Goal: Task Accomplishment & Management: Complete application form

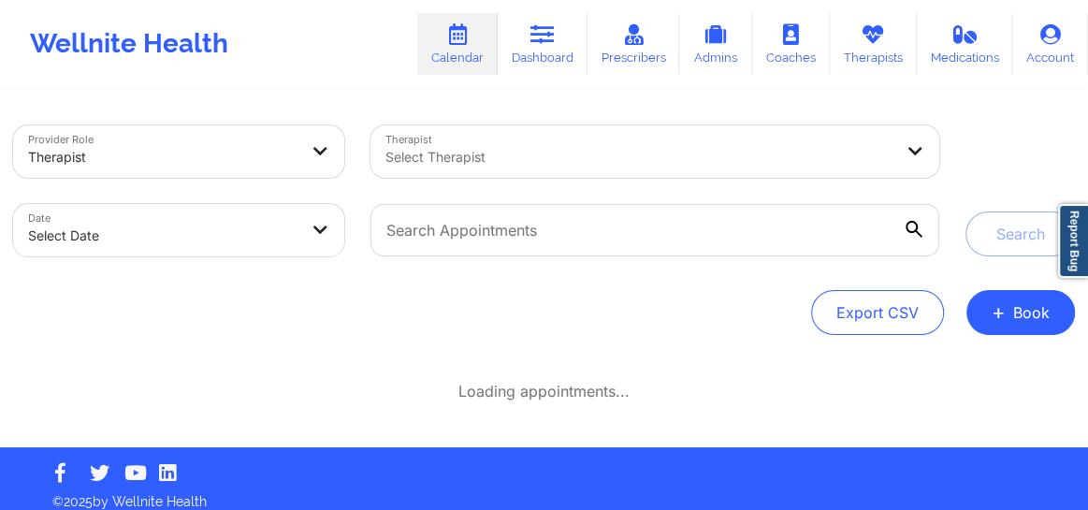
click at [522, 162] on div at bounding box center [638, 157] width 507 height 22
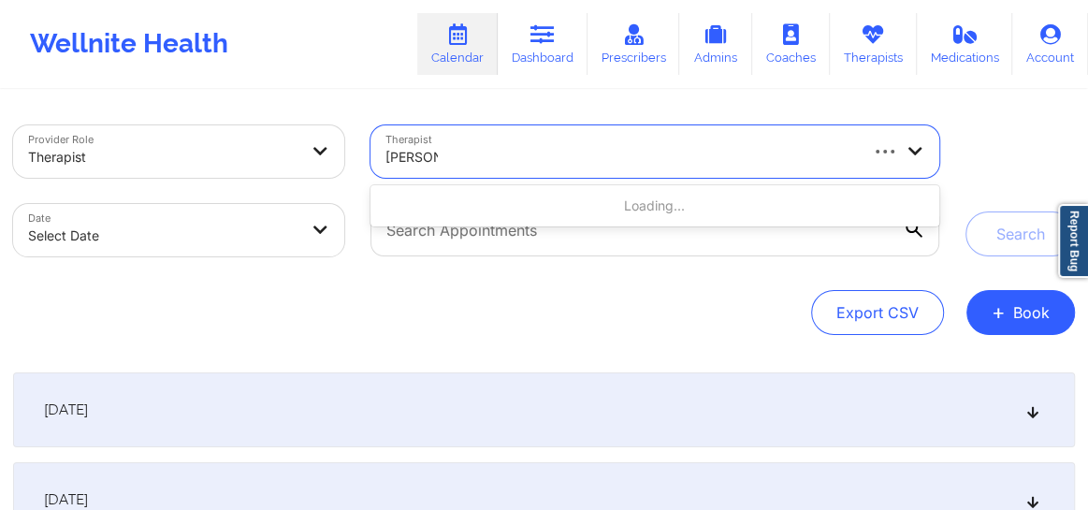
type input "natasha"
click at [489, 147] on div at bounding box center [620, 157] width 470 height 22
type input "natasha"
click at [504, 163] on div at bounding box center [620, 157] width 470 height 22
type input "natasha"
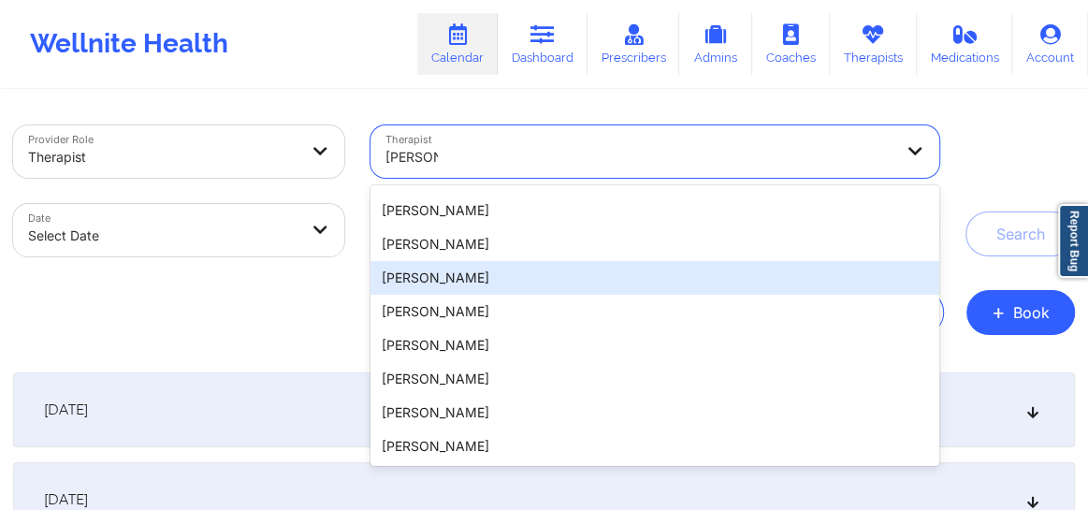
scroll to position [164, 0]
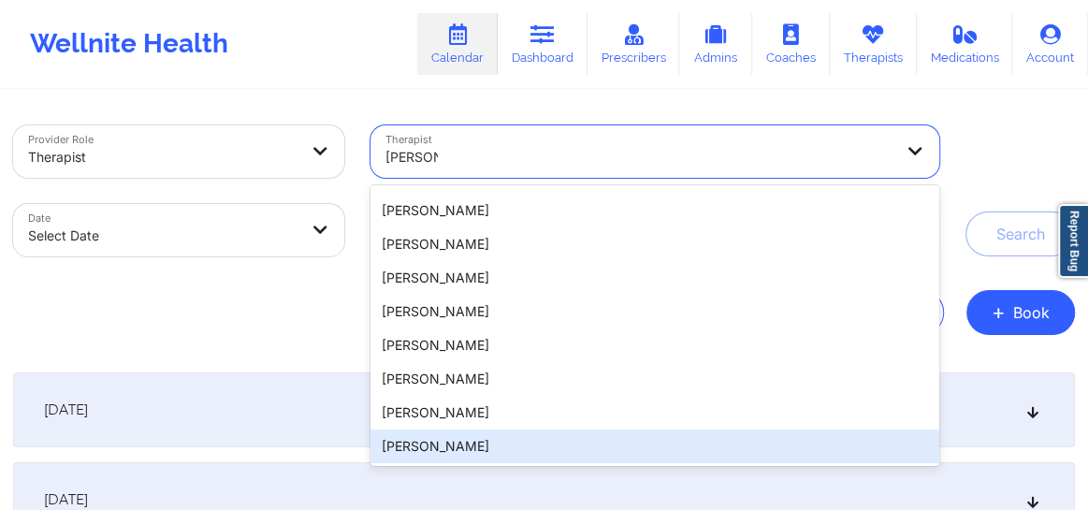
click at [442, 441] on div "Natasha Morales" at bounding box center [654, 446] width 569 height 34
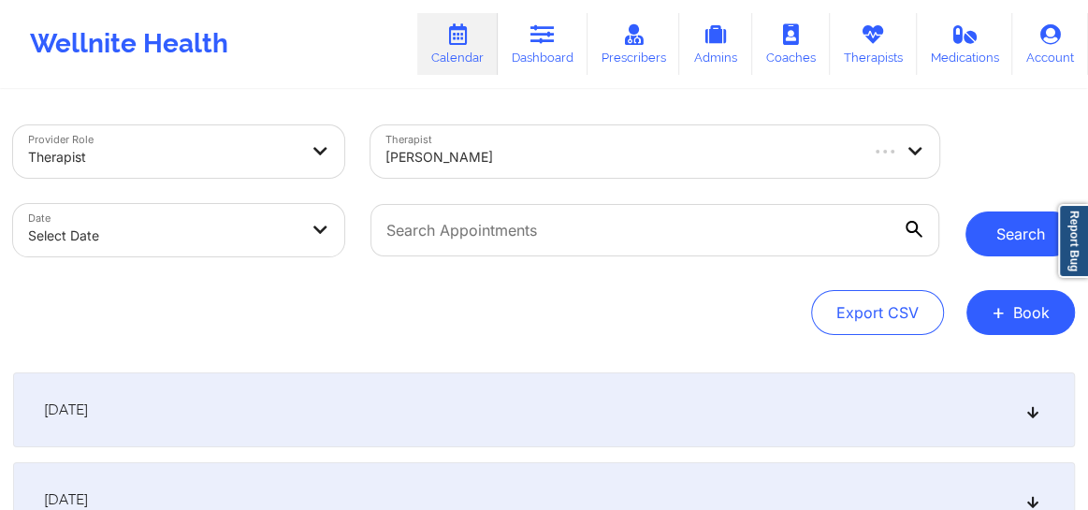
click at [998, 233] on button "Search" at bounding box center [1019, 233] width 109 height 45
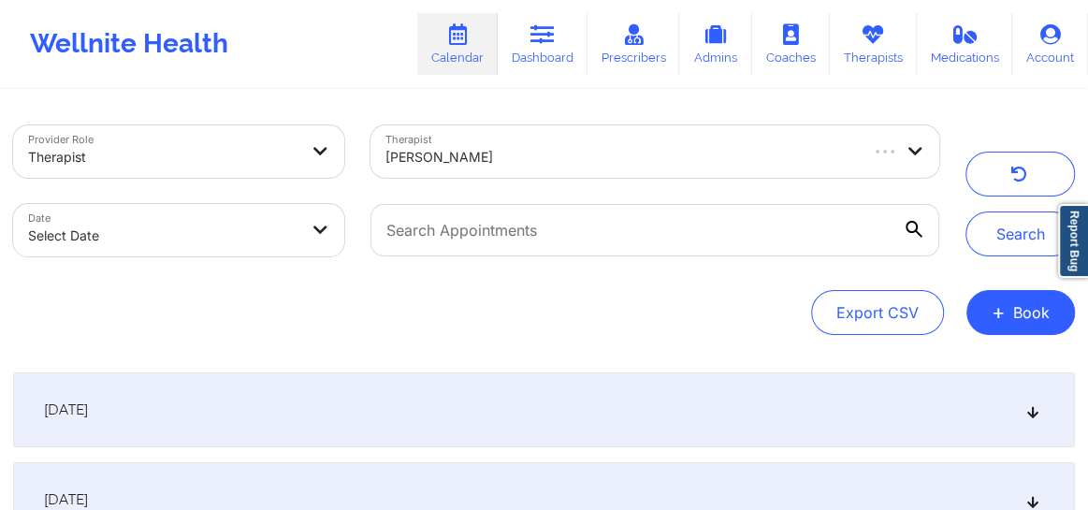
click at [1027, 411] on icon at bounding box center [1033, 409] width 16 height 13
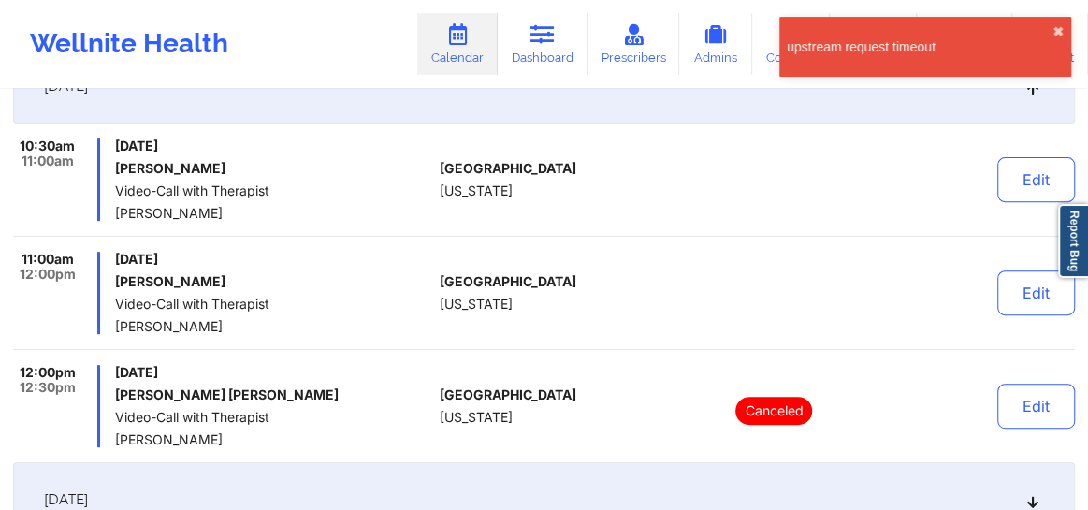
scroll to position [312, 0]
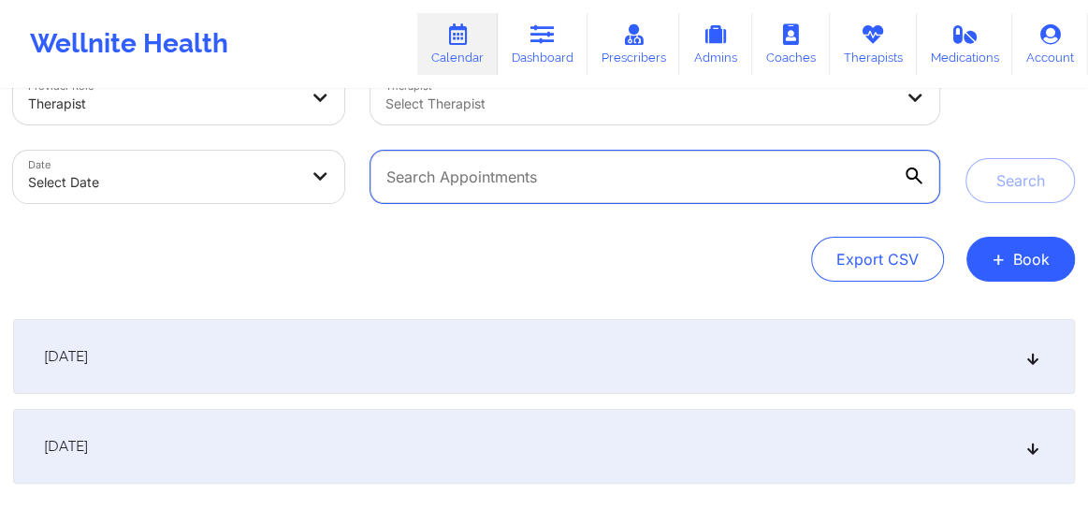
click at [512, 172] on input "text" at bounding box center [654, 177] width 569 height 52
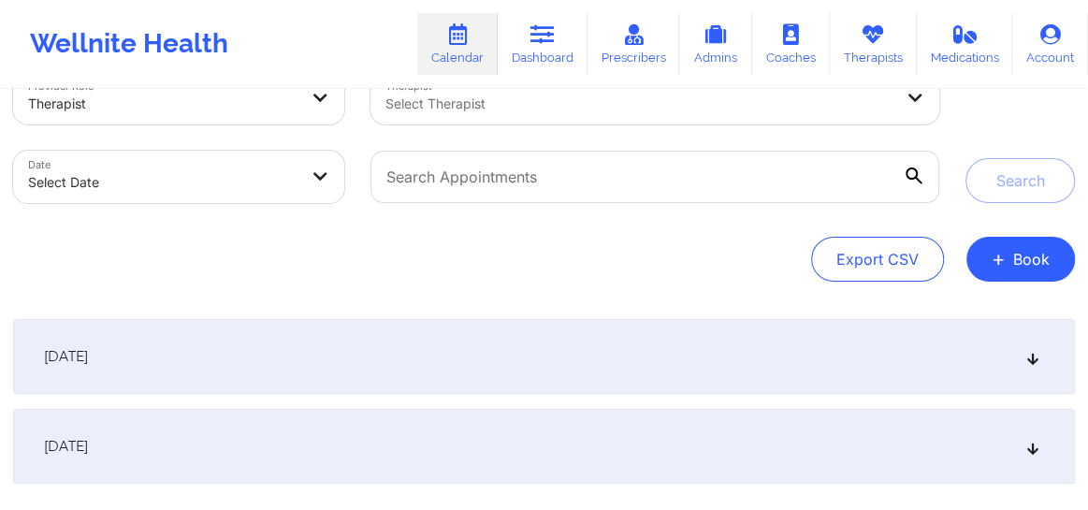
drag, startPoint x: 552, startPoint y: 60, endPoint x: 571, endPoint y: 85, distance: 31.4
click at [552, 60] on link "Dashboard" at bounding box center [543, 44] width 90 height 62
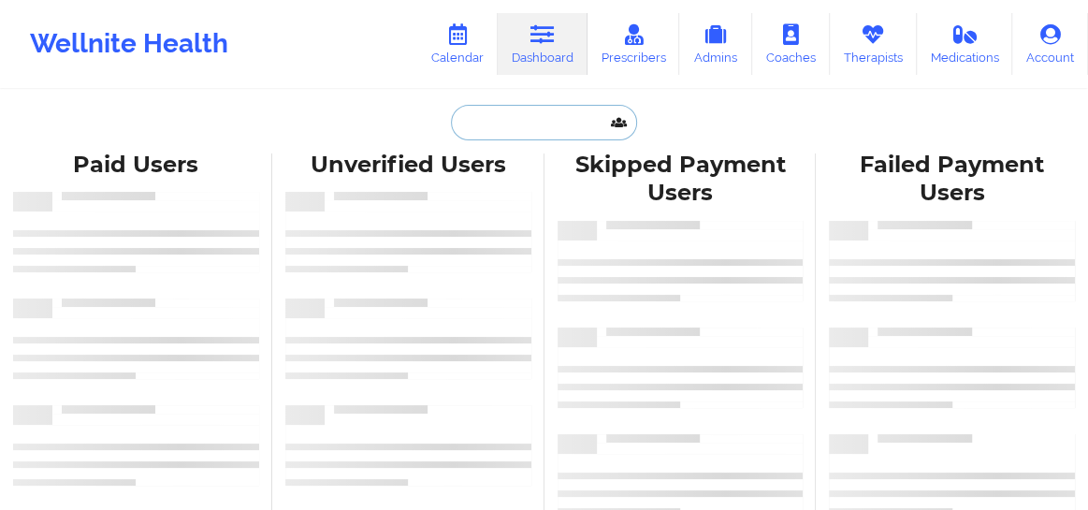
click at [492, 120] on input "text" at bounding box center [543, 123] width 185 height 36
paste input "johnrivas737@gmail.com"
type input "johnrivas737@gmail.com"
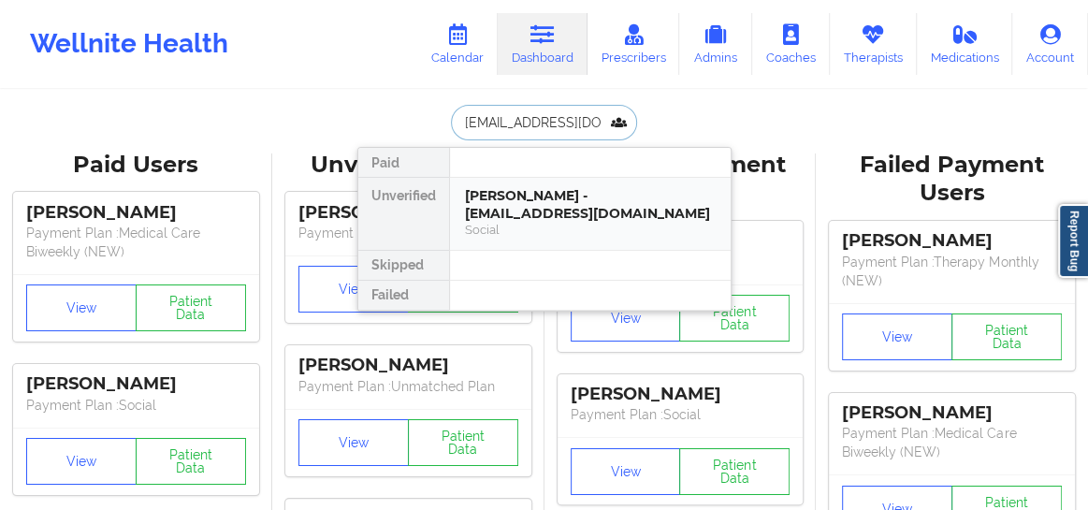
click at [529, 195] on div "John Rivas - johnrivas737@gmail.com" at bounding box center [590, 204] width 251 height 35
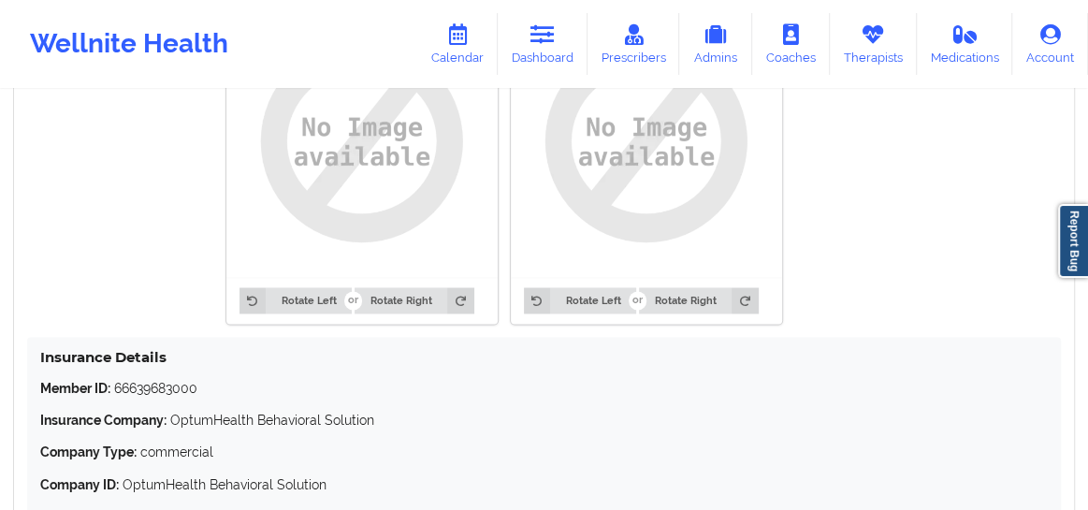
scroll to position [1505, 0]
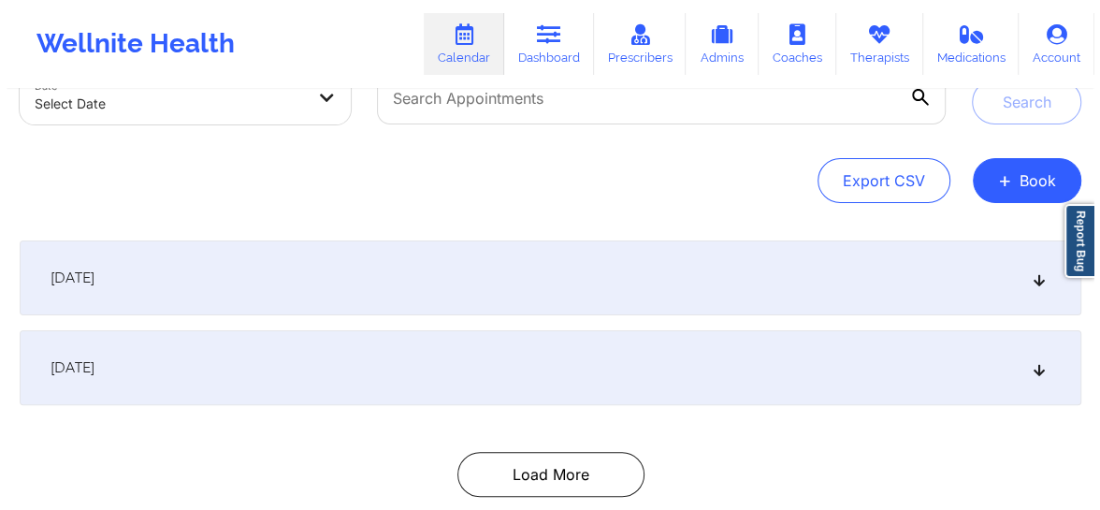
scroll to position [113, 0]
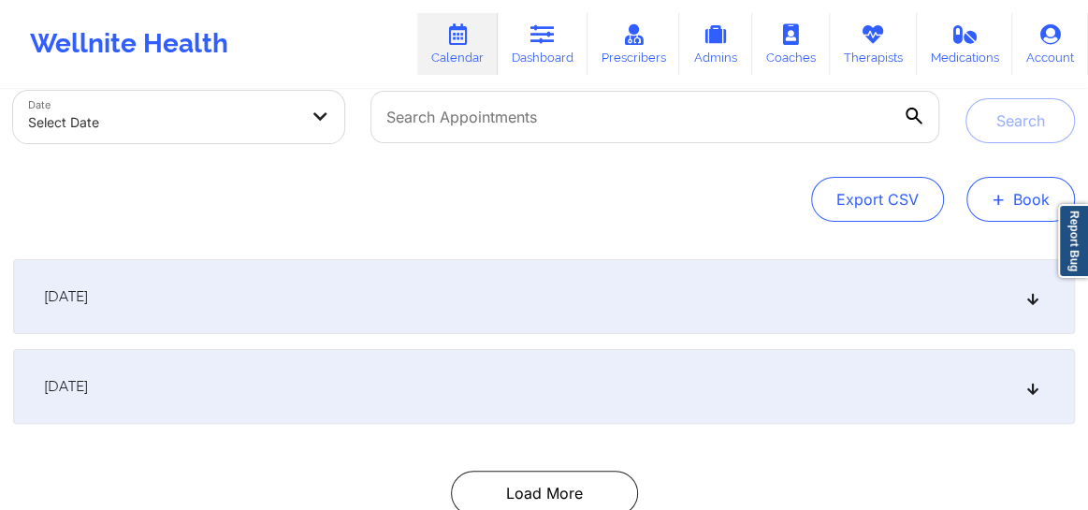
click at [991, 191] on button "+ Book" at bounding box center [1020, 199] width 109 height 45
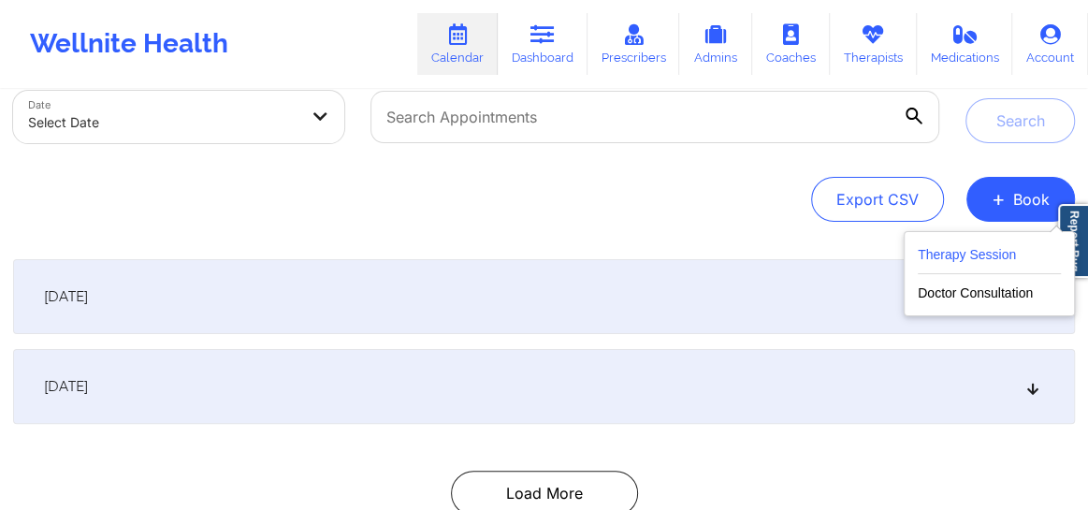
click at [935, 267] on button "Therapy Session" at bounding box center [989, 258] width 143 height 31
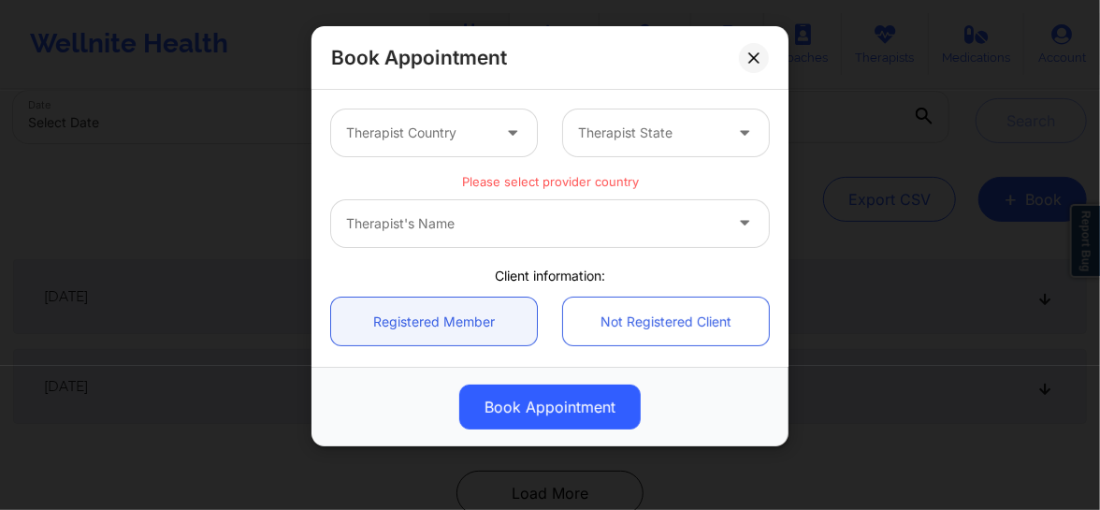
click at [506, 137] on icon at bounding box center [512, 130] width 19 height 16
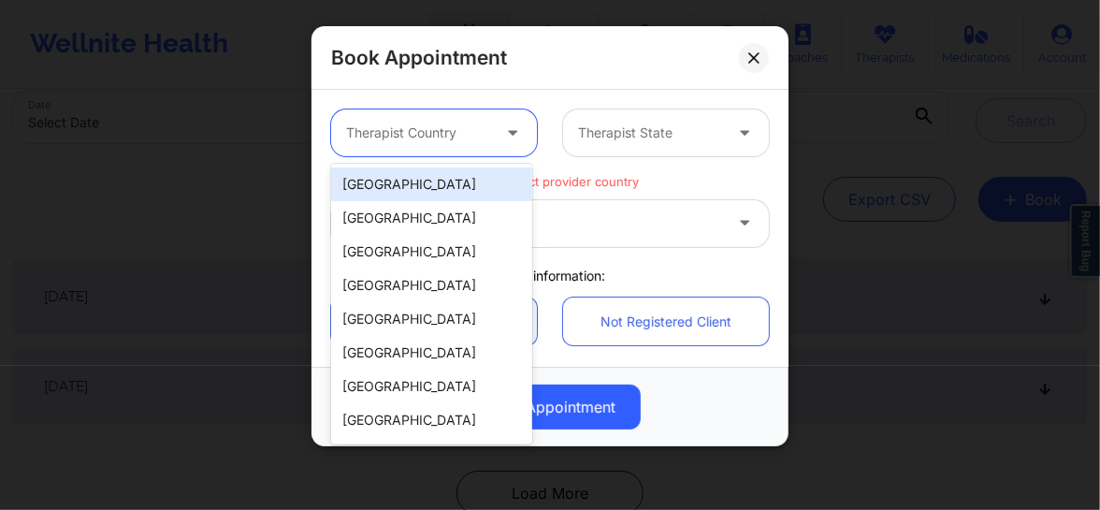
click at [436, 185] on div "[GEOGRAPHIC_DATA]" at bounding box center [431, 184] width 201 height 34
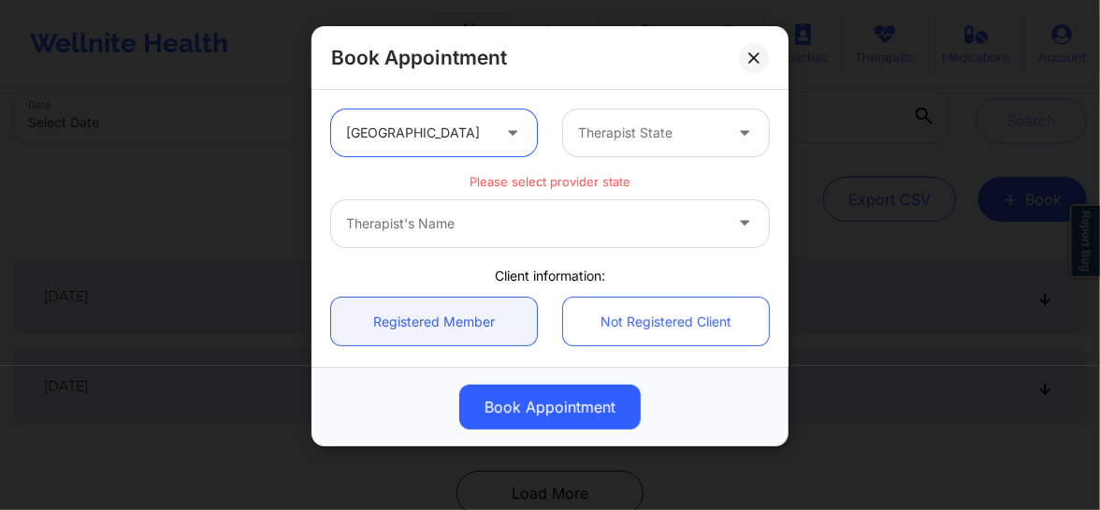
click at [604, 148] on div "Therapist State" at bounding box center [643, 132] width 161 height 47
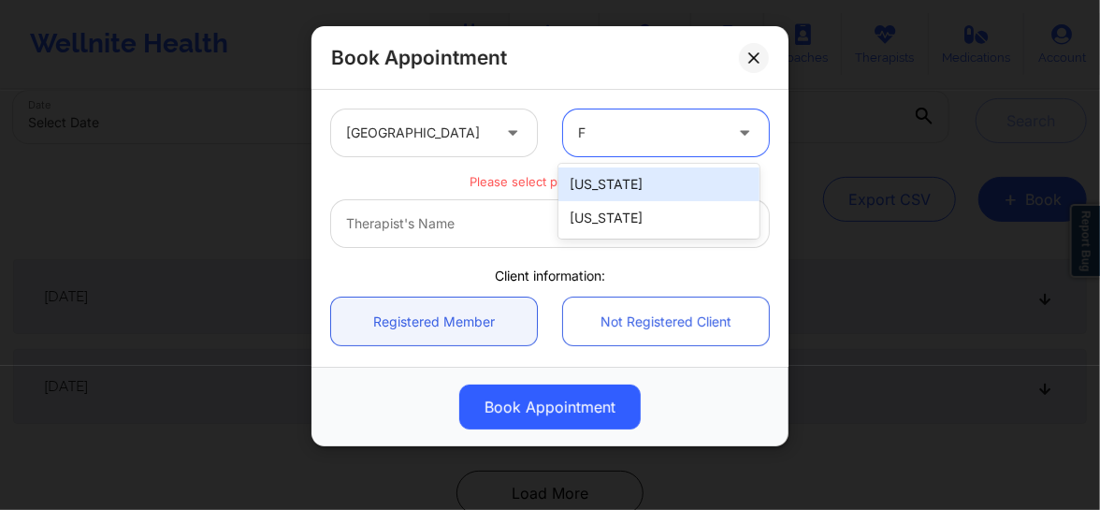
type input "FL"
click at [586, 190] on div "[US_STATE]" at bounding box center [658, 184] width 201 height 34
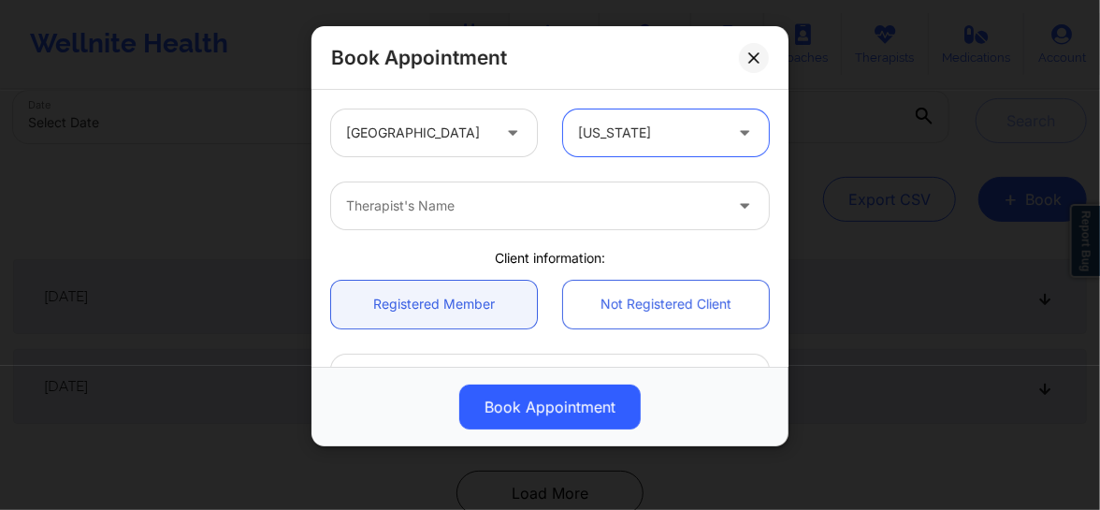
click at [470, 204] on div at bounding box center [534, 206] width 376 height 22
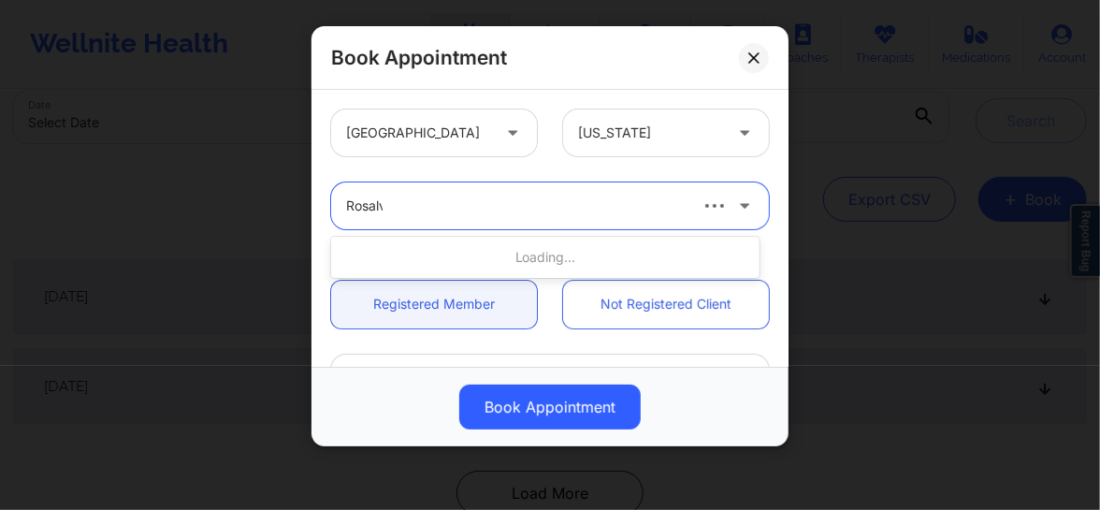
type input "Rosalva"
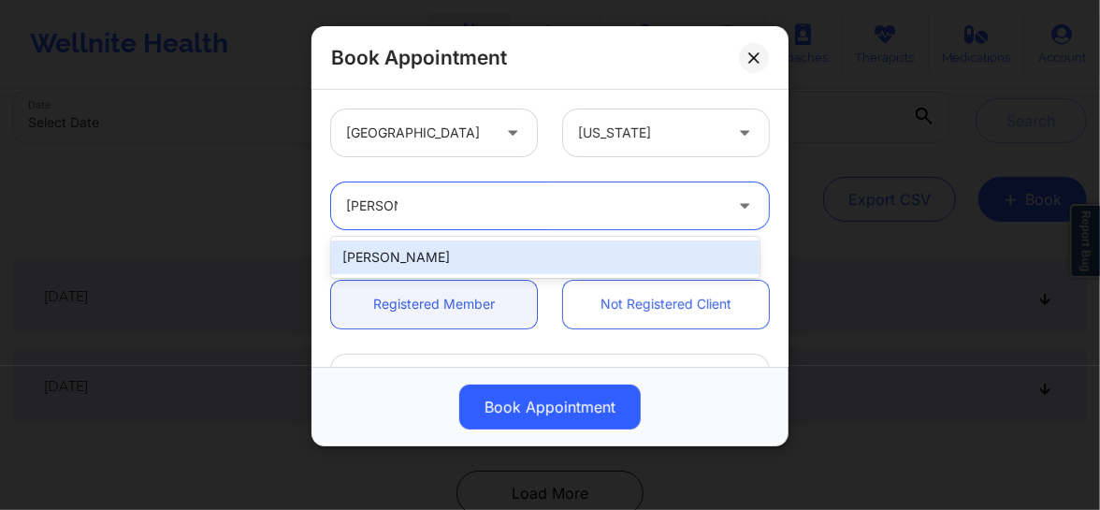
click at [447, 253] on div "[PERSON_NAME]" at bounding box center [545, 257] width 428 height 34
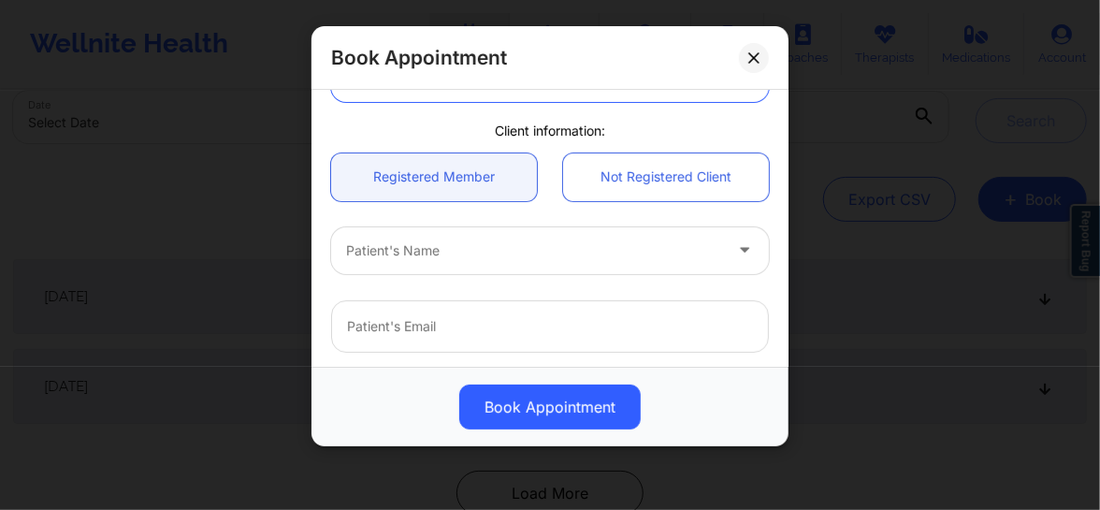
scroll to position [155, 0]
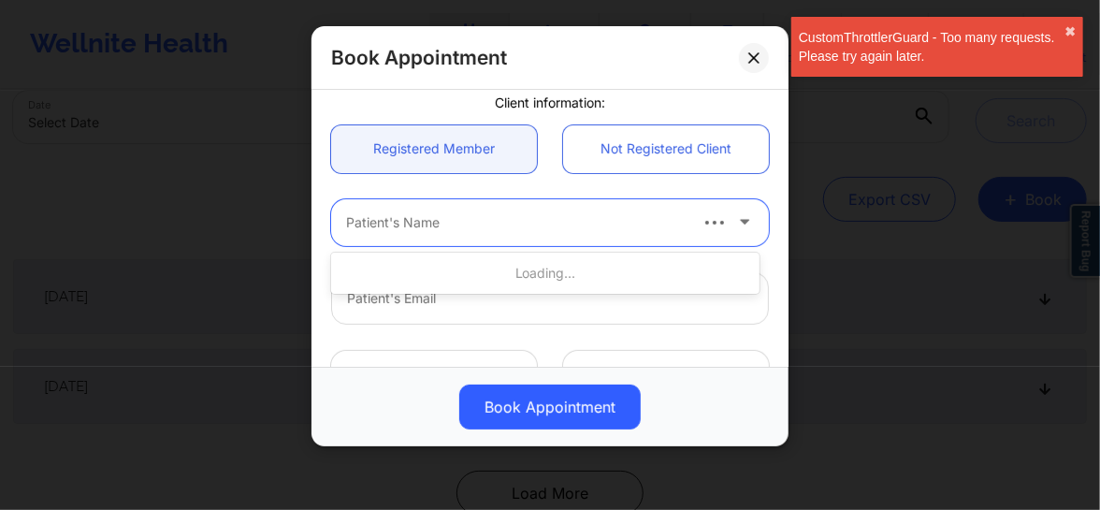
click at [442, 223] on div at bounding box center [515, 222] width 339 height 22
type input "carmen"
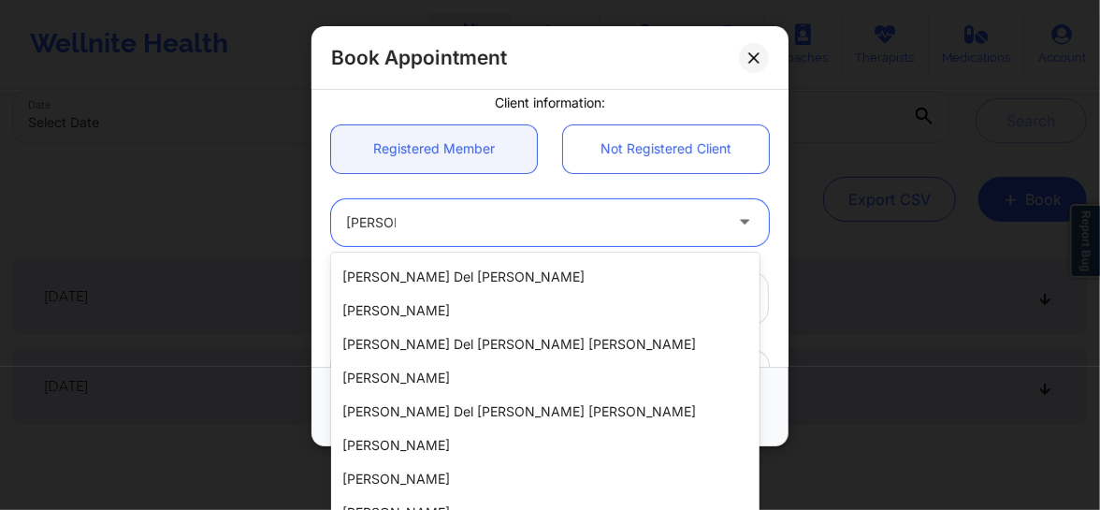
scroll to position [197, 0]
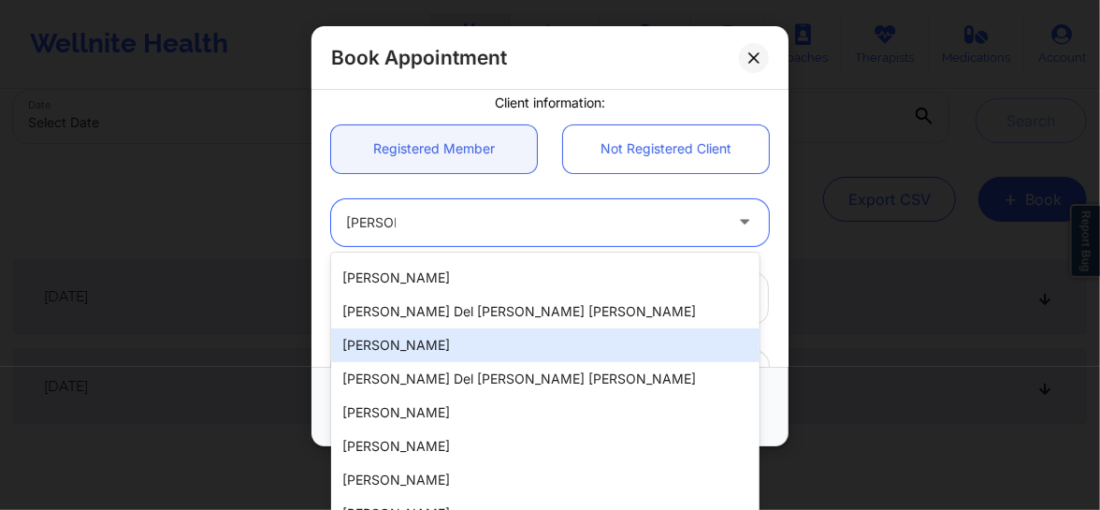
click at [439, 339] on div "[PERSON_NAME]" at bounding box center [545, 345] width 428 height 34
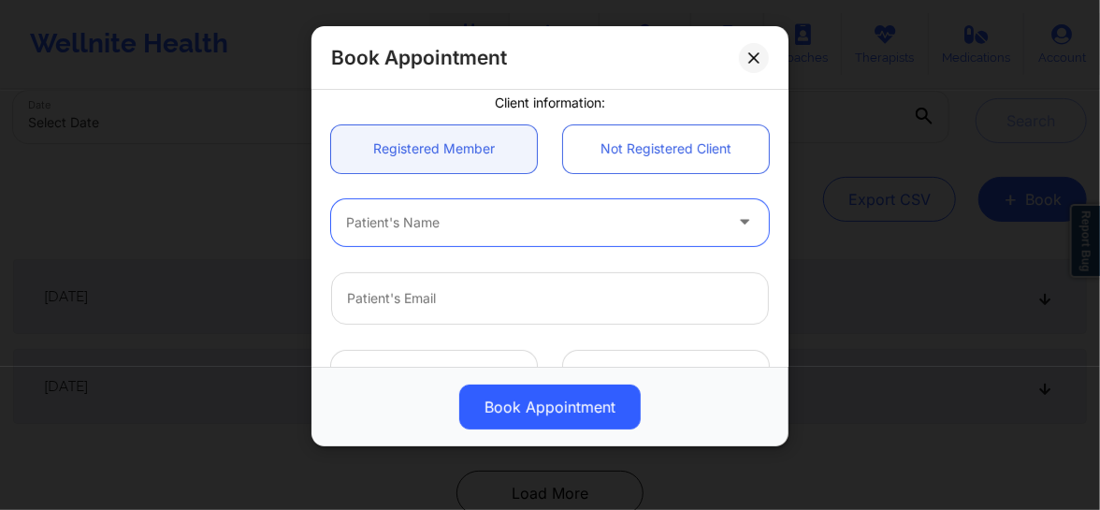
click at [444, 221] on div at bounding box center [534, 222] width 376 height 22
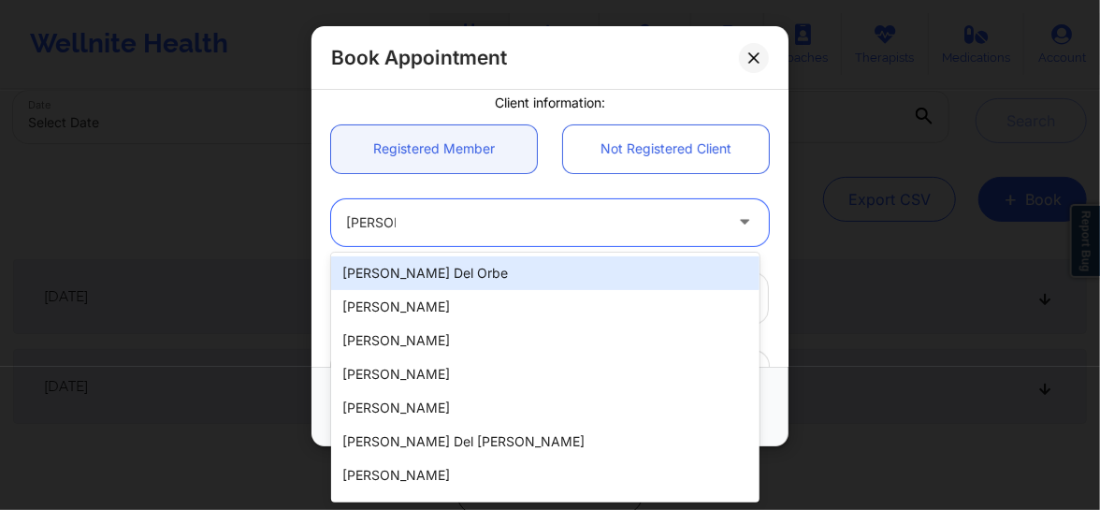
type input "carmen"
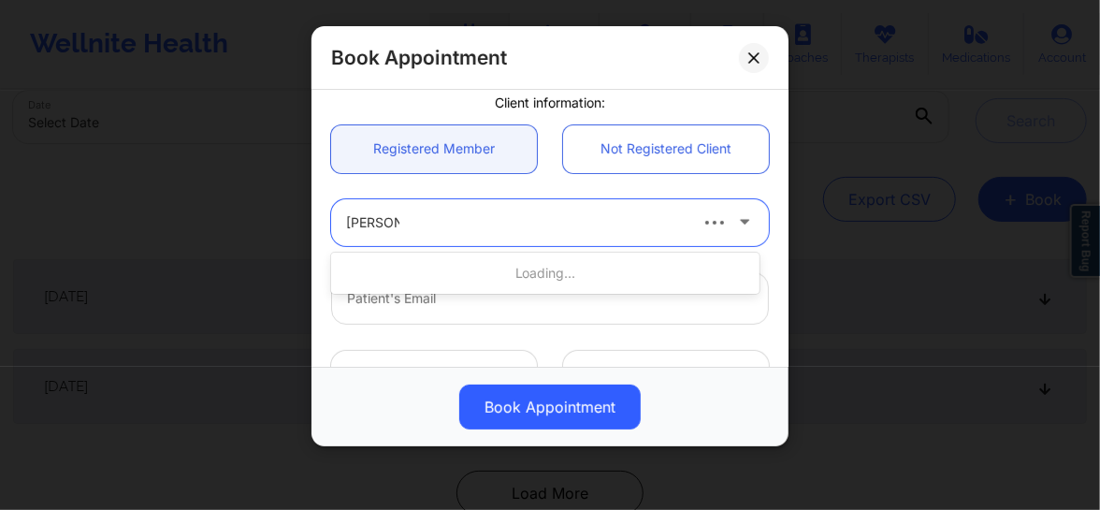
type input "[EMAIL_ADDRESS][DOMAIN_NAME]"
type input "[PHONE_NUMBER]"
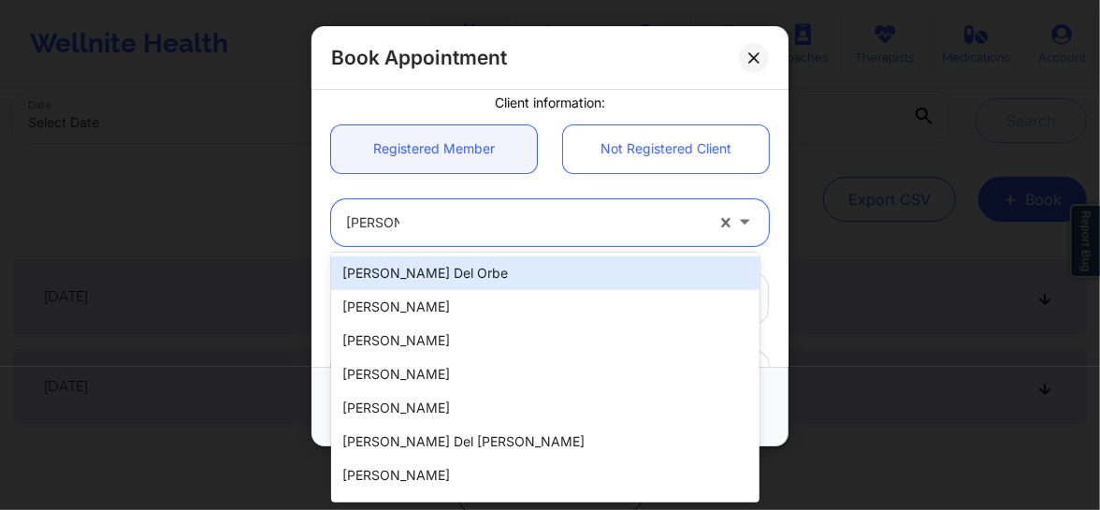
type input "carmen n"
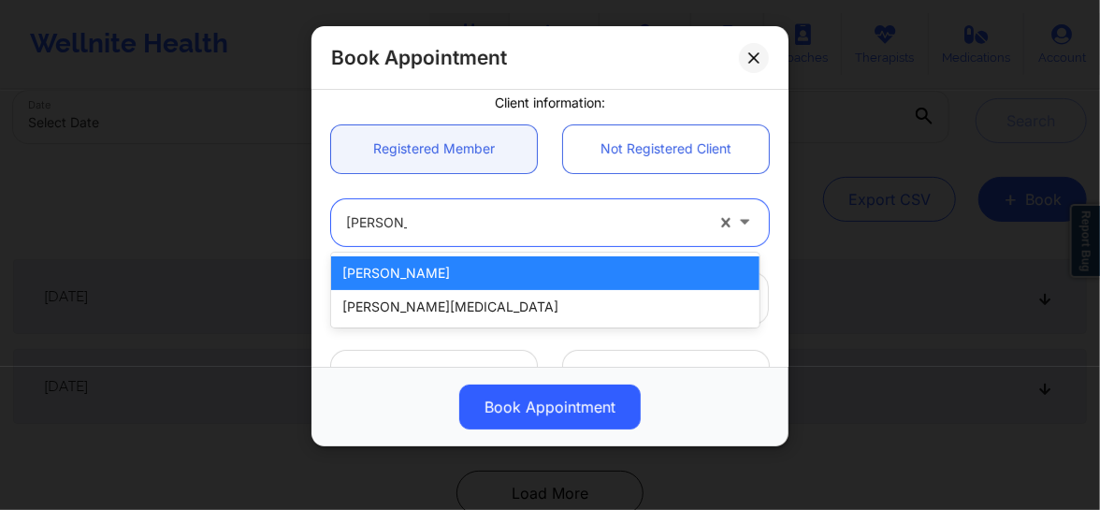
click at [422, 270] on div "[PERSON_NAME]" at bounding box center [545, 273] width 428 height 34
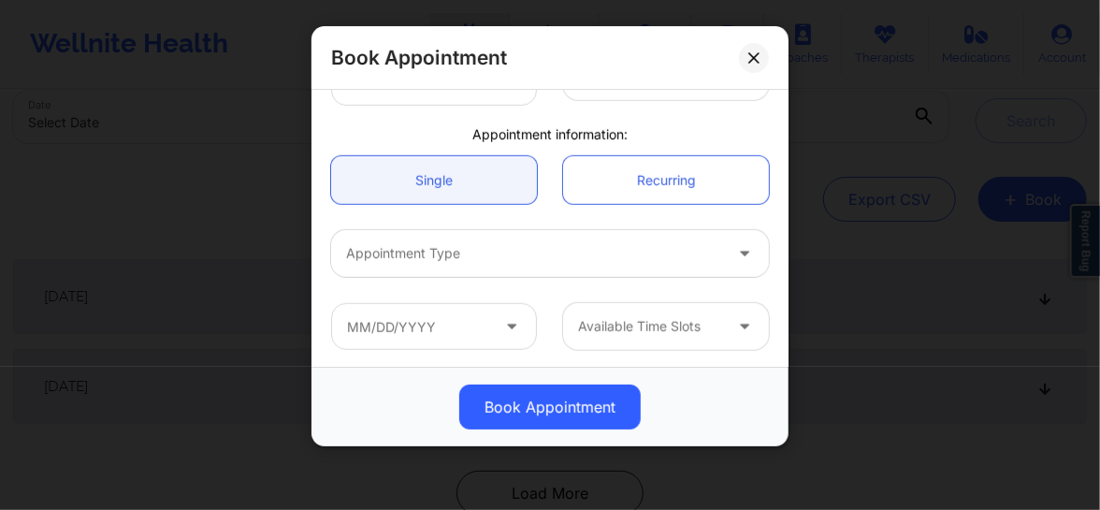
scroll to position [528, 0]
click at [473, 241] on div at bounding box center [534, 251] width 376 height 22
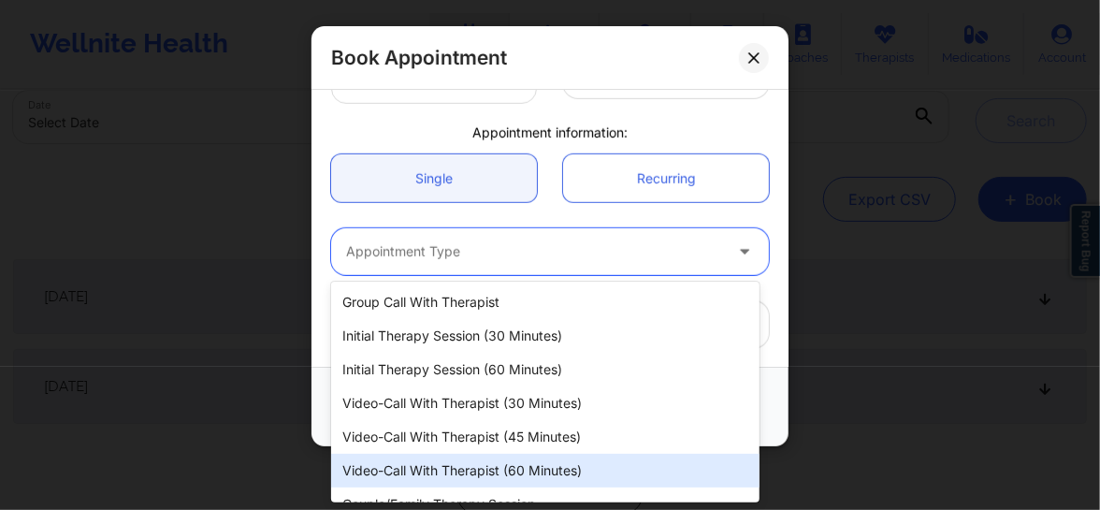
click at [486, 472] on div "Video-Call with Therapist (60 minutes)" at bounding box center [545, 471] width 428 height 34
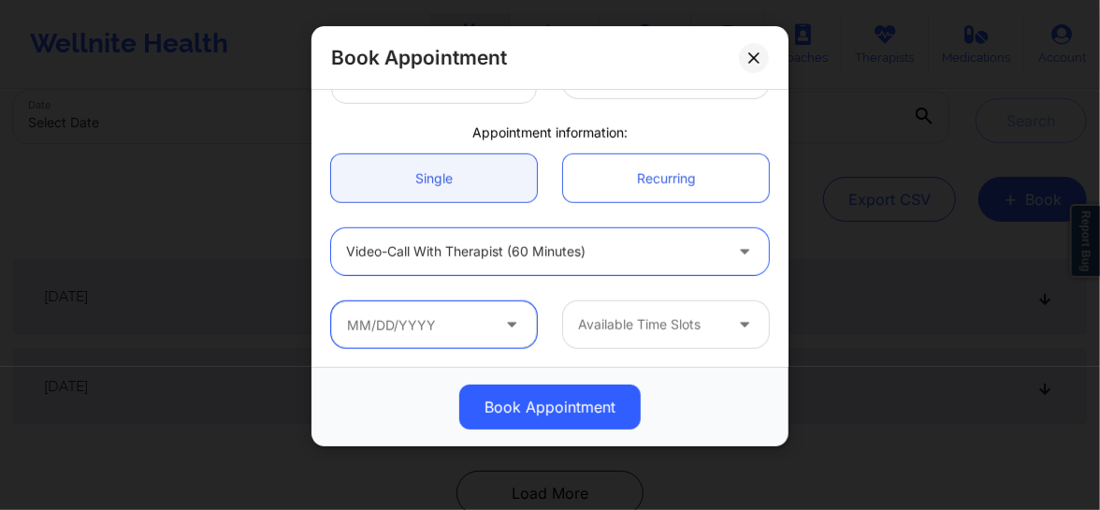
click at [437, 321] on input "text" at bounding box center [434, 324] width 206 height 47
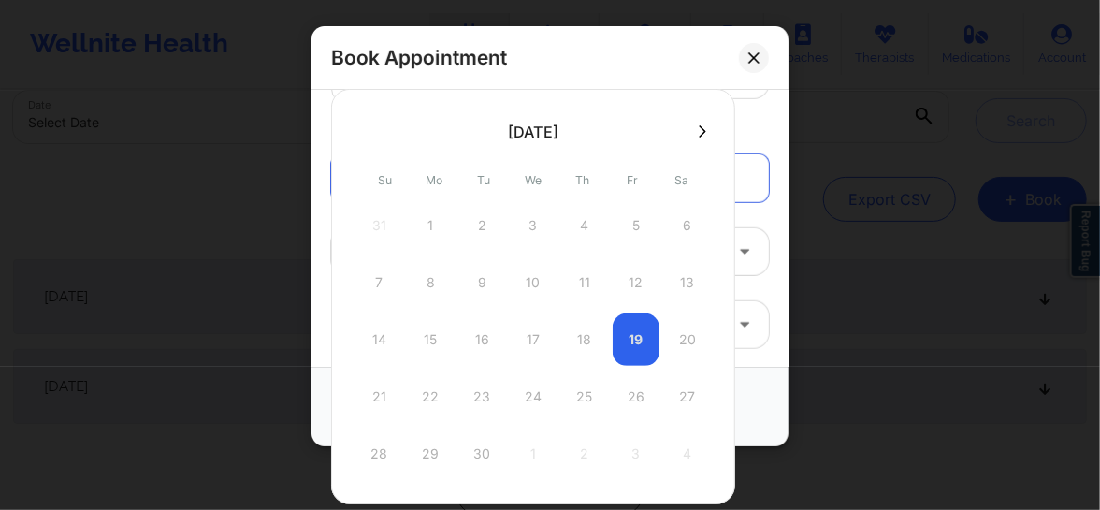
click at [628, 332] on div "14 15 16 17 18 19 20" at bounding box center [532, 339] width 355 height 52
click at [630, 402] on div "21 22 23 24 25 26 27" at bounding box center [532, 396] width 355 height 52
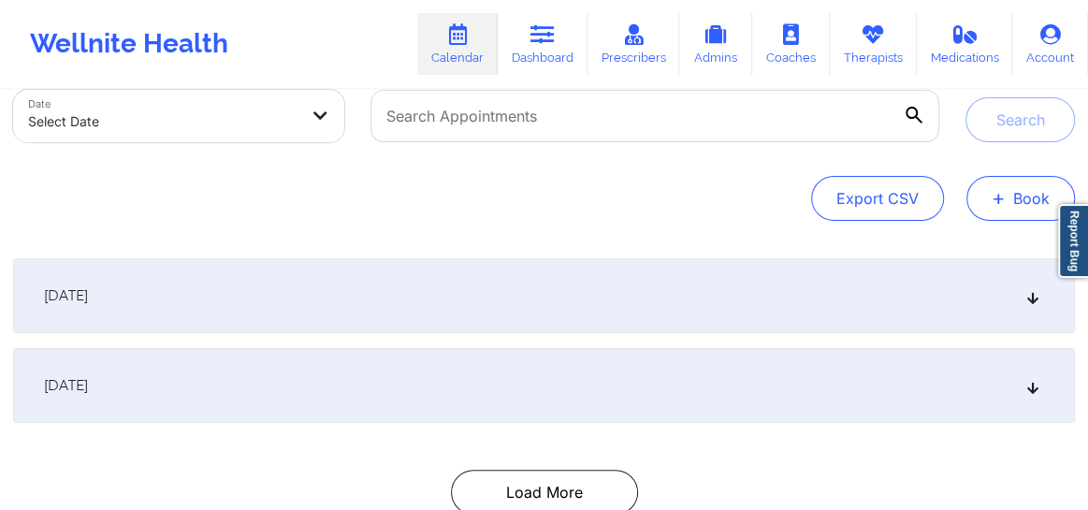
click at [997, 193] on span "+" at bounding box center [999, 198] width 14 height 10
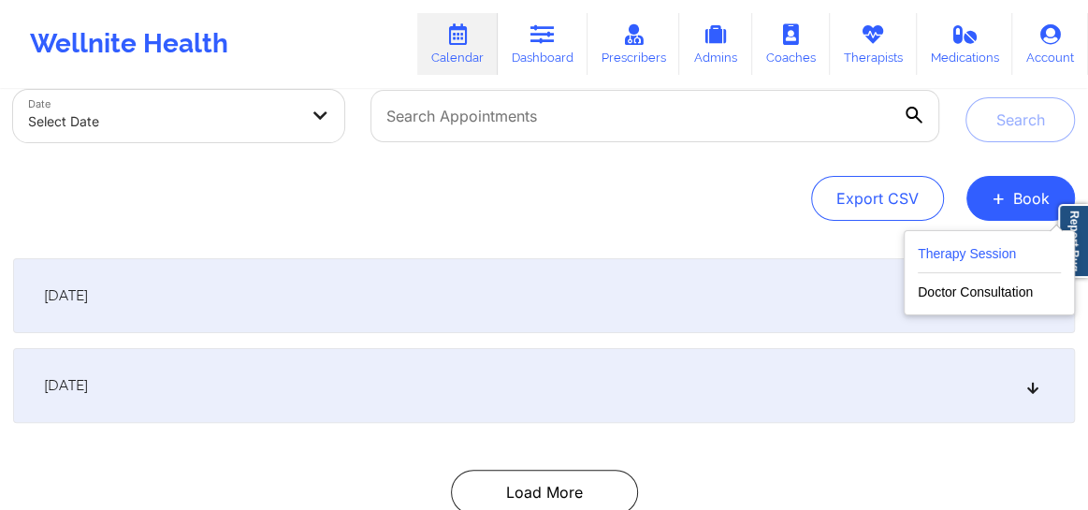
click at [968, 262] on button "Therapy Session" at bounding box center [989, 257] width 143 height 31
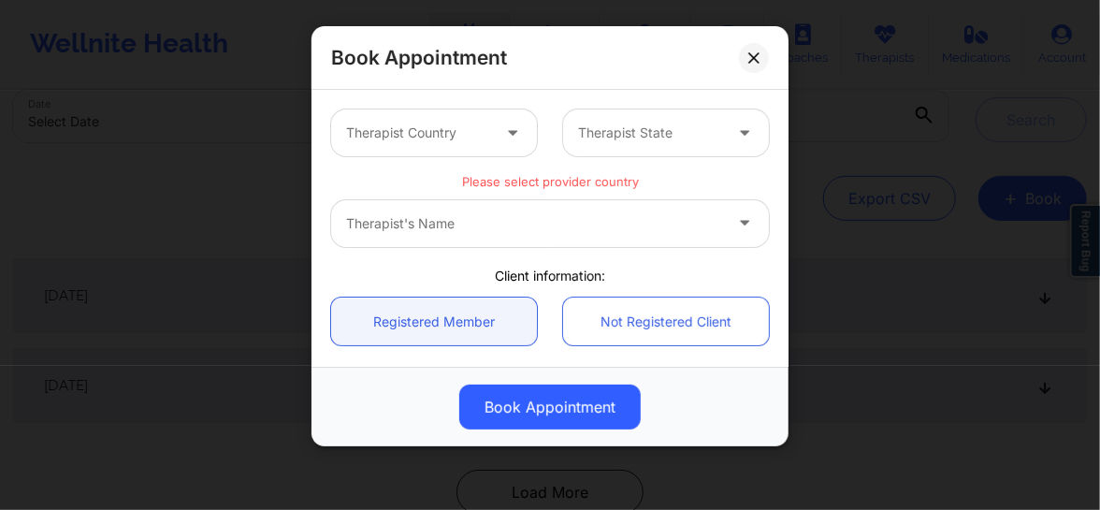
click at [484, 140] on div at bounding box center [418, 133] width 144 height 22
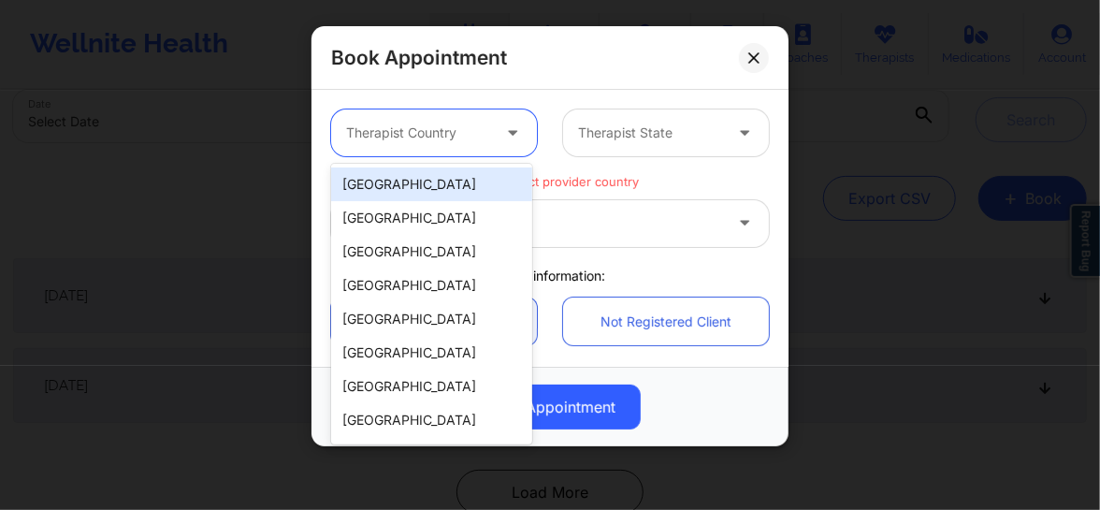
click at [424, 180] on div "[GEOGRAPHIC_DATA]" at bounding box center [431, 184] width 201 height 34
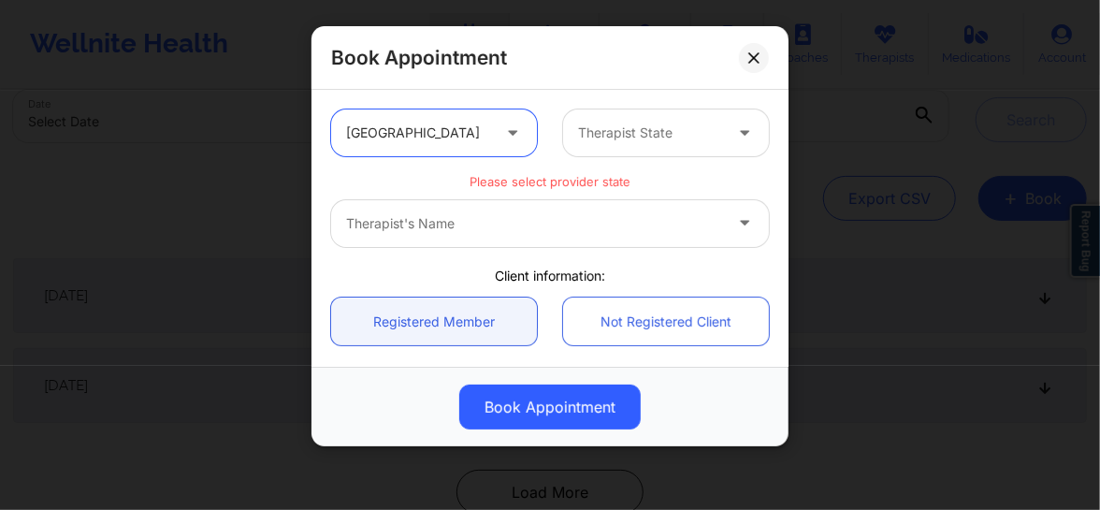
click at [644, 115] on div "Therapist State" at bounding box center [643, 132] width 161 height 47
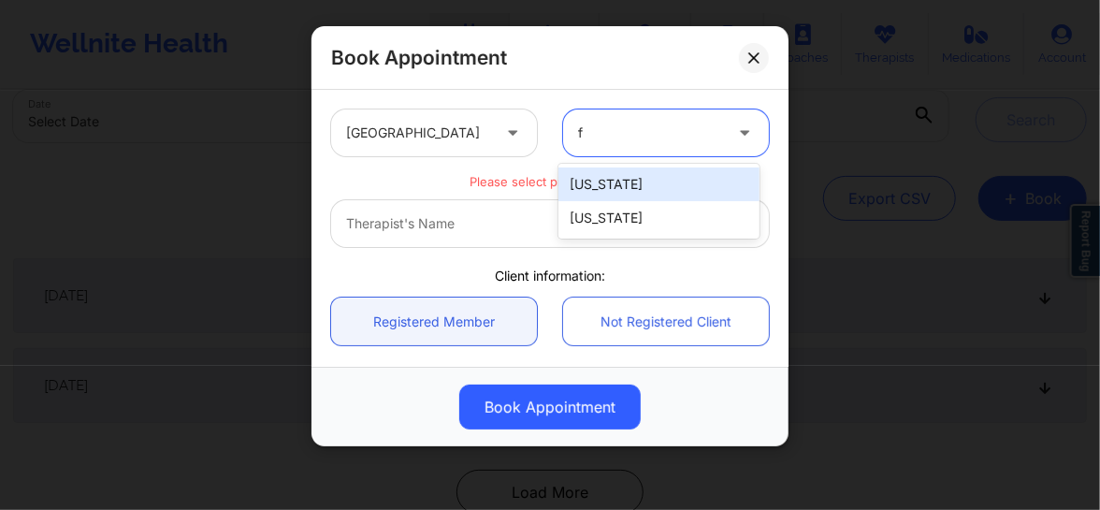
type input "fl"
click at [612, 178] on div "[US_STATE]" at bounding box center [658, 184] width 201 height 34
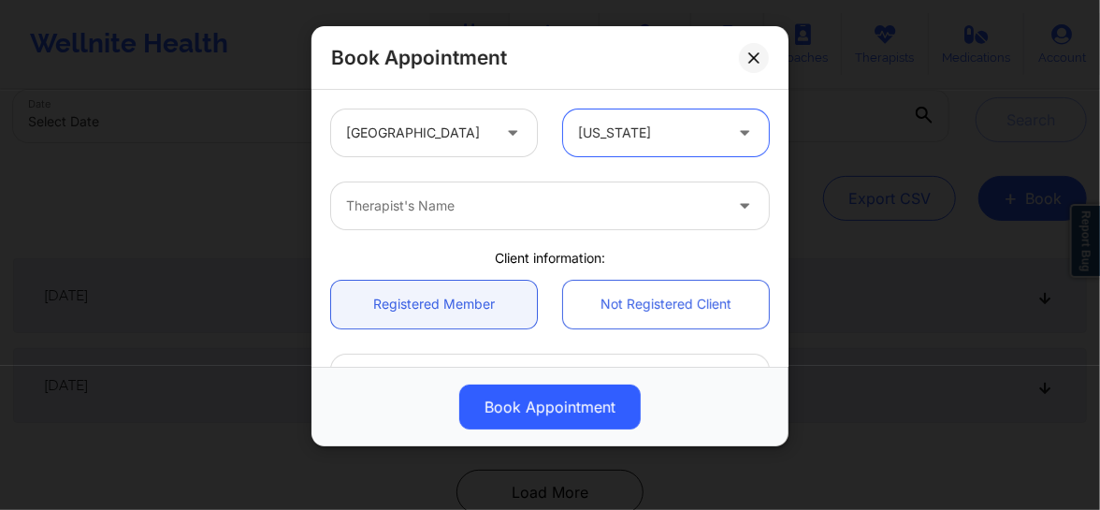
click at [486, 216] on div at bounding box center [534, 206] width 376 height 22
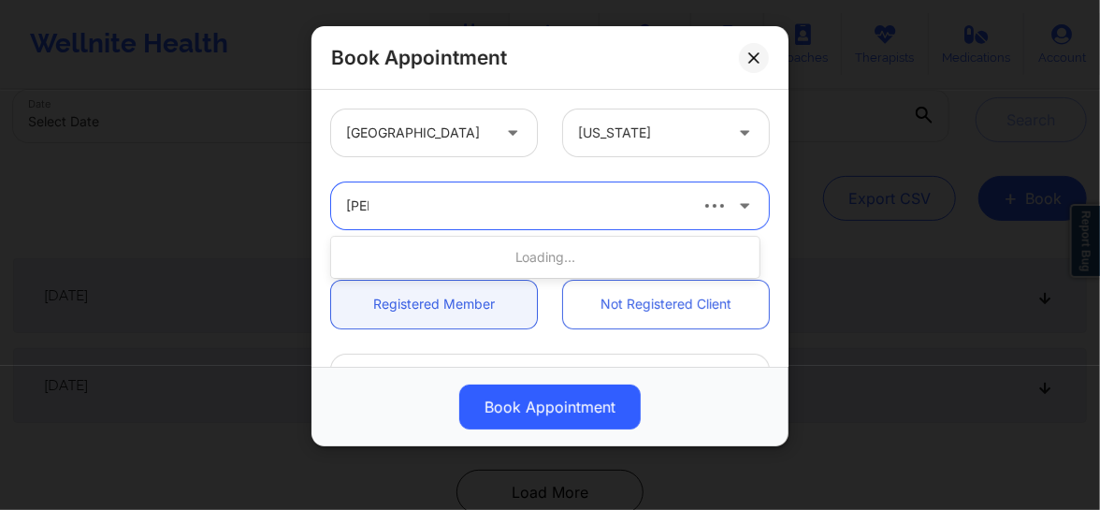
type input "rosal"
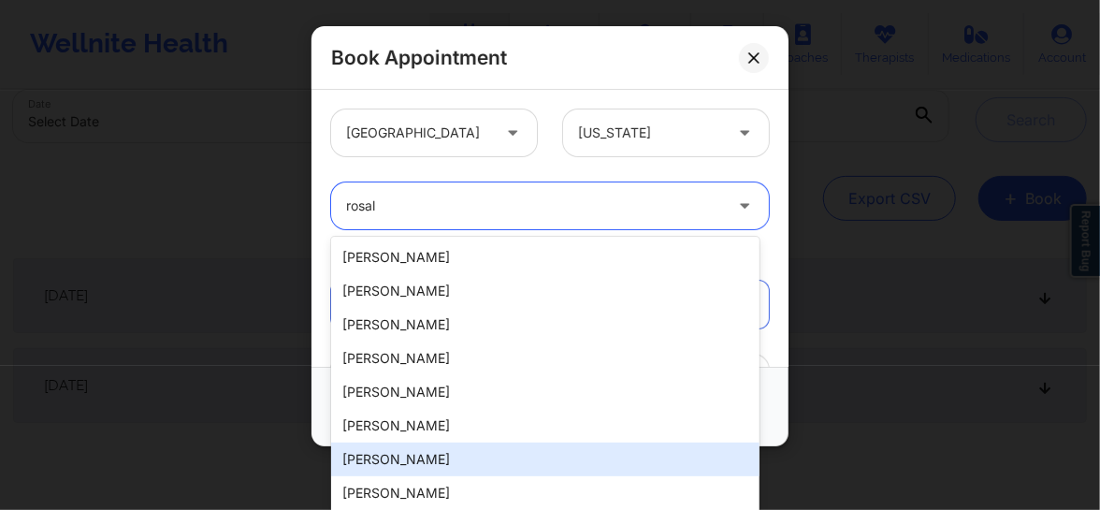
click at [430, 447] on div "[PERSON_NAME]" at bounding box center [545, 459] width 428 height 34
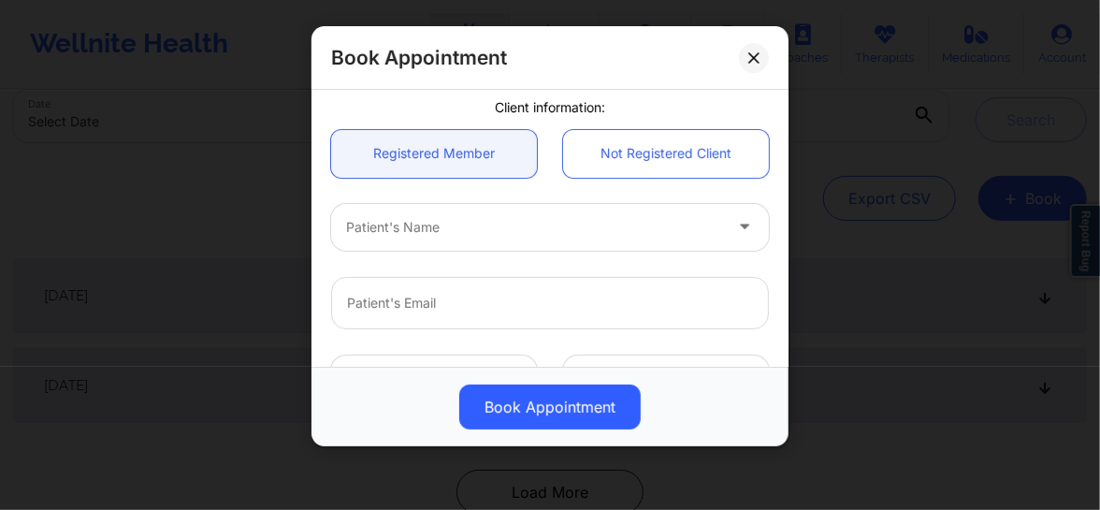
scroll to position [226, 0]
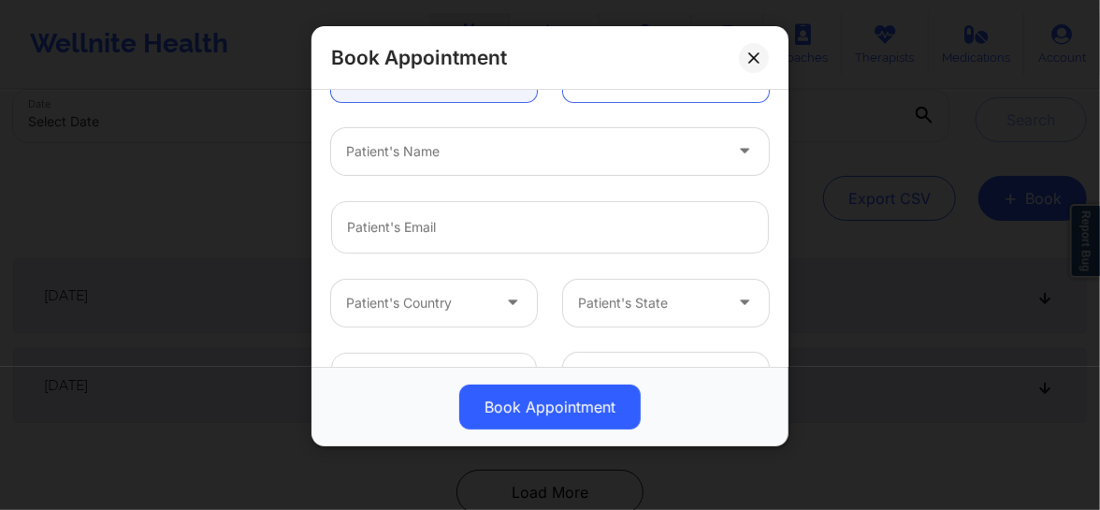
click at [424, 159] on div at bounding box center [534, 151] width 376 height 22
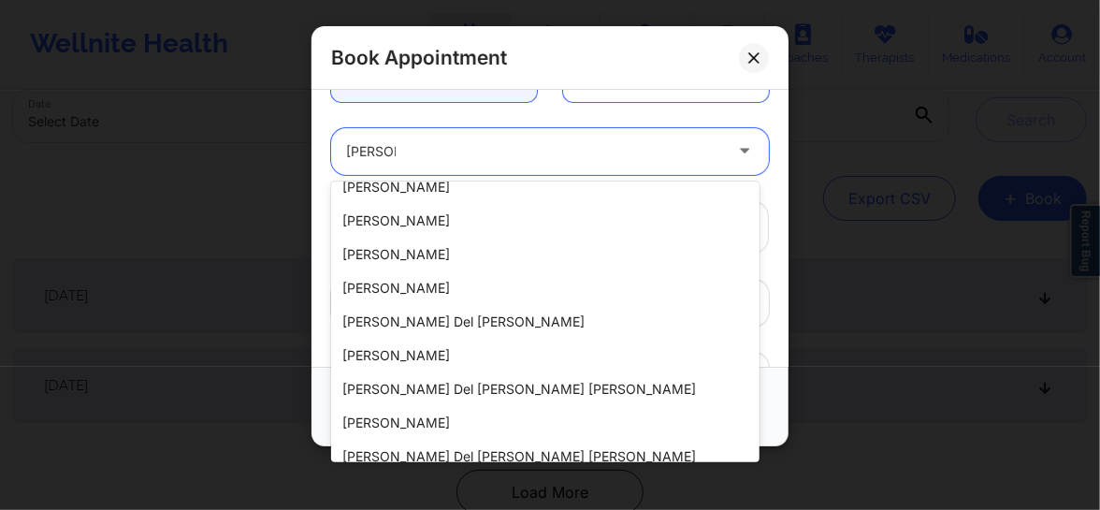
scroll to position [0, 0]
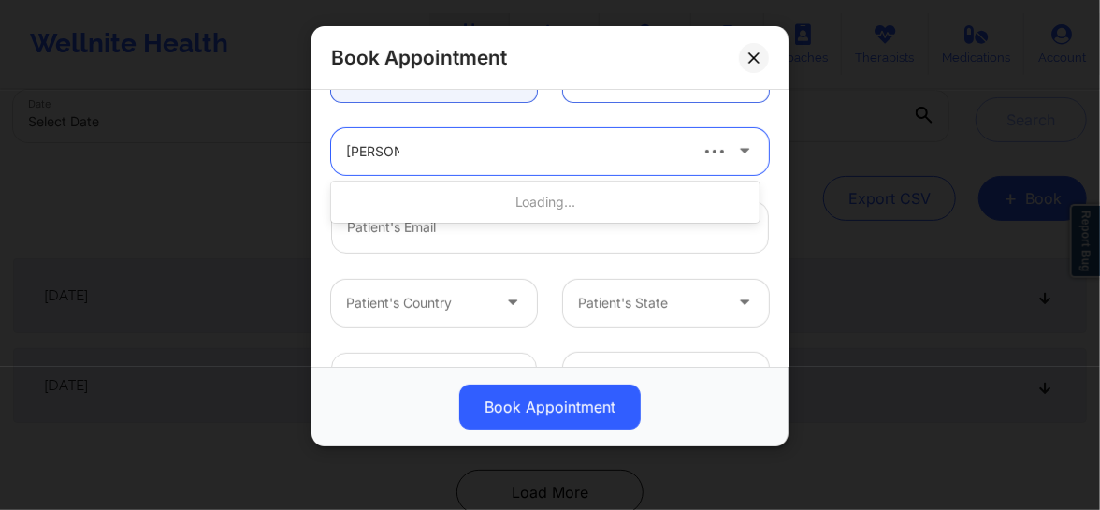
type input "carmen n"
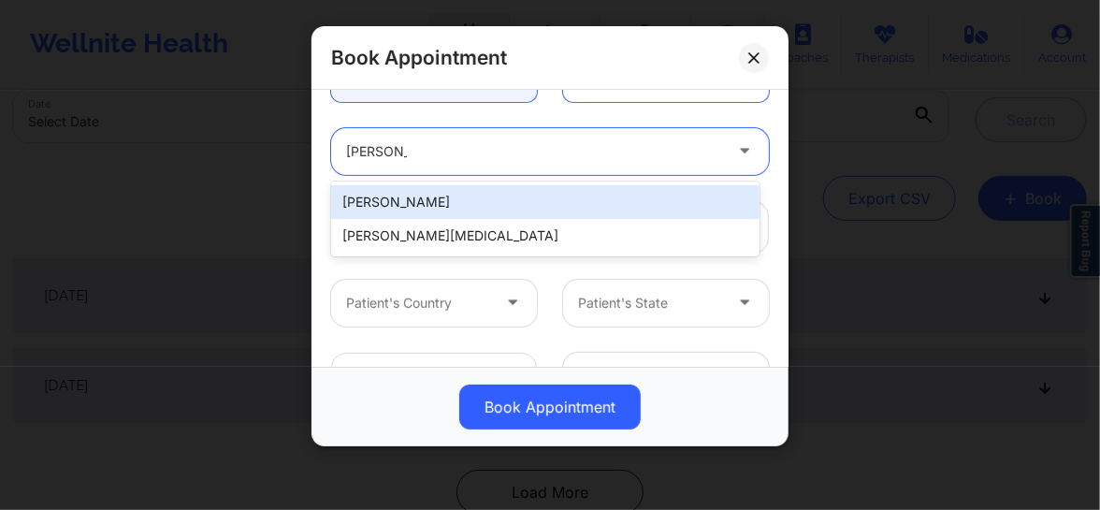
click at [413, 197] on div "Carmen Nohelia Siddons" at bounding box center [545, 202] width 428 height 34
type input "nohelia74@yahoo.com"
type input "+1305-469-0564"
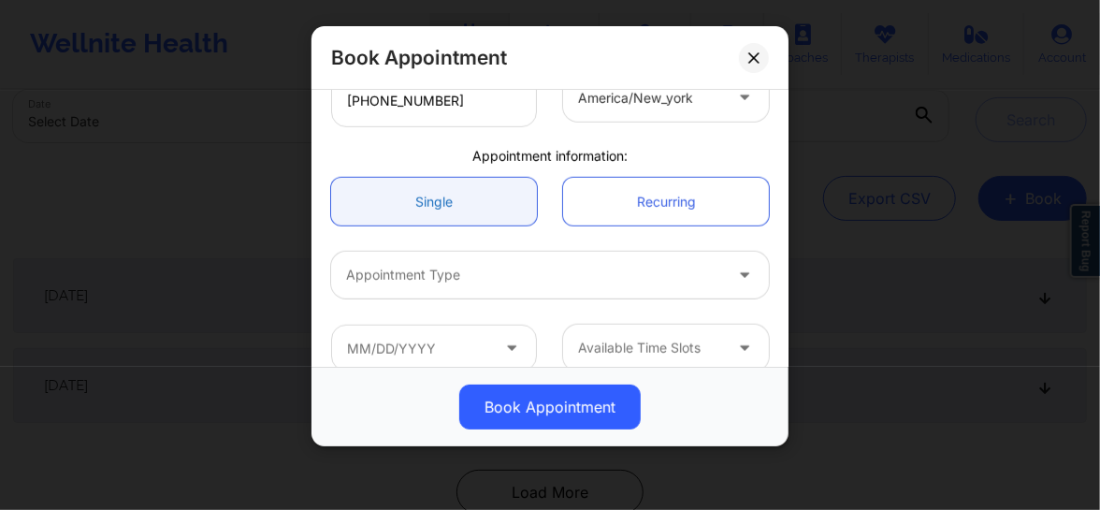
scroll to position [510, 0]
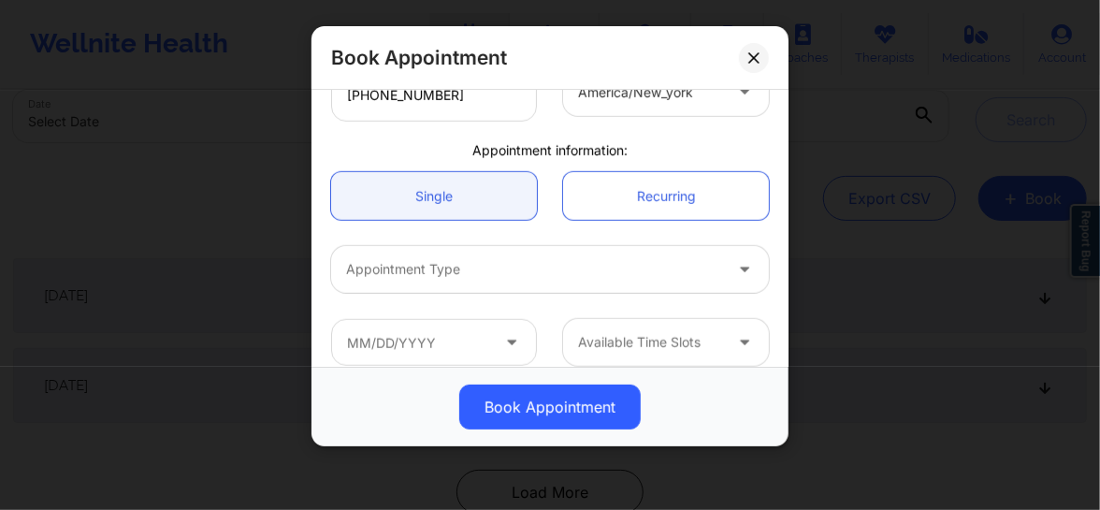
click at [429, 274] on div at bounding box center [534, 269] width 376 height 22
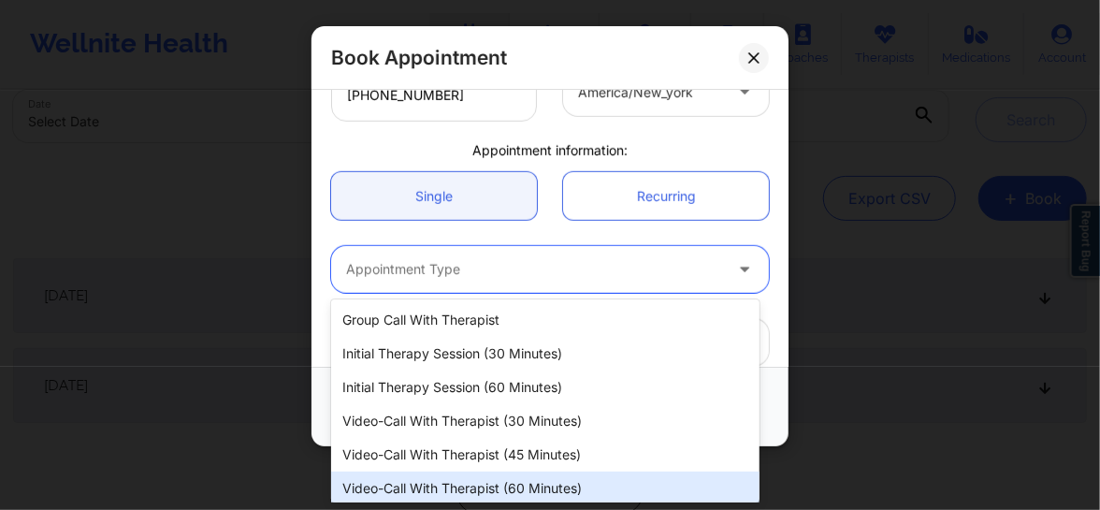
click at [480, 485] on div "Video-Call with Therapist (60 minutes)" at bounding box center [545, 488] width 428 height 34
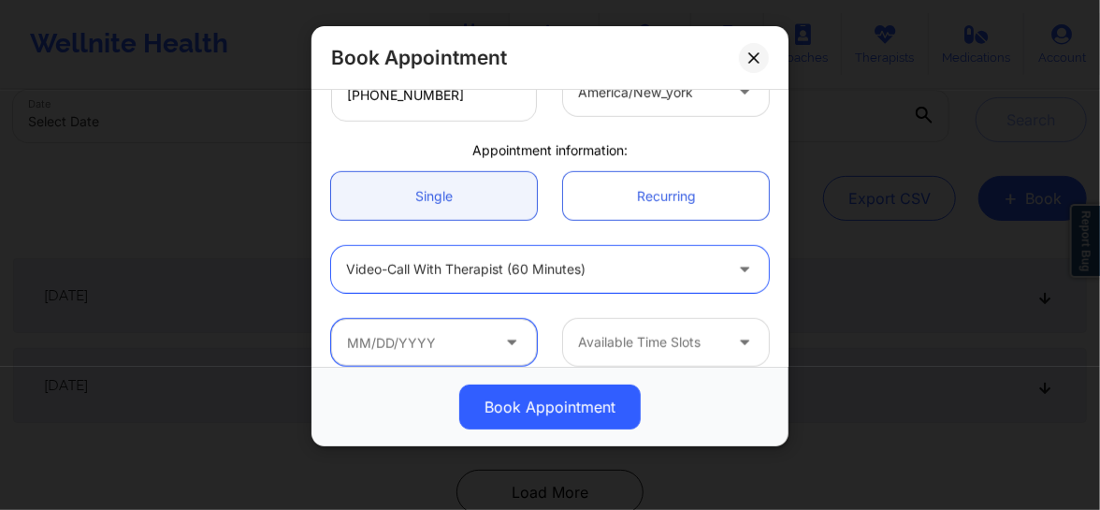
click at [471, 341] on input "text" at bounding box center [434, 342] width 206 height 47
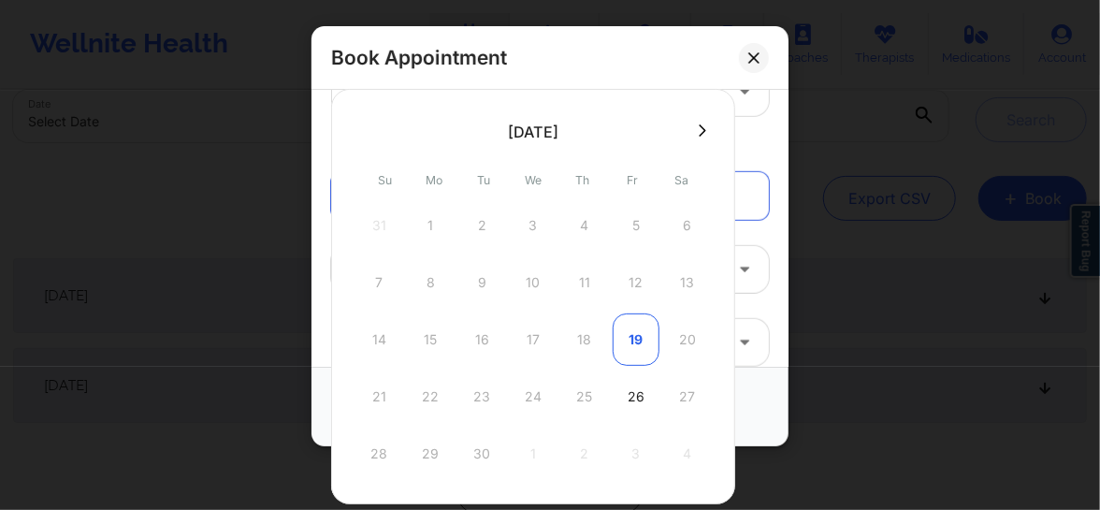
click at [638, 334] on div "19" at bounding box center [636, 339] width 47 height 52
type input "09/19/2025"
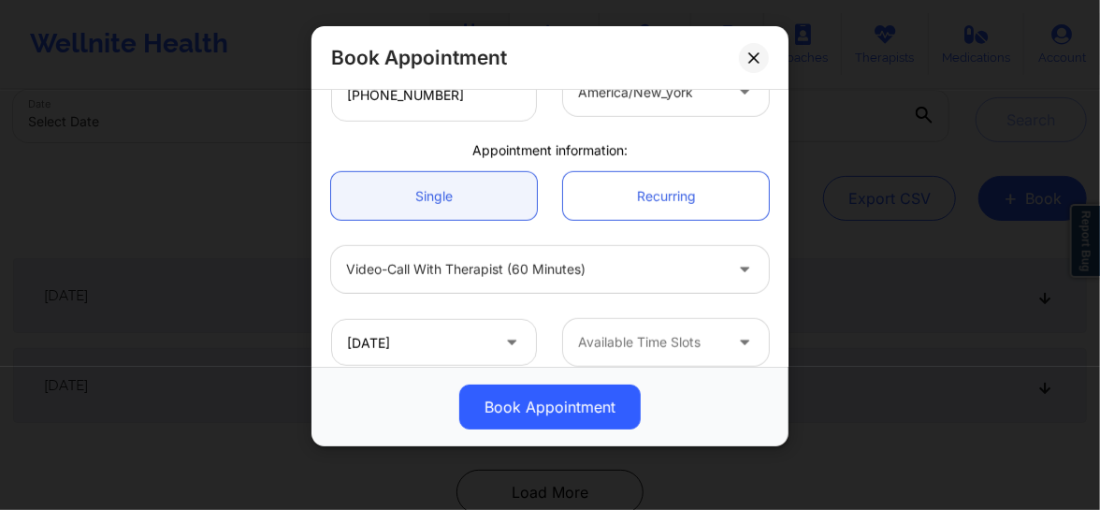
click at [617, 345] on div at bounding box center [650, 342] width 144 height 22
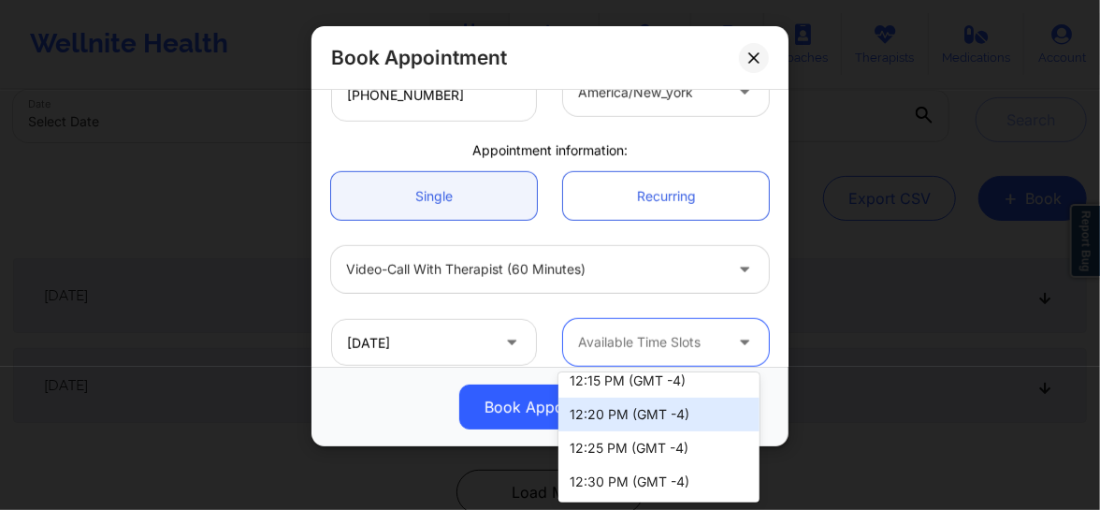
scroll to position [113, 0]
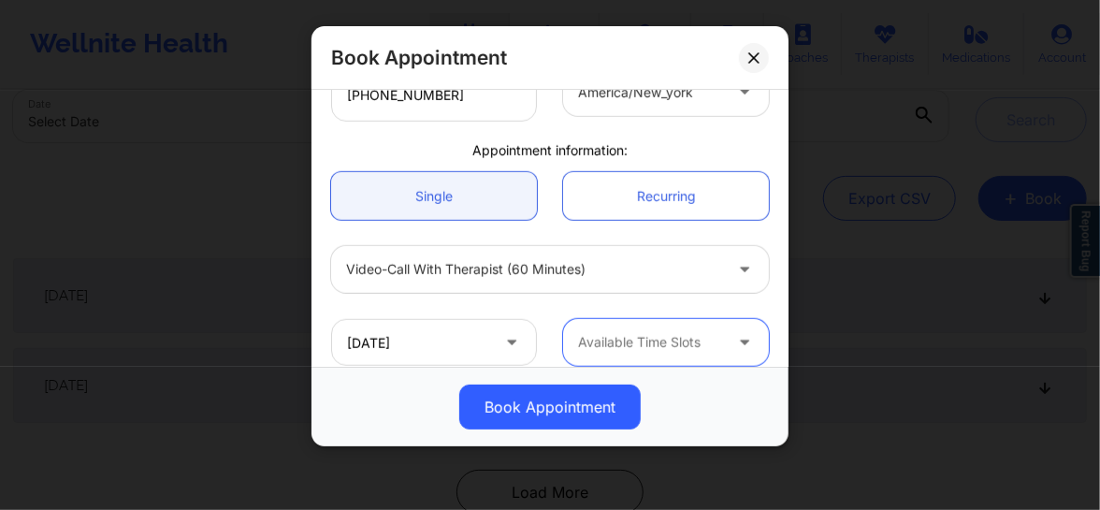
click at [459, 280] on div at bounding box center [534, 269] width 376 height 22
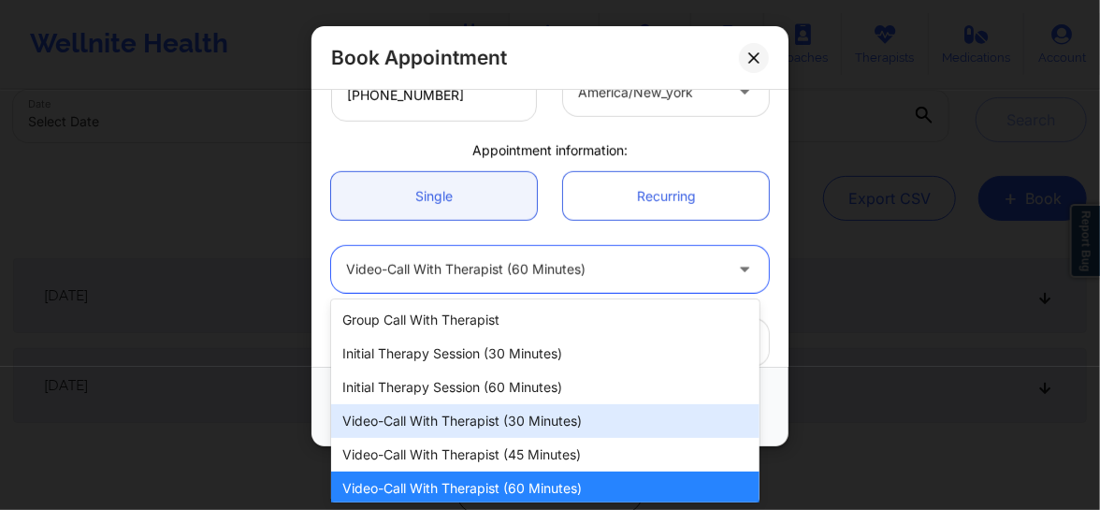
click at [473, 423] on div "Video-Call with Therapist (30 minutes)" at bounding box center [545, 421] width 428 height 34
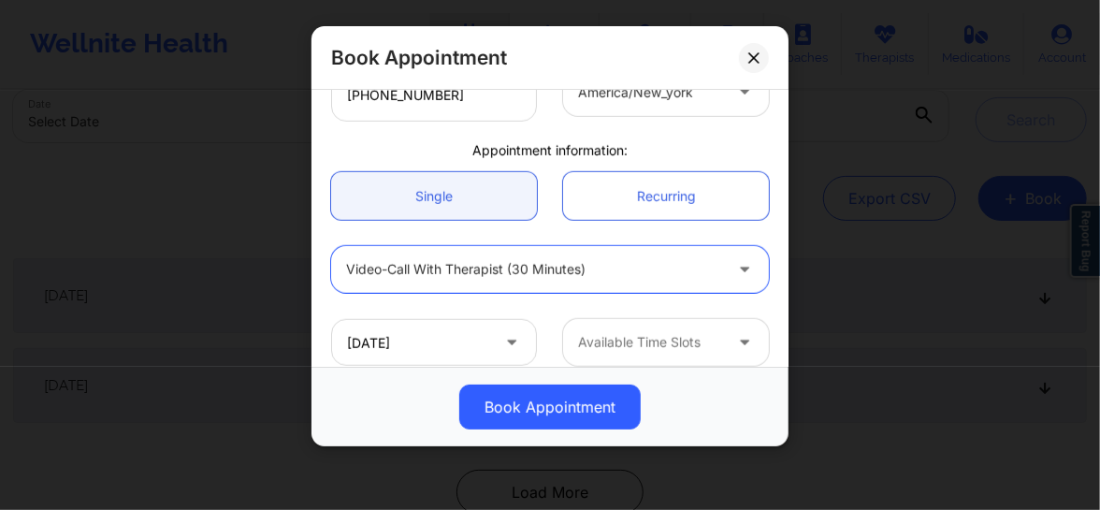
click at [623, 337] on div at bounding box center [650, 342] width 144 height 22
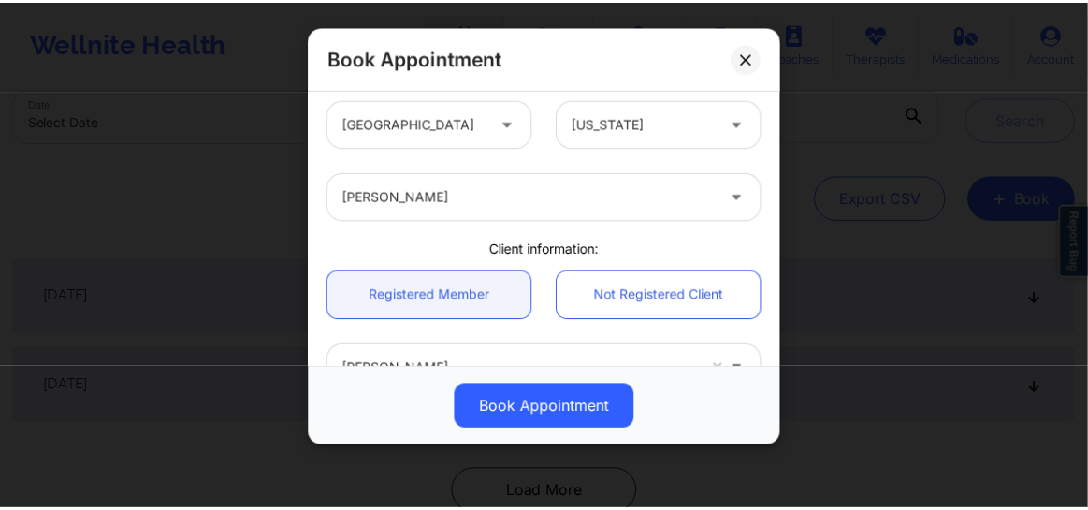
scroll to position [0, 0]
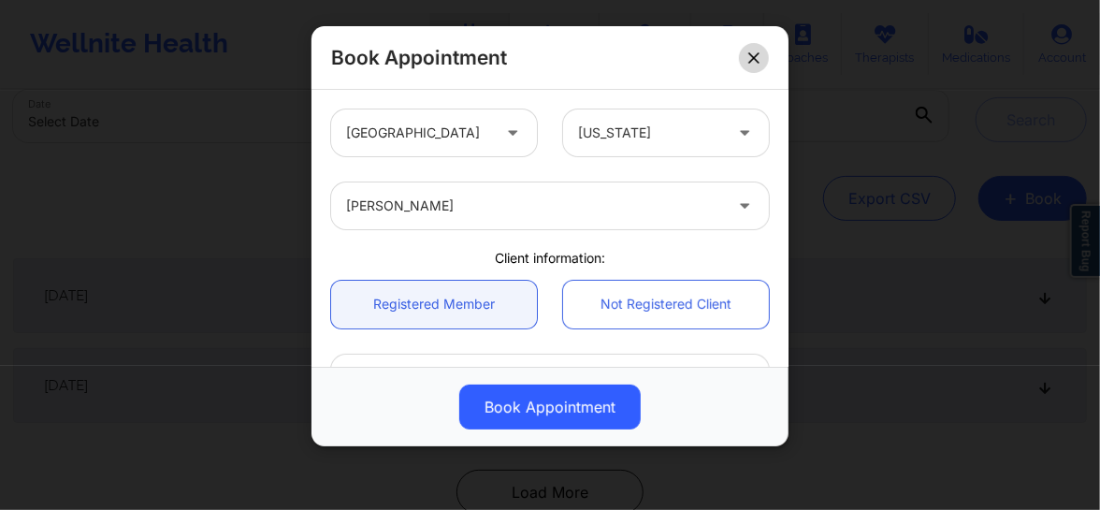
click at [754, 54] on icon at bounding box center [753, 57] width 11 height 11
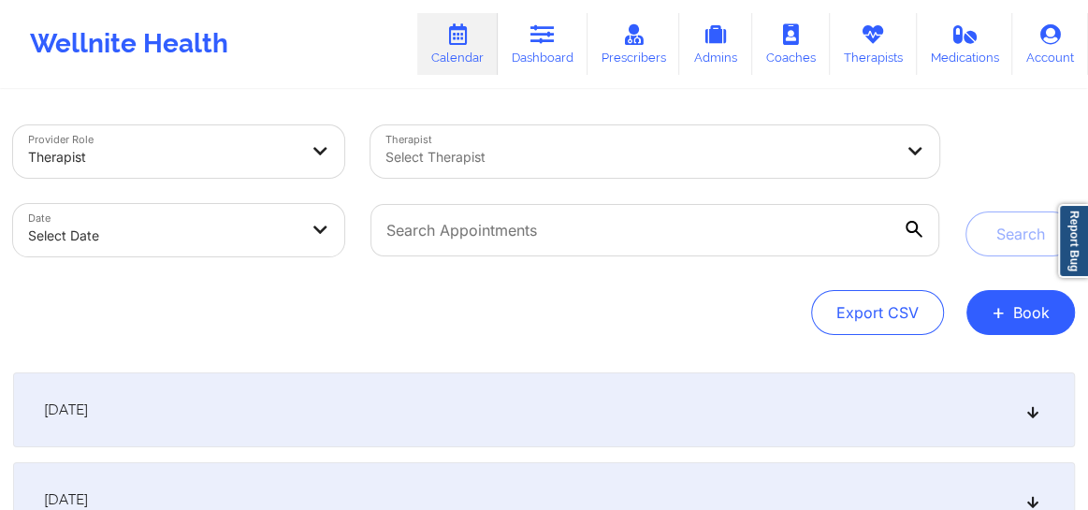
click at [512, 150] on div at bounding box center [638, 157] width 507 height 22
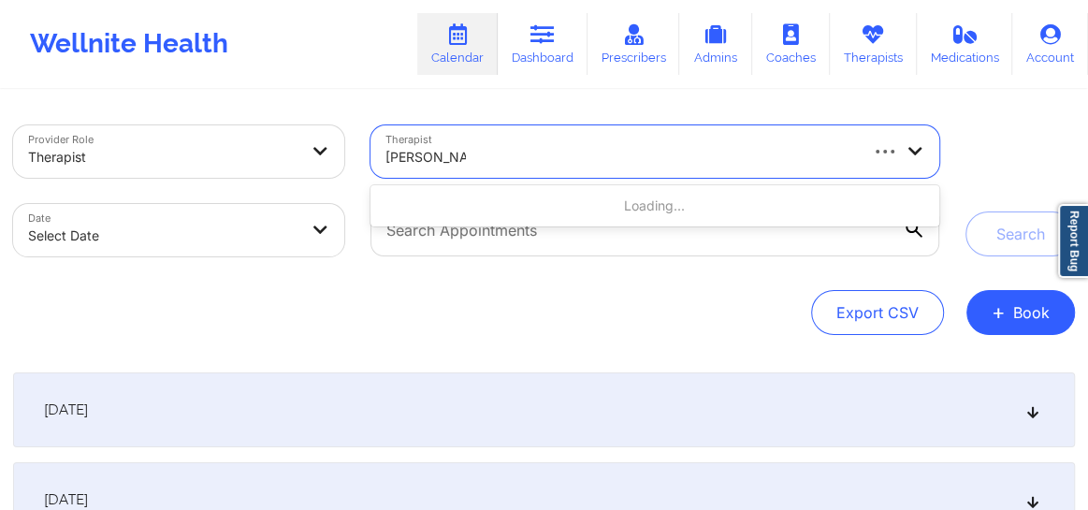
click at [419, 159] on input "angel Turner" at bounding box center [425, 157] width 80 height 19
type input "angela Turner"
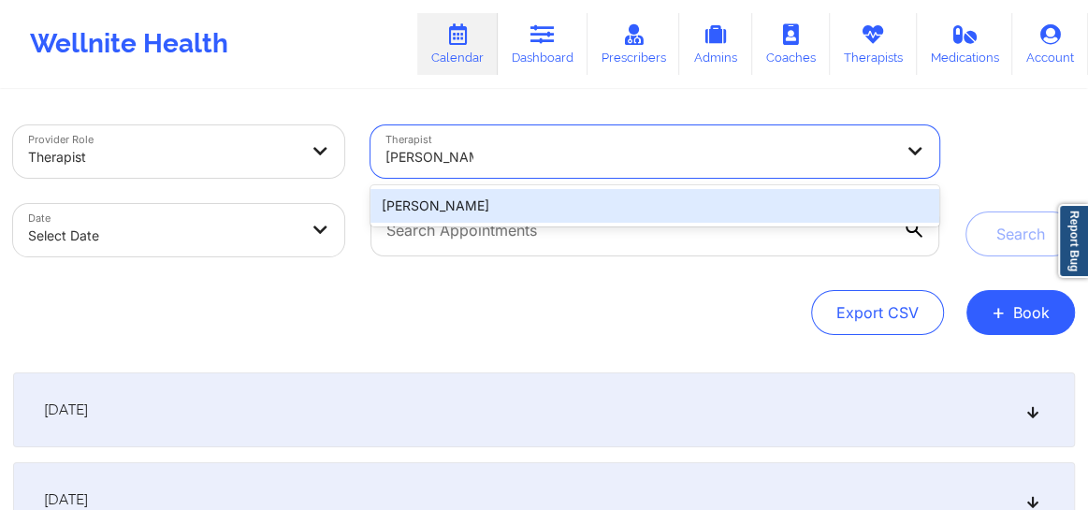
click at [466, 210] on div "Angela Turner" at bounding box center [654, 206] width 569 height 34
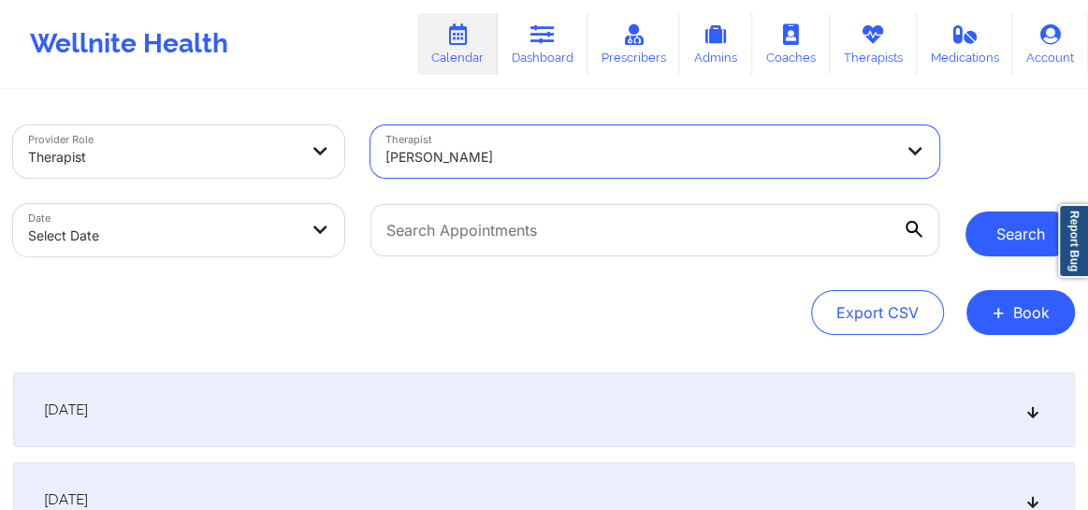
click at [972, 225] on button "Search" at bounding box center [1019, 233] width 109 height 45
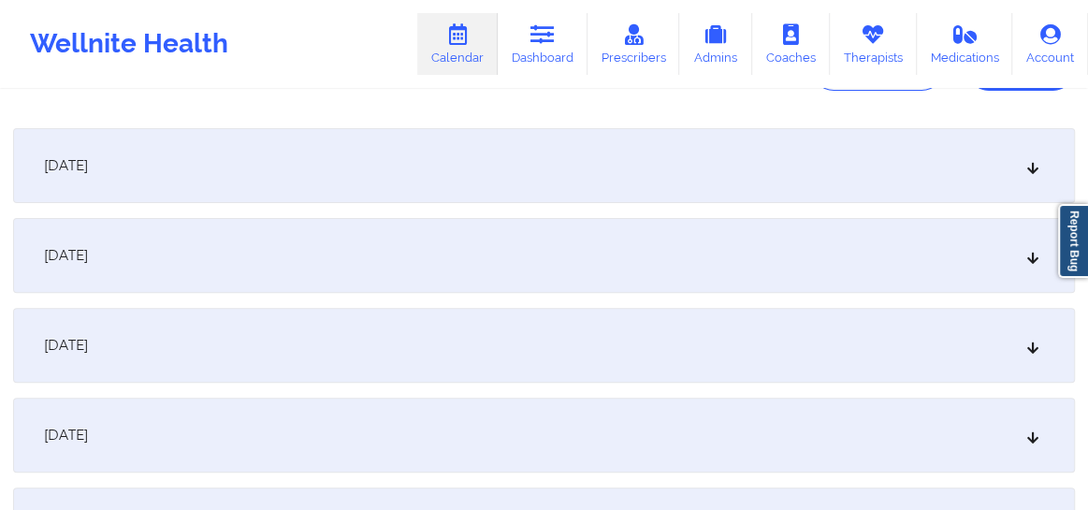
scroll to position [240, 0]
click at [1031, 176] on icon at bounding box center [1033, 169] width 16 height 13
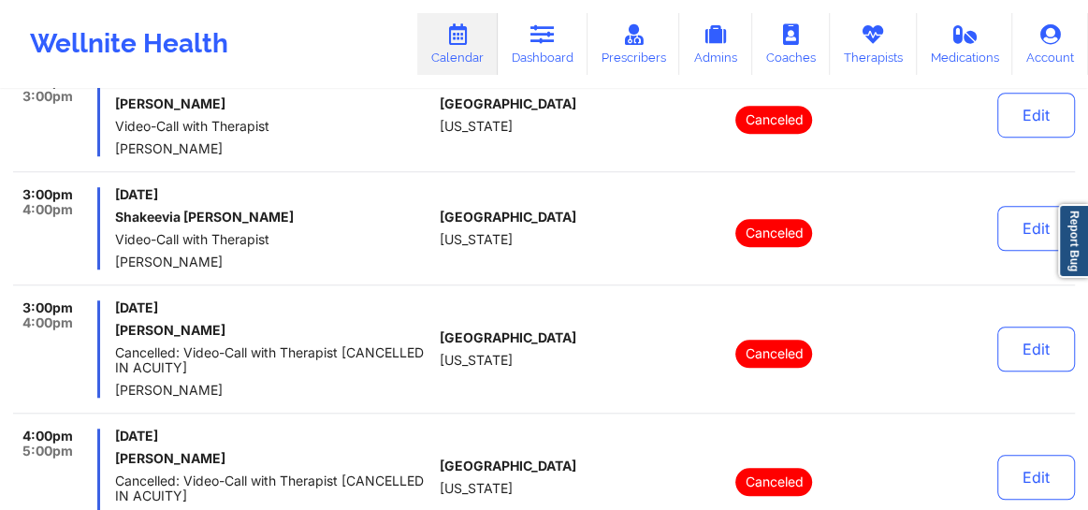
scroll to position [453, 0]
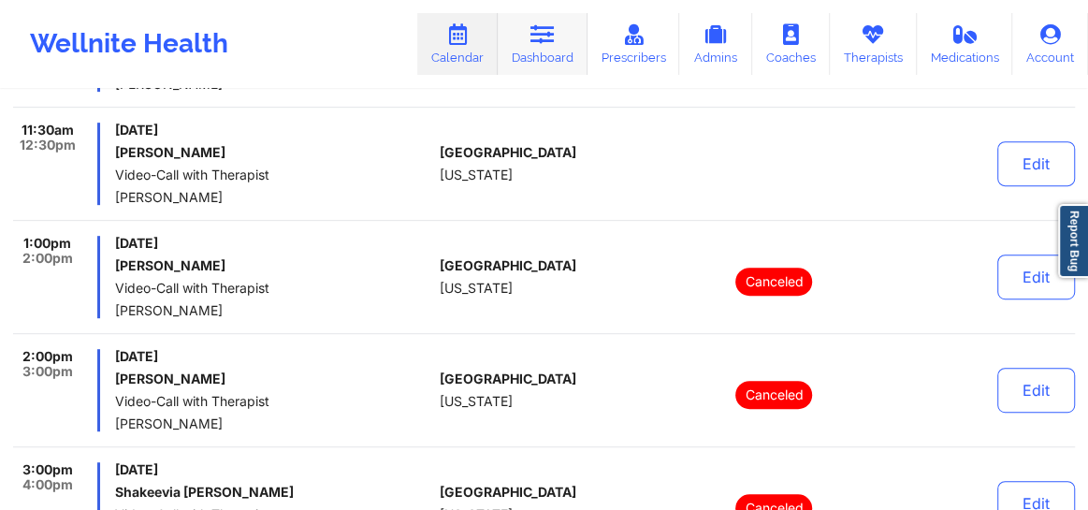
click at [562, 53] on link "Dashboard" at bounding box center [543, 44] width 90 height 62
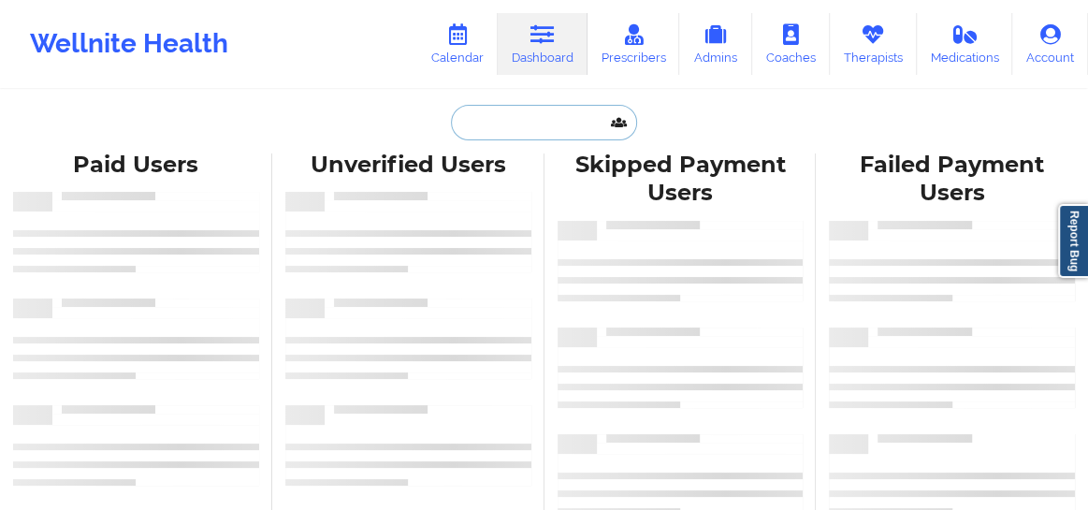
click at [501, 126] on input "text" at bounding box center [543, 123] width 185 height 36
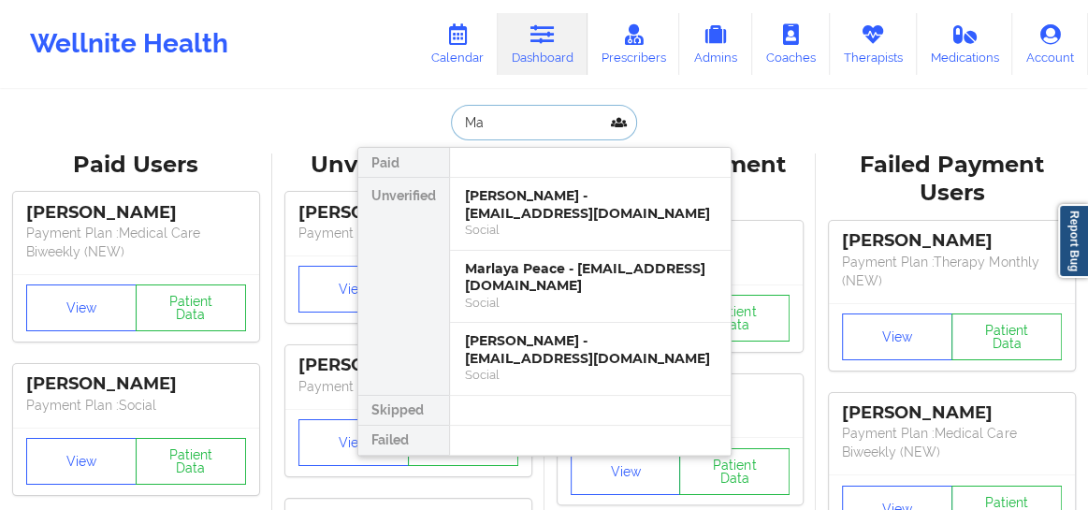
type input "M"
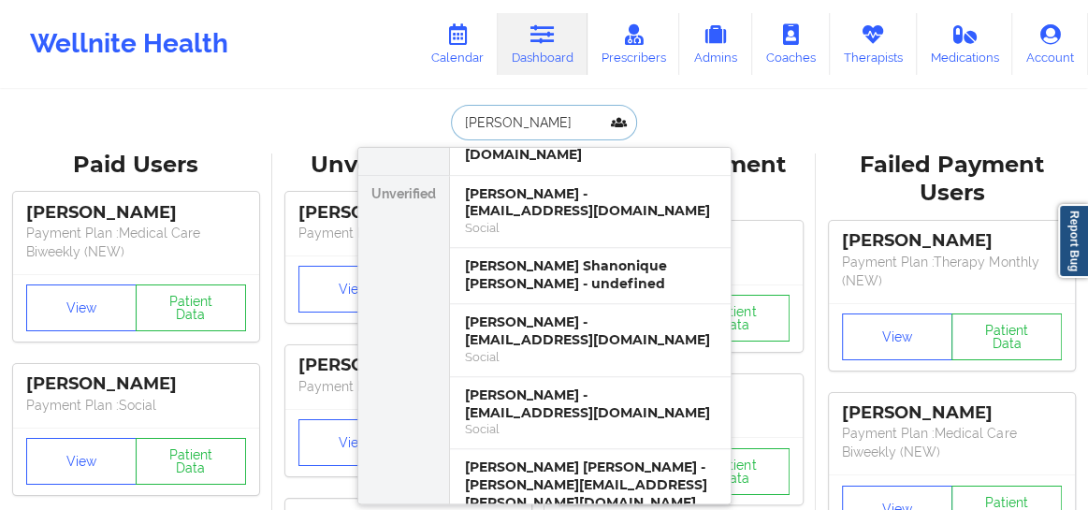
scroll to position [524, 0]
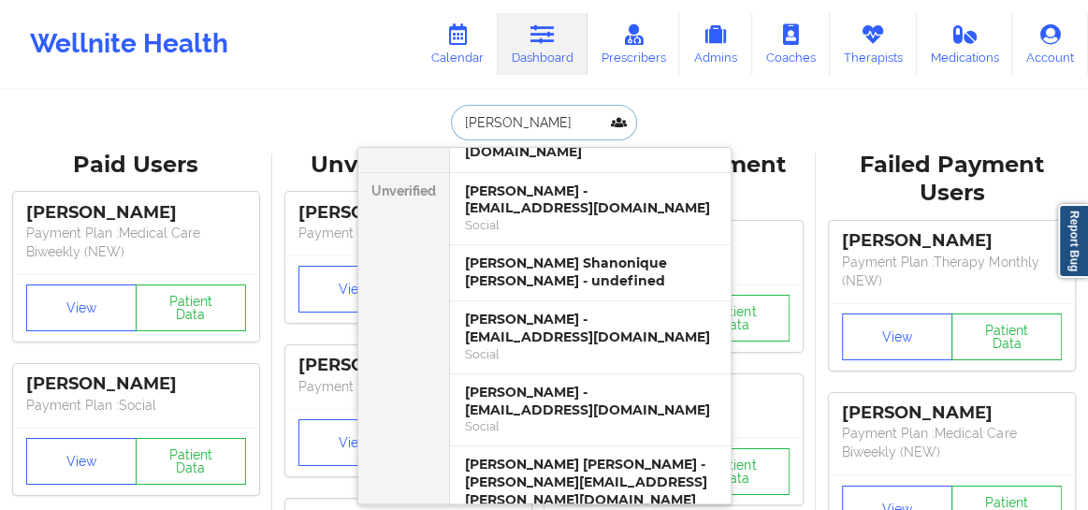
type input "Nicole"
click at [465, 43] on icon at bounding box center [457, 34] width 24 height 21
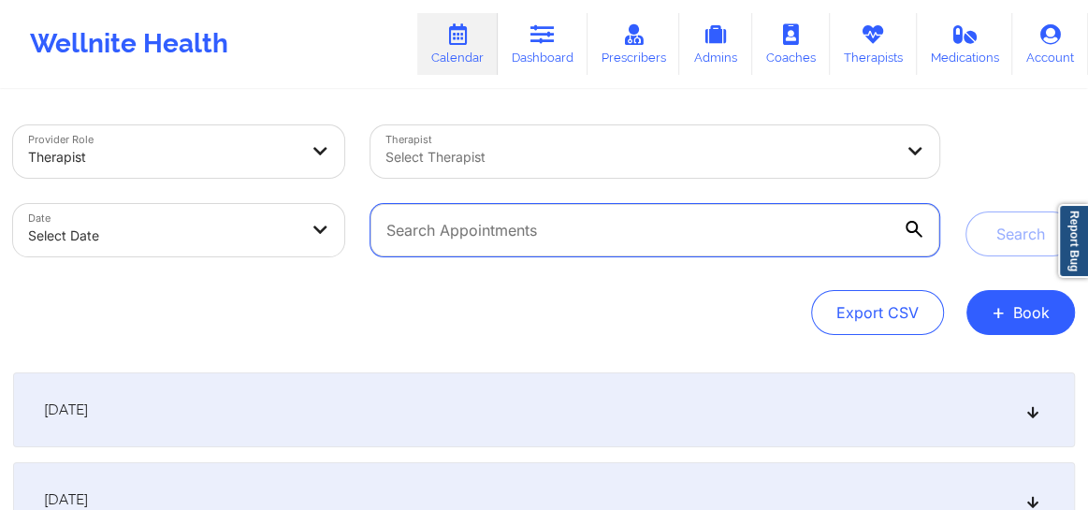
click at [552, 239] on input "text" at bounding box center [654, 230] width 569 height 52
paste input "nicole@advertisingproducts.net"
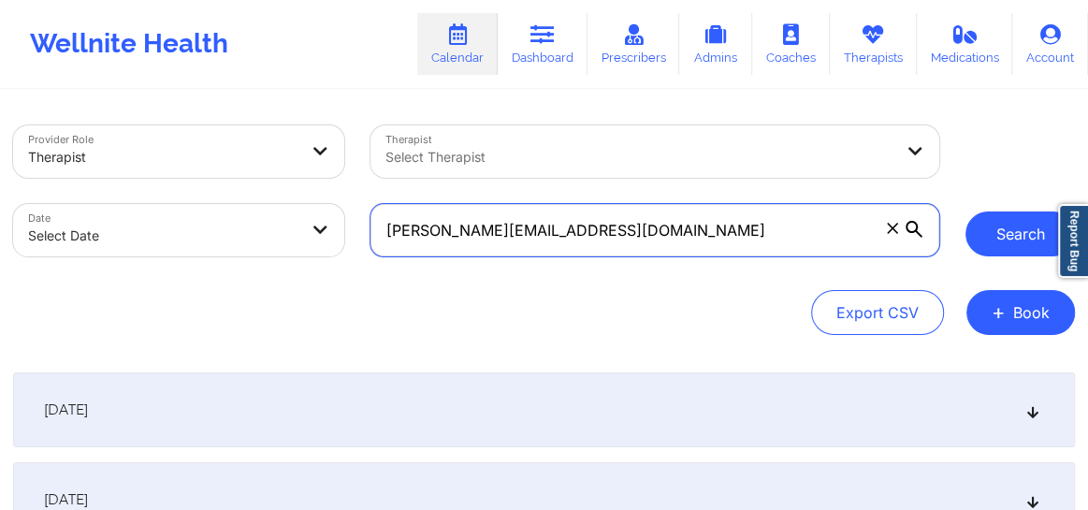
type input "nicole@advertisingproducts.net"
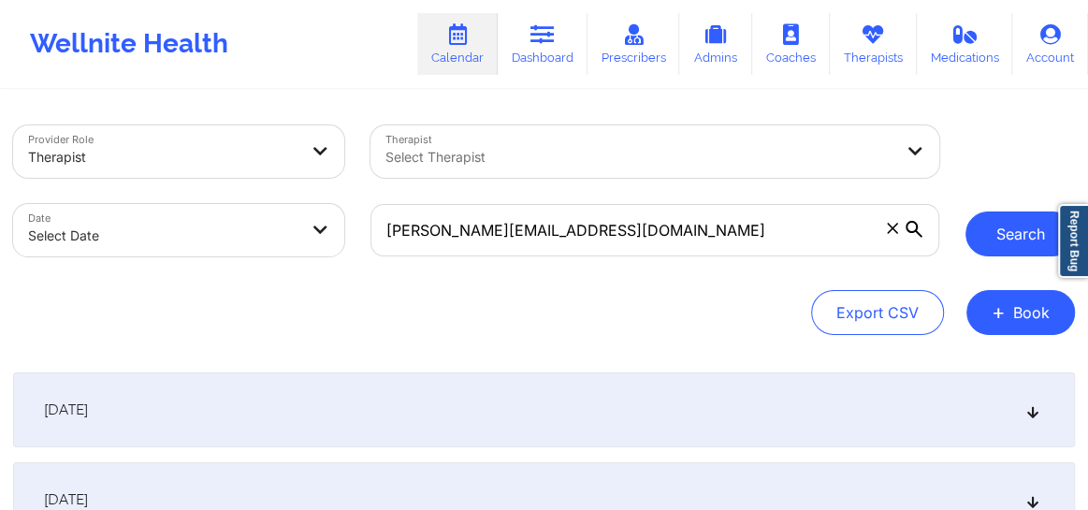
click at [989, 226] on button "Search" at bounding box center [1019, 233] width 109 height 45
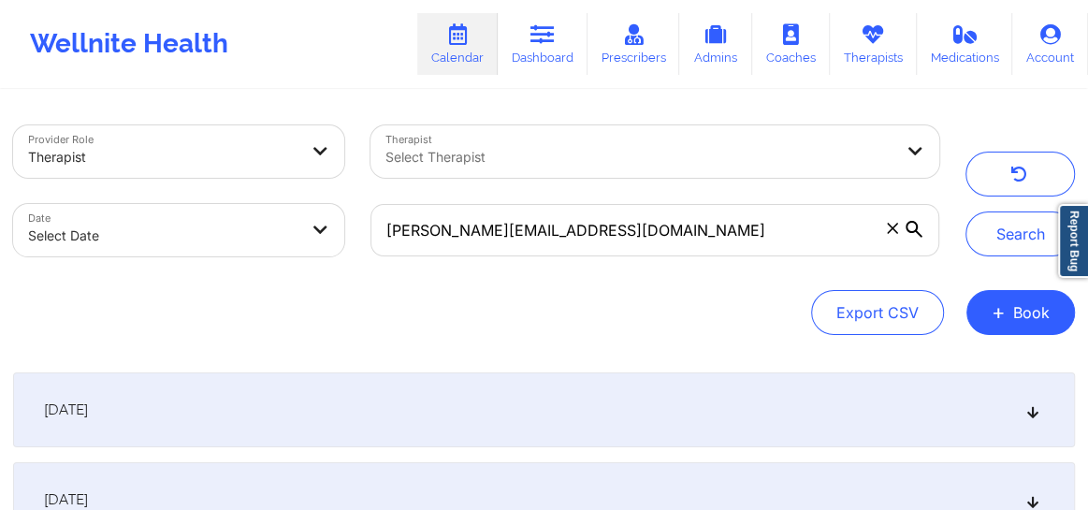
scroll to position [42, 0]
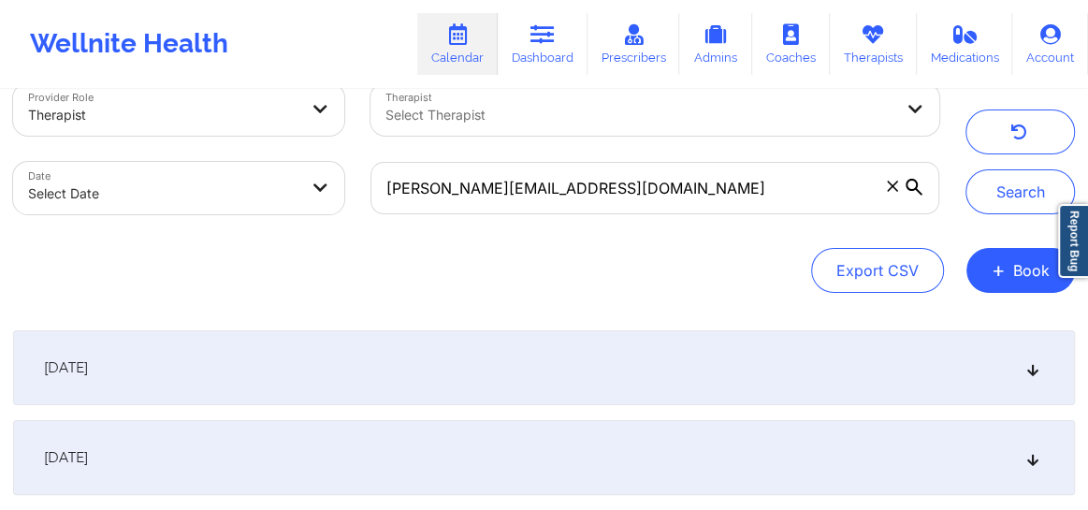
click at [1029, 371] on icon at bounding box center [1033, 367] width 16 height 13
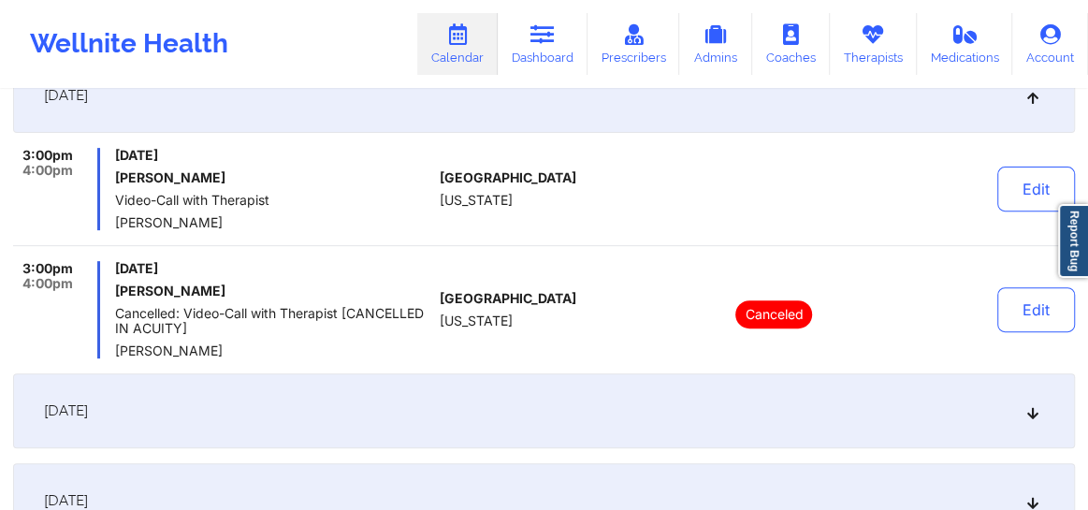
scroll to position [326, 0]
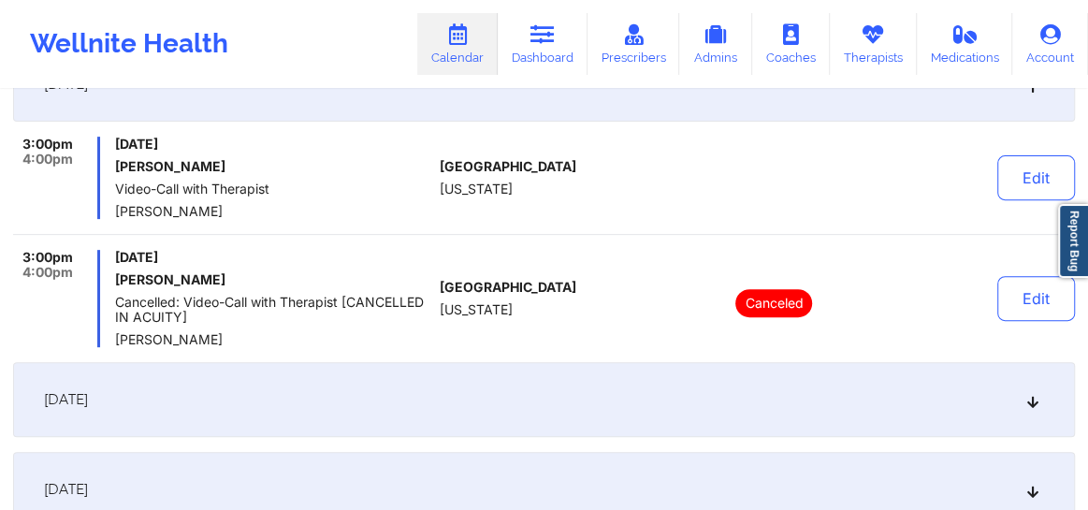
click at [1035, 404] on icon at bounding box center [1033, 399] width 16 height 13
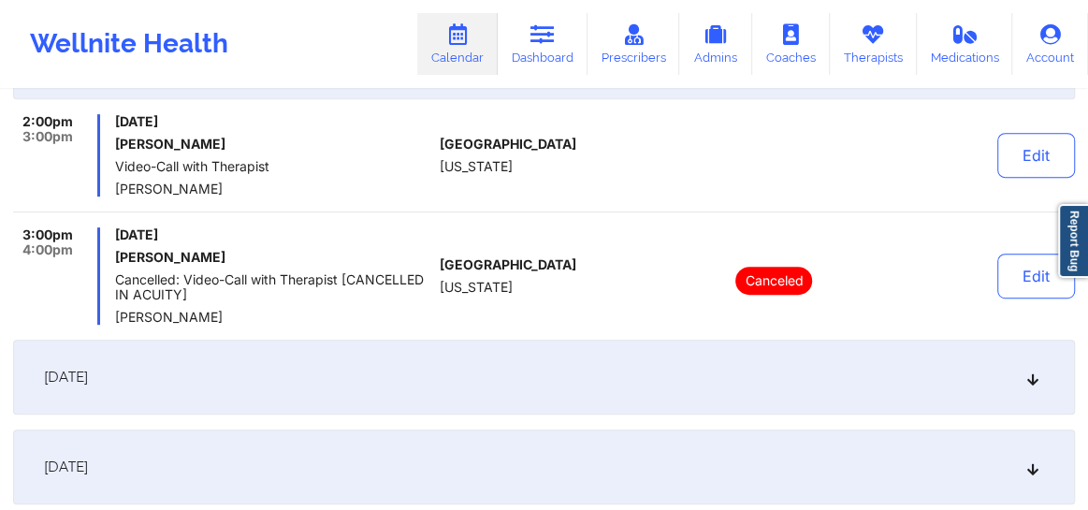
scroll to position [440, 0]
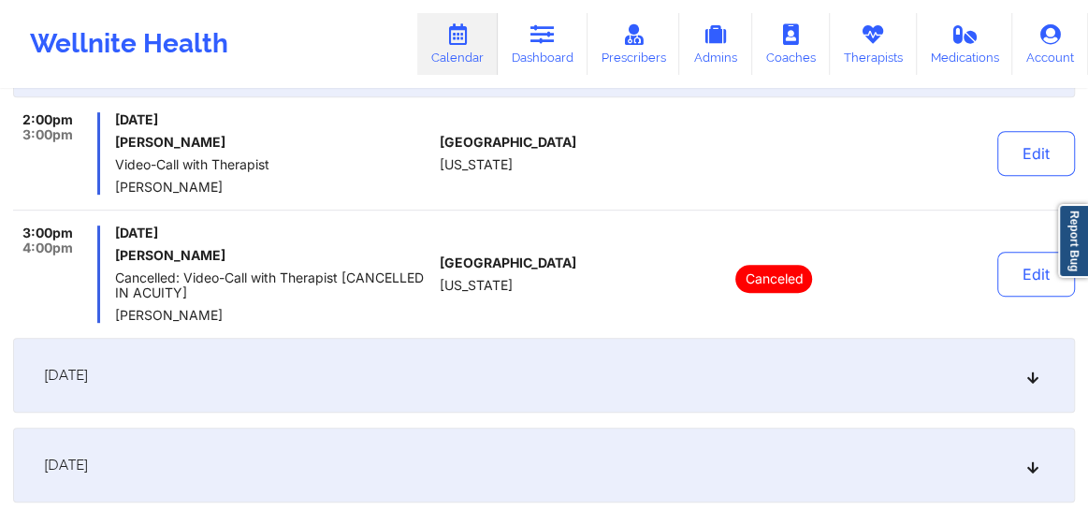
click at [1022, 379] on div "October 3, 2025" at bounding box center [544, 375] width 1062 height 75
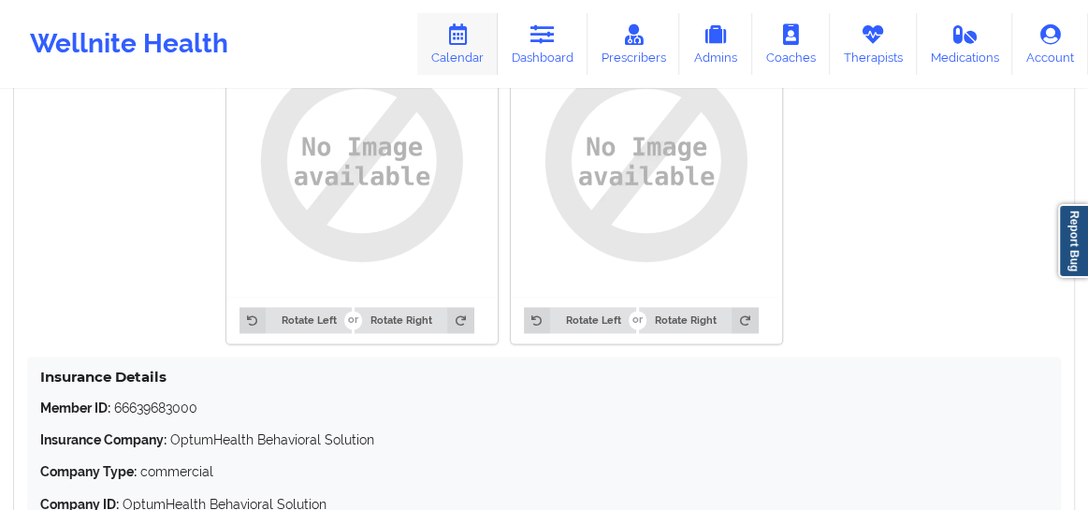
click at [459, 48] on link "Calendar" at bounding box center [457, 44] width 80 height 62
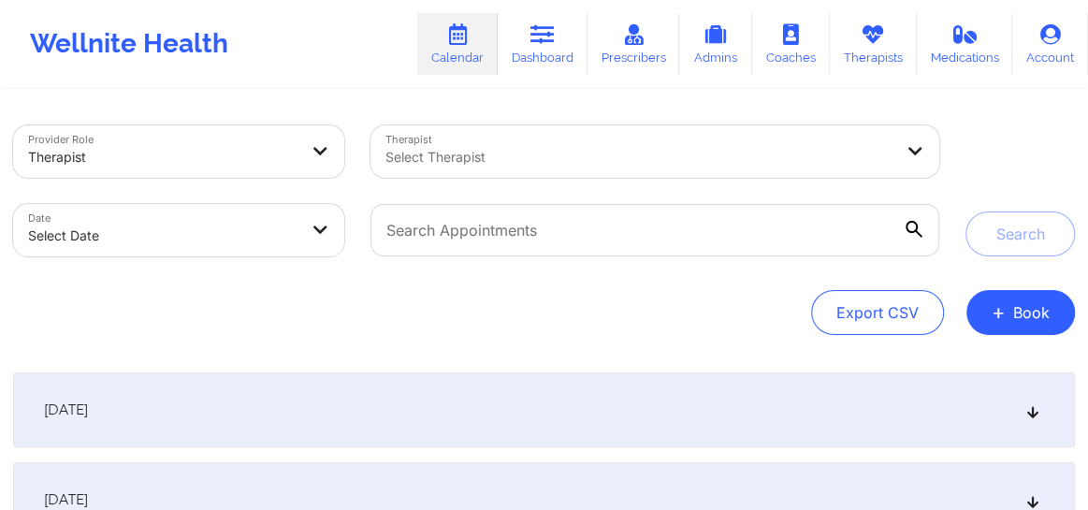
click at [964, 322] on div "Export CSV + Book" at bounding box center [544, 312] width 1062 height 45
click at [991, 324] on button "+ Book" at bounding box center [1020, 312] width 109 height 45
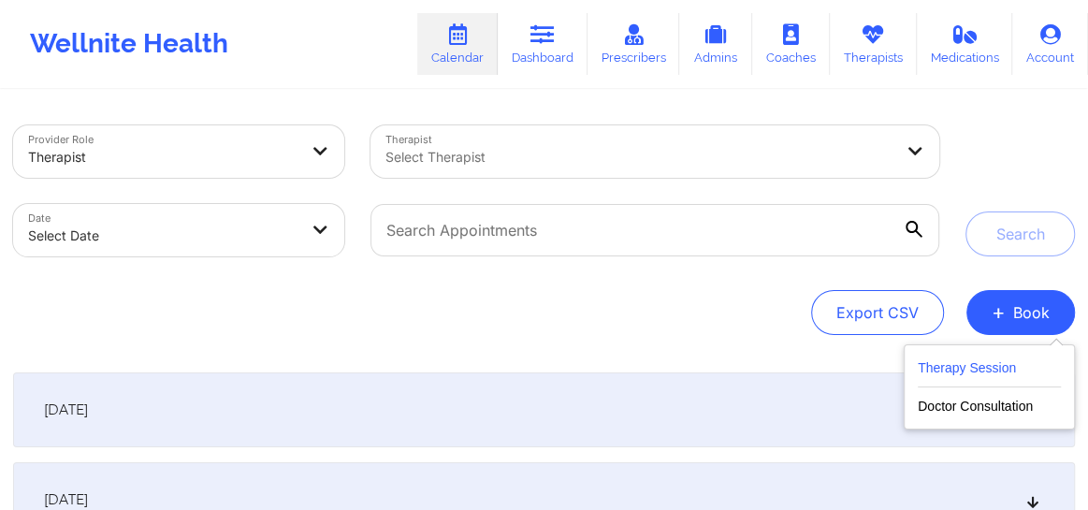
click at [957, 376] on button "Therapy Session" at bounding box center [989, 371] width 143 height 31
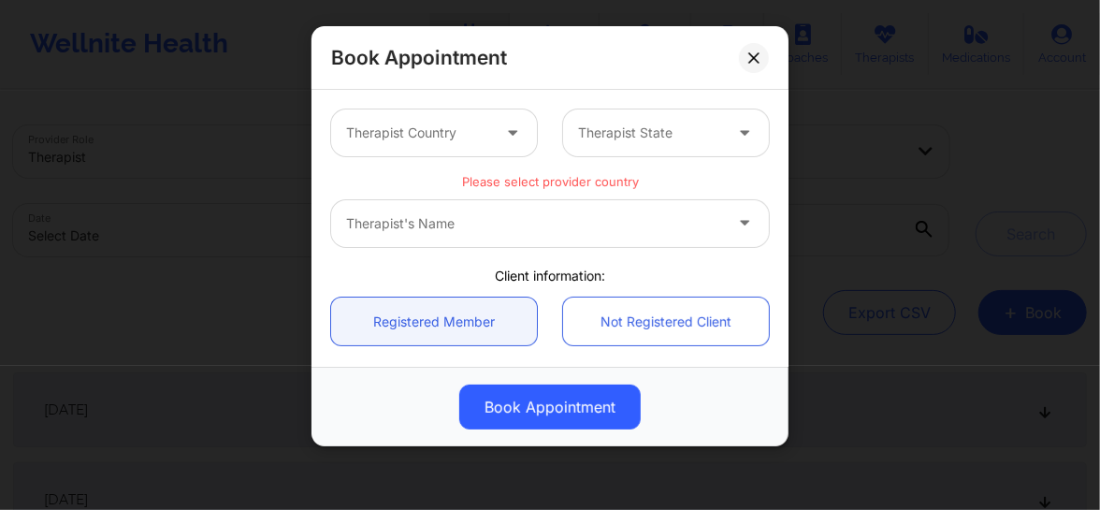
click at [424, 144] on div "Therapist Country" at bounding box center [411, 132] width 161 height 47
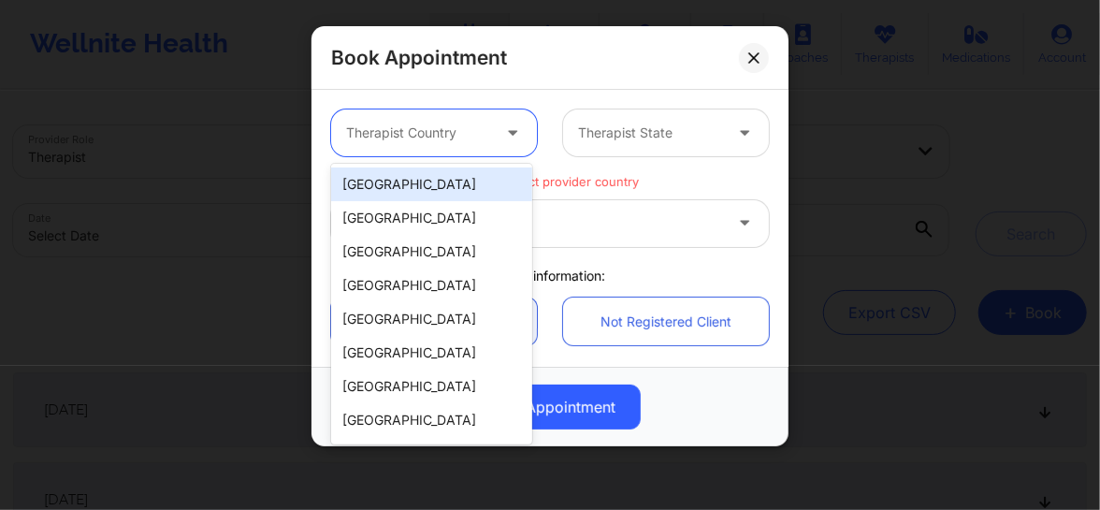
click at [402, 181] on div "[GEOGRAPHIC_DATA]" at bounding box center [431, 184] width 201 height 34
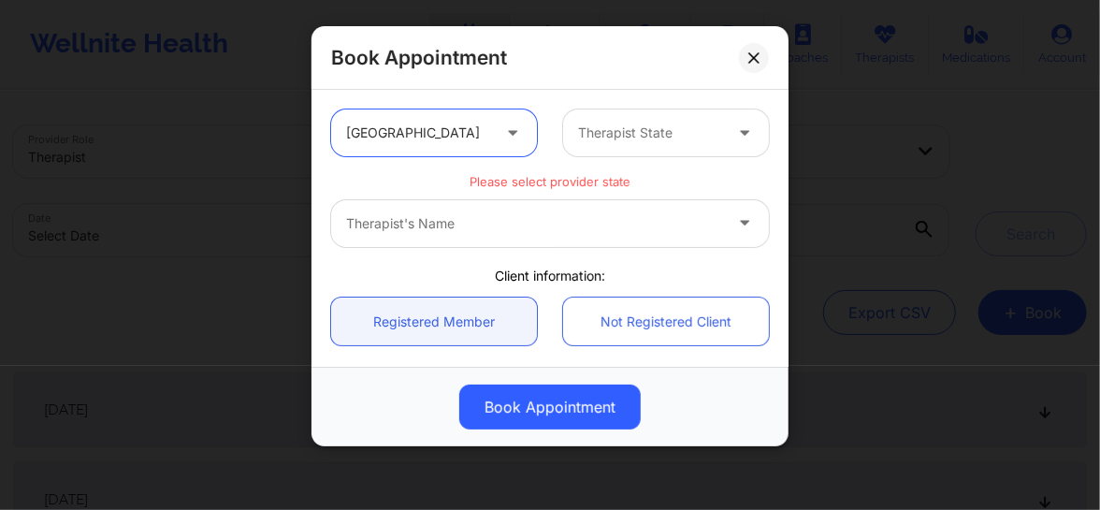
click at [622, 134] on div at bounding box center [650, 133] width 144 height 22
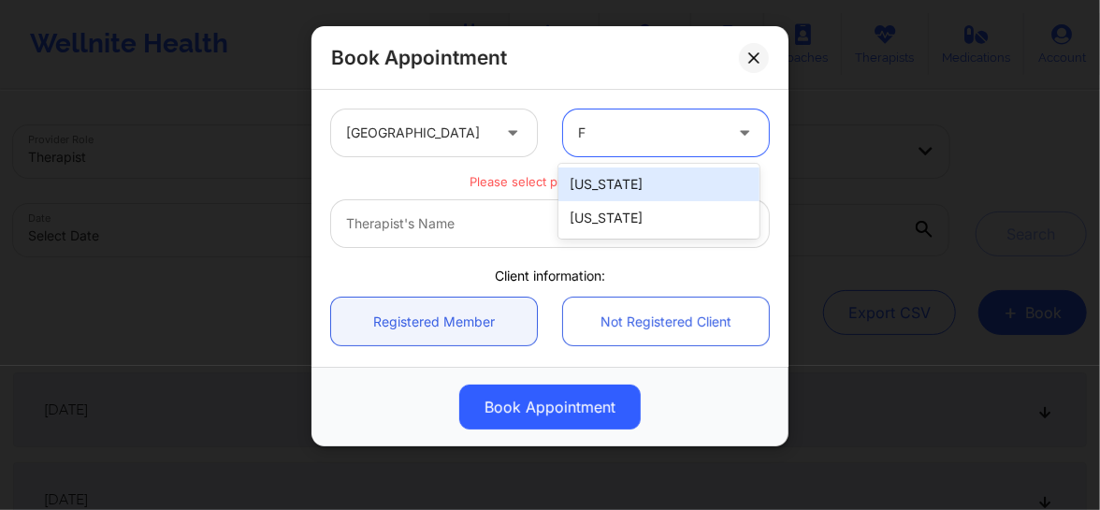
type input "FL"
click at [608, 180] on div "[US_STATE]" at bounding box center [658, 184] width 201 height 34
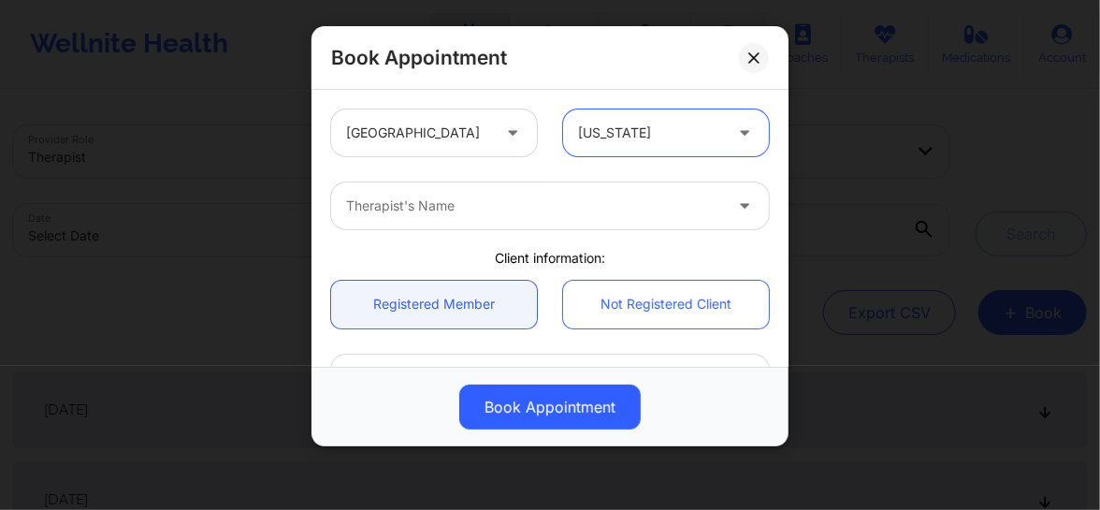
click at [500, 202] on div at bounding box center [534, 206] width 376 height 22
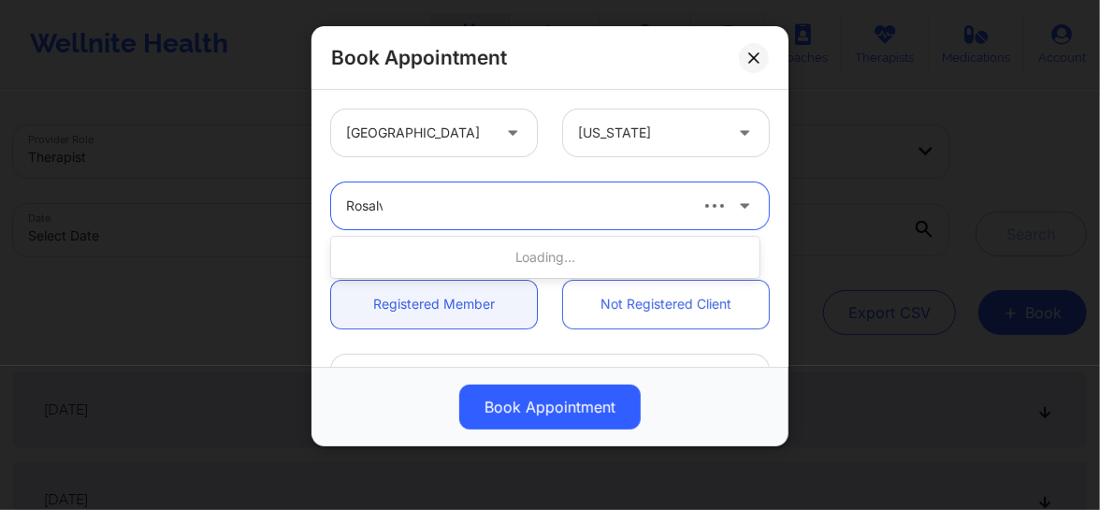
type input "[PERSON_NAME]"
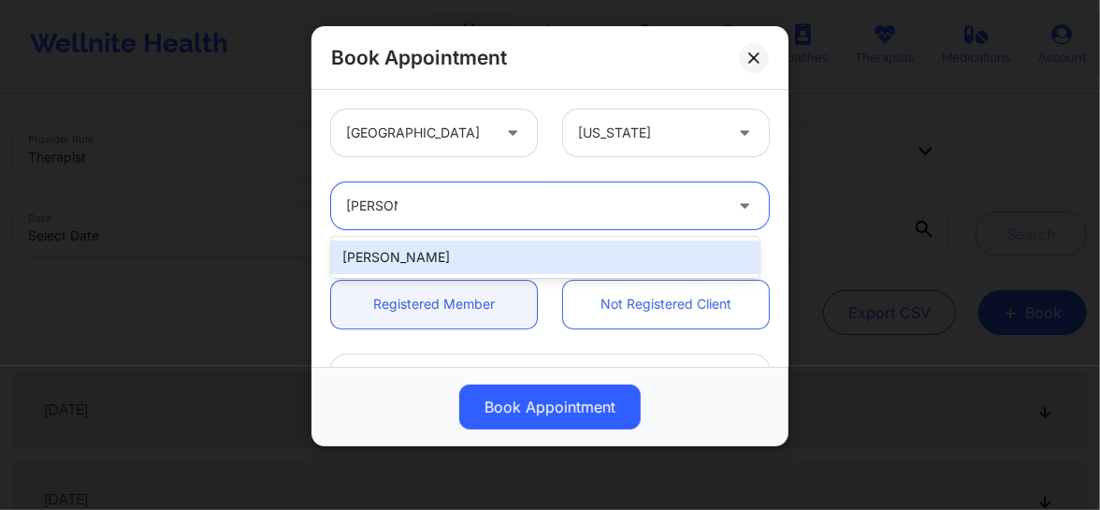
click at [431, 256] on div "[PERSON_NAME]" at bounding box center [545, 257] width 428 height 34
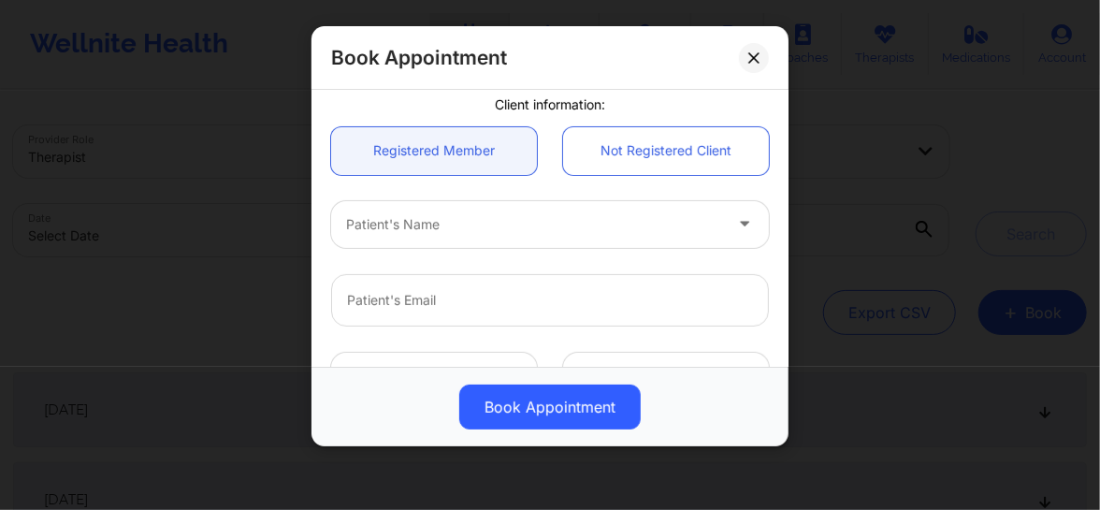
scroll to position [155, 0]
click at [450, 235] on div "Patient's Name" at bounding box center [527, 222] width 393 height 47
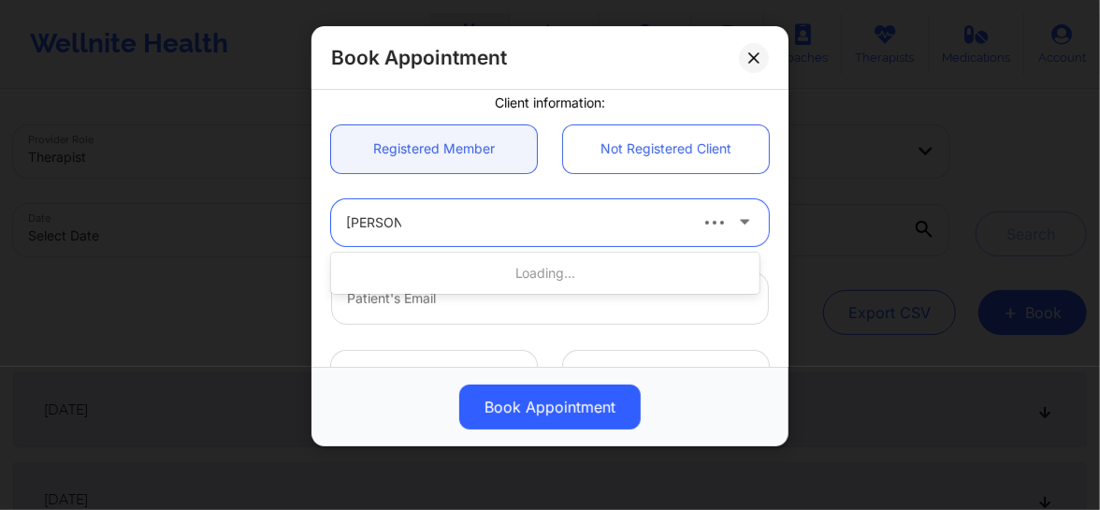
type input "Carmen N"
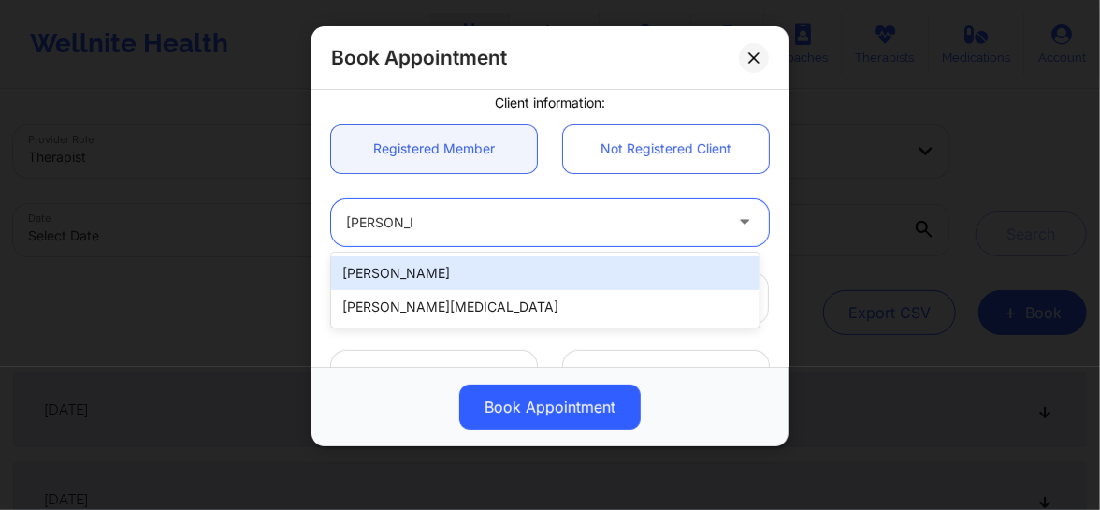
click at [430, 274] on div "Carmen Nohelia Siddons" at bounding box center [545, 273] width 428 height 34
type input "nohelia74@yahoo.com"
type input "+1305-469-0564"
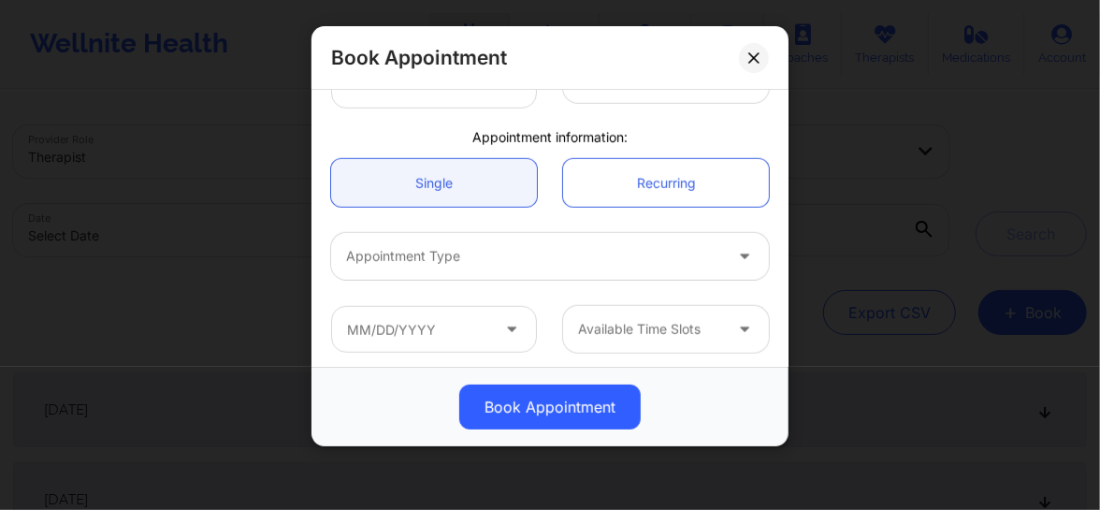
scroll to position [524, 0]
click at [456, 267] on div "Appointment Type" at bounding box center [527, 255] width 393 height 47
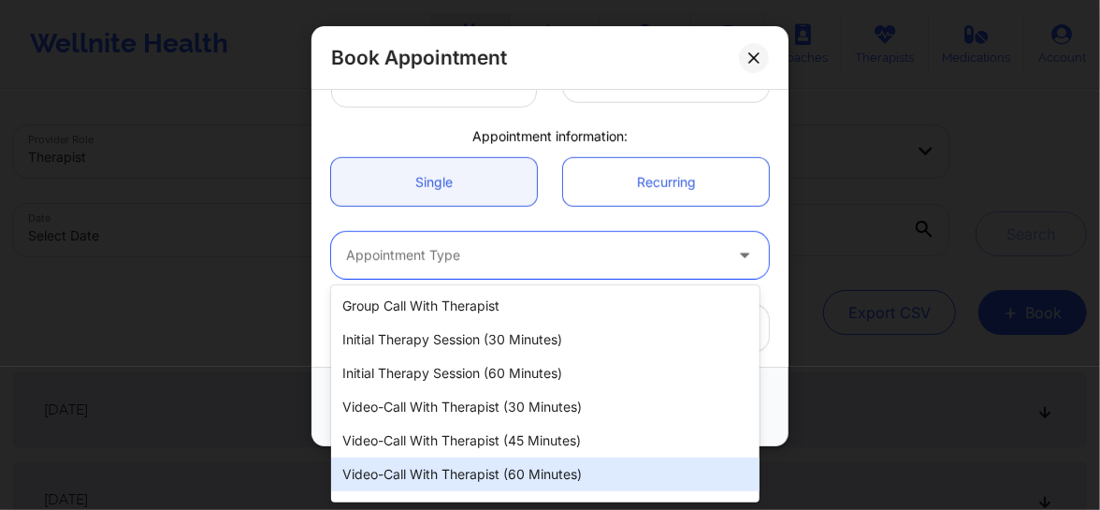
click at [486, 471] on div "Video-Call with Therapist (60 minutes)" at bounding box center [545, 474] width 428 height 34
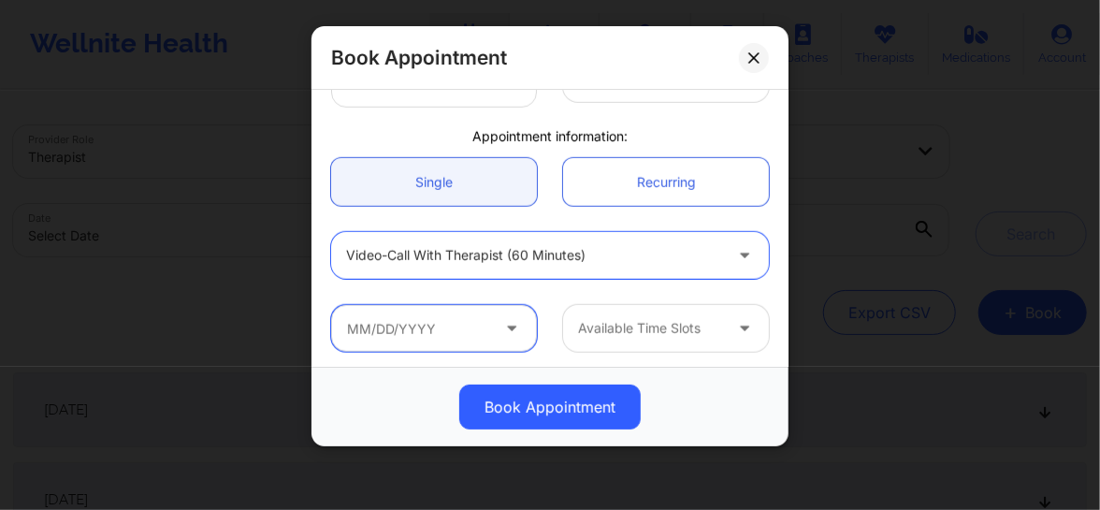
click at [453, 331] on input "text" at bounding box center [434, 328] width 206 height 47
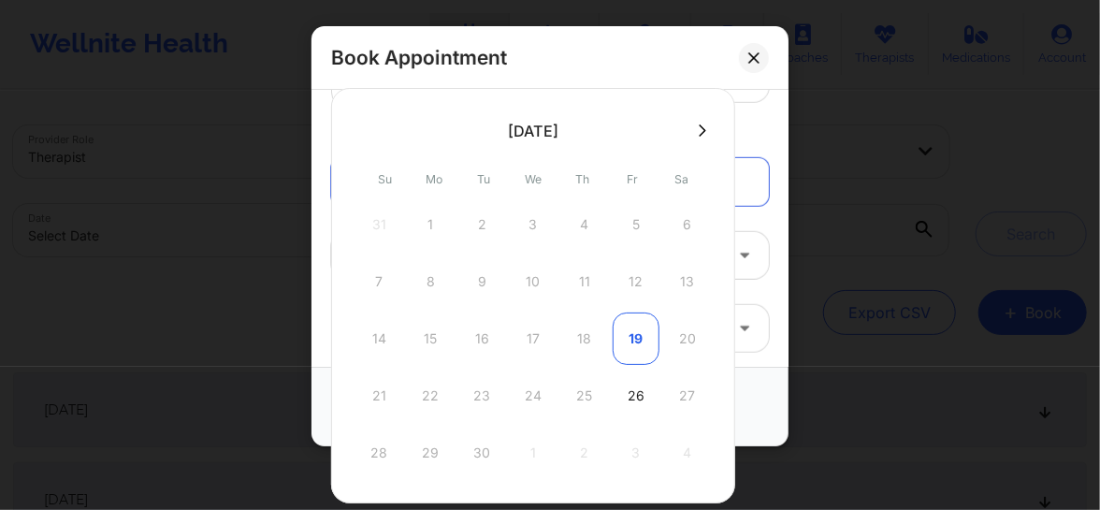
click at [636, 347] on div "19" at bounding box center [636, 338] width 47 height 52
type input "09/19/2025"
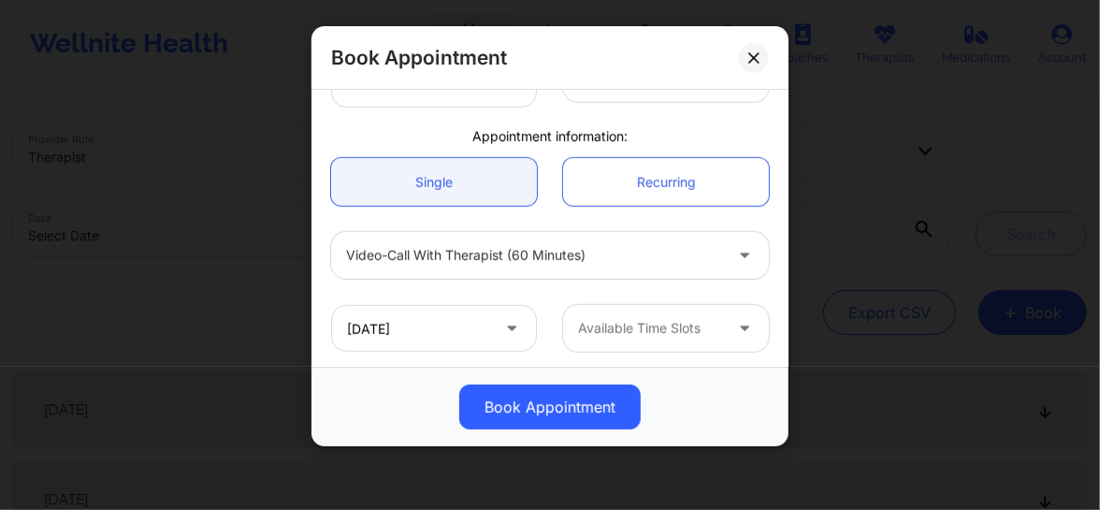
click at [602, 334] on div at bounding box center [650, 328] width 144 height 22
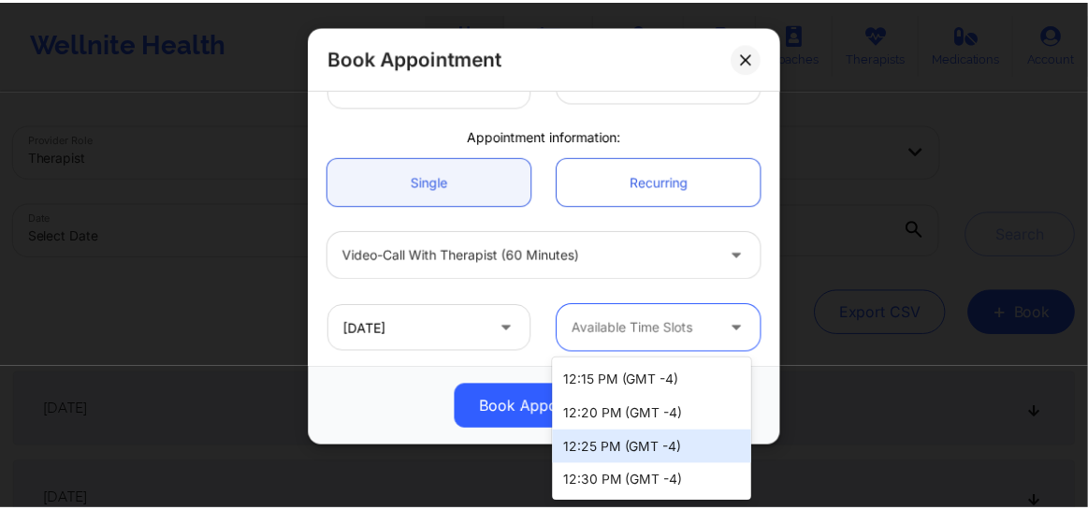
scroll to position [0, 0]
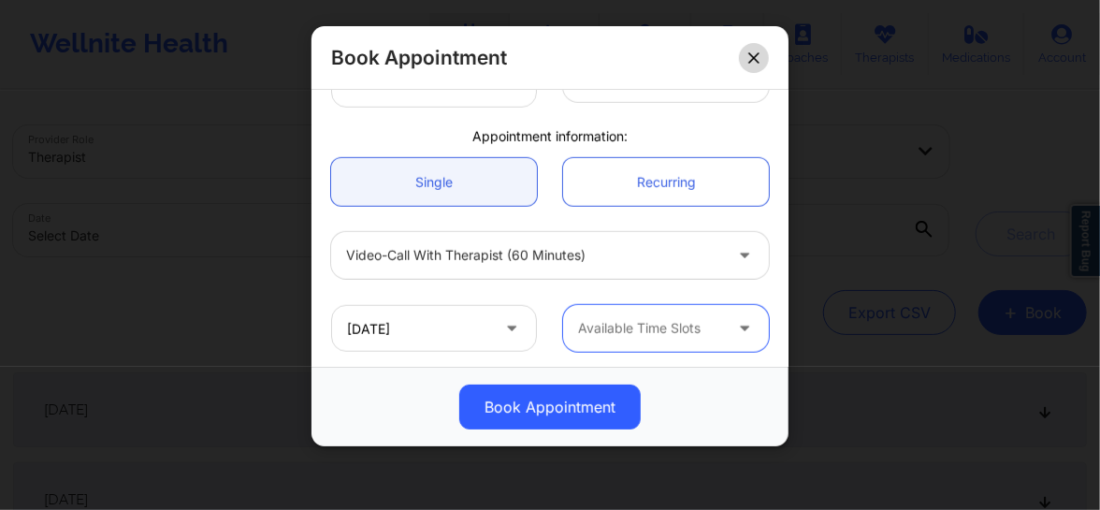
click at [757, 57] on icon at bounding box center [753, 57] width 11 height 11
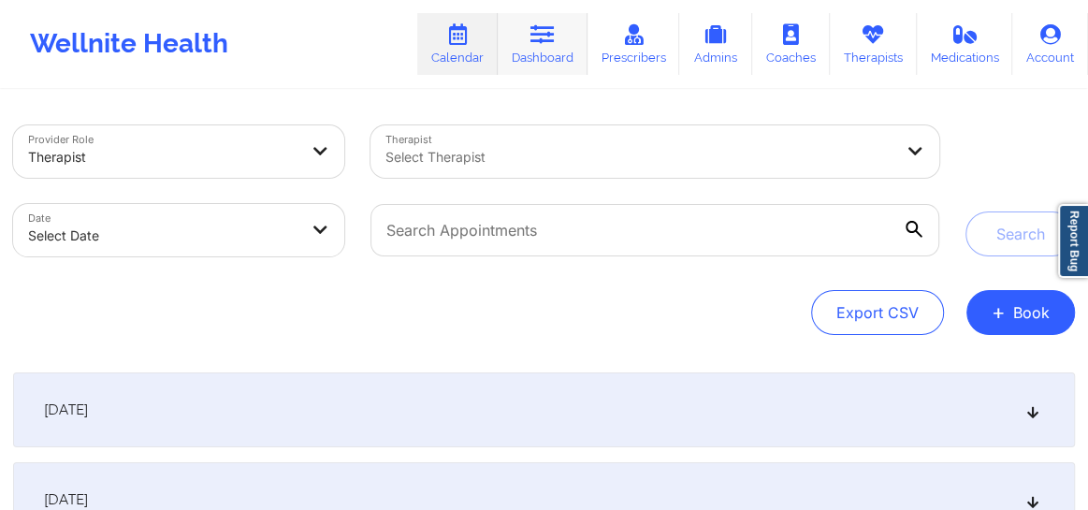
click at [545, 33] on icon at bounding box center [542, 34] width 24 height 21
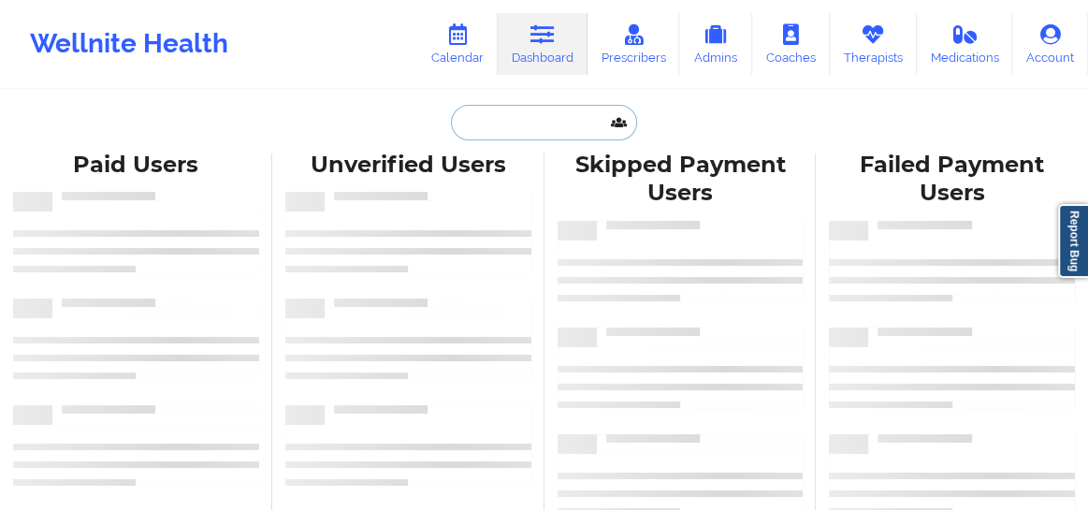
click at [507, 119] on input "text" at bounding box center [543, 123] width 185 height 36
paste input "Carmen Nohelia"
type input "Carmen Nohelia"
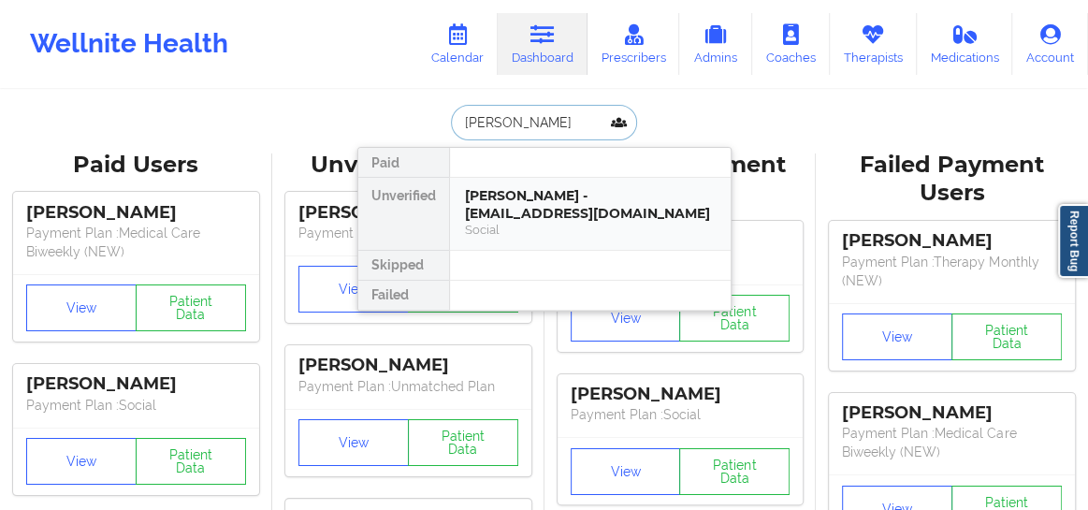
click at [526, 207] on div "Carmen Nohelia Siddons - nohelia74@yahoo.com" at bounding box center [590, 204] width 251 height 35
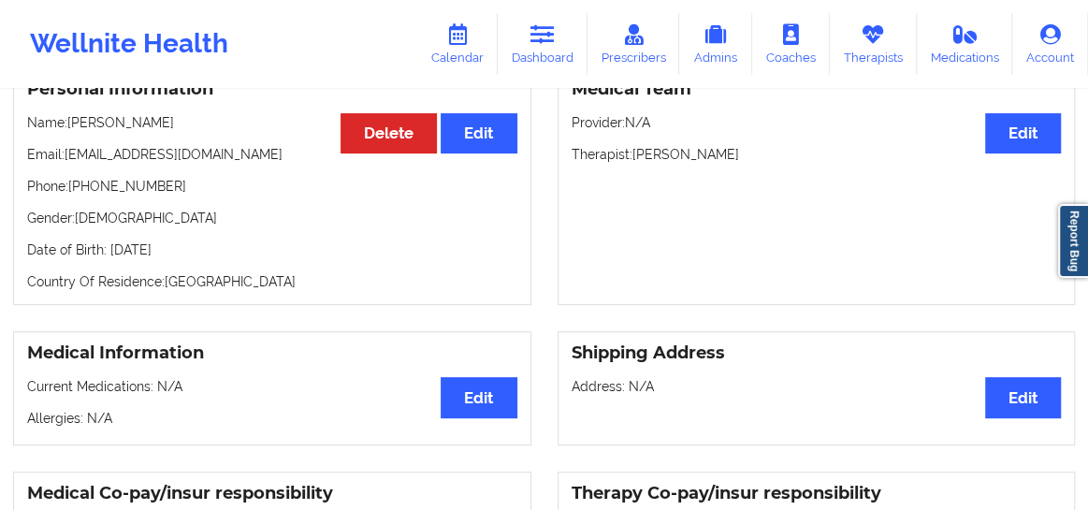
scroll to position [184, 0]
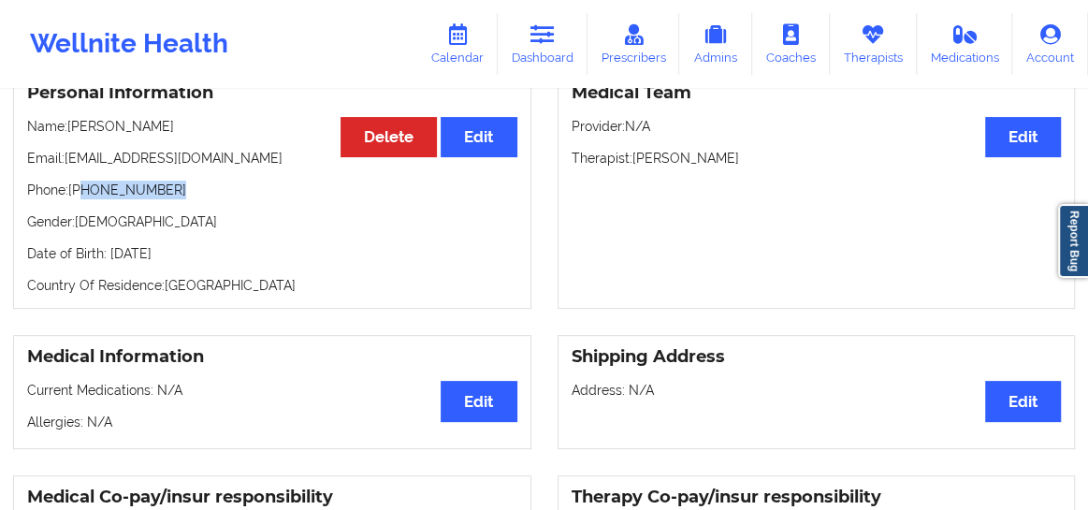
drag, startPoint x: 169, startPoint y: 210, endPoint x: 84, endPoint y: 209, distance: 85.1
click at [84, 199] on p "Phone: +1305-469-0564" at bounding box center [272, 190] width 490 height 19
copy p "305-469-0564"
click at [467, 53] on link "Calendar" at bounding box center [457, 44] width 80 height 62
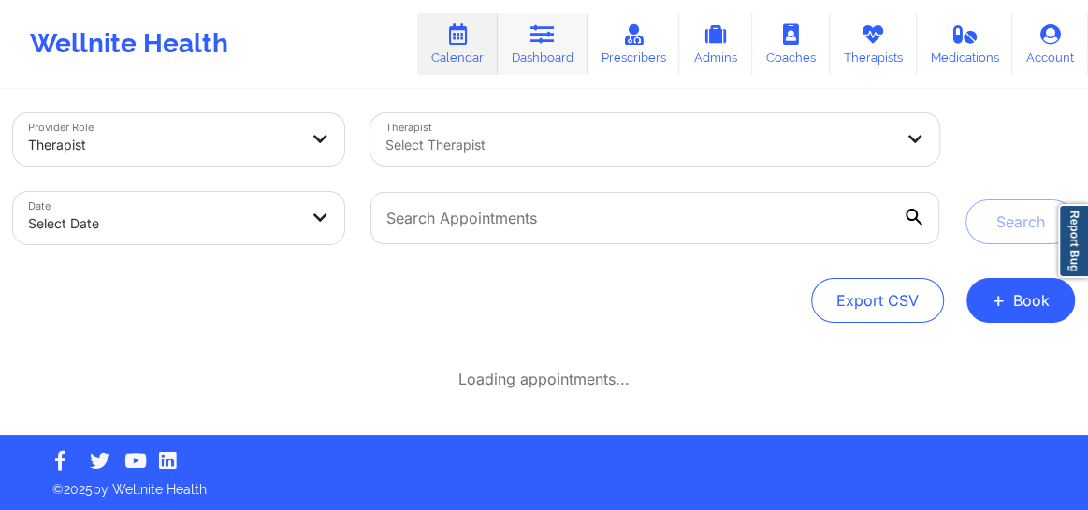
click at [559, 44] on link "Dashboard" at bounding box center [543, 44] width 90 height 62
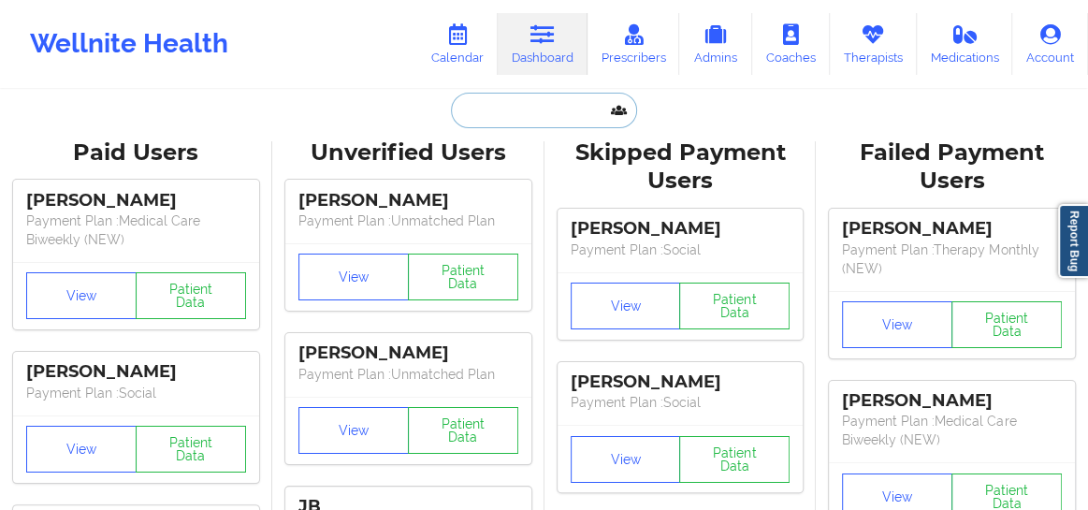
click at [503, 103] on input "text" at bounding box center [543, 111] width 185 height 36
paste input "[PERSON_NAME][EMAIL_ADDRESS][DOMAIN_NAME]"
type input "[PERSON_NAME][EMAIL_ADDRESS][DOMAIN_NAME]"
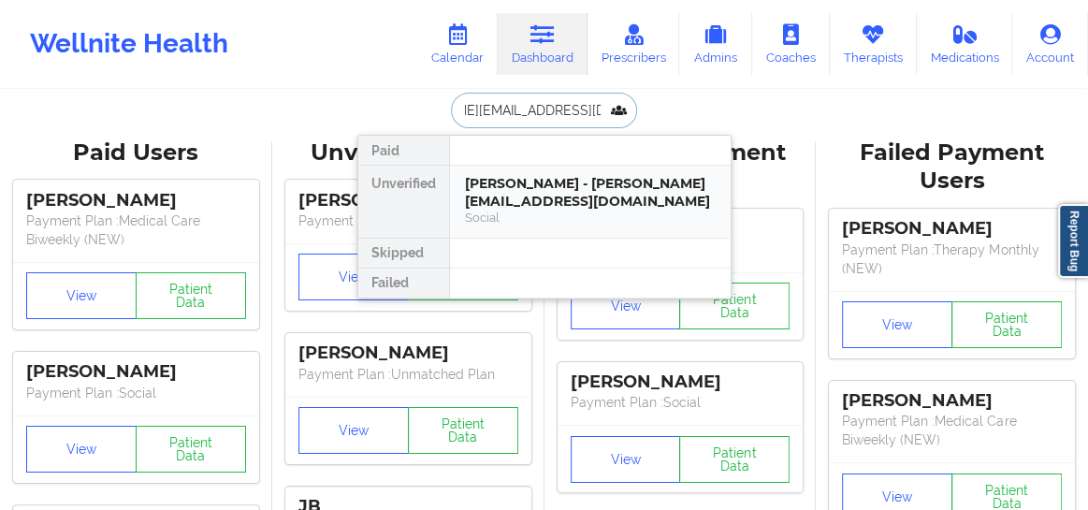
click at [476, 213] on div "Social" at bounding box center [590, 218] width 251 height 16
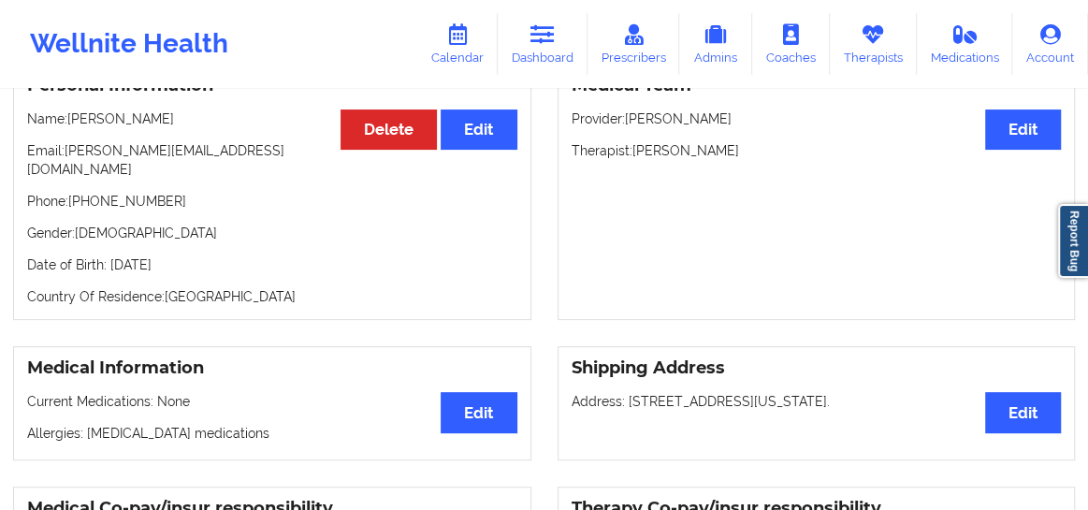
scroll to position [240, 0]
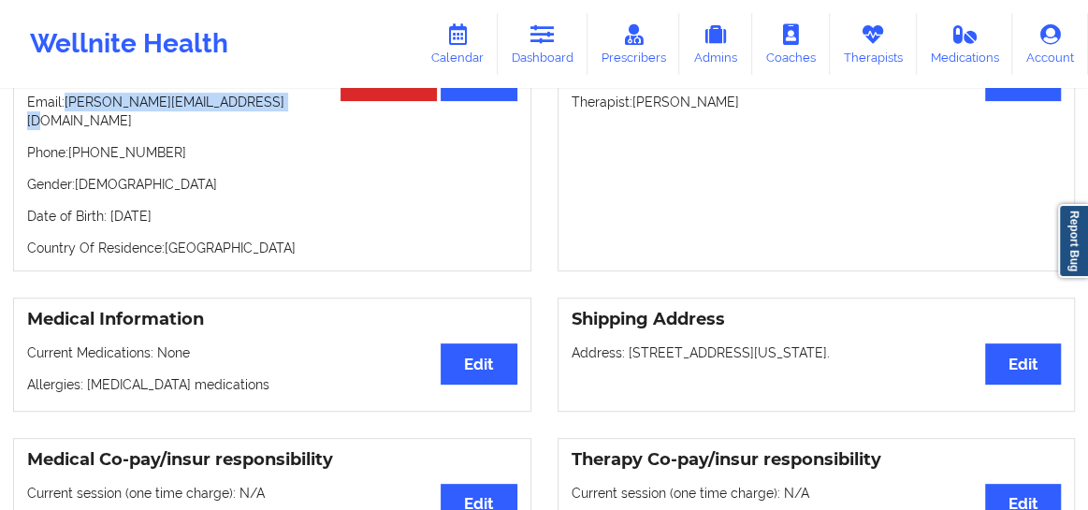
drag, startPoint x: 263, startPoint y: 109, endPoint x: 67, endPoint y: 108, distance: 195.5
click at [67, 108] on p "Email: [PERSON_NAME][EMAIL_ADDRESS][DOMAIN_NAME]" at bounding box center [272, 111] width 490 height 37
copy p "[PERSON_NAME][EMAIL_ADDRESS][DOMAIN_NAME]"
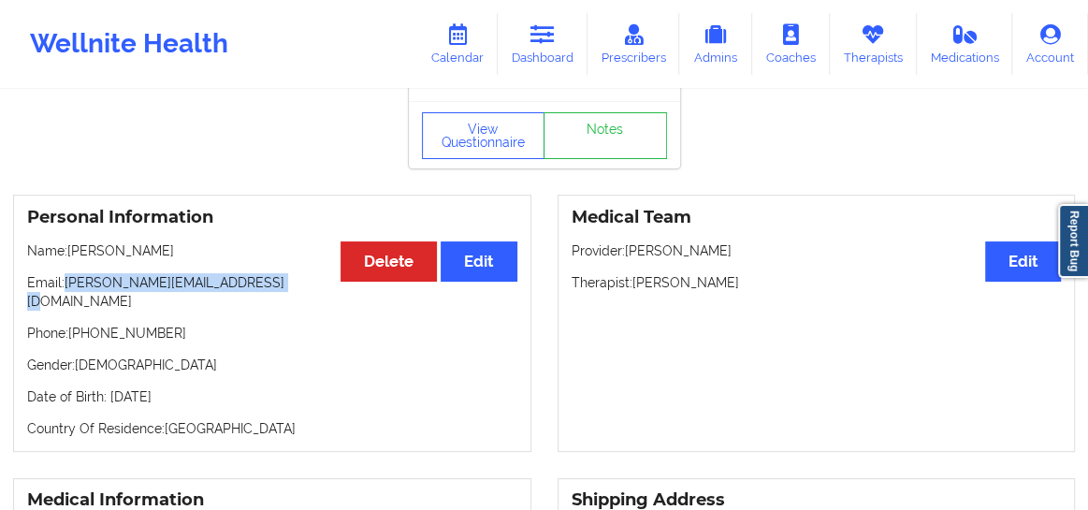
scroll to position [56, 0]
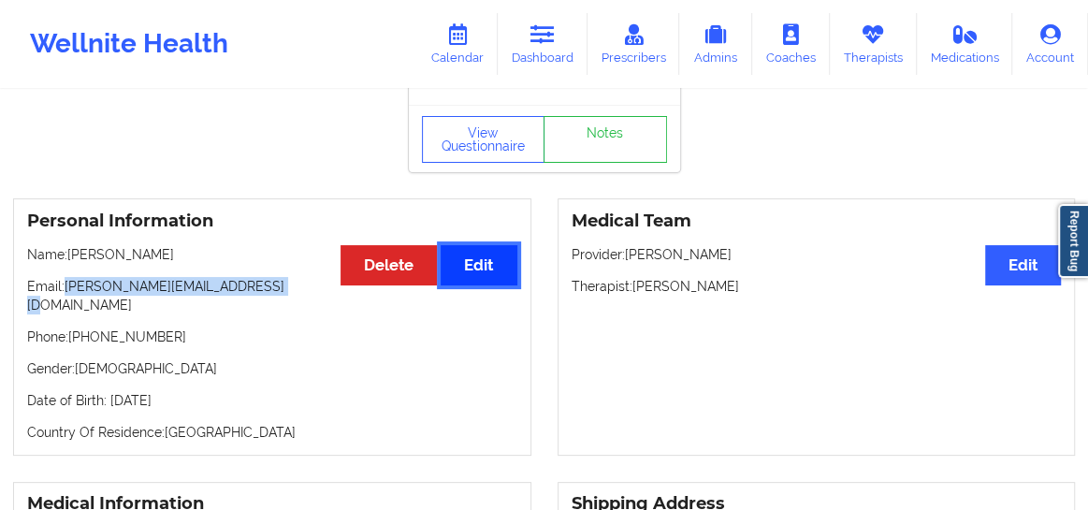
click at [487, 285] on button "Edit" at bounding box center [479, 265] width 76 height 40
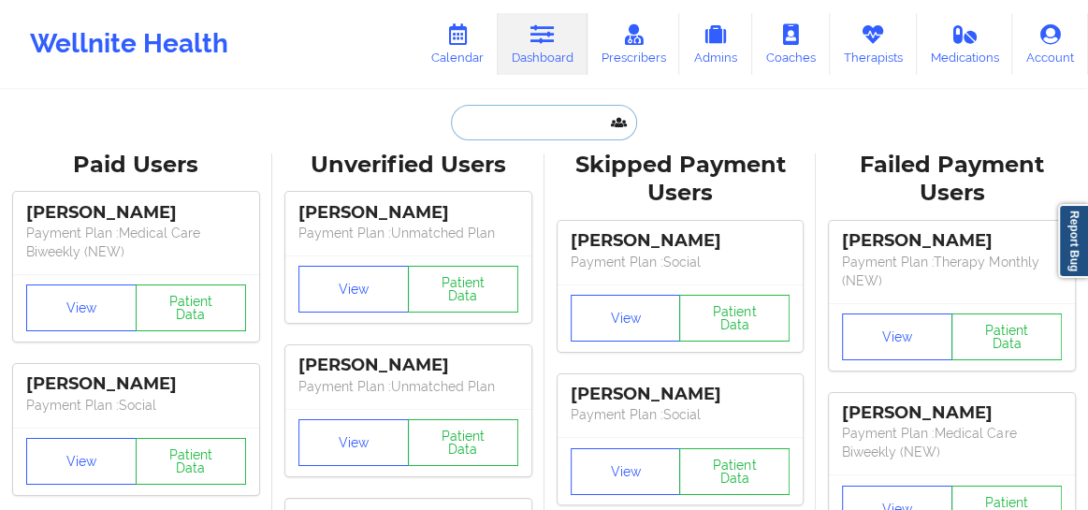
click at [538, 124] on input "text" at bounding box center [543, 123] width 185 height 36
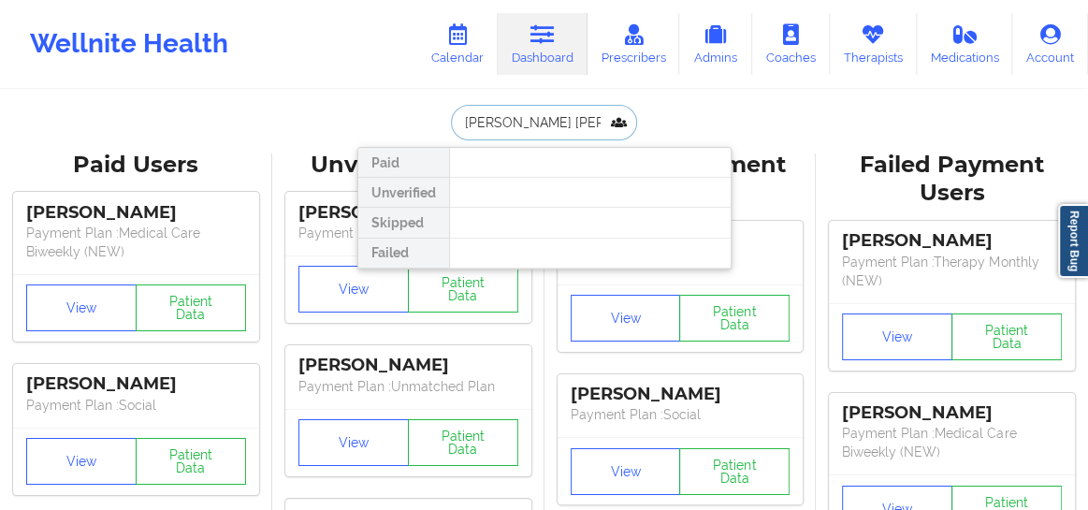
type input "[PERSON_NAME] [PERSON_NAME]"
drag, startPoint x: 576, startPoint y: 126, endPoint x: 439, endPoint y: 134, distance: 137.7
click at [439, 134] on div "[PERSON_NAME] [PERSON_NAME] Paid Unverified Skipped Failed" at bounding box center [544, 123] width 374 height 36
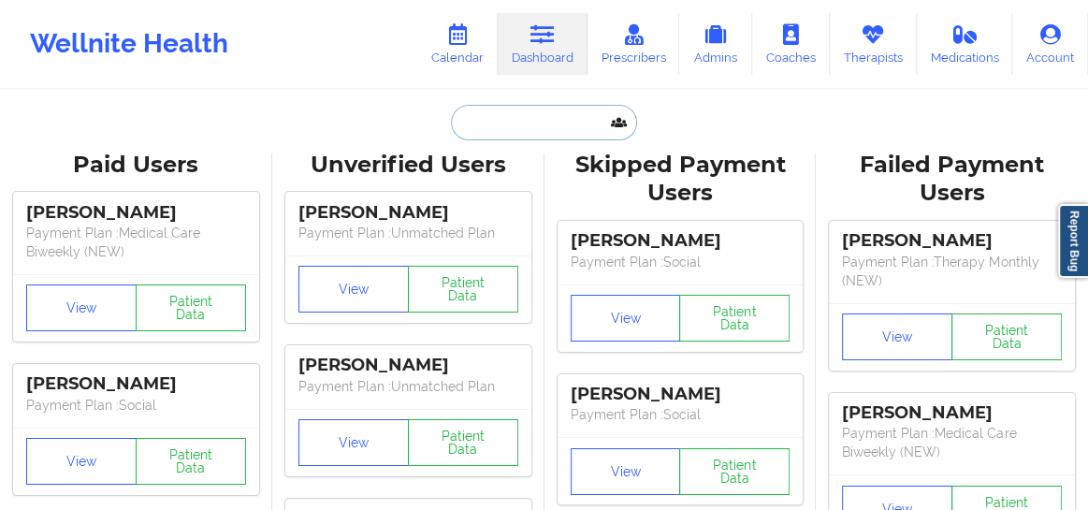
paste input "[PERSON_NAME][EMAIL_ADDRESS][DOMAIN_NAME]"
type input "[PERSON_NAME][EMAIL_ADDRESS][DOMAIN_NAME]"
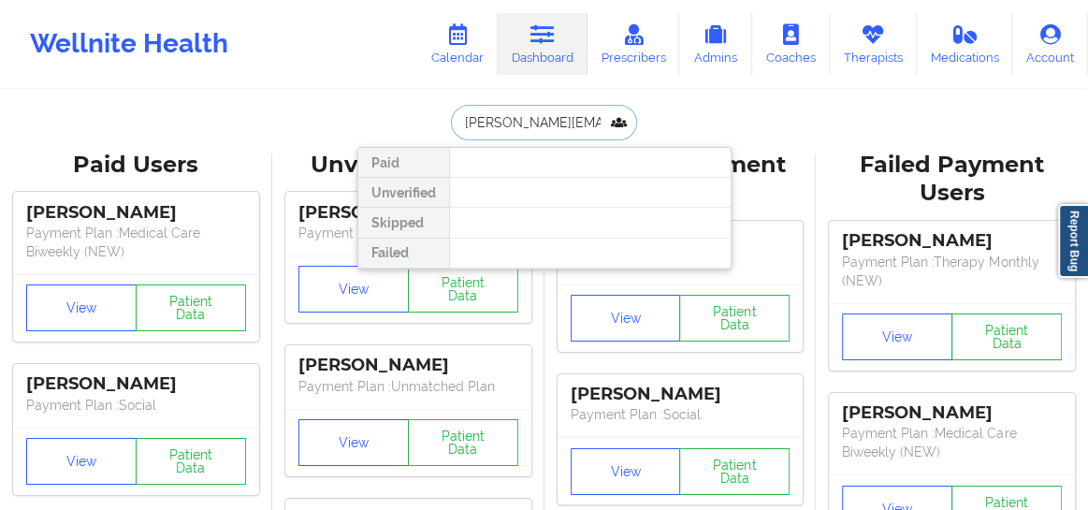
scroll to position [0, 93]
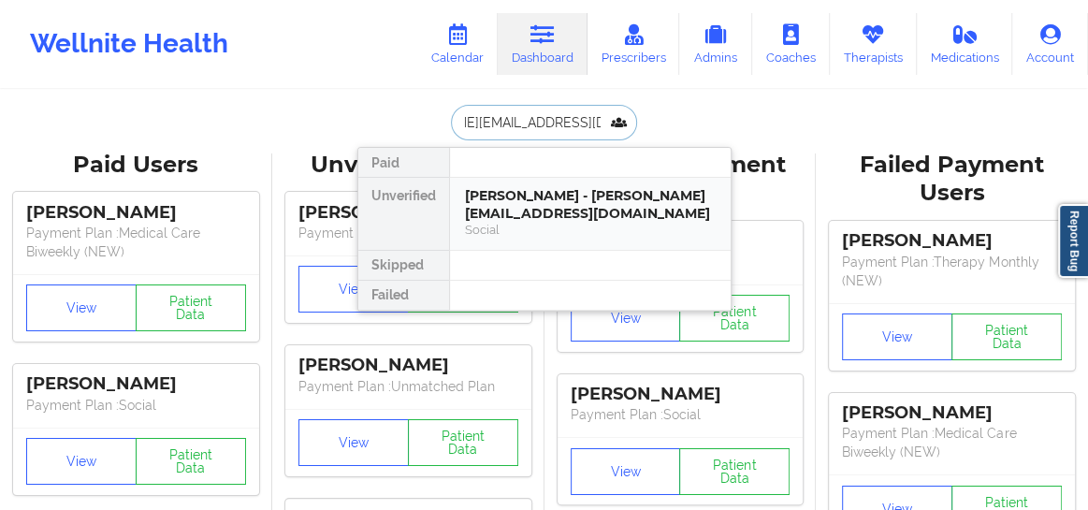
click at [490, 196] on div "[PERSON_NAME] - [PERSON_NAME][EMAIL_ADDRESS][DOMAIN_NAME]" at bounding box center [590, 204] width 251 height 35
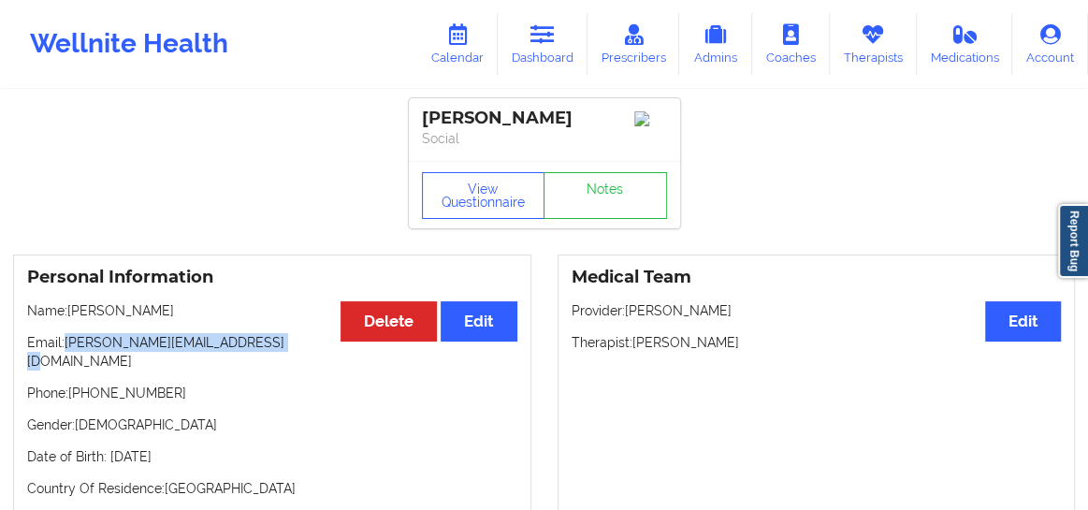
drag, startPoint x: 212, startPoint y: 345, endPoint x: 68, endPoint y: 349, distance: 144.1
click at [68, 349] on p "Email: [PERSON_NAME][EMAIL_ADDRESS][DOMAIN_NAME]" at bounding box center [272, 351] width 490 height 37
copy p "[PERSON_NAME][EMAIL_ADDRESS][DOMAIN_NAME]"
click at [475, 51] on link "Calendar" at bounding box center [457, 44] width 80 height 62
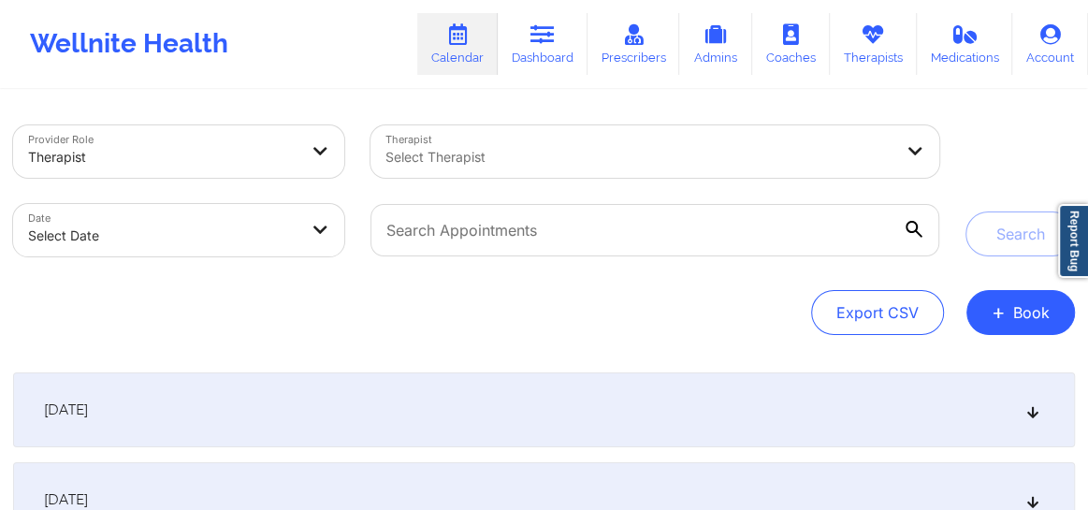
click at [512, 159] on div at bounding box center [638, 157] width 507 height 22
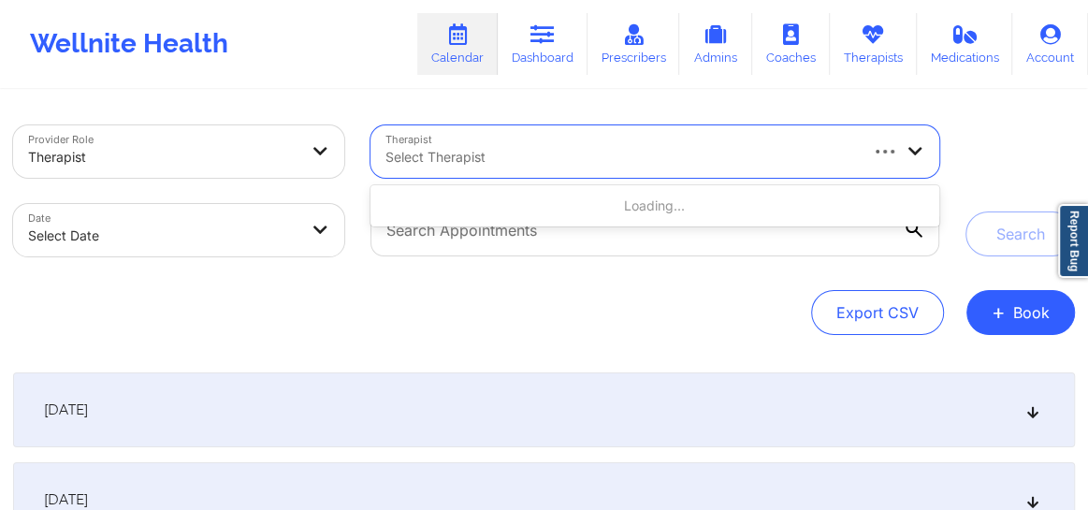
paste input "[PERSON_NAME]"
type input "[PERSON_NAME]"
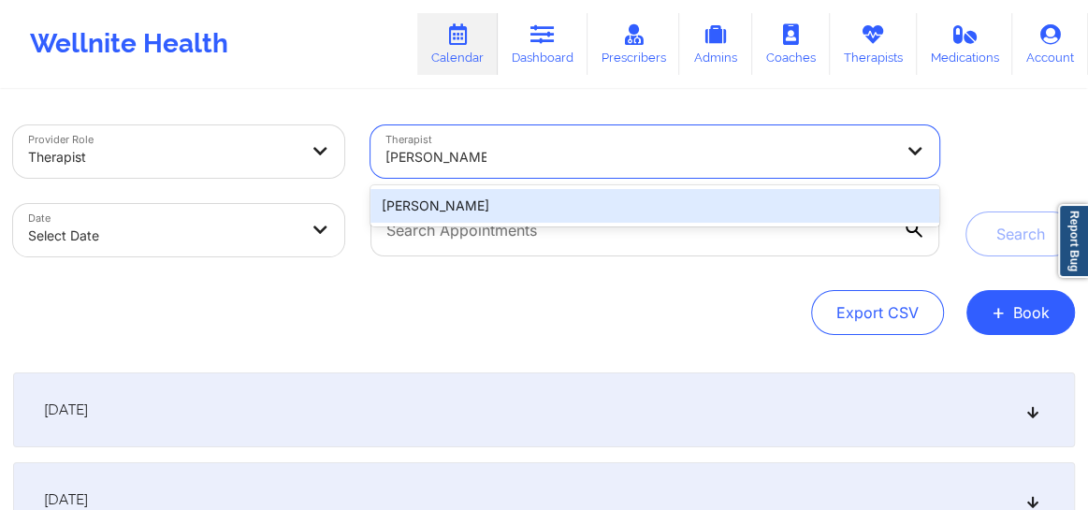
click at [628, 206] on div "[PERSON_NAME]" at bounding box center [654, 206] width 569 height 34
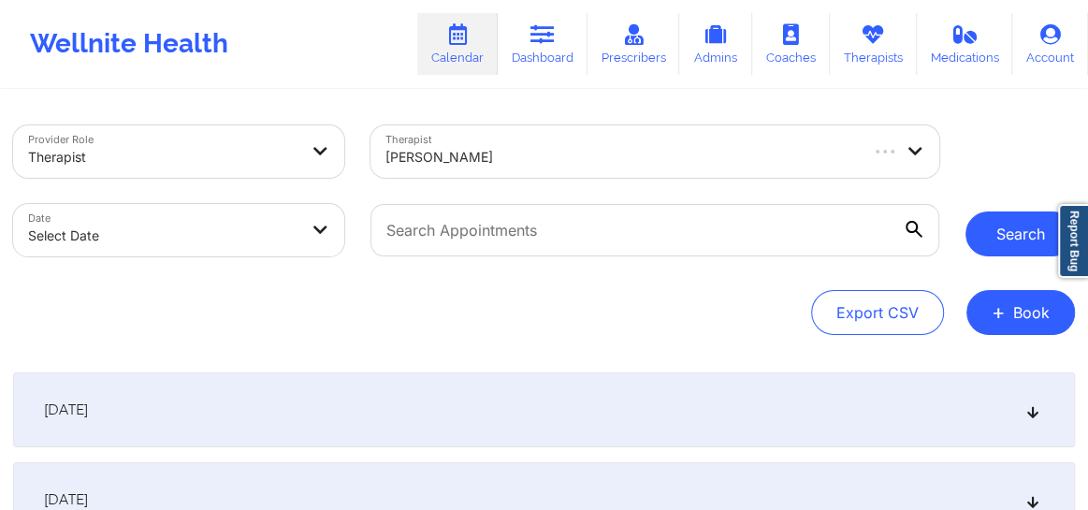
click at [1001, 228] on button "Search" at bounding box center [1019, 233] width 109 height 45
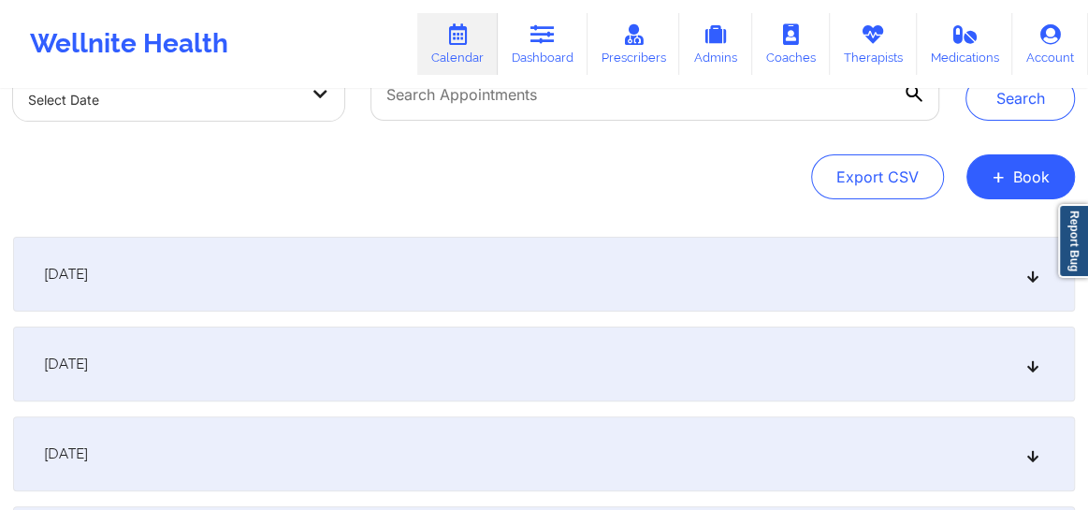
scroll to position [141, 0]
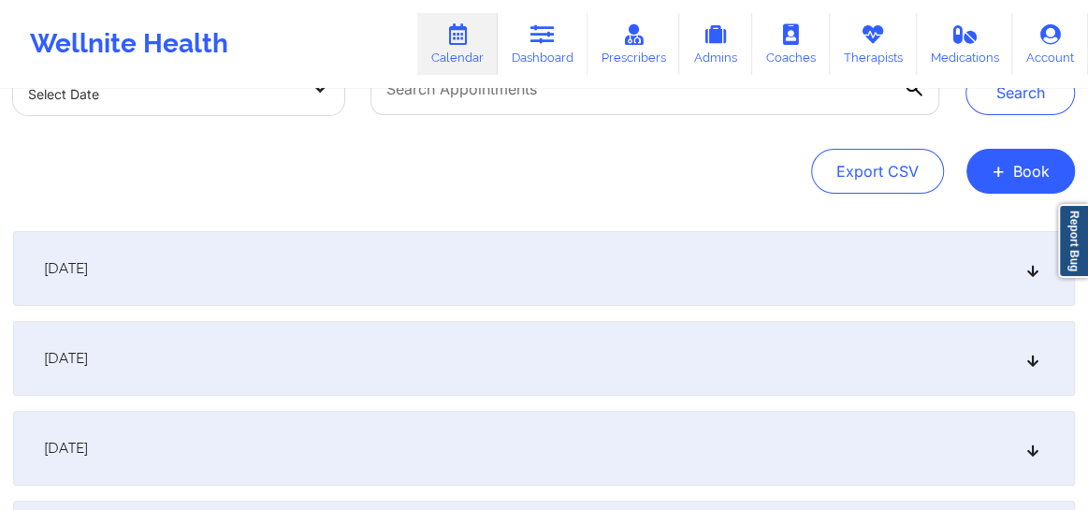
click at [1032, 273] on icon at bounding box center [1033, 268] width 16 height 13
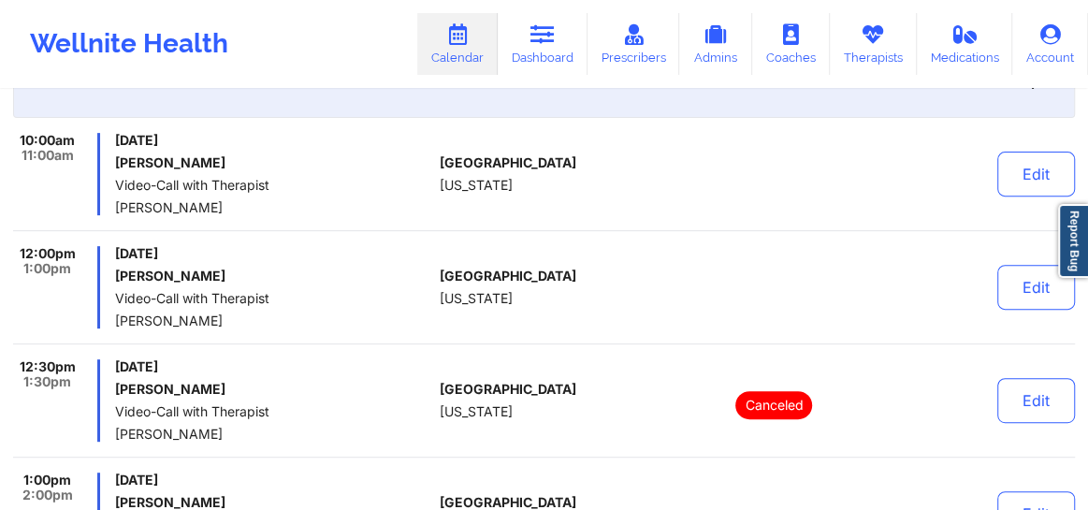
scroll to position [326, 0]
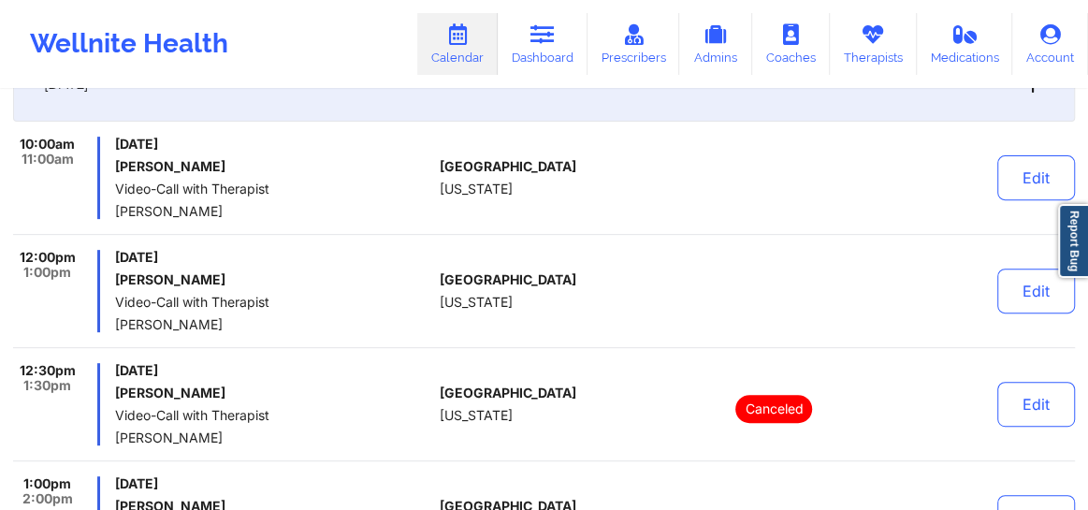
drag, startPoint x: 175, startPoint y: 290, endPoint x: 111, endPoint y: 280, distance: 64.4
click at [111, 280] on div "12:00pm 1:00pm [DATE] [PERSON_NAME] Video-Call with Therapist [PERSON_NAME]" at bounding box center [222, 291] width 419 height 82
copy h6 "[PERSON_NAME]"
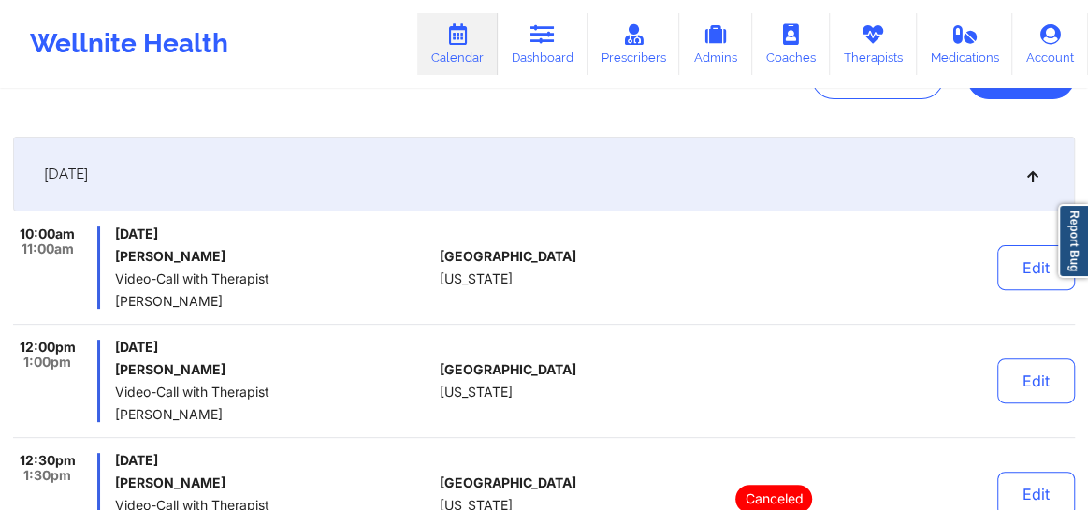
scroll to position [0, 0]
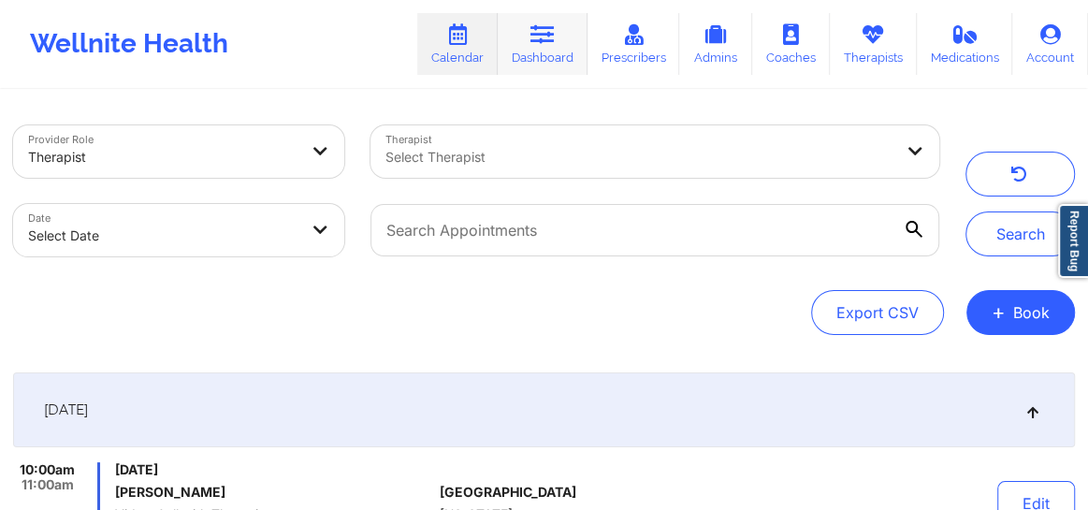
click at [528, 38] on link "Dashboard" at bounding box center [543, 44] width 90 height 62
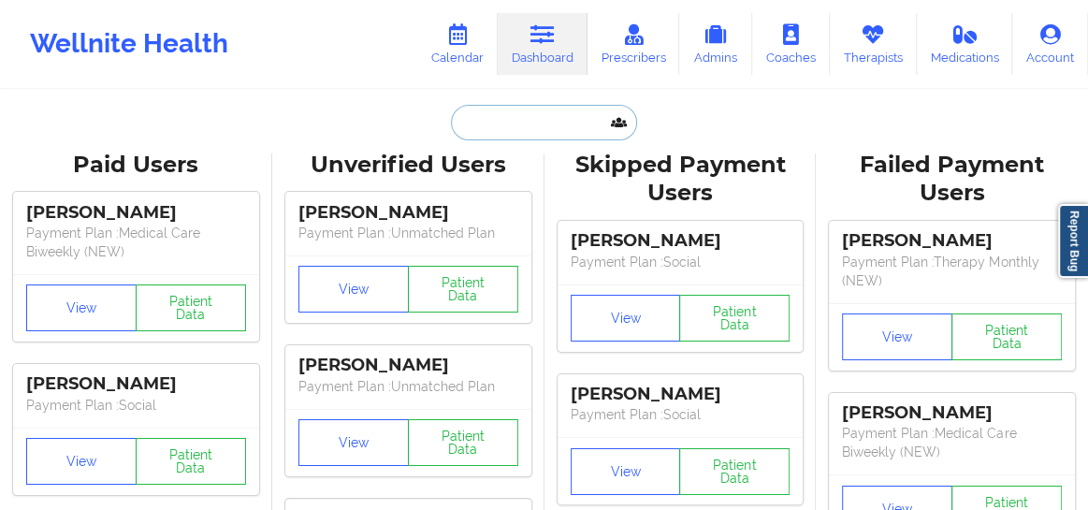
click at [512, 122] on input "text" at bounding box center [543, 123] width 185 height 36
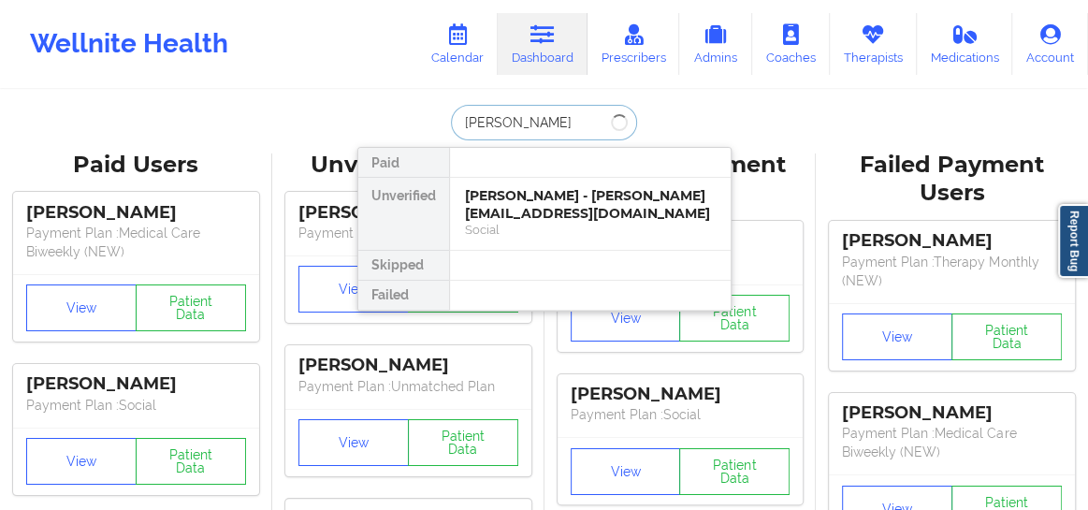
type input "elizabeth Lisa"
click at [543, 210] on div "Elizabeth Lisa Lewis - klugester12@gmail.com" at bounding box center [590, 204] width 251 height 35
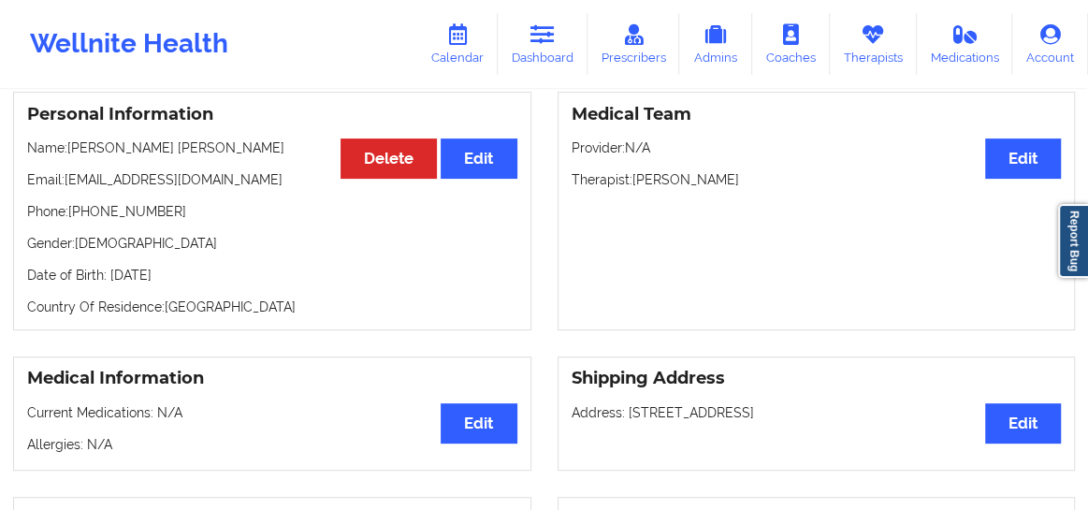
scroll to position [191, 0]
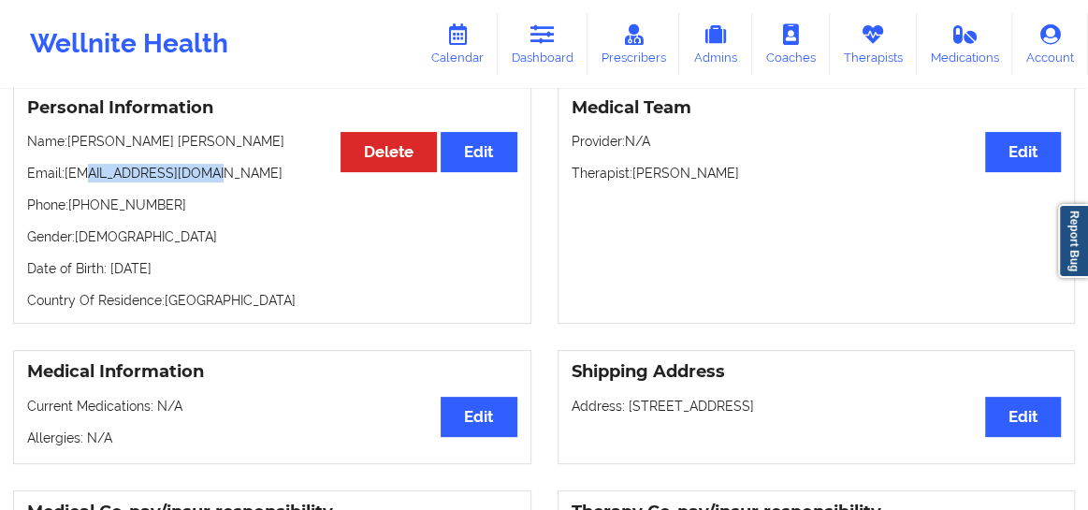
drag, startPoint x: 205, startPoint y: 160, endPoint x: 74, endPoint y: 163, distance: 131.0
click at [77, 164] on p "Email: klugester12@gmail.com" at bounding box center [272, 173] width 490 height 19
click at [68, 164] on p "Email: klugester12@gmail.com" at bounding box center [272, 173] width 490 height 19
drag, startPoint x: 211, startPoint y: 159, endPoint x: 67, endPoint y: 159, distance: 144.1
click at [67, 164] on p "Email: klugester12@gmail.com" at bounding box center [272, 173] width 490 height 19
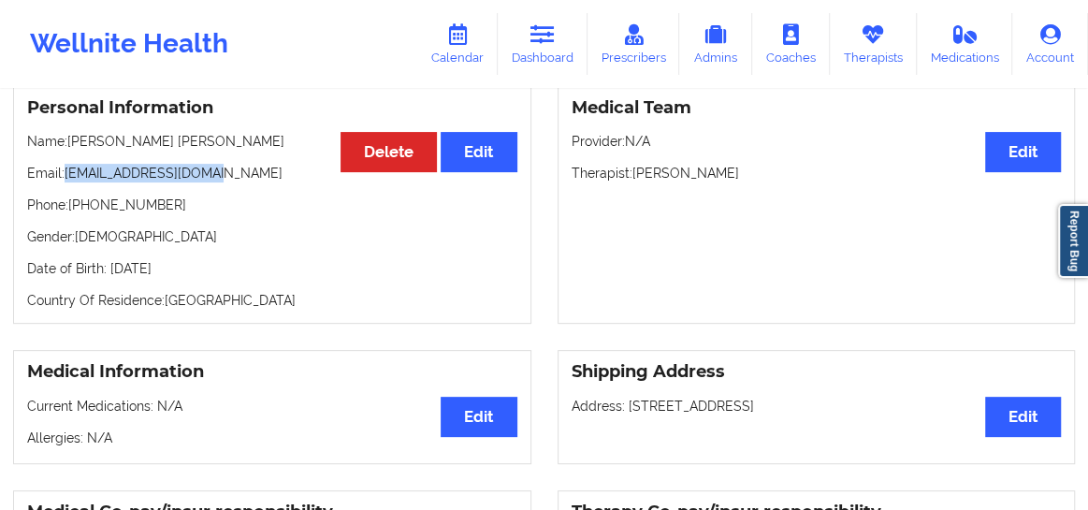
copy p "klugester12@gmail.com"
drag, startPoint x: 170, startPoint y: 193, endPoint x: 81, endPoint y: 190, distance: 88.9
click at [81, 196] on p "Phone: +1904-382-4839" at bounding box center [272, 205] width 490 height 19
copy p "904-382-4839"
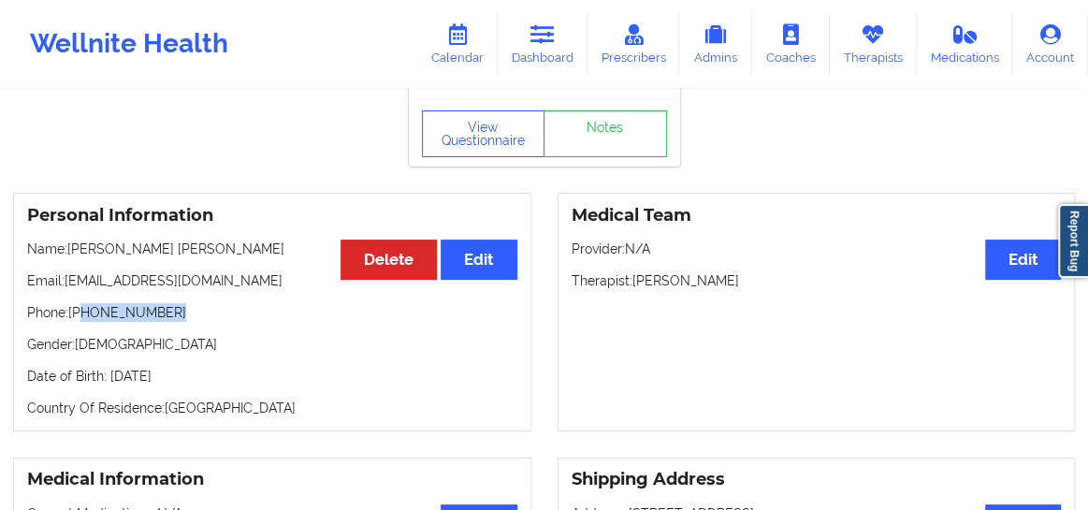
scroll to position [77, 0]
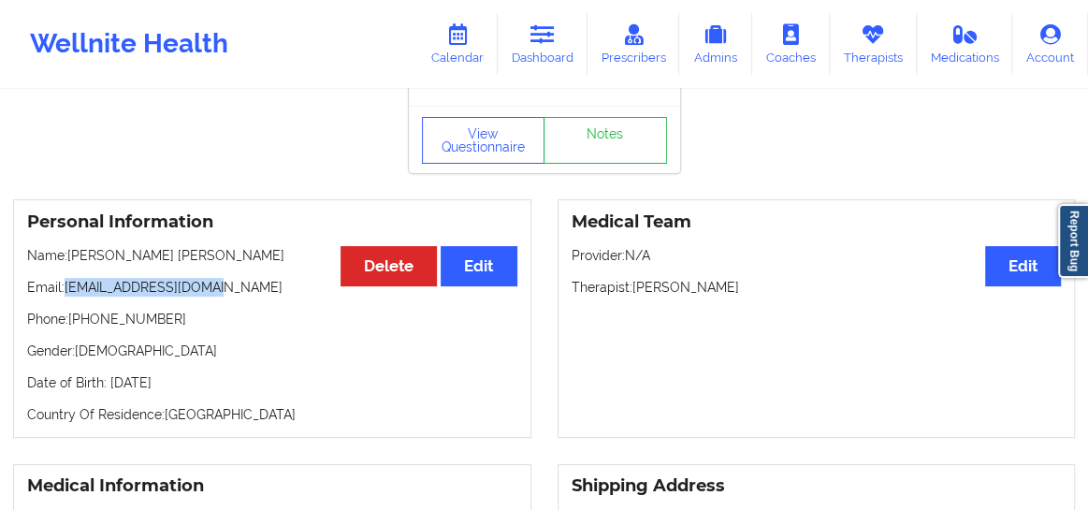
drag, startPoint x: 208, startPoint y: 272, endPoint x: 65, endPoint y: 267, distance: 142.3
click at [65, 278] on p "Email: klugester12@gmail.com" at bounding box center [272, 287] width 490 height 19
copy p "klugester12@gmail.com"
click at [456, 52] on link "Calendar" at bounding box center [457, 44] width 80 height 62
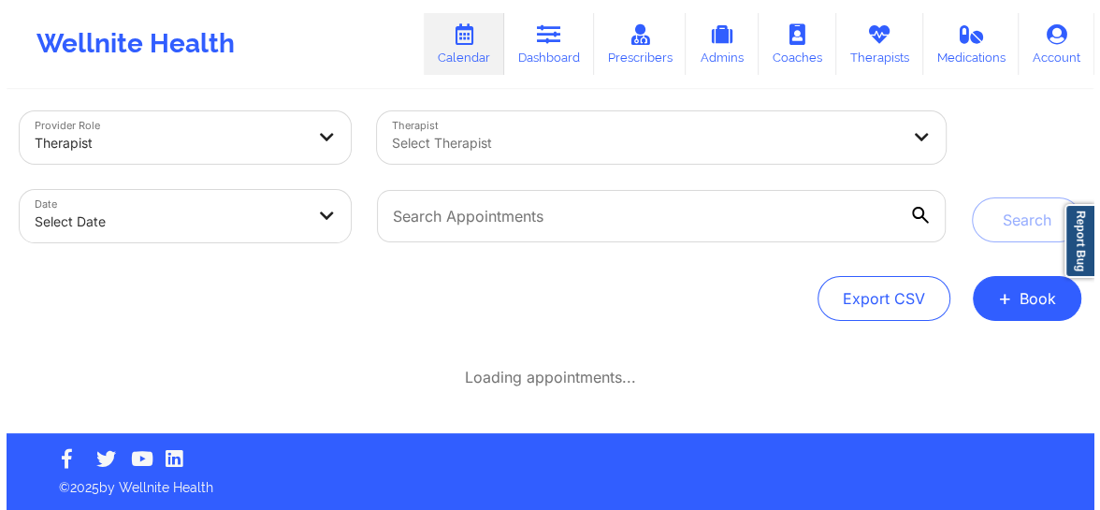
scroll to position [12, 0]
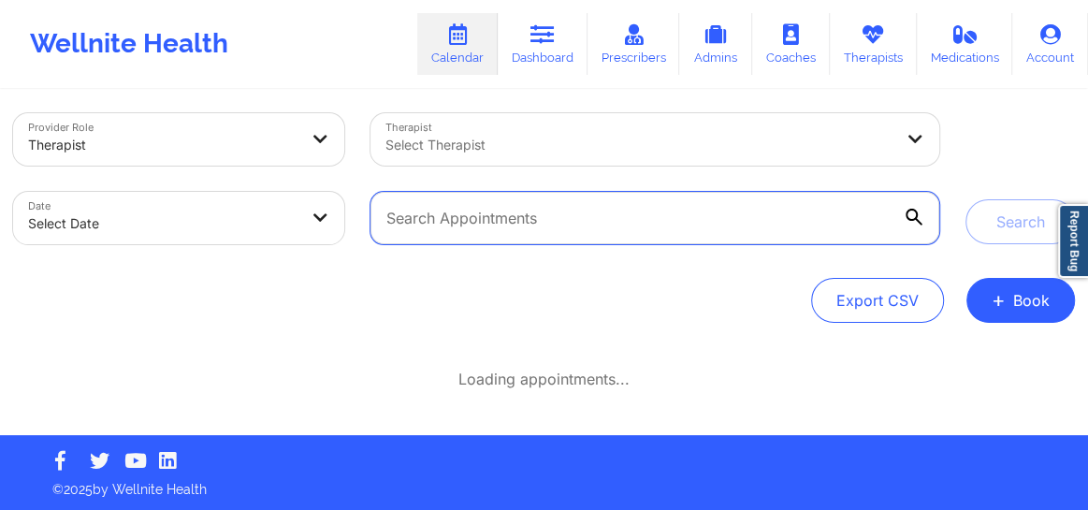
click at [478, 224] on input "text" at bounding box center [654, 218] width 569 height 52
paste input "klugester12@gmail.com"
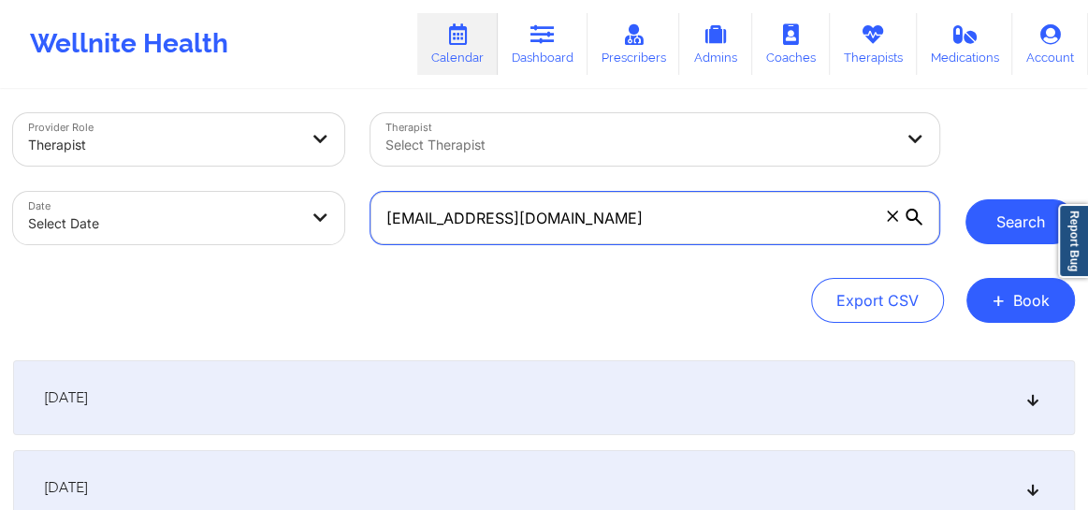
type input "klugester12@gmail.com"
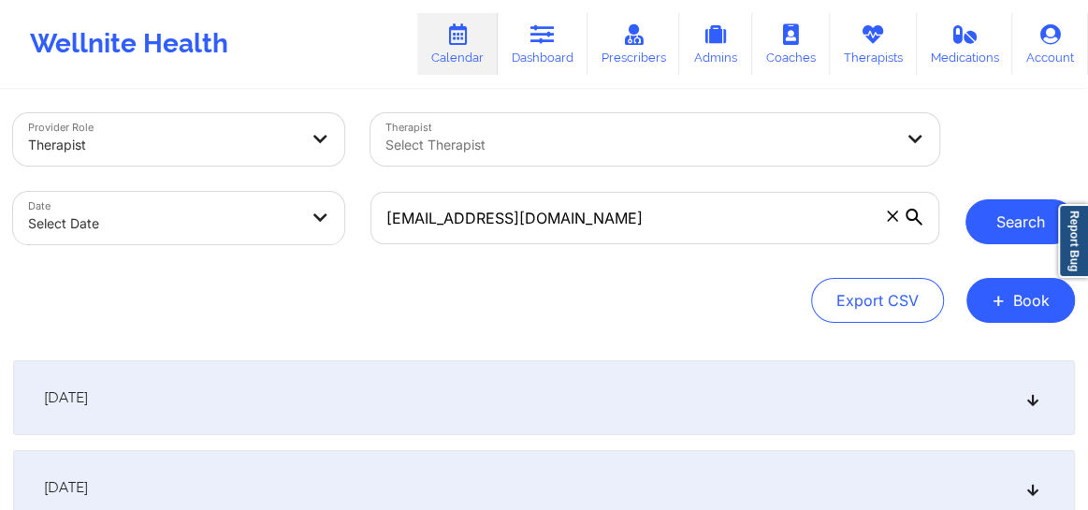
click at [987, 224] on button "Search" at bounding box center [1019, 221] width 109 height 45
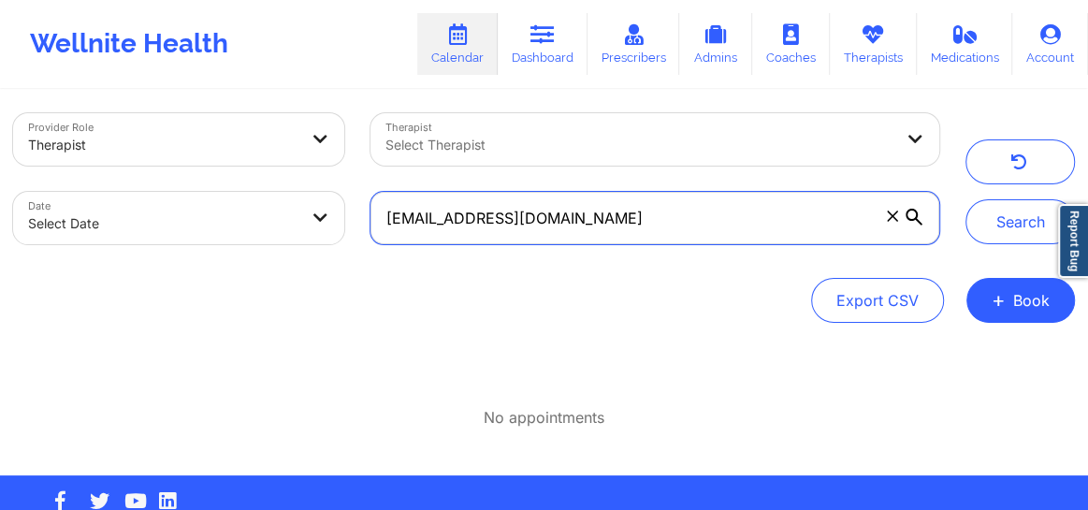
click at [562, 219] on input "klugester12@gmail.com" at bounding box center [654, 218] width 569 height 52
click at [386, 216] on input "klugester12@gmail.com" at bounding box center [654, 218] width 569 height 52
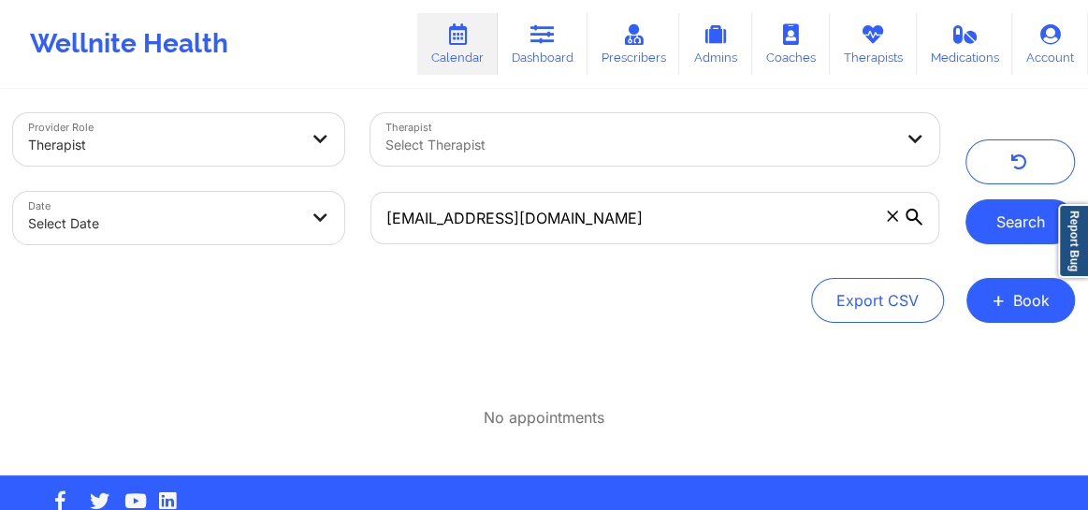
click at [1003, 224] on button "Search" at bounding box center [1019, 221] width 109 height 45
click at [292, 214] on body "Wellnite Health Calendar Dashboard Prescribers Admins Coaches Therapists Medica…" at bounding box center [544, 243] width 1088 height 510
select select "2025-8"
select select "2025-9"
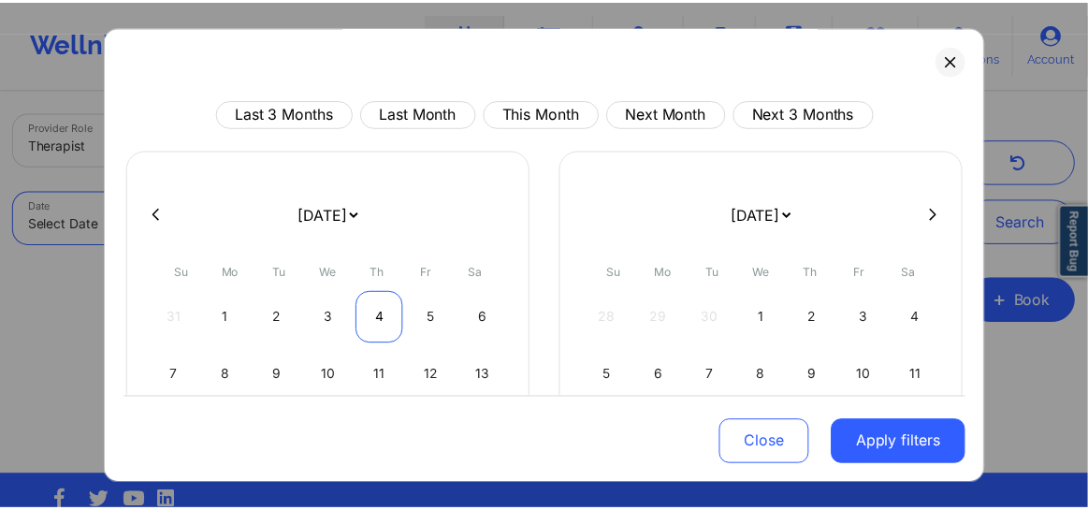
scroll to position [234, 0]
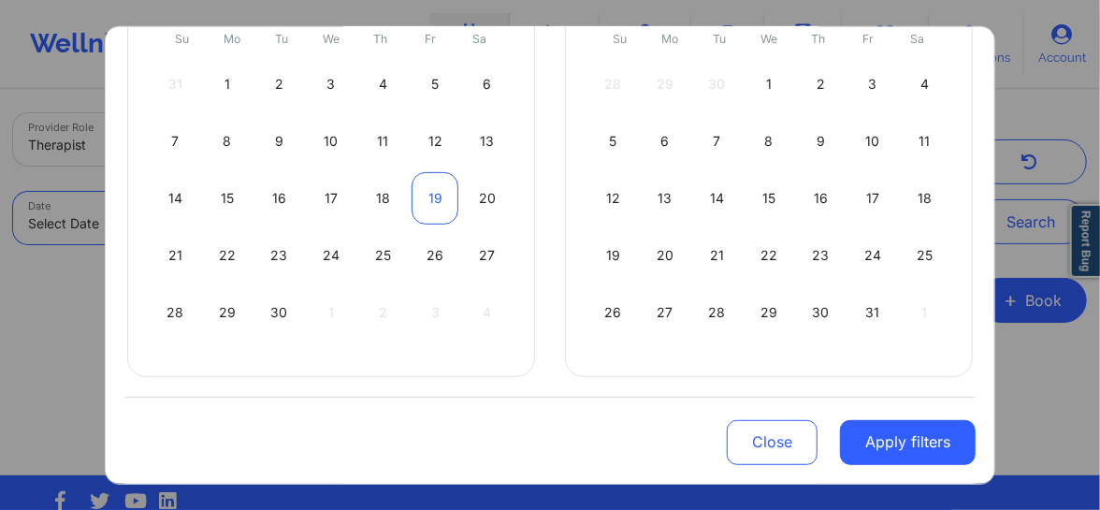
click at [427, 200] on div "19" at bounding box center [436, 197] width 48 height 52
select select "2025-8"
select select "2025-9"
select select "2025-8"
select select "2025-9"
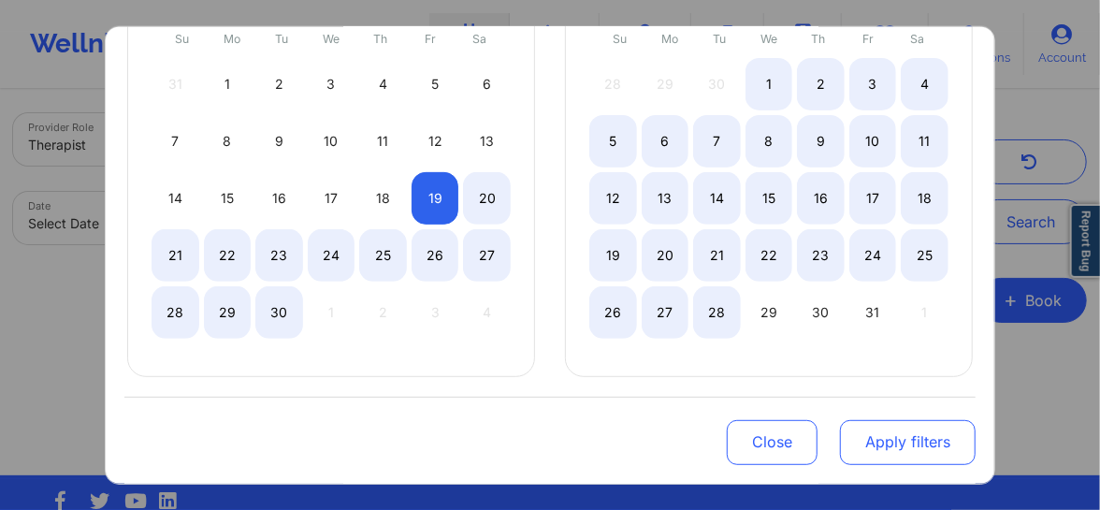
click at [886, 455] on button "Apply filters" at bounding box center [908, 442] width 136 height 45
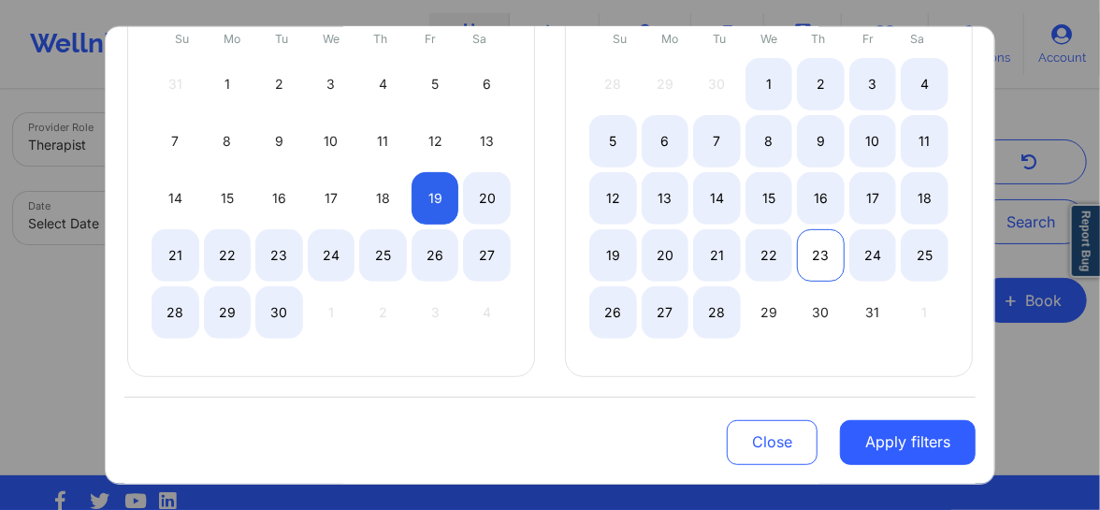
select select "2025-8"
select select "2025-9"
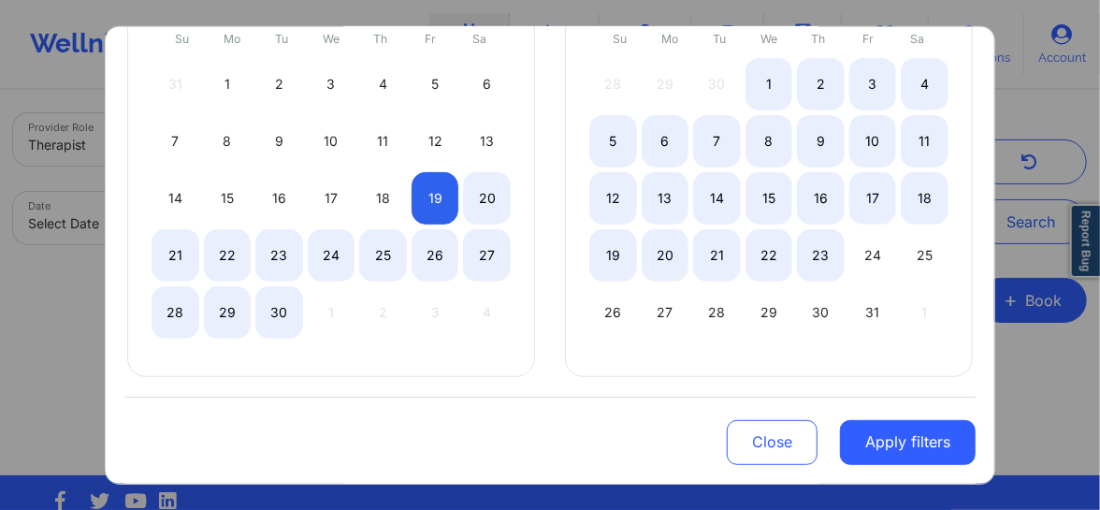
select select "2025-8"
select select "2025-9"
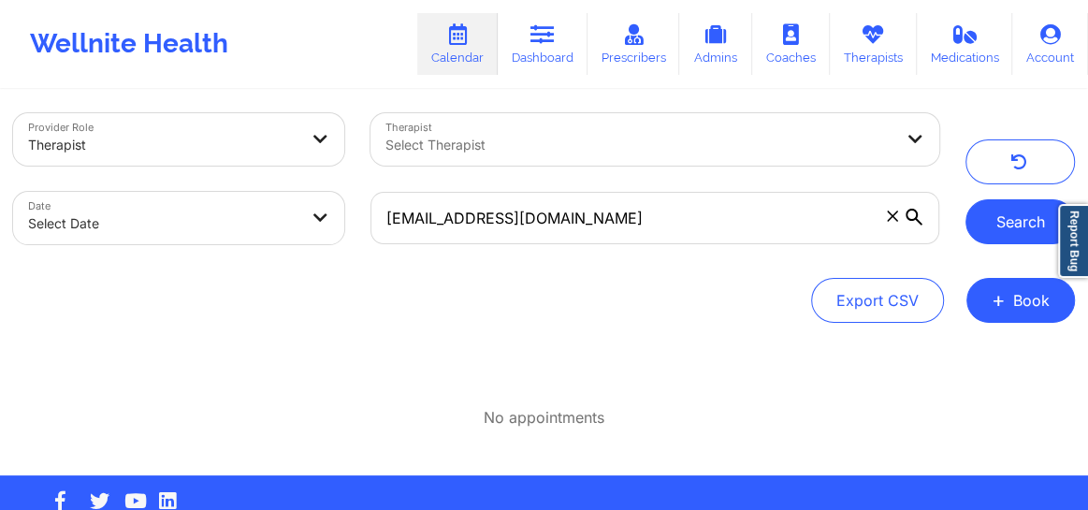
click at [989, 230] on button "Search" at bounding box center [1019, 221] width 109 height 45
click at [537, 39] on icon at bounding box center [542, 34] width 24 height 21
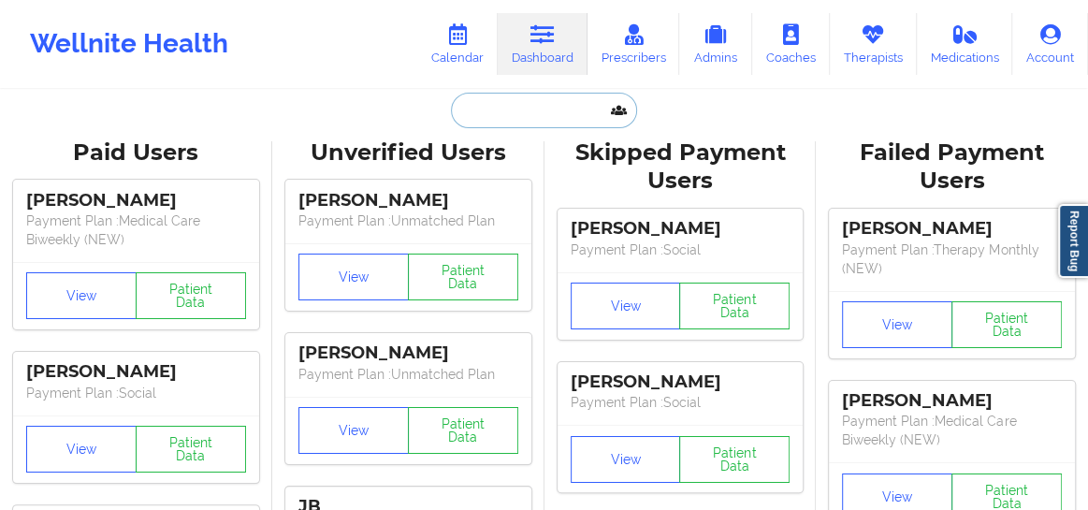
click at [497, 116] on input "text" at bounding box center [543, 111] width 185 height 36
paste input "klugester12@gmail.com"
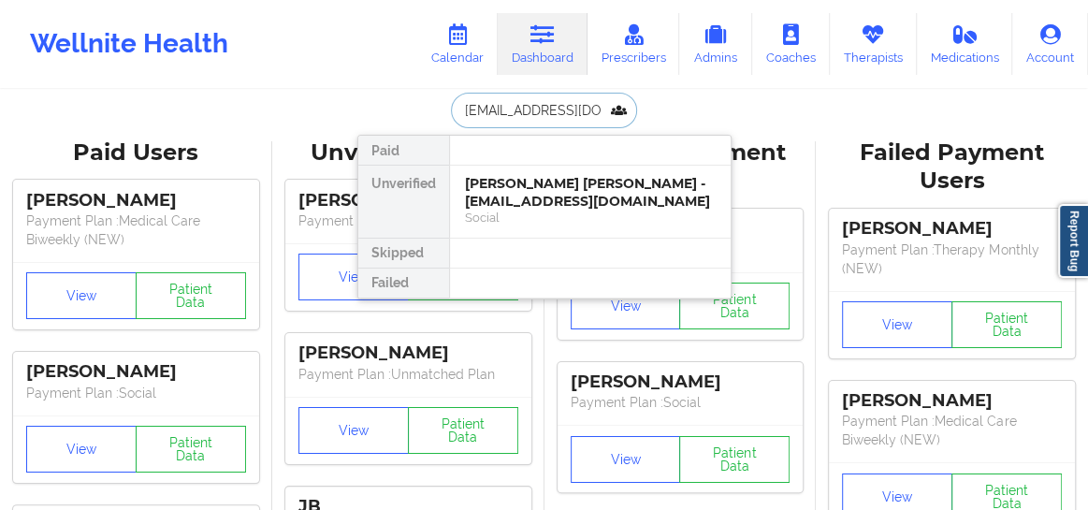
type input "klugester12@gmail.com"
click at [520, 182] on div "Elizabeth Lisa Lewis - klugester12@gmail.com" at bounding box center [590, 192] width 251 height 35
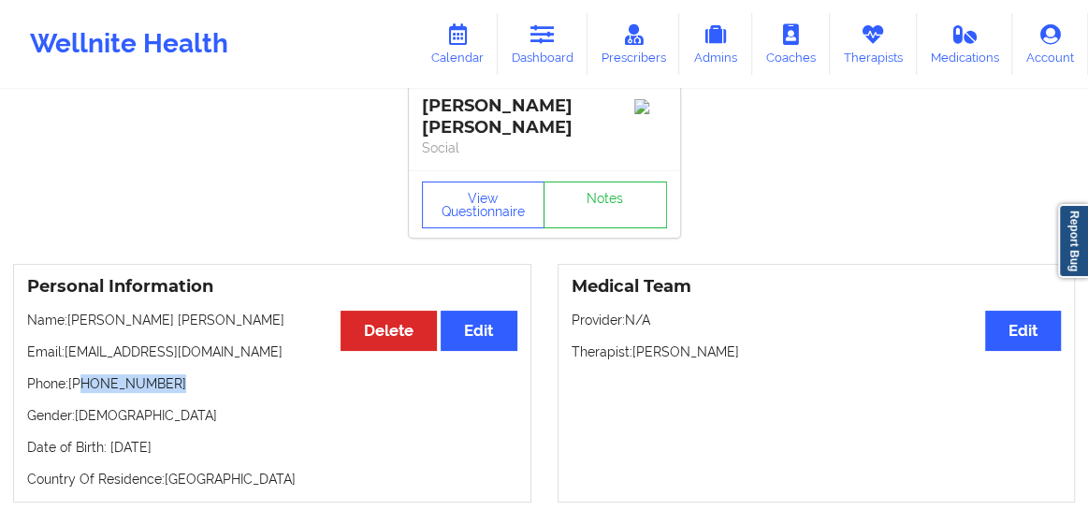
drag, startPoint x: 171, startPoint y: 372, endPoint x: 81, endPoint y: 372, distance: 89.8
click at [81, 374] on p "Phone: +1904-382-4839" at bounding box center [272, 383] width 490 height 19
copy p "904-382-4839"
click at [472, 48] on link "Calendar" at bounding box center [457, 44] width 80 height 62
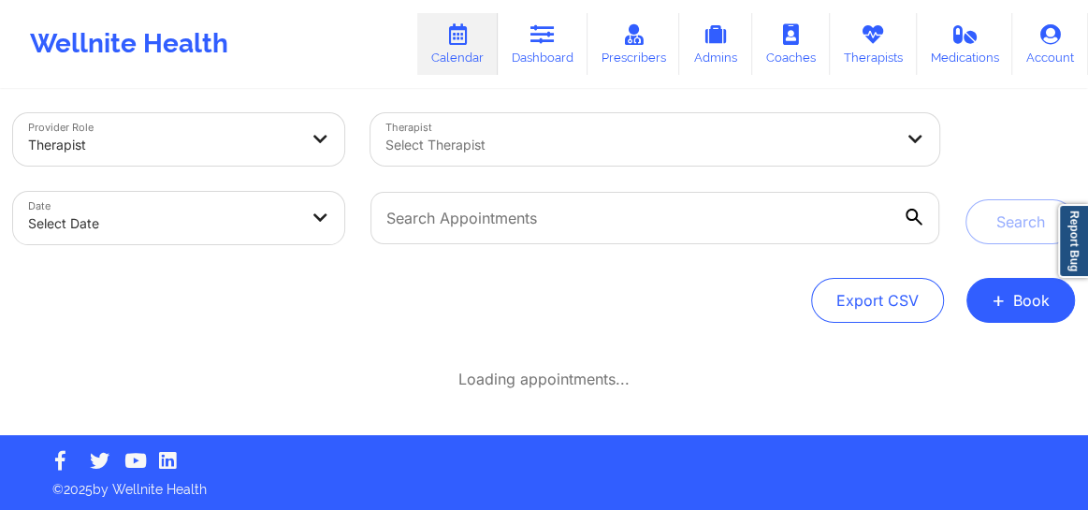
click at [488, 136] on div at bounding box center [638, 145] width 507 height 22
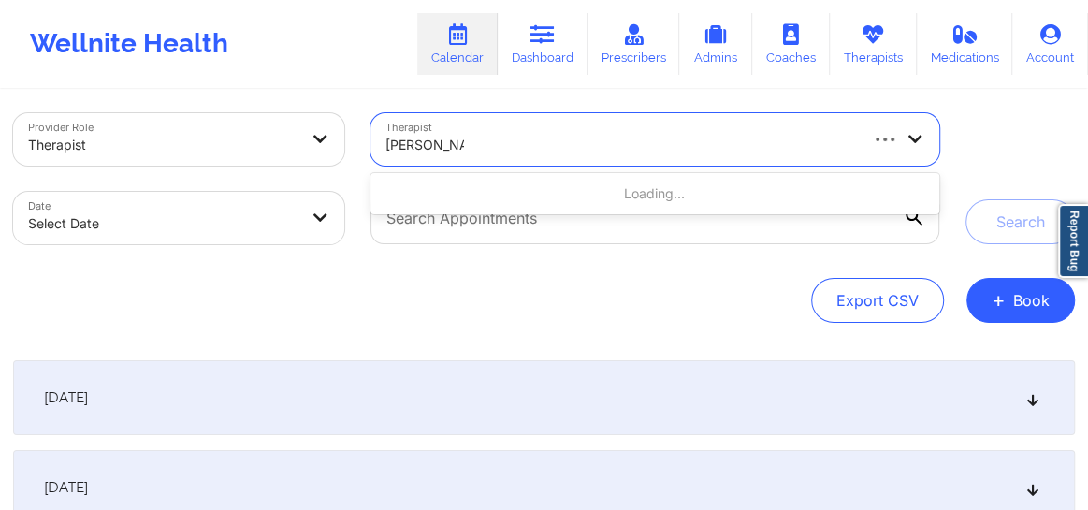
type input "Nicole Angel"
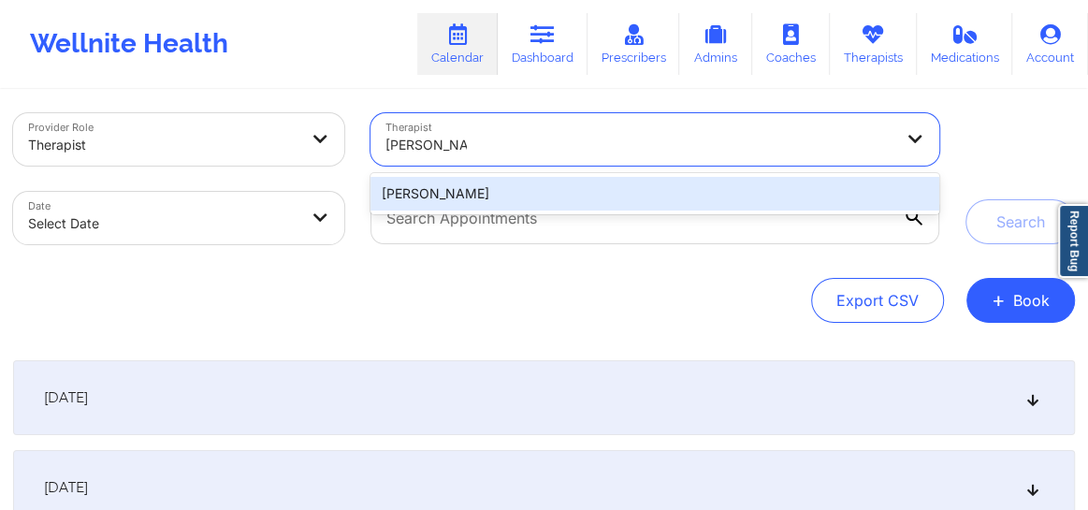
click at [476, 183] on div "Nicole Angel" at bounding box center [654, 194] width 569 height 34
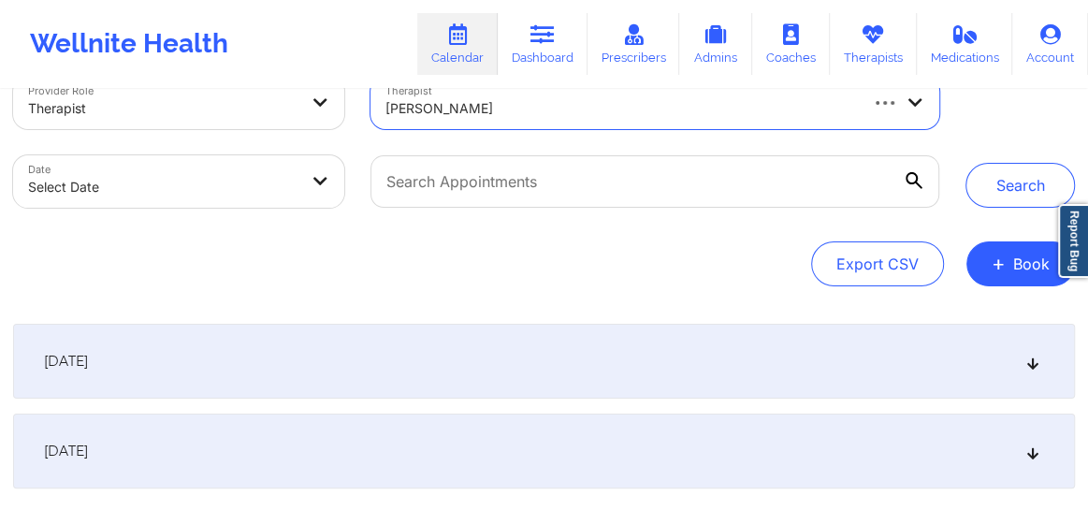
scroll to position [27, 0]
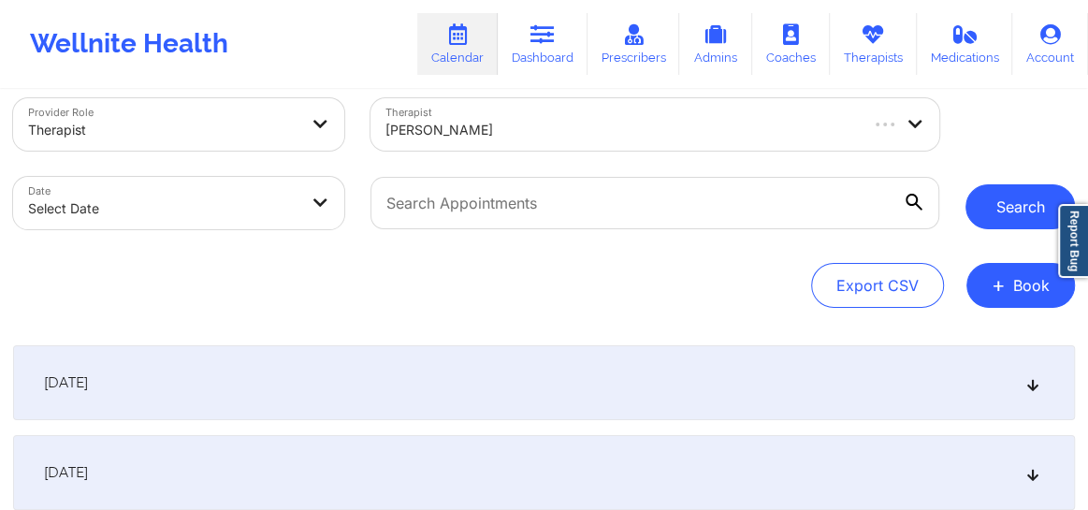
click at [1008, 227] on button "Search" at bounding box center [1019, 206] width 109 height 45
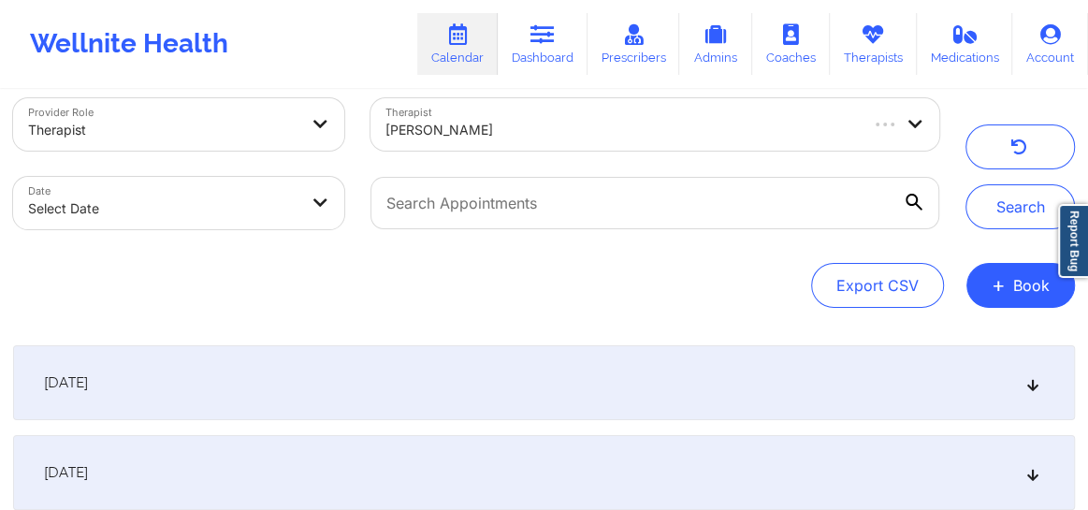
scroll to position [40, 0]
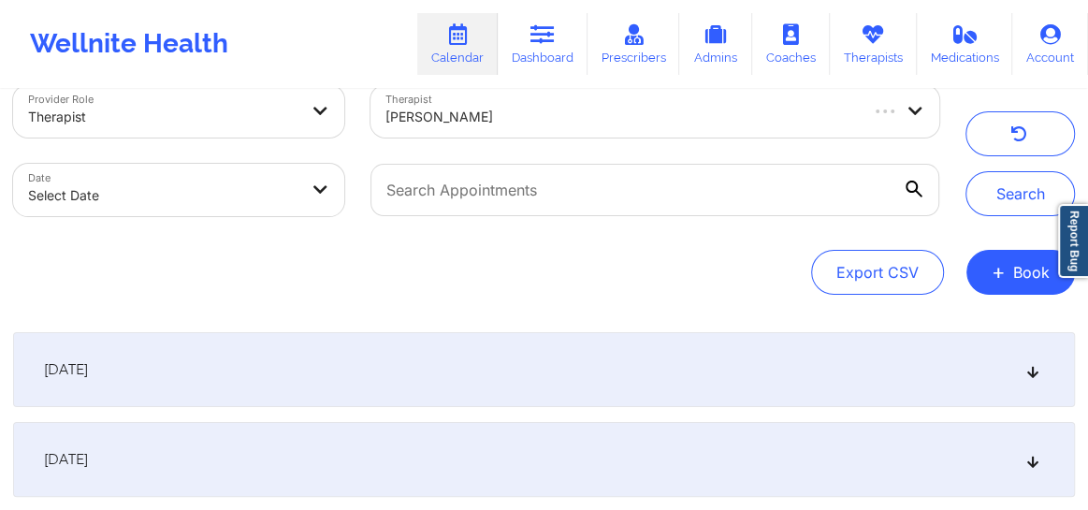
click at [1032, 376] on icon at bounding box center [1033, 369] width 16 height 13
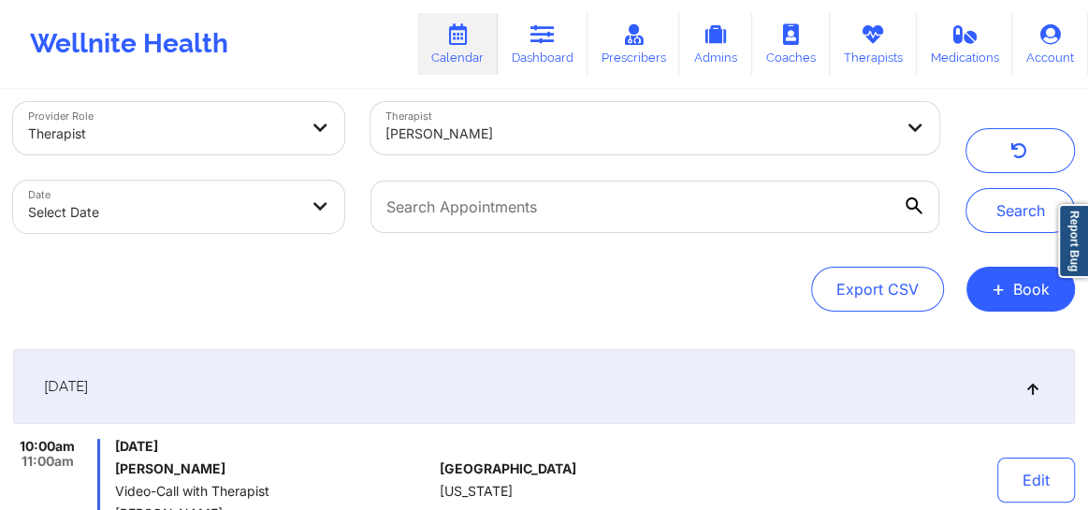
scroll to position [0, 0]
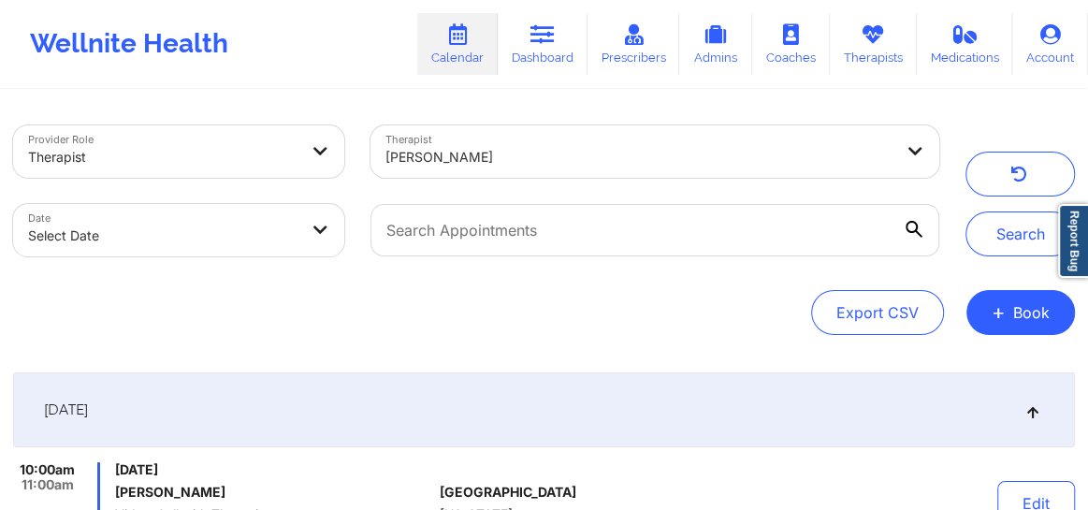
click at [500, 146] on div at bounding box center [638, 157] width 507 height 22
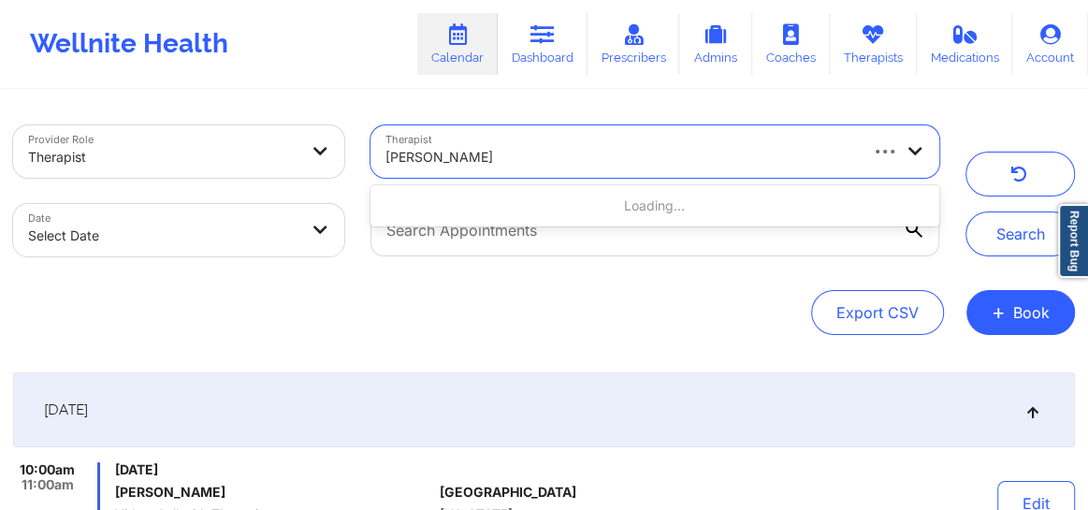
paste input "Kelli Walker"
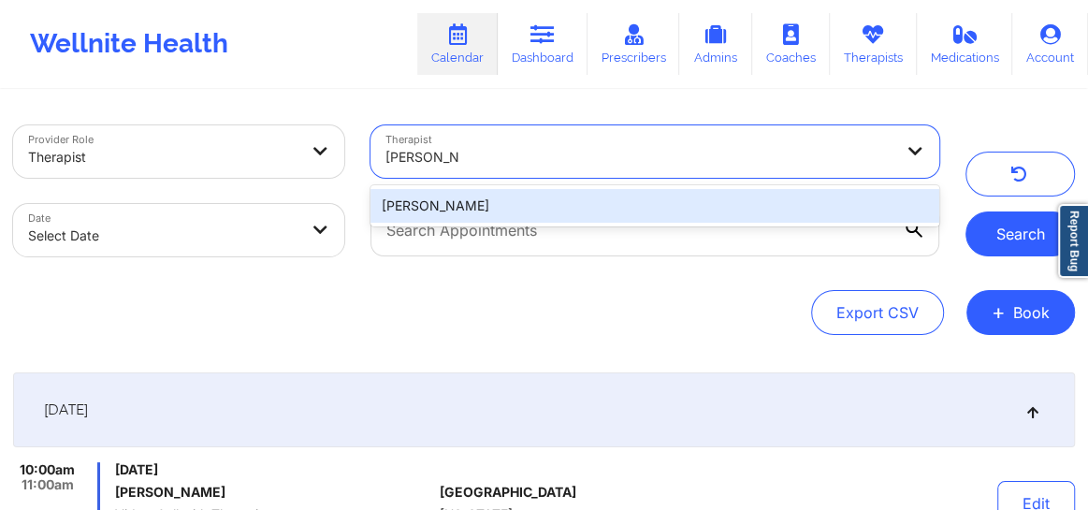
type input "Kelli Walker"
click at [1010, 225] on button "Search" at bounding box center [1019, 233] width 109 height 45
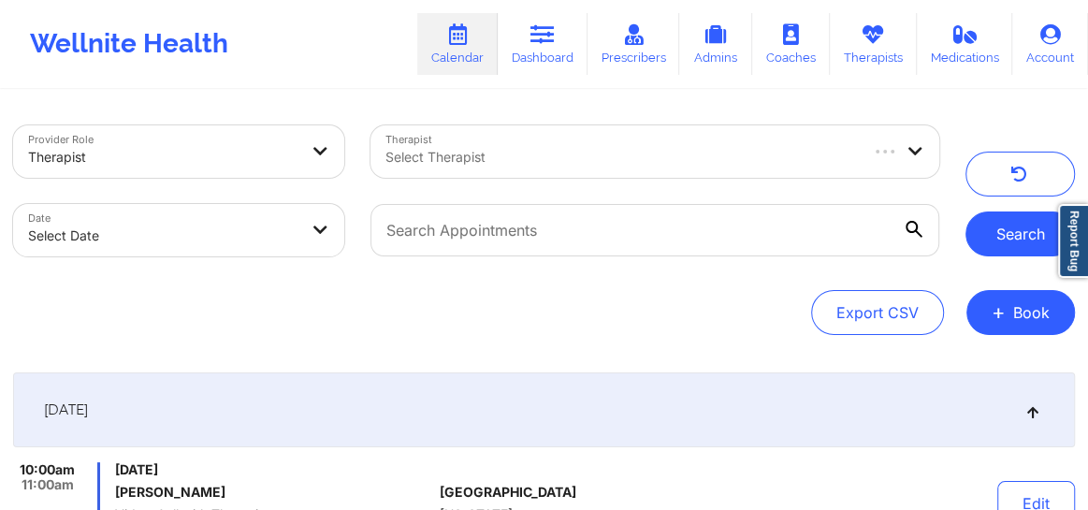
click at [1014, 235] on button "Search" at bounding box center [1019, 233] width 109 height 45
click at [689, 146] on div "Select Therapist" at bounding box center [613, 151] width 486 height 52
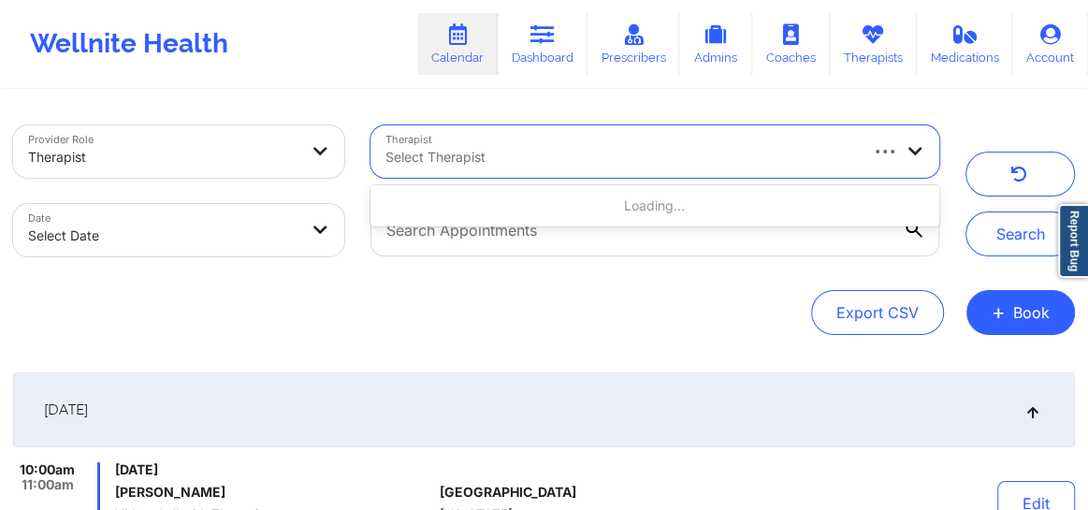
paste input "Kelli Walker"
type input "Kelli Walker"
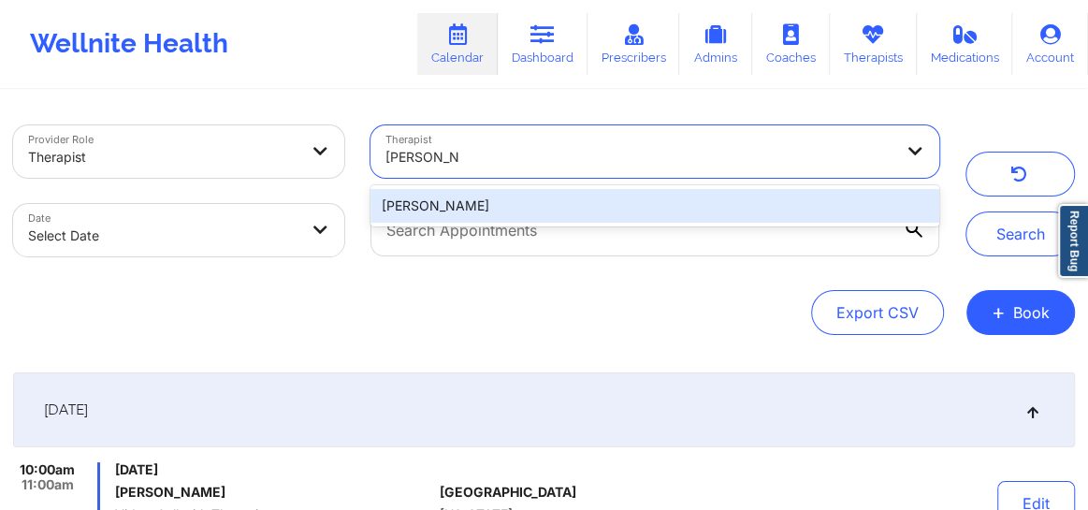
click at [495, 205] on div "Kelli Walker" at bounding box center [654, 206] width 569 height 34
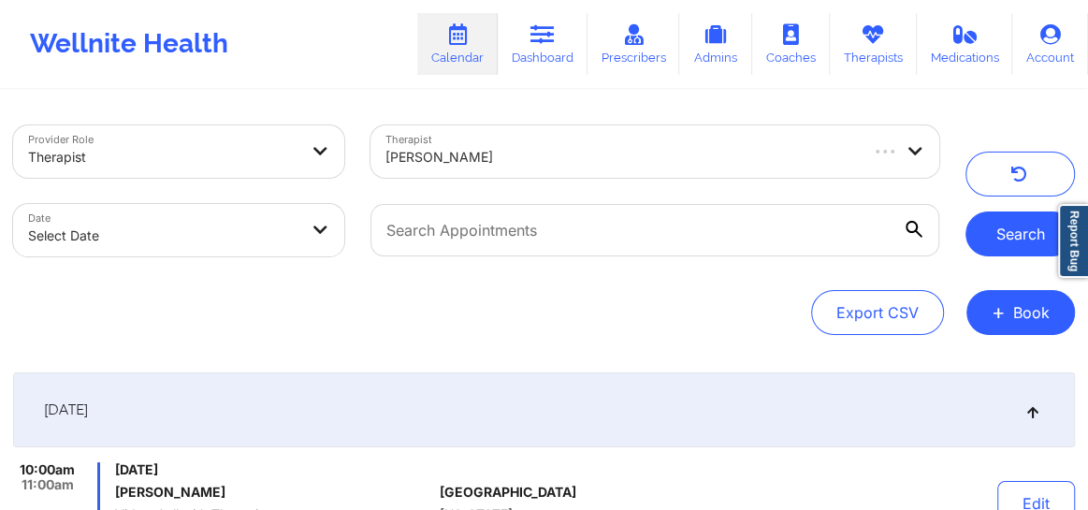
click at [992, 234] on button "Search" at bounding box center [1019, 233] width 109 height 45
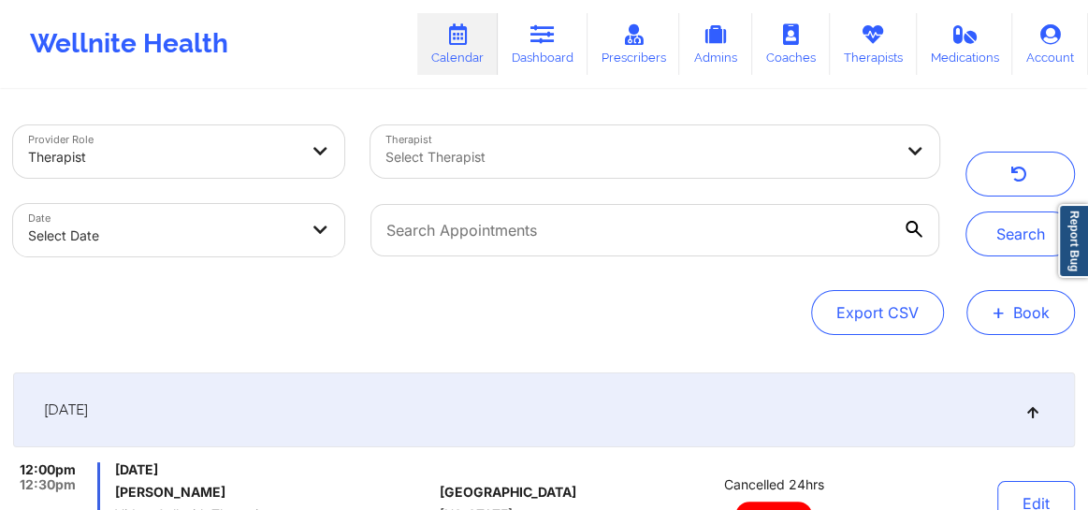
click at [993, 317] on span "+" at bounding box center [999, 312] width 14 height 10
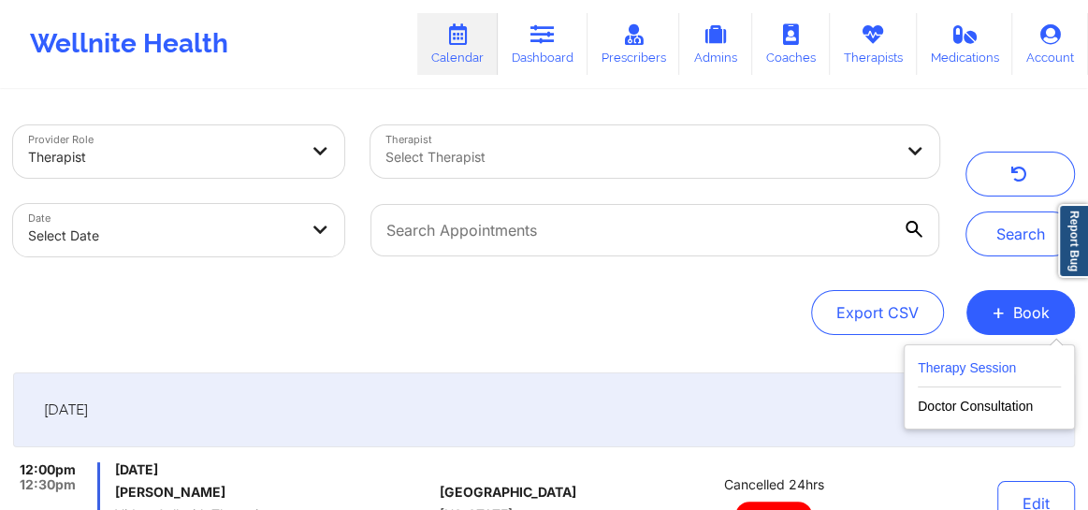
click at [949, 368] on button "Therapy Session" at bounding box center [989, 371] width 143 height 31
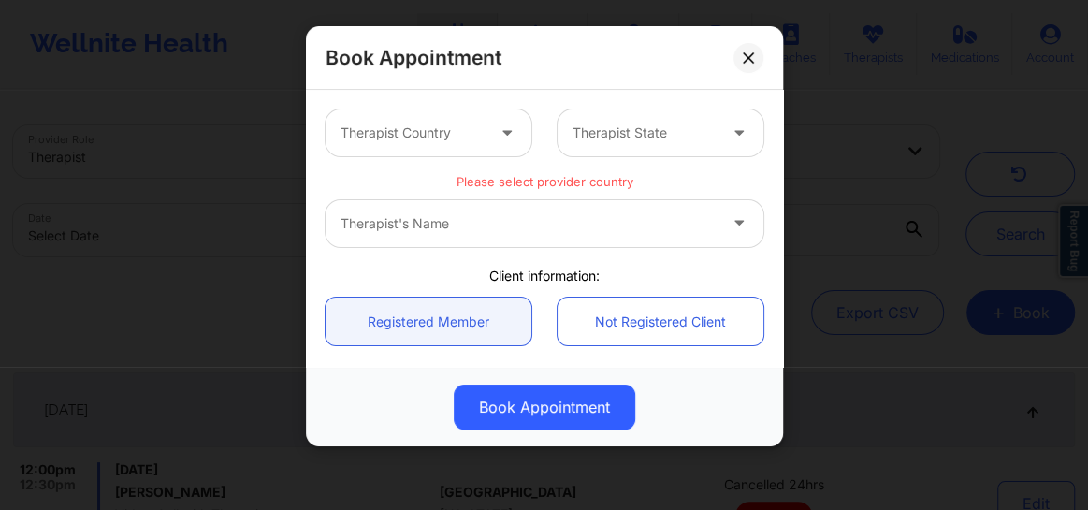
click at [415, 146] on div "Therapist Country" at bounding box center [406, 132] width 161 height 47
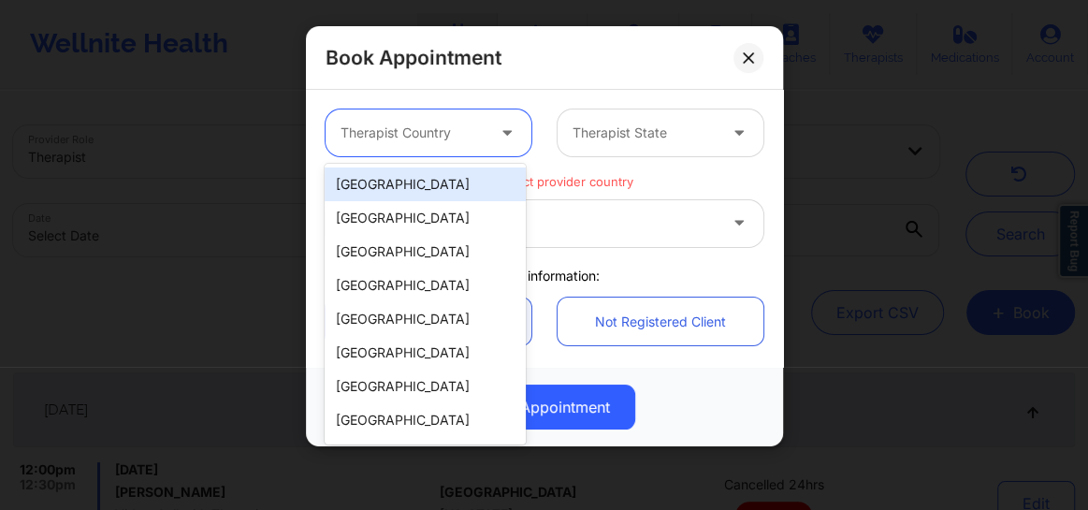
click at [399, 182] on div "United States" at bounding box center [425, 184] width 201 height 34
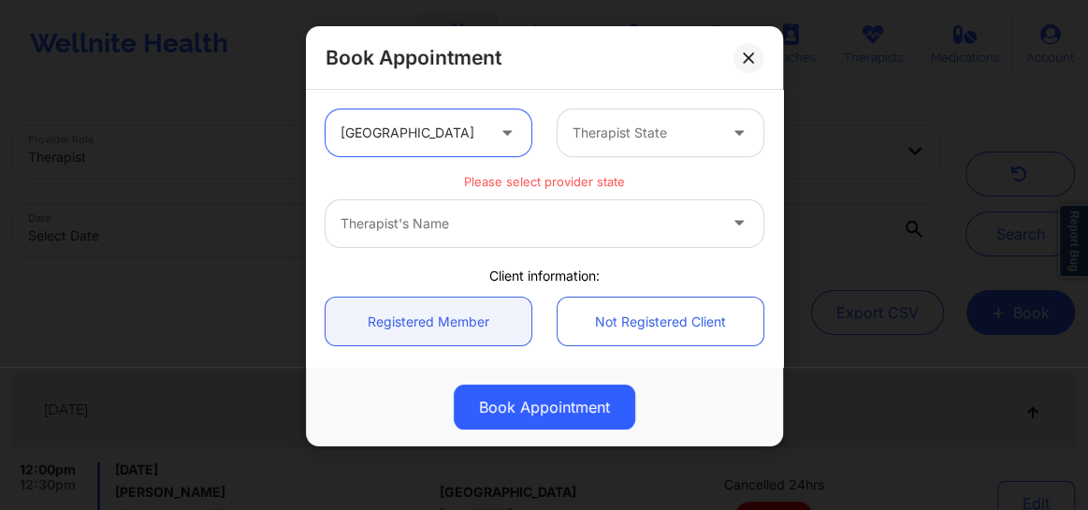
click at [600, 123] on div at bounding box center [644, 133] width 144 height 22
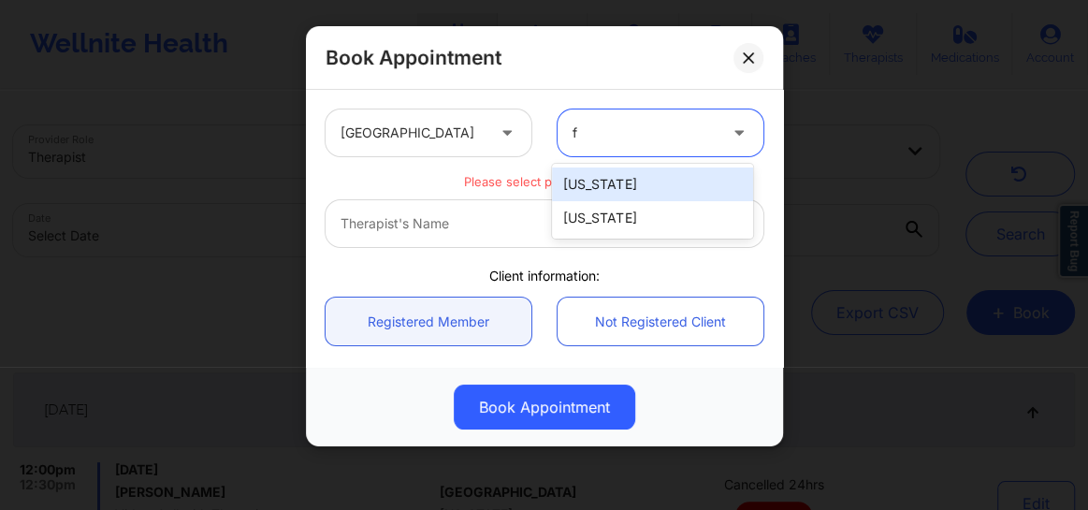
type input "fl"
click at [613, 173] on div "Florida" at bounding box center [652, 184] width 201 height 34
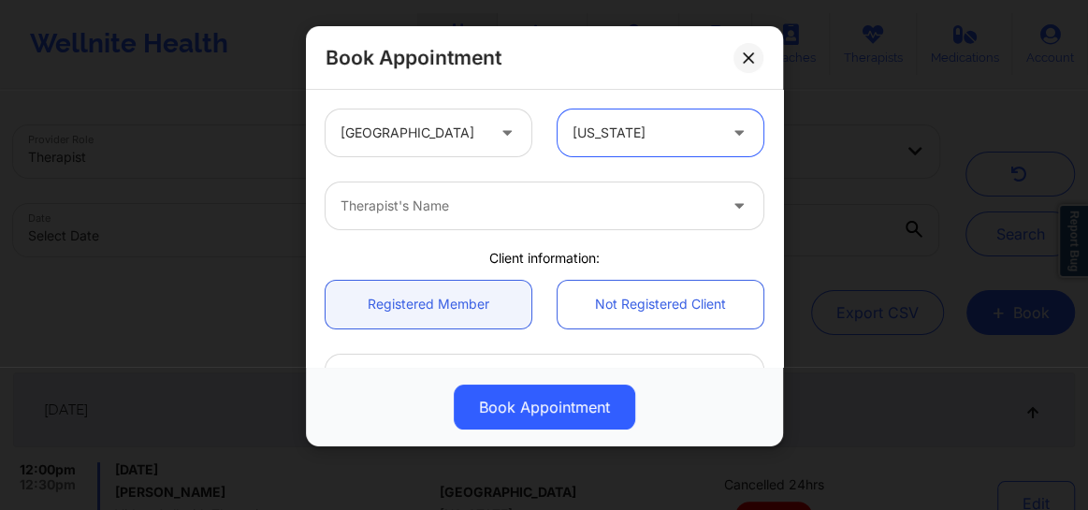
click at [471, 217] on div "Therapist's Name" at bounding box center [522, 205] width 393 height 47
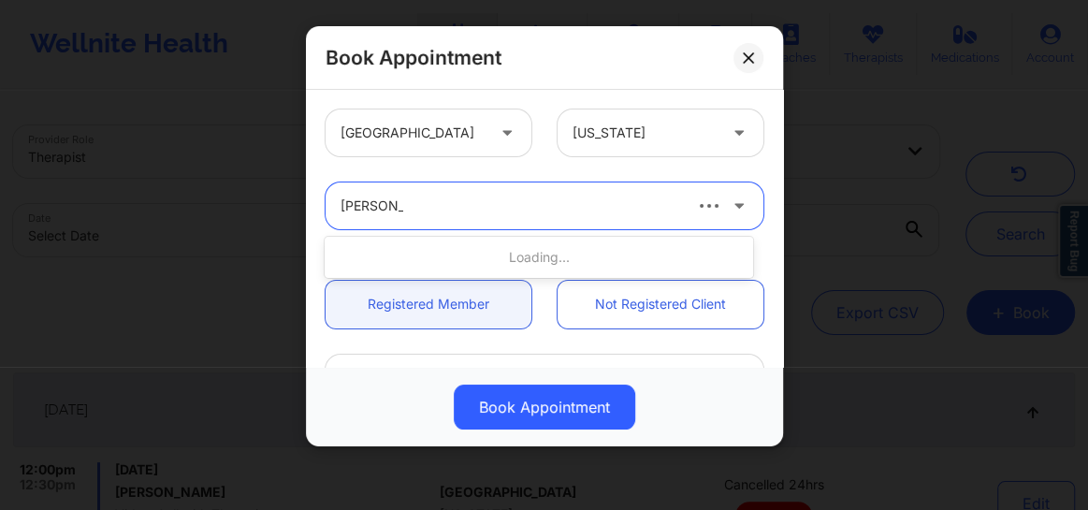
type input "Nicole An"
click at [487, 209] on div at bounding box center [510, 206] width 339 height 22
type input "Nicole"
click at [634, 216] on div at bounding box center [510, 206] width 339 height 22
click at [500, 222] on div "Therapist's Name" at bounding box center [522, 205] width 393 height 47
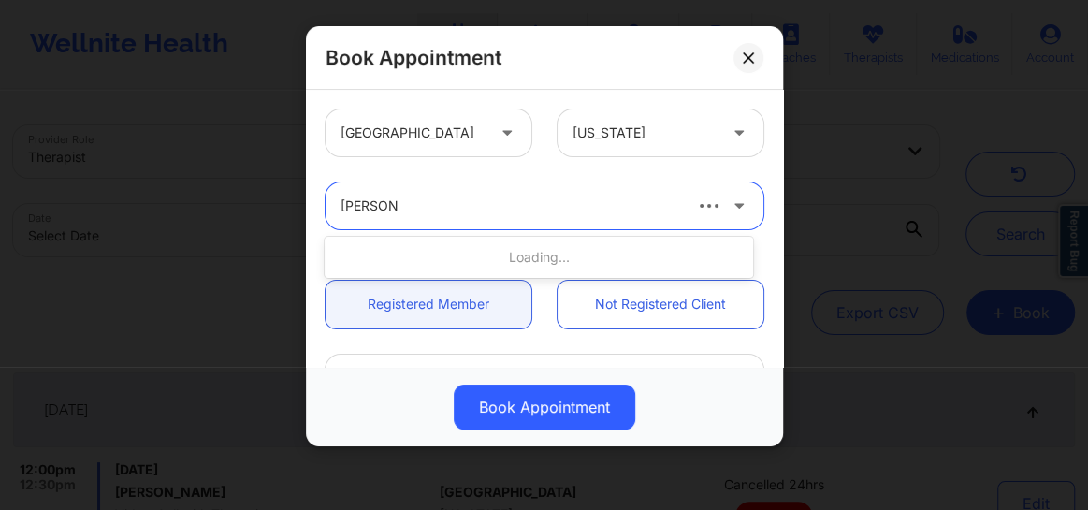
type input "nicole an"
type input "angelica"
click at [748, 55] on icon at bounding box center [748, 57] width 10 height 10
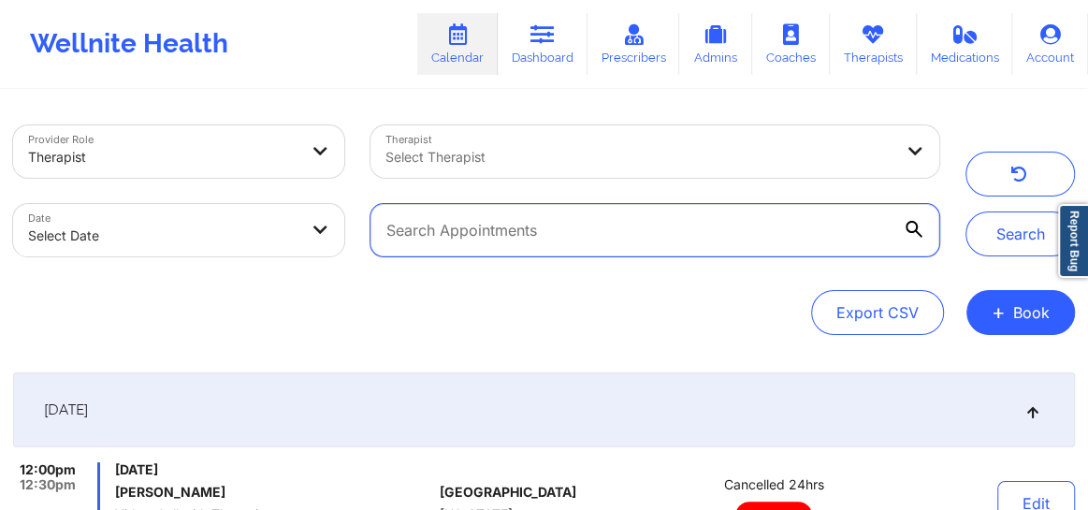
click at [634, 240] on input "text" at bounding box center [654, 230] width 569 height 52
paste input "jonathanryomalee@gmail.com"
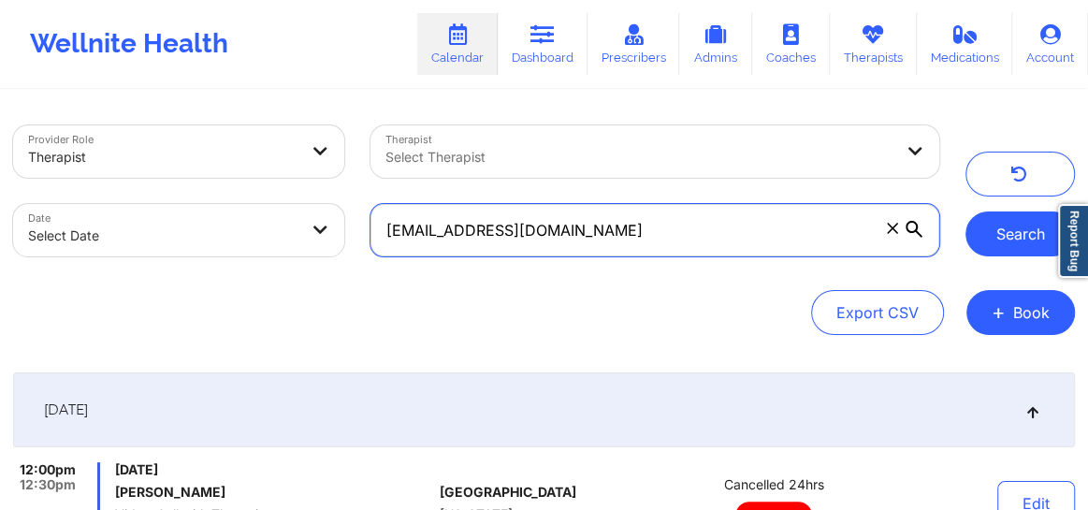
type input "jonathanryomalee@gmail.com"
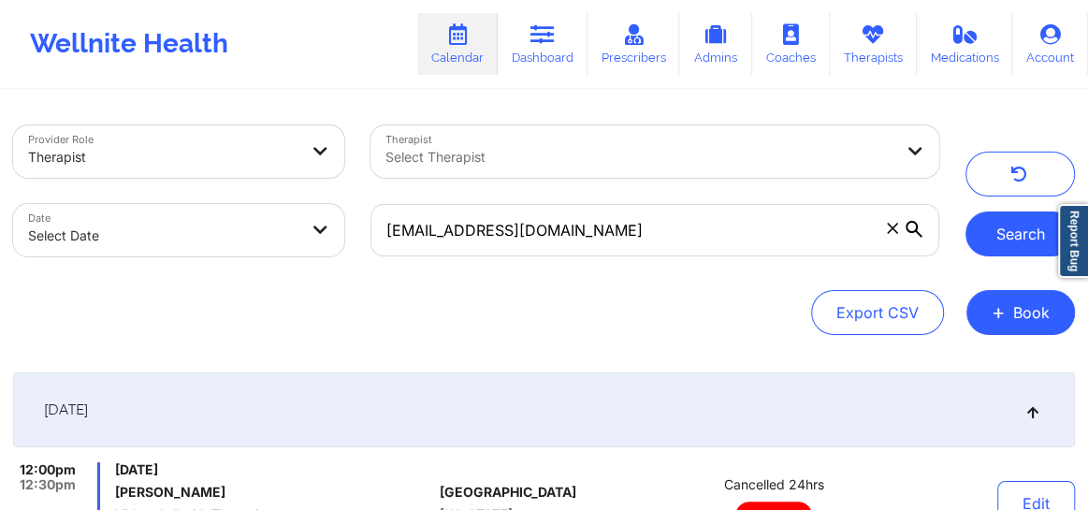
click at [1000, 224] on button "Search" at bounding box center [1019, 233] width 109 height 45
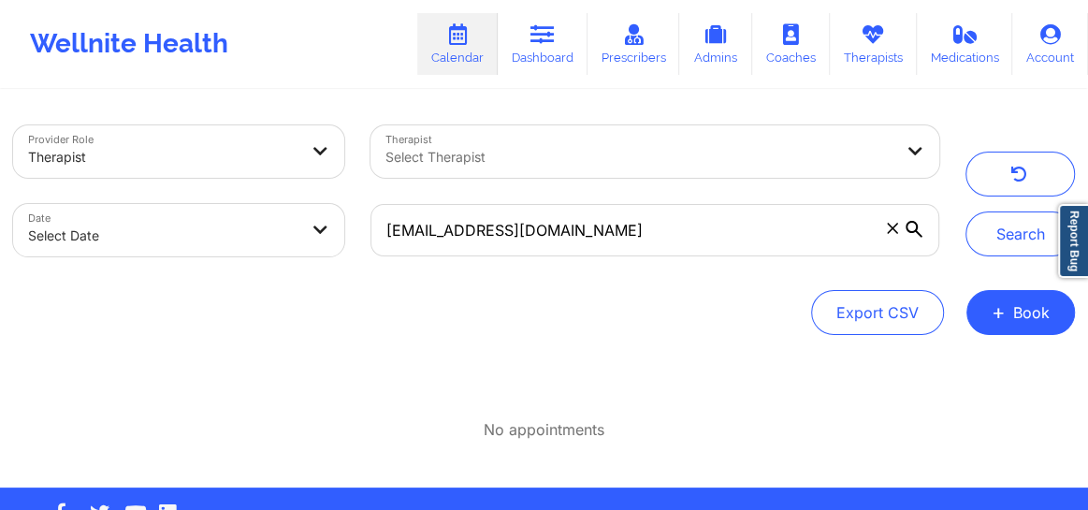
select select "2025-8"
select select "2025-9"
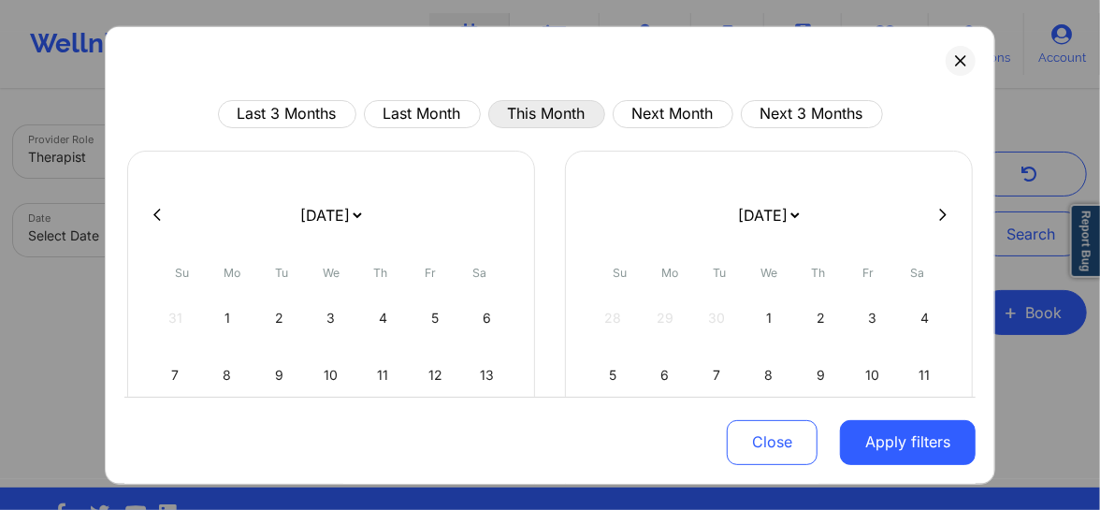
click at [578, 113] on button "This Month" at bounding box center [546, 113] width 117 height 28
select select "2025-8"
select select "2025-9"
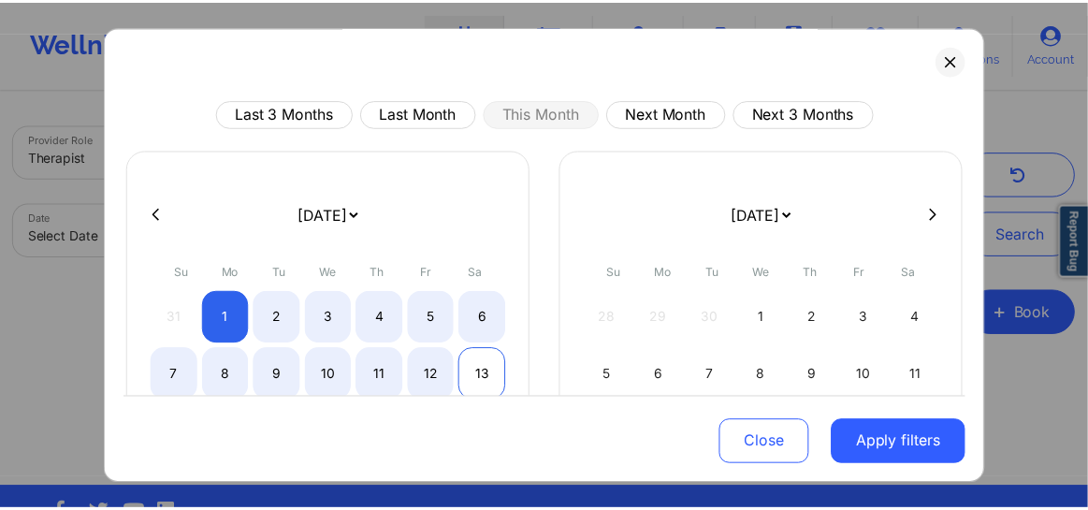
scroll to position [234, 0]
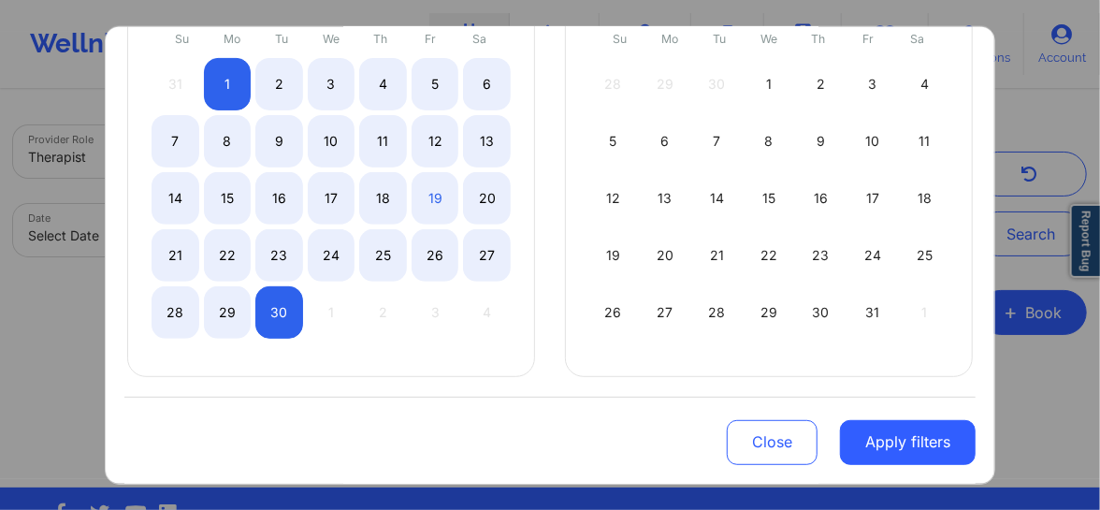
click at [873, 439] on button "Apply filters" at bounding box center [908, 442] width 136 height 45
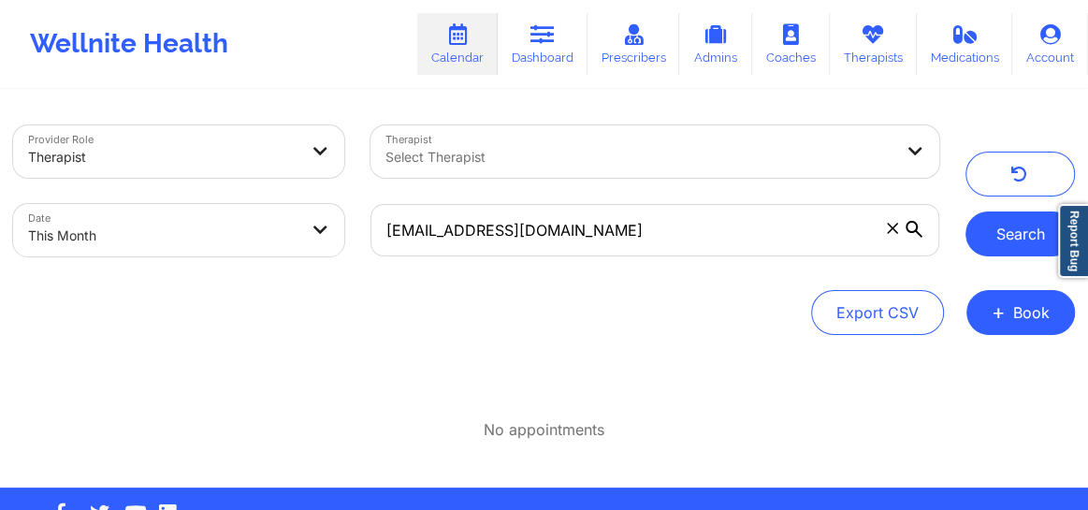
click at [993, 244] on button "Search" at bounding box center [1019, 233] width 109 height 45
drag, startPoint x: 548, startPoint y: 47, endPoint x: 535, endPoint y: 67, distance: 24.4
click at [547, 47] on link "Dashboard" at bounding box center [543, 44] width 90 height 62
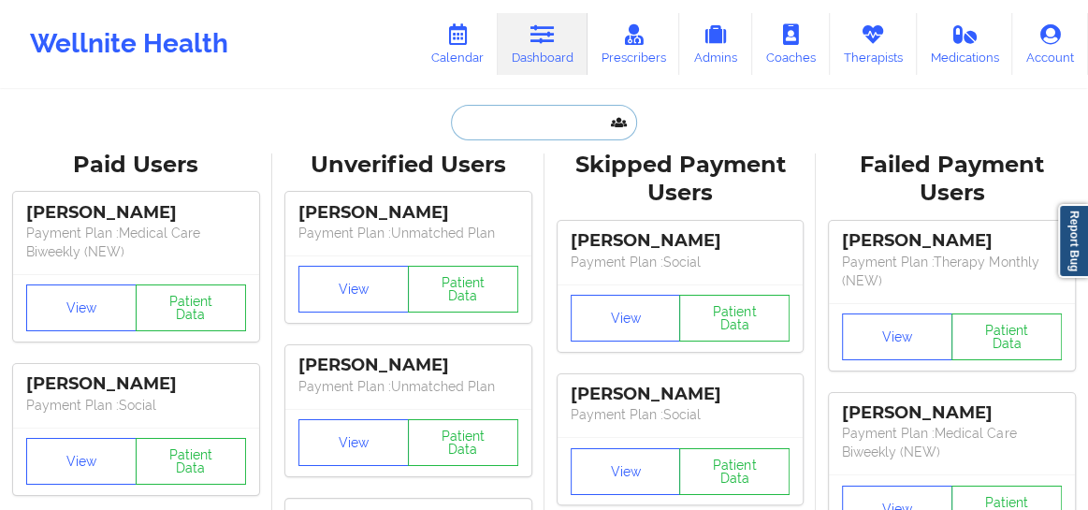
click at [500, 117] on input "text" at bounding box center [543, 123] width 185 height 36
paste input "jonathanryomalee@gmail.com"
type input "jonathanryomalee@gmail.com"
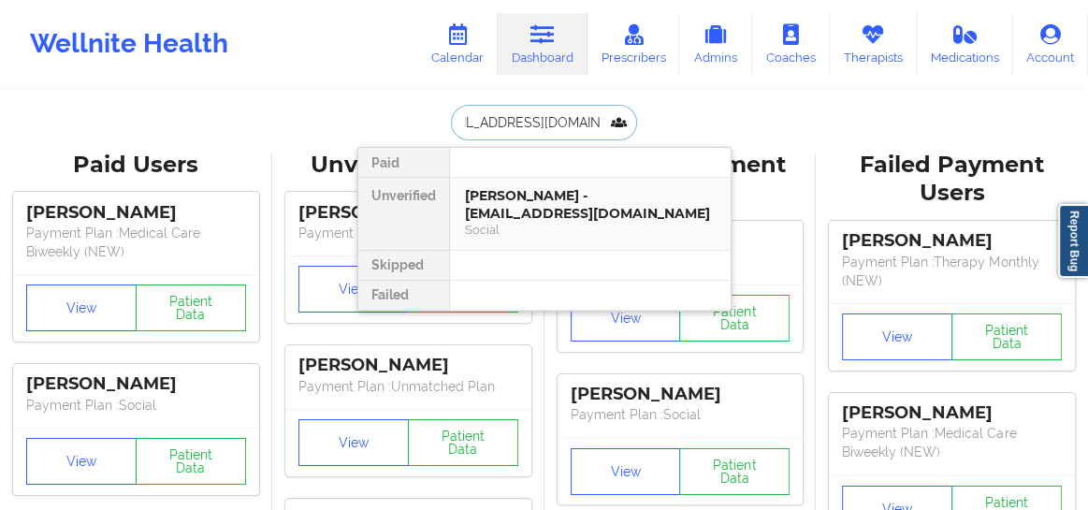
click at [500, 213] on div "Jonathan Les - jonathanryomalee@gmail.com" at bounding box center [590, 204] width 251 height 35
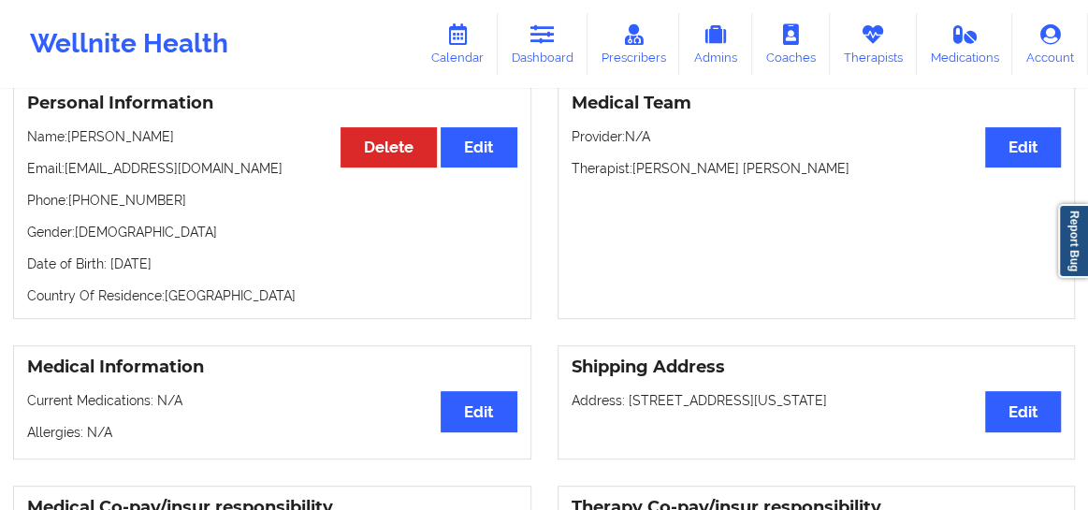
scroll to position [197, 0]
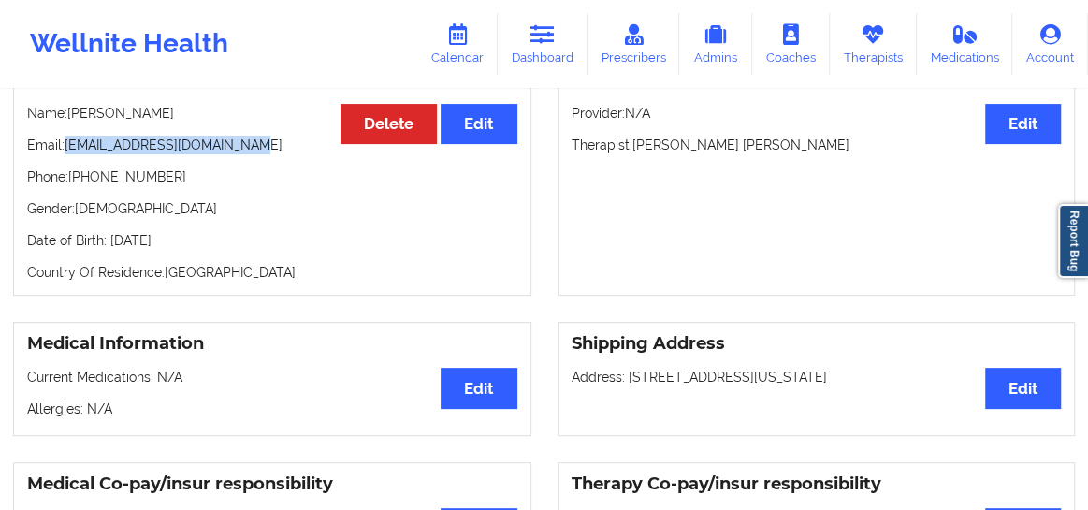
drag, startPoint x: 258, startPoint y: 153, endPoint x: 65, endPoint y: 154, distance: 193.6
click at [65, 154] on p "Email: jonathanryomalee@gmail.com" at bounding box center [272, 145] width 490 height 19
copy p "jonathanryomalee@gmail.com"
click at [469, 55] on link "Calendar" at bounding box center [457, 44] width 80 height 62
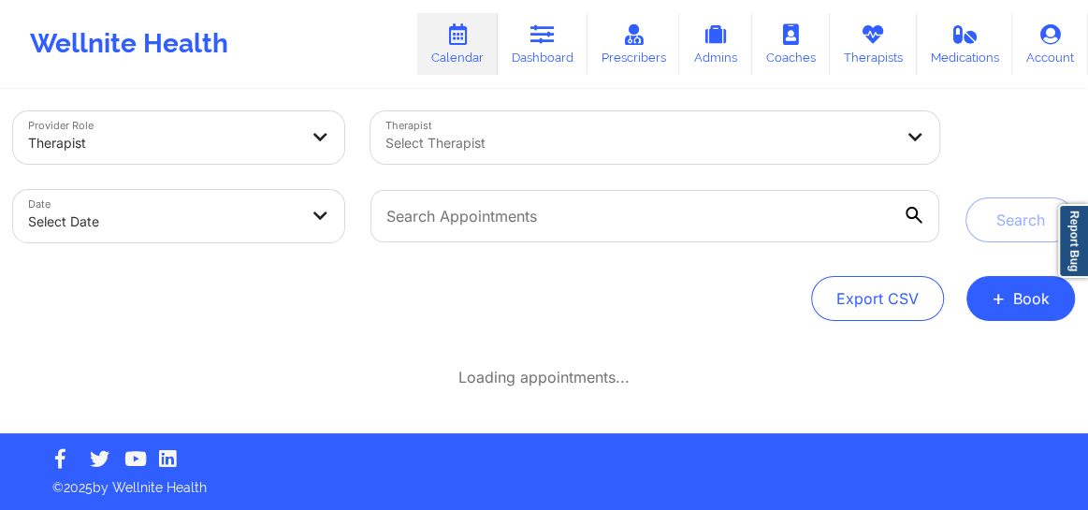
scroll to position [12, 0]
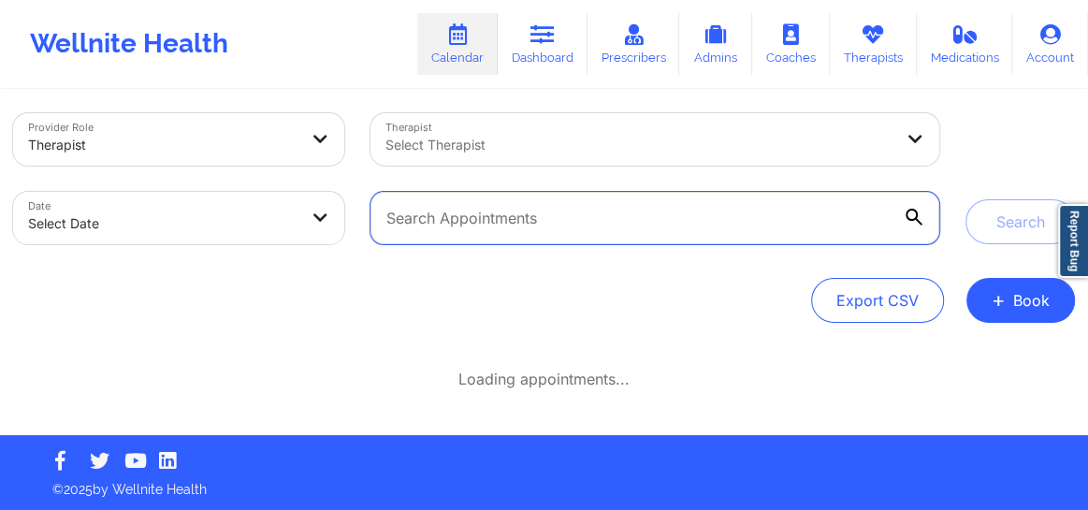
click at [487, 224] on input "text" at bounding box center [654, 218] width 569 height 52
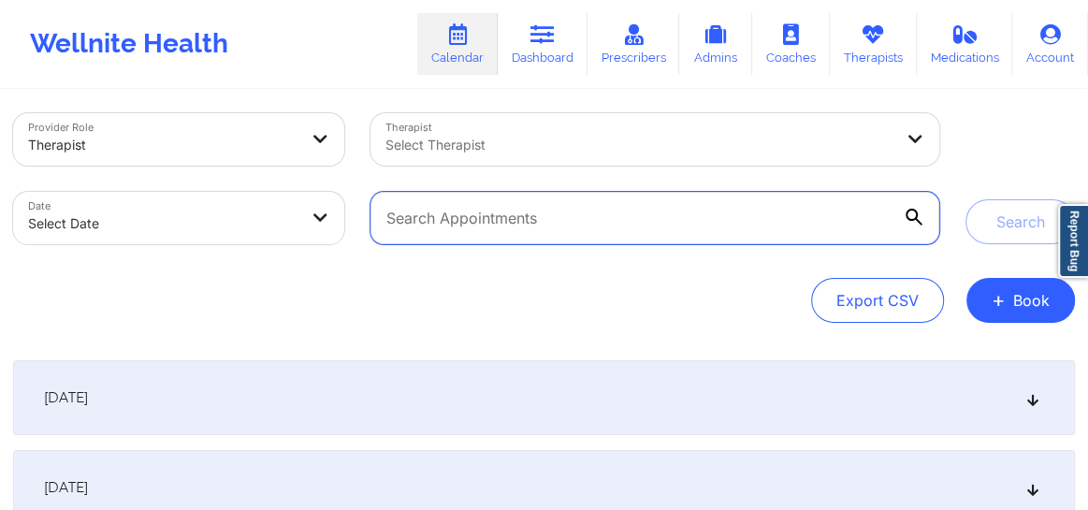
paste input "jonathanryomalee@gmail.com"
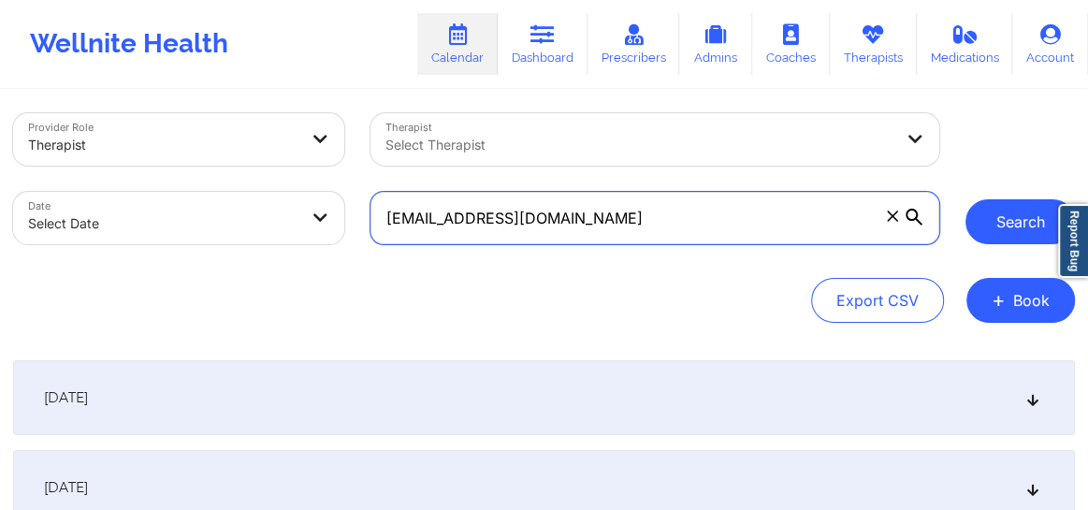
type input "jonathanryomalee@gmail.com"
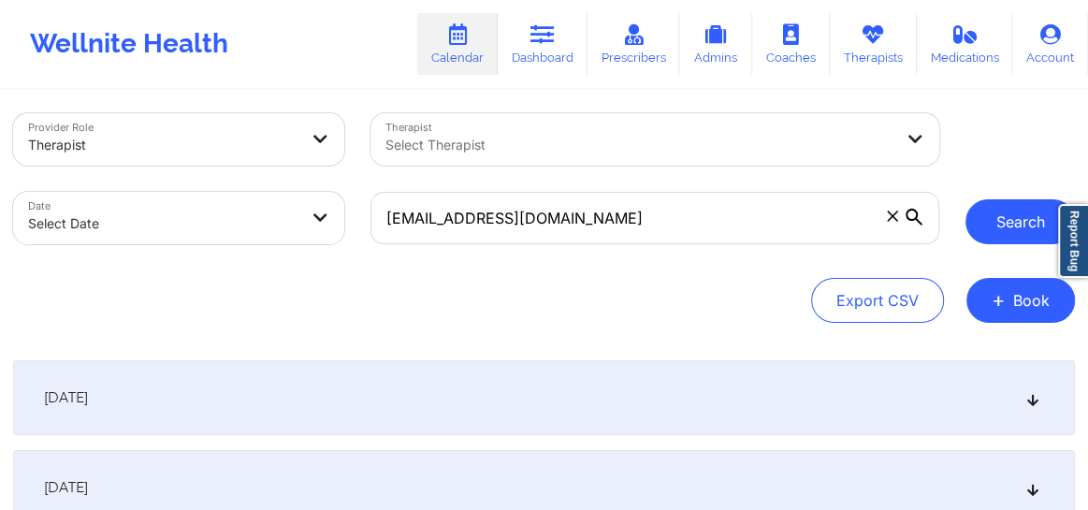
click at [1001, 237] on button "Search" at bounding box center [1019, 221] width 109 height 45
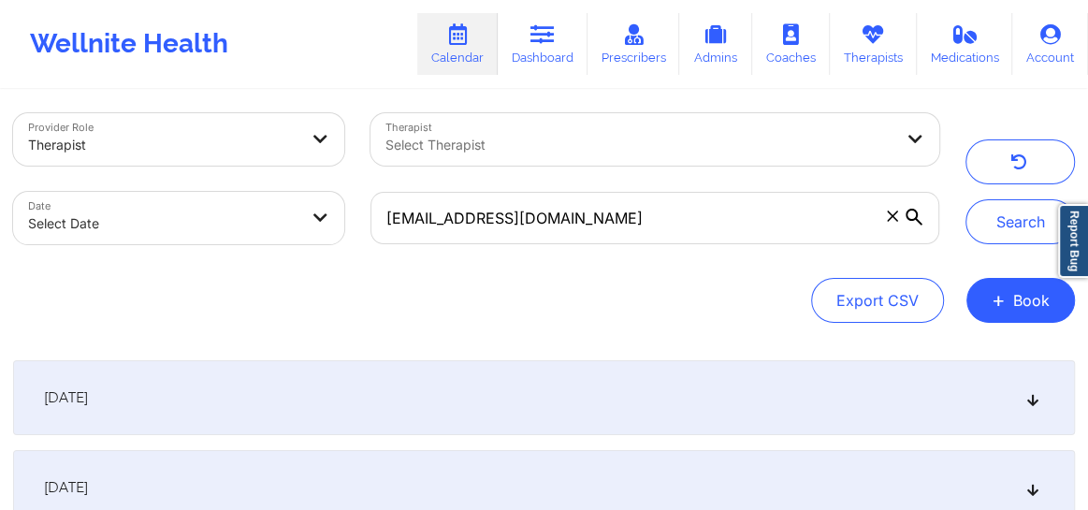
click at [1027, 402] on icon at bounding box center [1033, 397] width 16 height 13
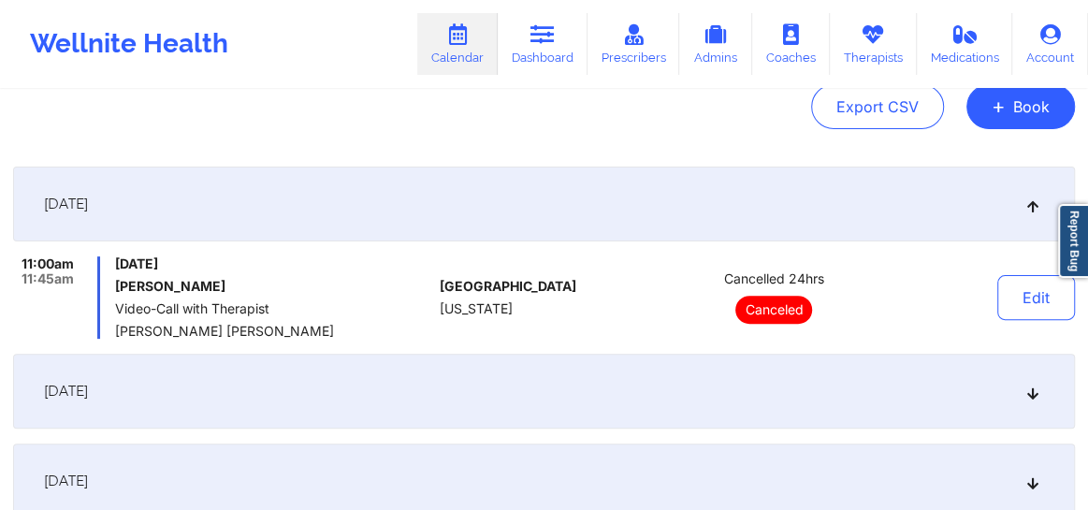
scroll to position [210, 0]
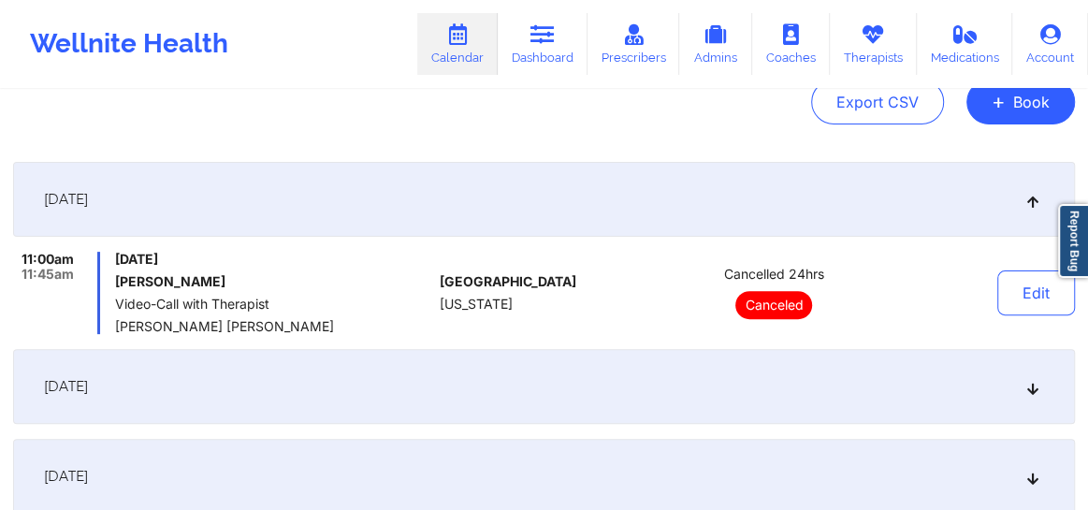
click at [1021, 395] on div "September 26, 2025" at bounding box center [544, 386] width 1062 height 75
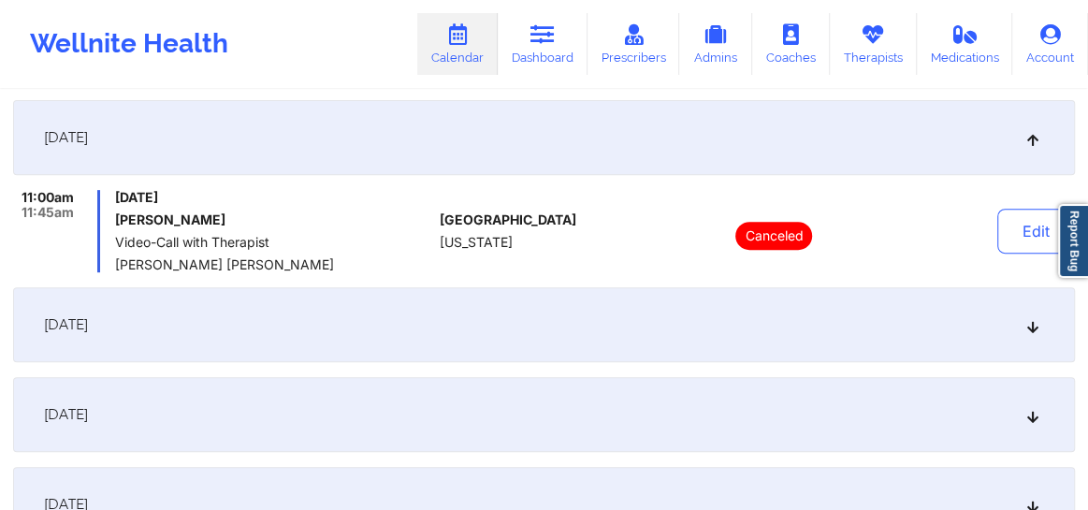
scroll to position [423, 0]
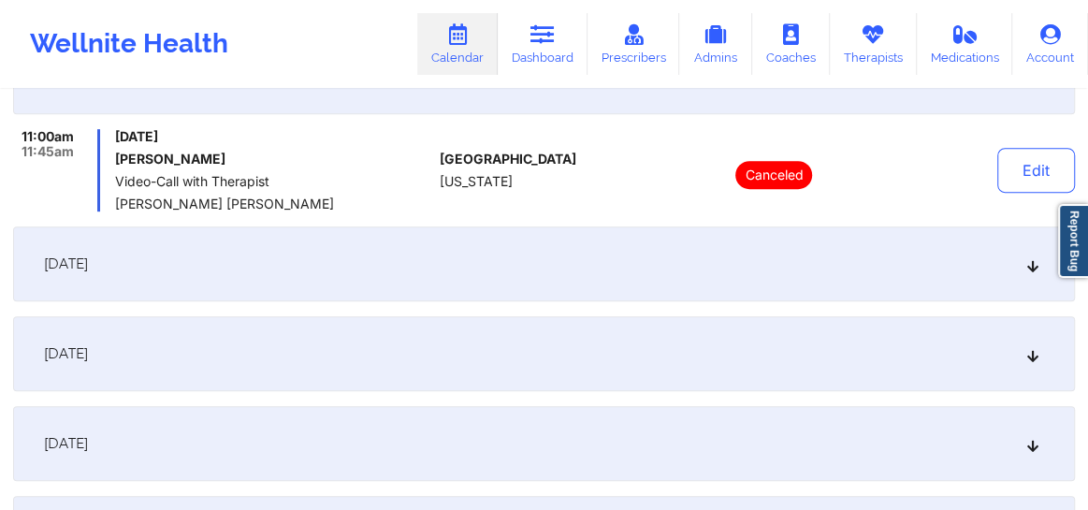
click at [1020, 285] on div "October 3, 2025" at bounding box center [544, 263] width 1062 height 75
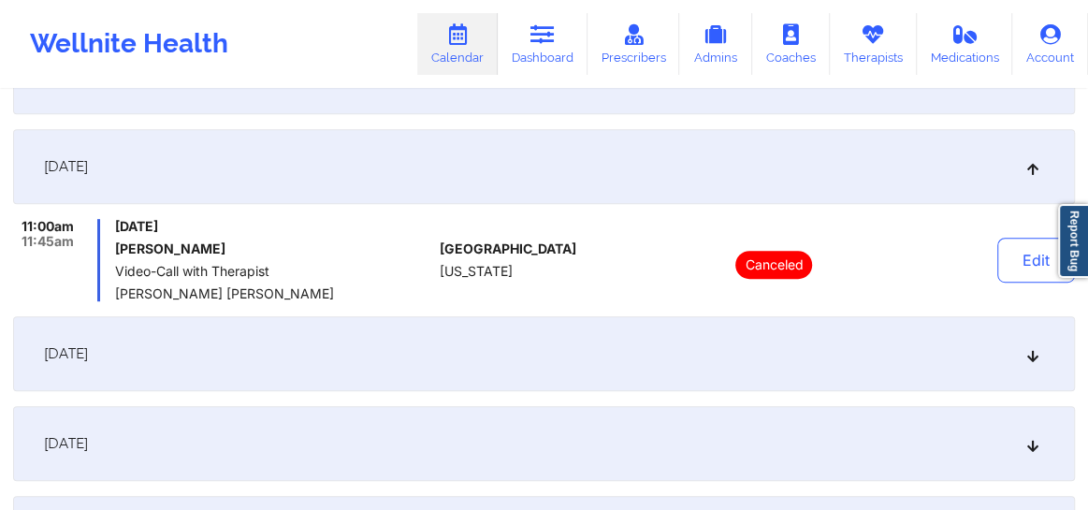
click at [1020, 346] on div "October 10, 2025" at bounding box center [544, 353] width 1062 height 75
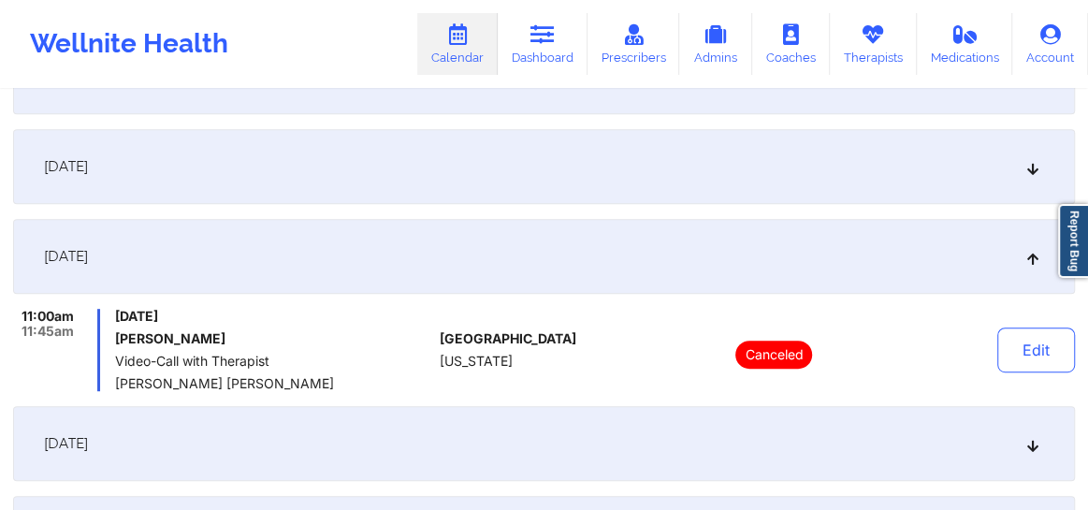
click at [1028, 442] on icon at bounding box center [1033, 443] width 16 height 13
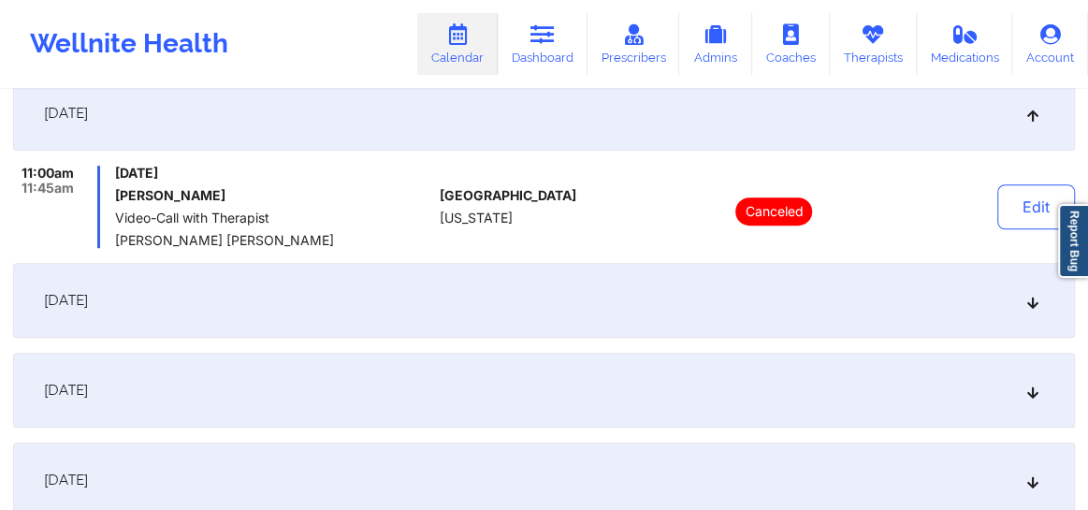
scroll to position [692, 0]
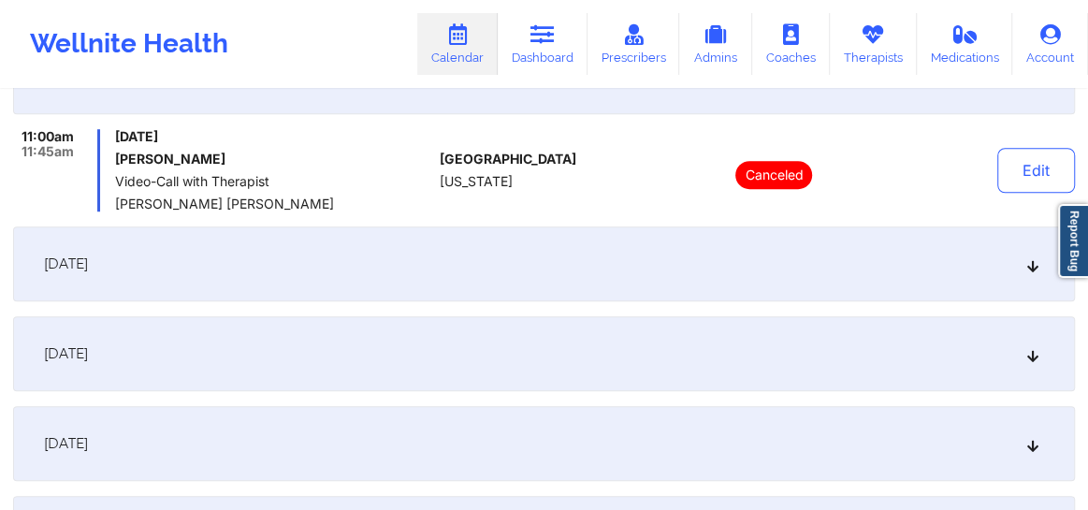
click at [1029, 362] on div "October 31, 2025" at bounding box center [544, 353] width 1062 height 75
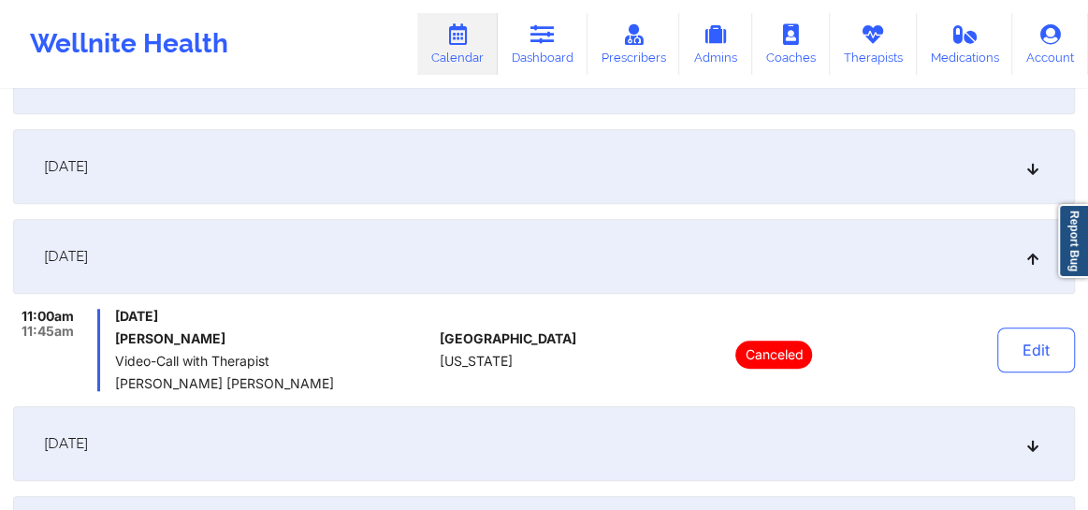
click at [1030, 448] on icon at bounding box center [1033, 443] width 16 height 13
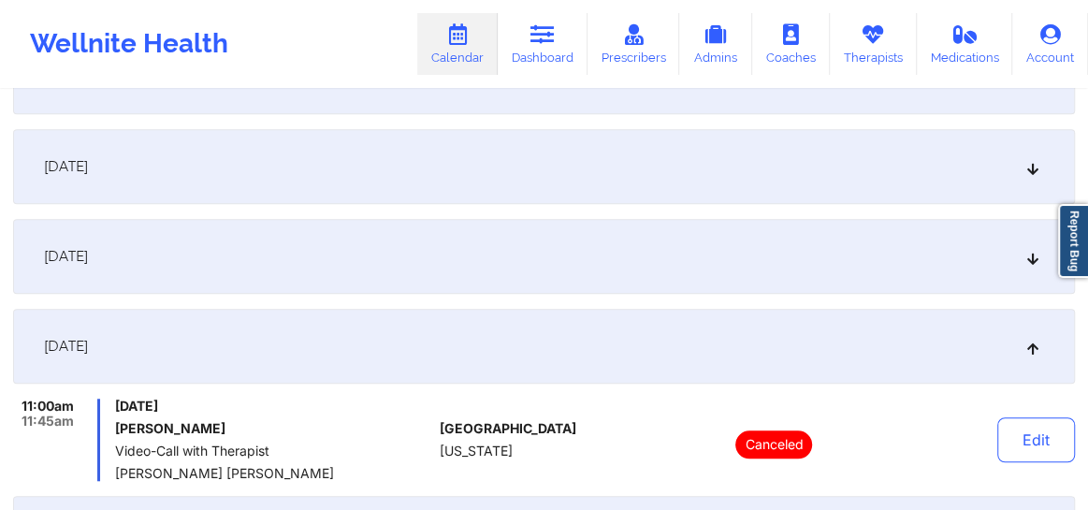
click at [1028, 177] on div "October 24, 2025" at bounding box center [544, 166] width 1062 height 75
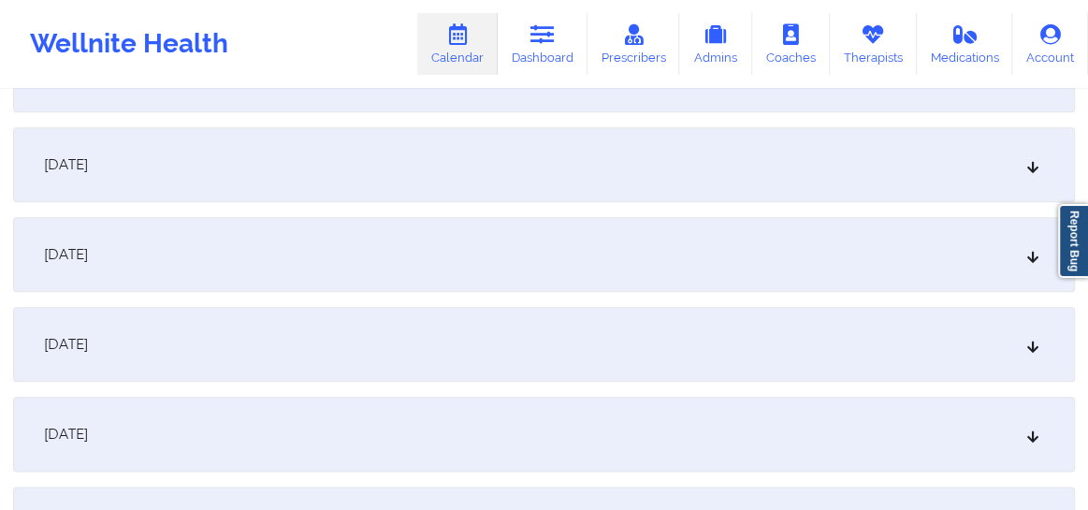
click at [1025, 257] on icon at bounding box center [1033, 254] width 16 height 13
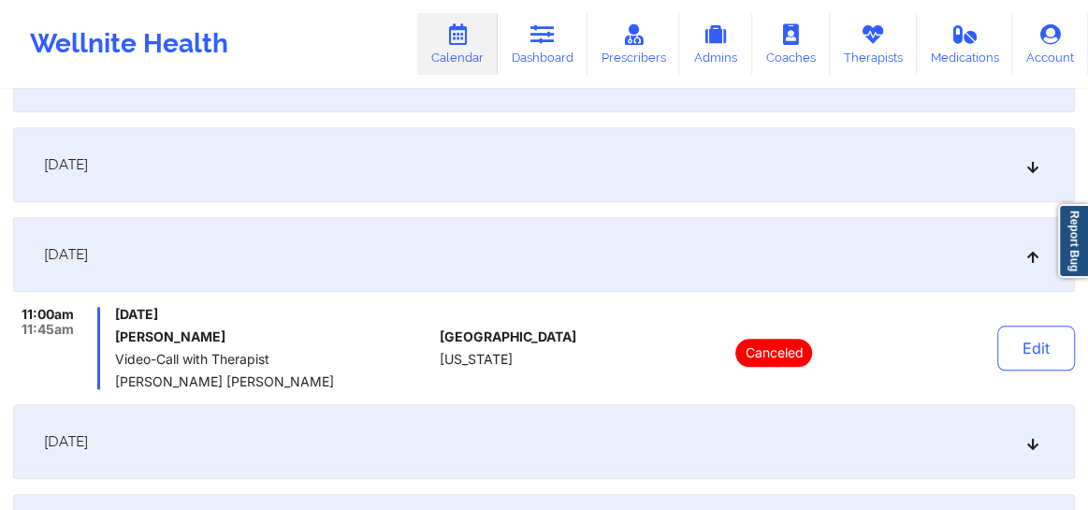
click at [1023, 167] on div "November 14, 2025" at bounding box center [544, 164] width 1062 height 75
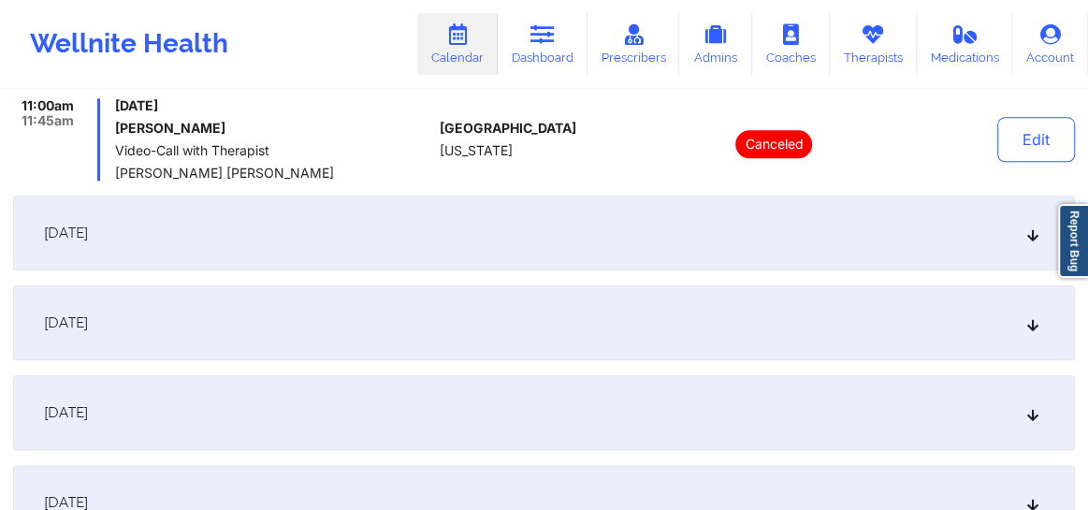
scroll to position [1091, 0]
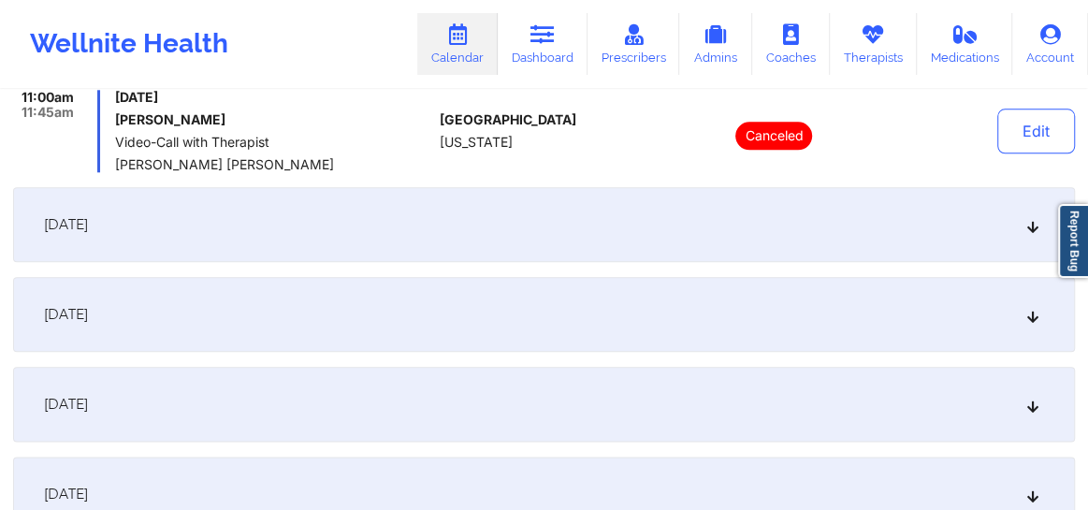
click at [1017, 242] on div "November 21, 2025" at bounding box center [544, 224] width 1062 height 75
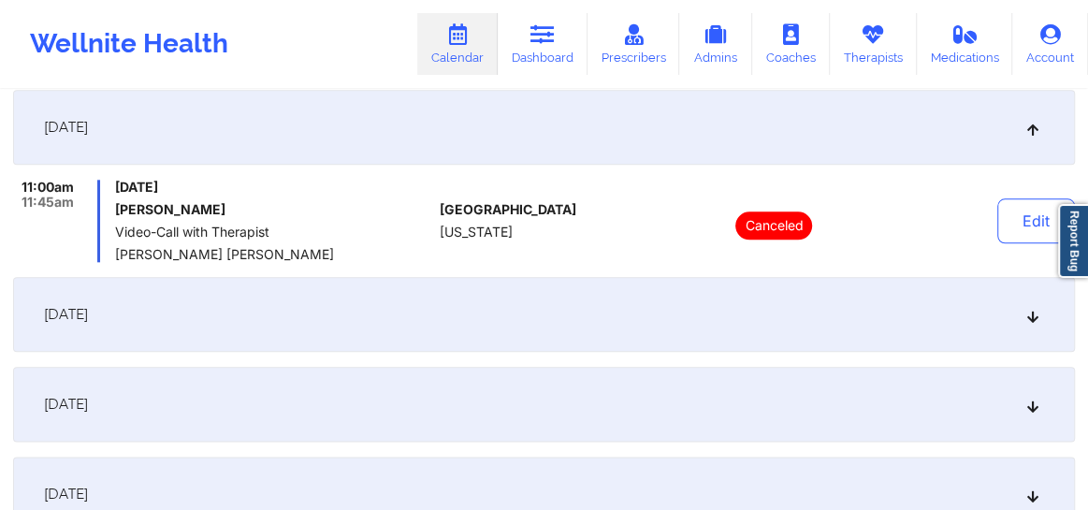
click at [1011, 310] on div "November 28, 2025" at bounding box center [544, 314] width 1062 height 75
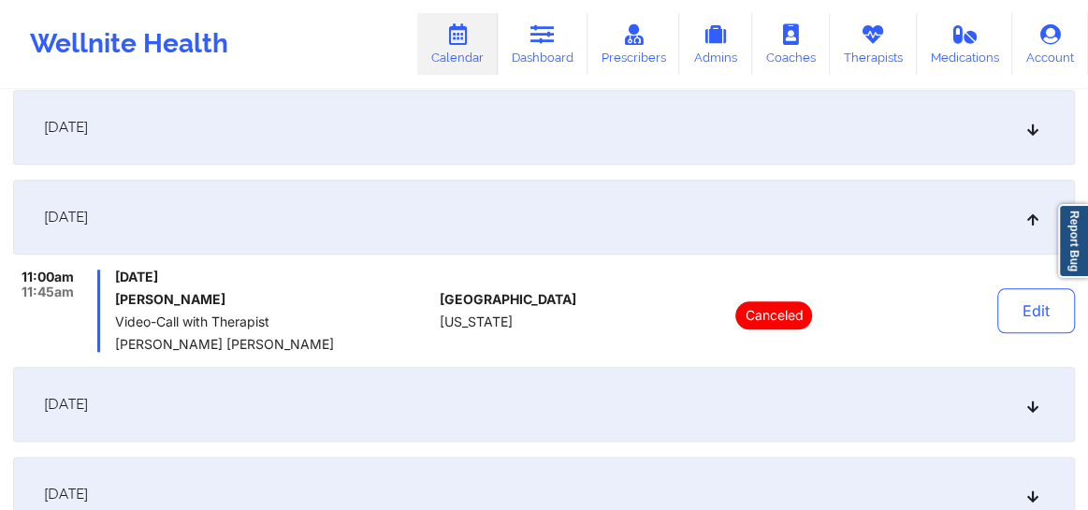
click at [1031, 394] on div "December 5, 2025" at bounding box center [544, 404] width 1062 height 75
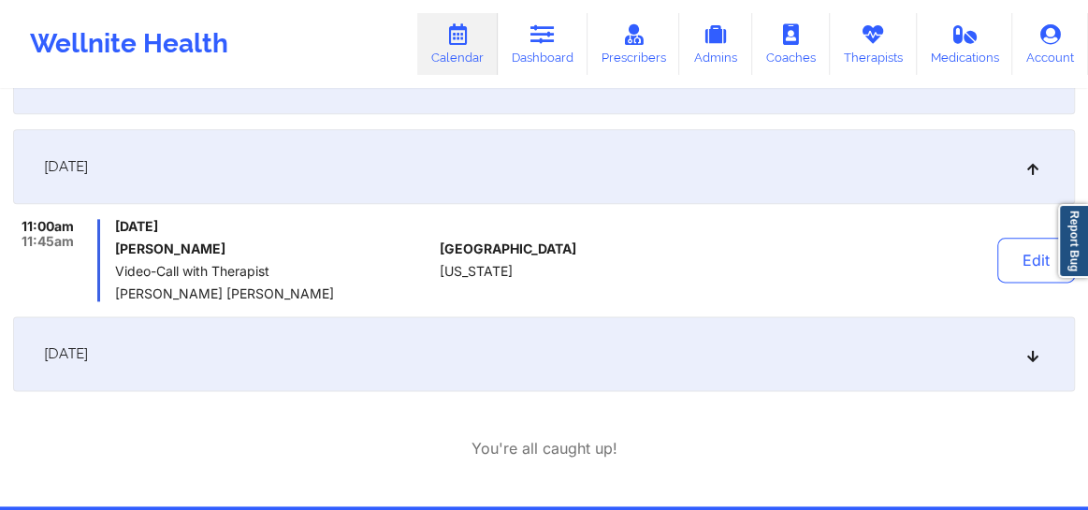
scroll to position [1261, 0]
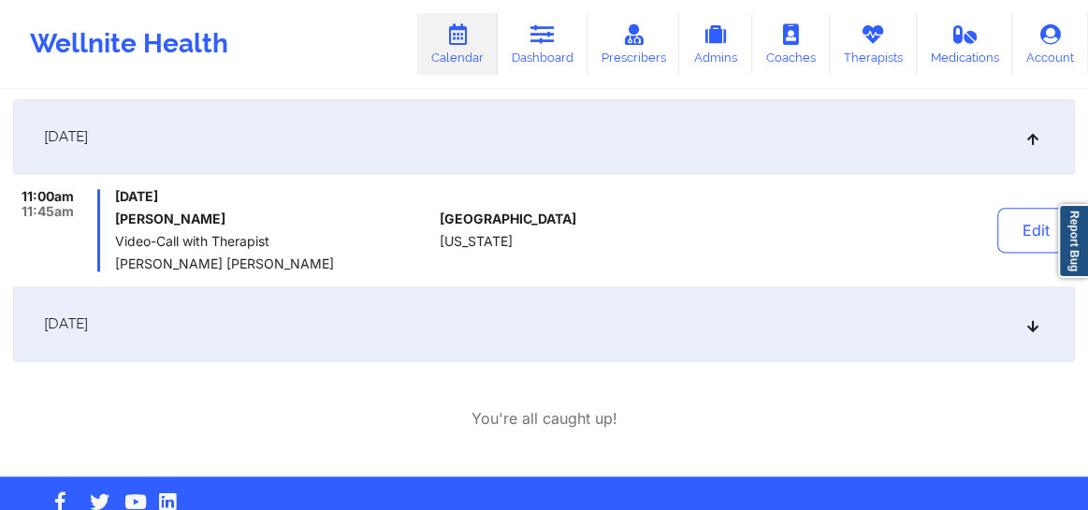
click at [1035, 336] on div "December 12, 2025" at bounding box center [544, 323] width 1062 height 75
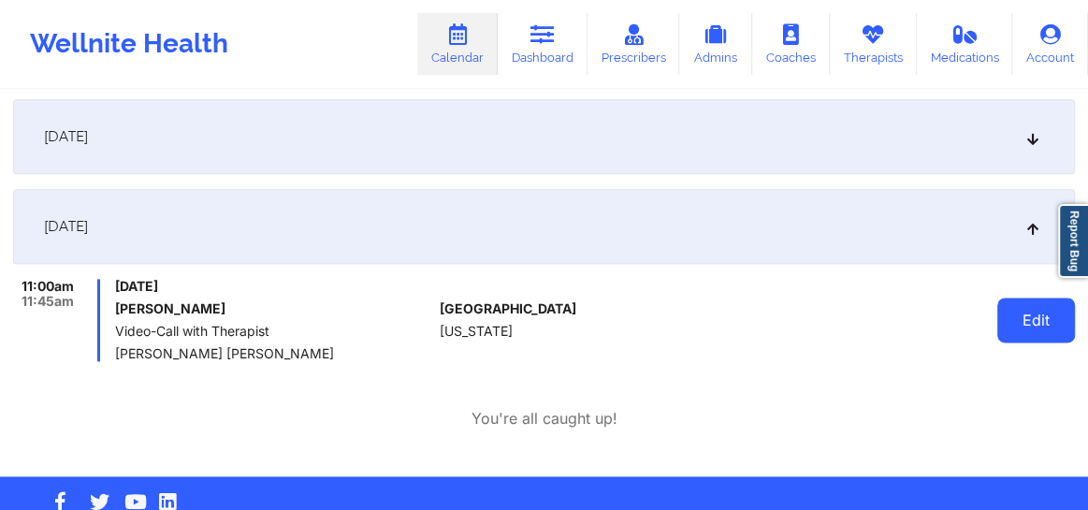
click at [1022, 318] on button "Edit" at bounding box center [1036, 319] width 78 height 45
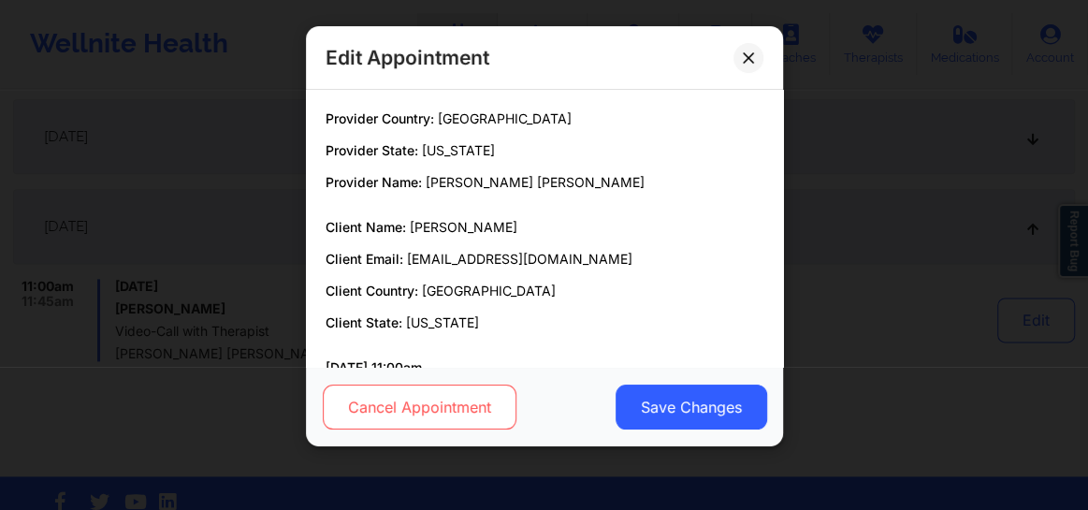
click at [452, 415] on button "Cancel Appointment" at bounding box center [419, 406] width 194 height 45
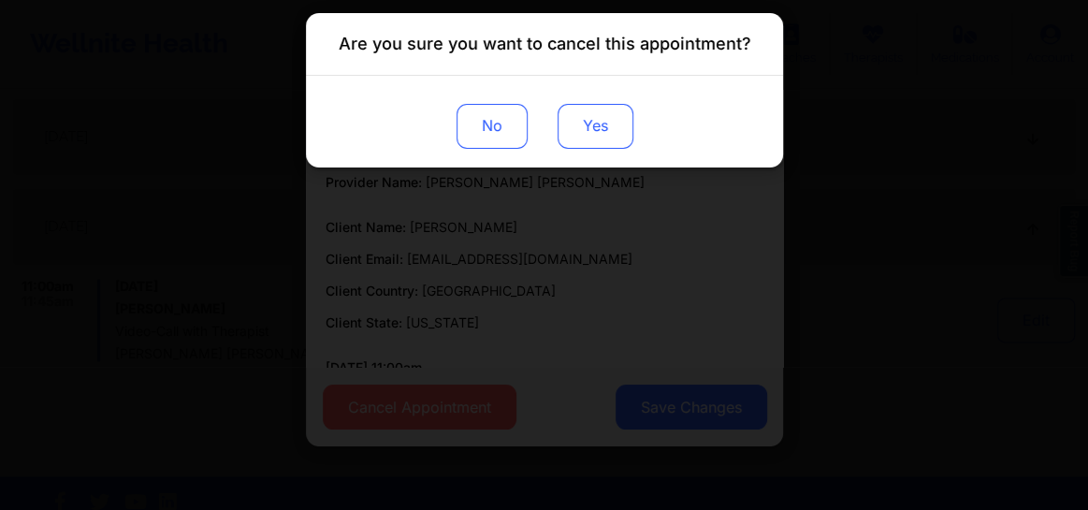
click at [603, 120] on button "Yes" at bounding box center [595, 126] width 76 height 45
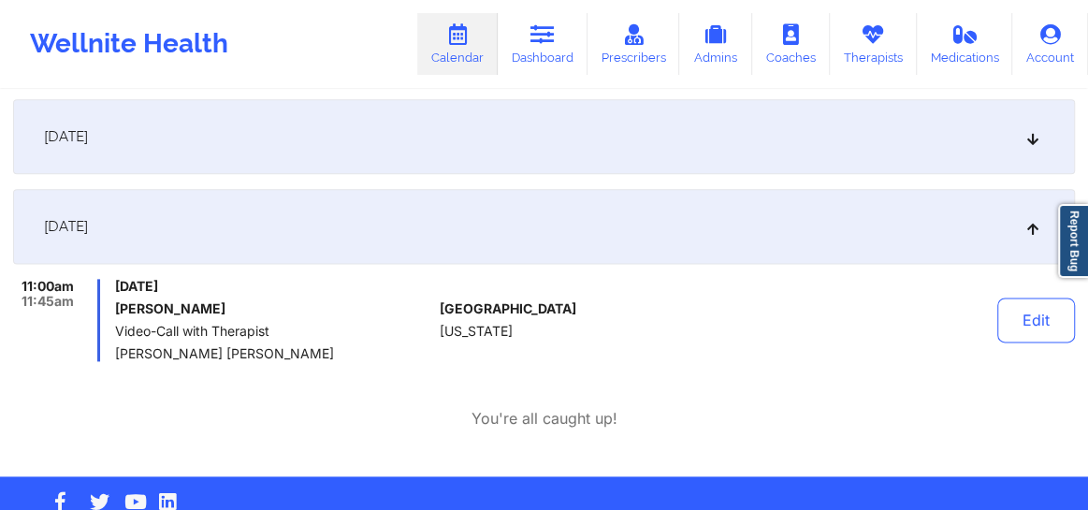
click at [1037, 140] on icon at bounding box center [1033, 136] width 16 height 13
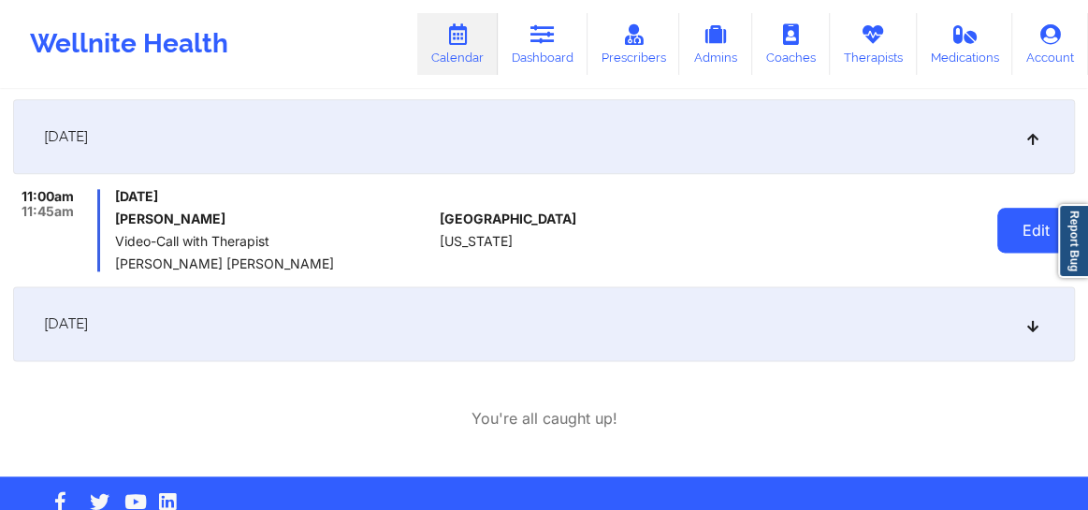
click at [1019, 235] on button "Edit" at bounding box center [1036, 230] width 78 height 45
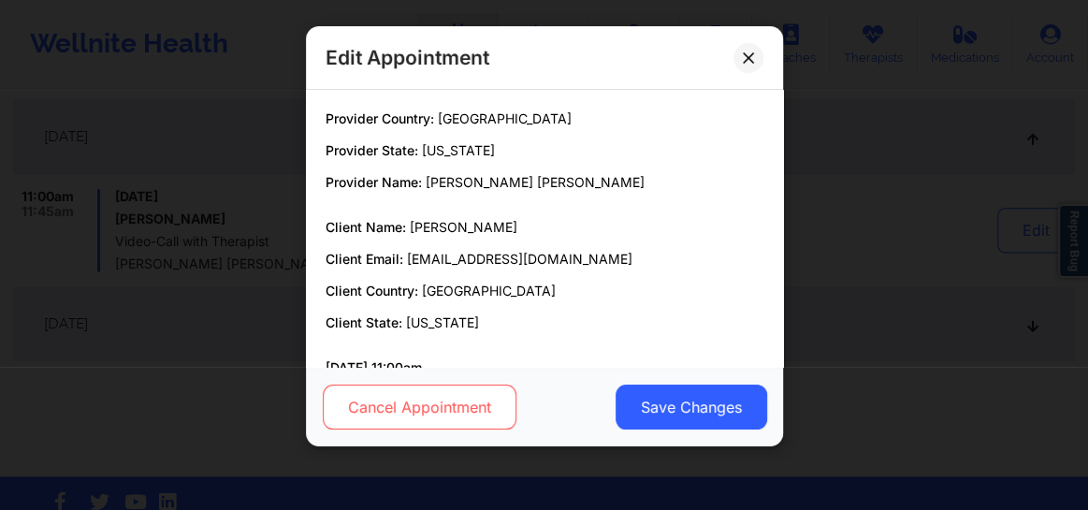
click at [452, 414] on button "Cancel Appointment" at bounding box center [419, 406] width 194 height 45
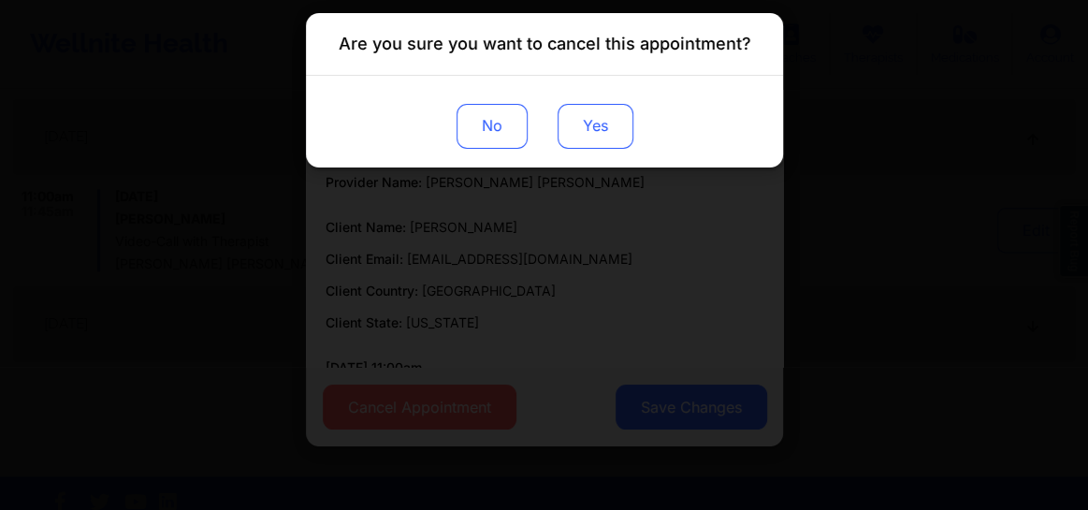
click at [608, 129] on button "Yes" at bounding box center [595, 126] width 76 height 45
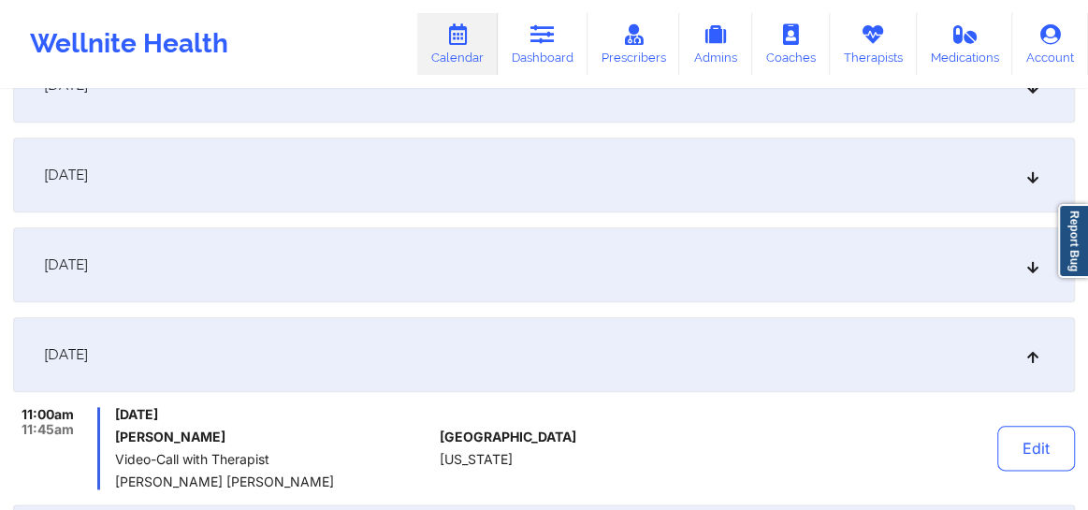
scroll to position [1035, 0]
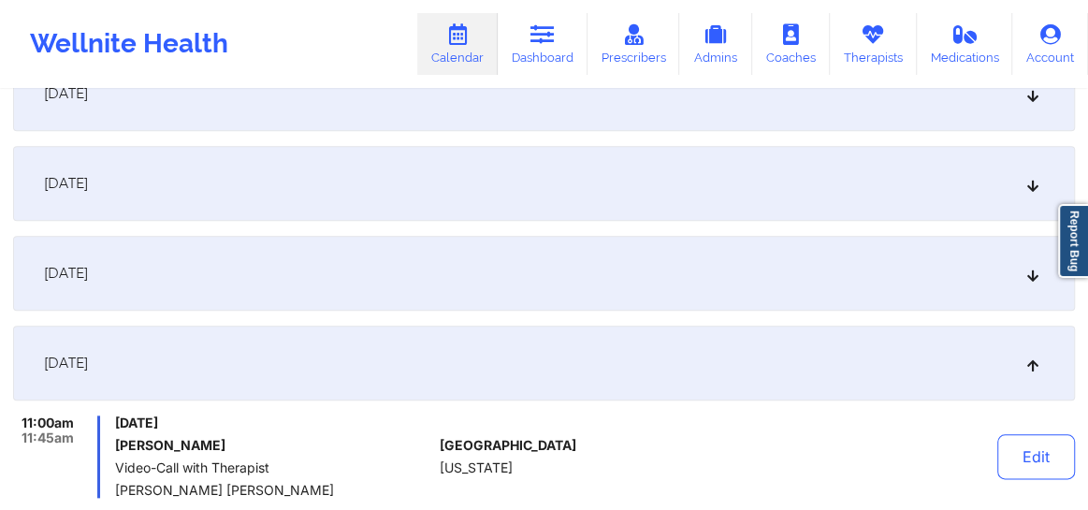
click at [1025, 179] on icon at bounding box center [1033, 183] width 16 height 13
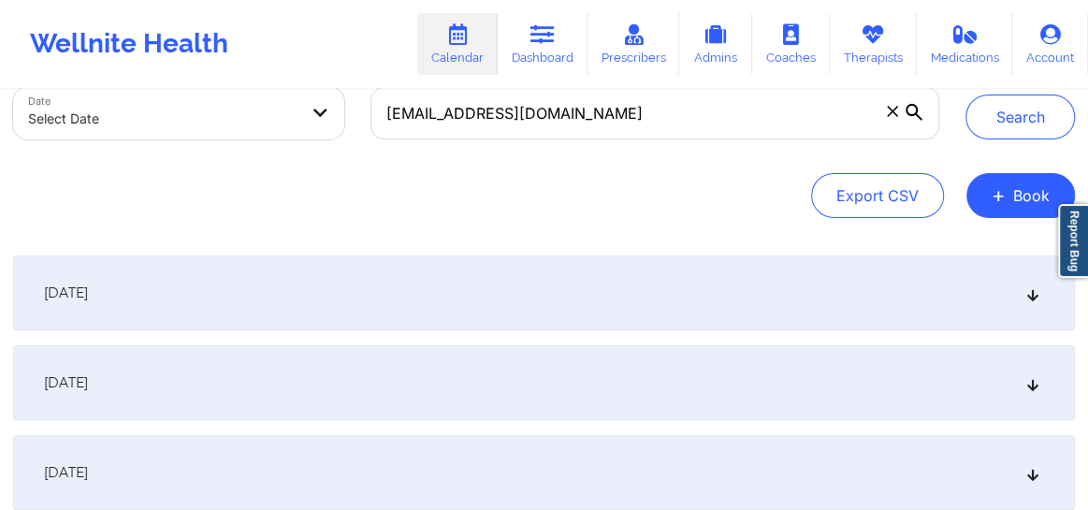
scroll to position [0, 0]
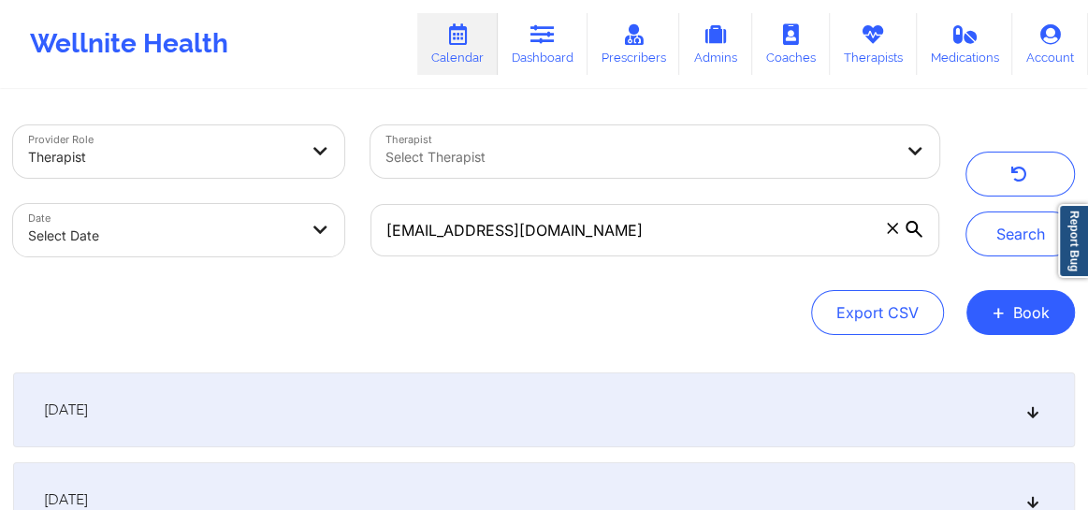
click at [517, 146] on div at bounding box center [638, 157] width 507 height 22
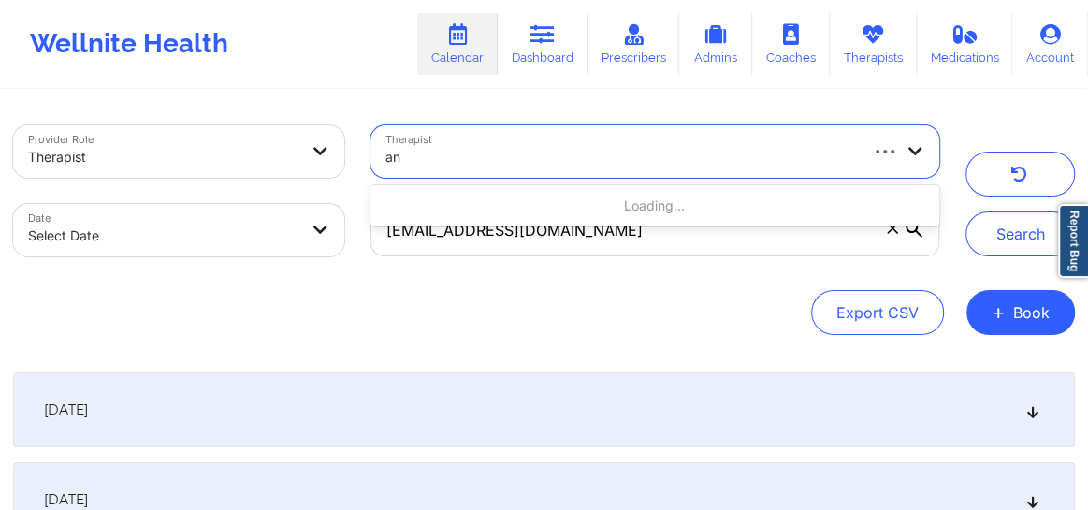
type input "a"
type input "Angelica"
click at [887, 231] on icon at bounding box center [892, 228] width 11 height 11
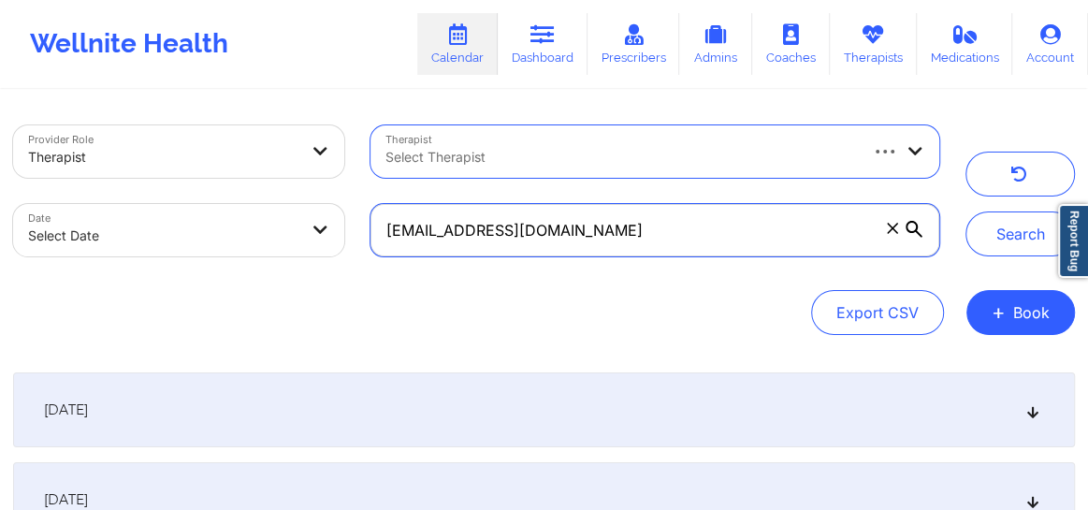
click at [887, 231] on input "jonathanryomalee@gmail.com" at bounding box center [654, 230] width 569 height 52
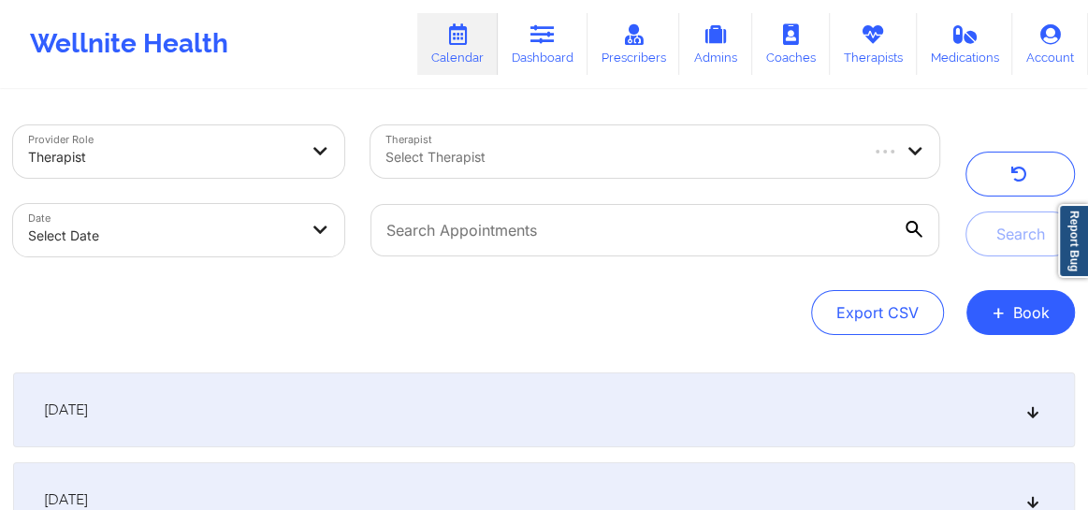
click at [553, 163] on div at bounding box center [620, 157] width 470 height 22
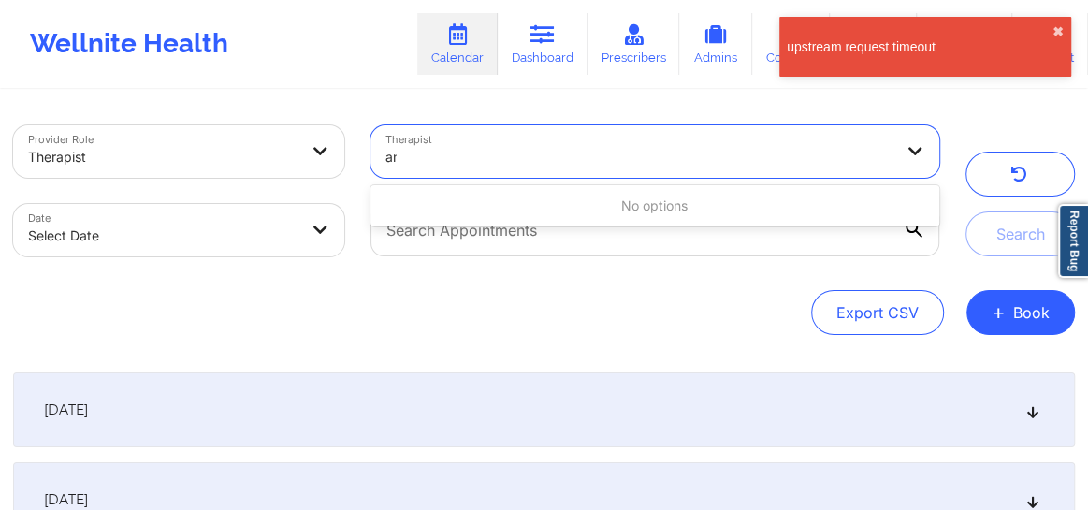
type input "a"
click at [528, 146] on div at bounding box center [620, 157] width 470 height 22
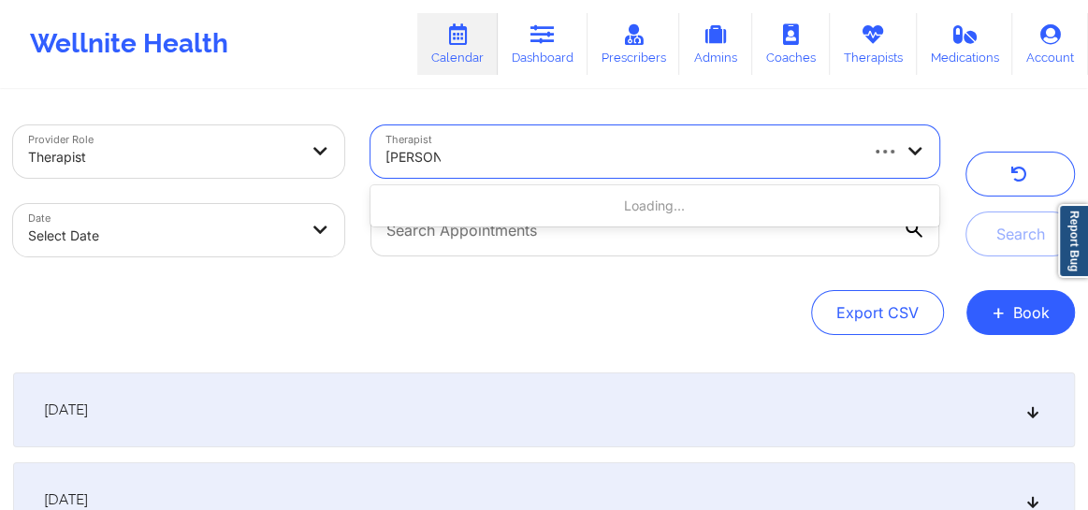
type input "angelica"
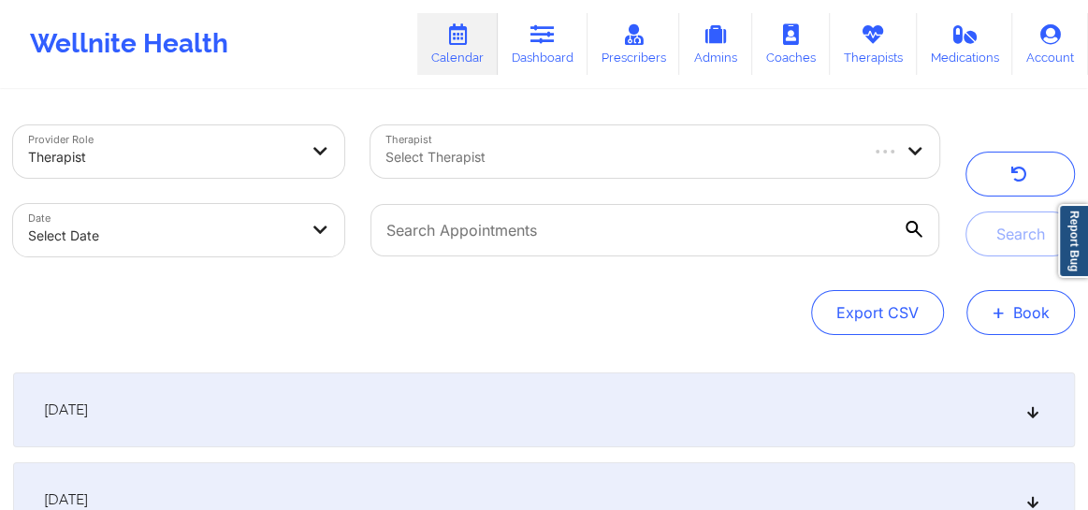
click at [1050, 325] on button "+ Book" at bounding box center [1020, 312] width 109 height 45
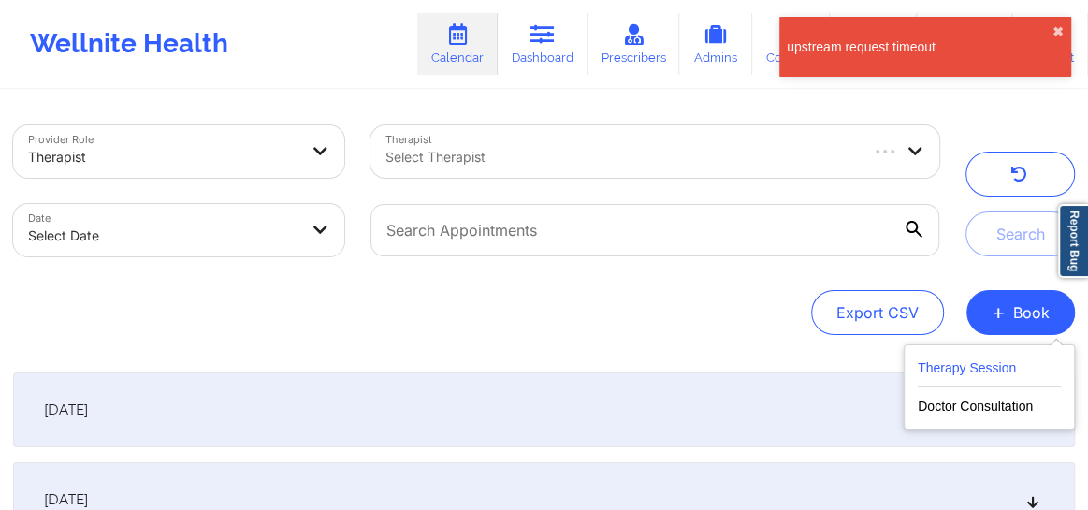
click at [953, 374] on button "Therapy Session" at bounding box center [989, 371] width 143 height 31
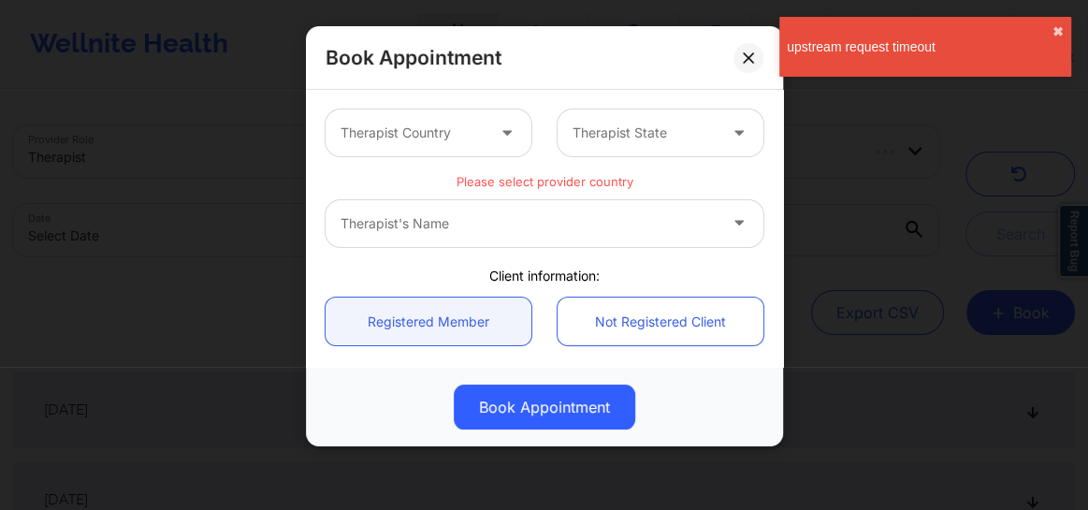
click at [392, 152] on div "Therapist Country" at bounding box center [406, 132] width 161 height 47
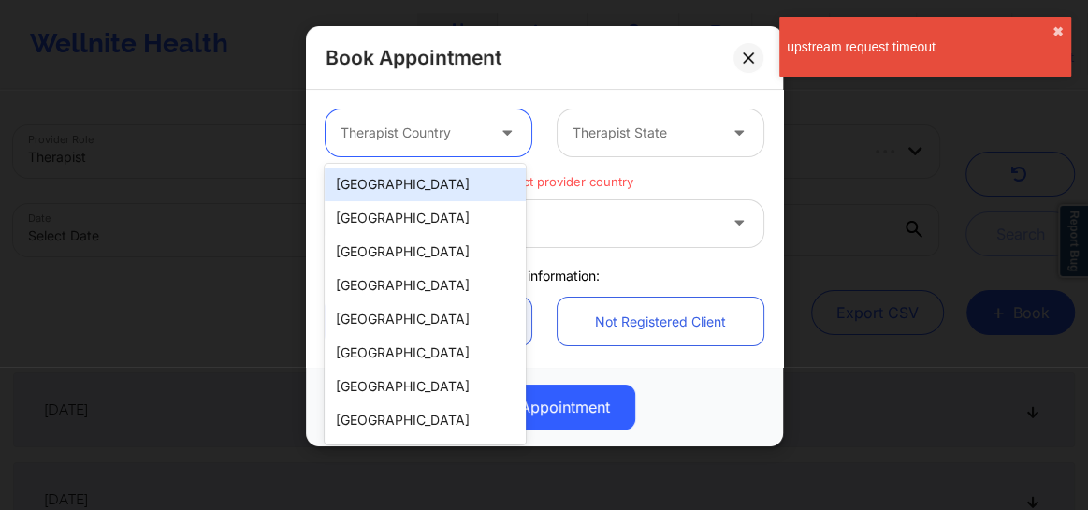
click at [384, 178] on div "United States" at bounding box center [425, 184] width 201 height 34
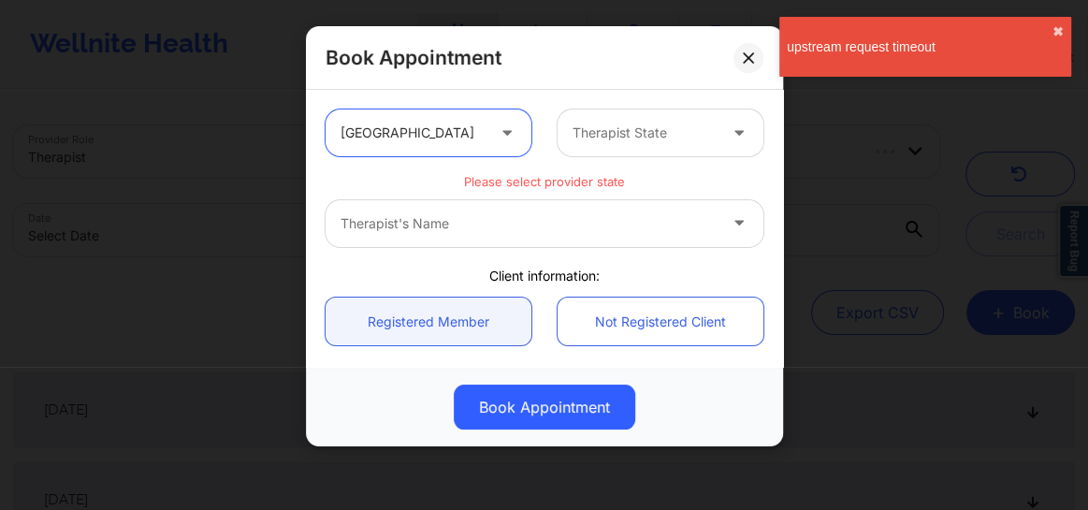
click at [612, 146] on div "Therapist State" at bounding box center [638, 132] width 161 height 47
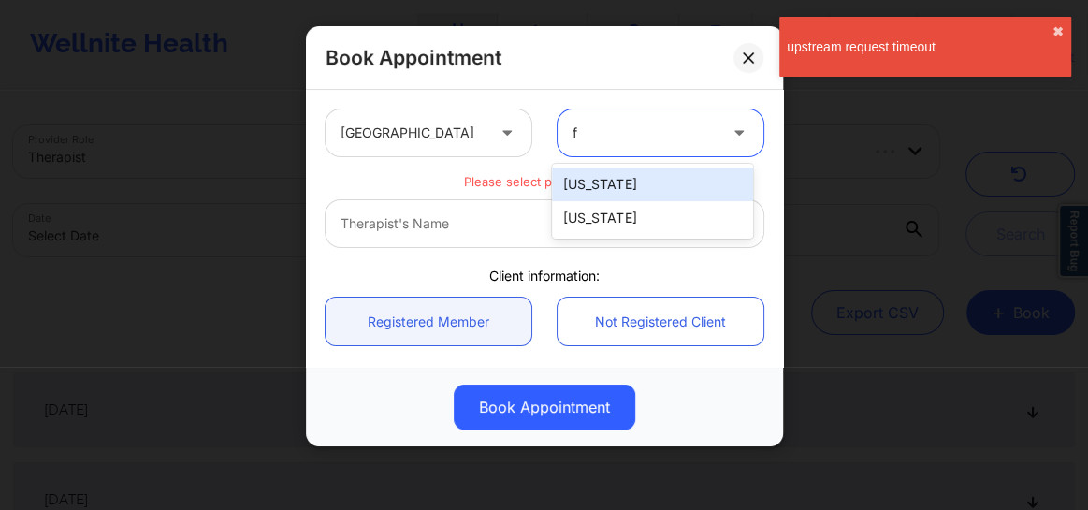
type input "fl"
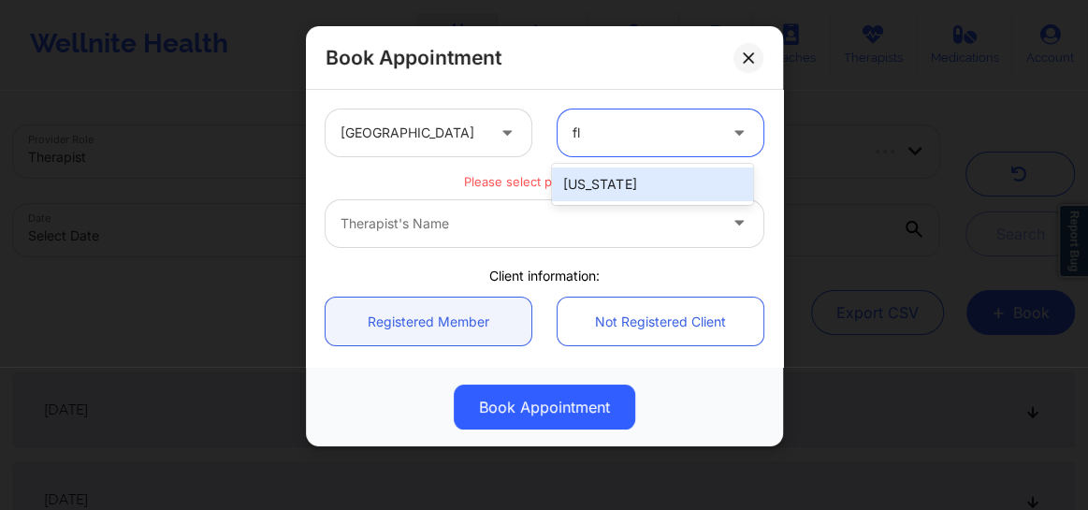
click at [605, 176] on div "Florida" at bounding box center [652, 184] width 201 height 34
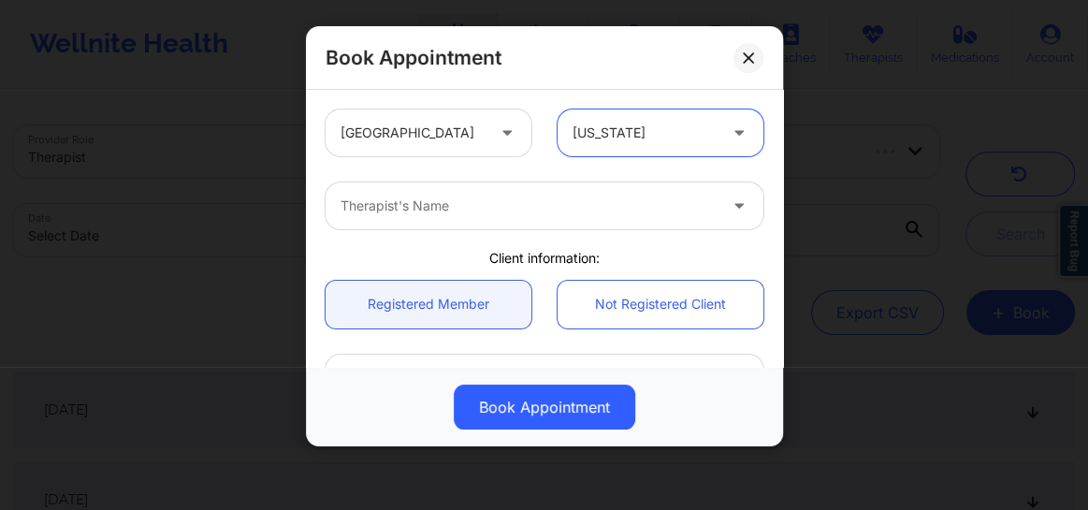
click at [438, 220] on div "Therapist's Name" at bounding box center [522, 205] width 393 height 47
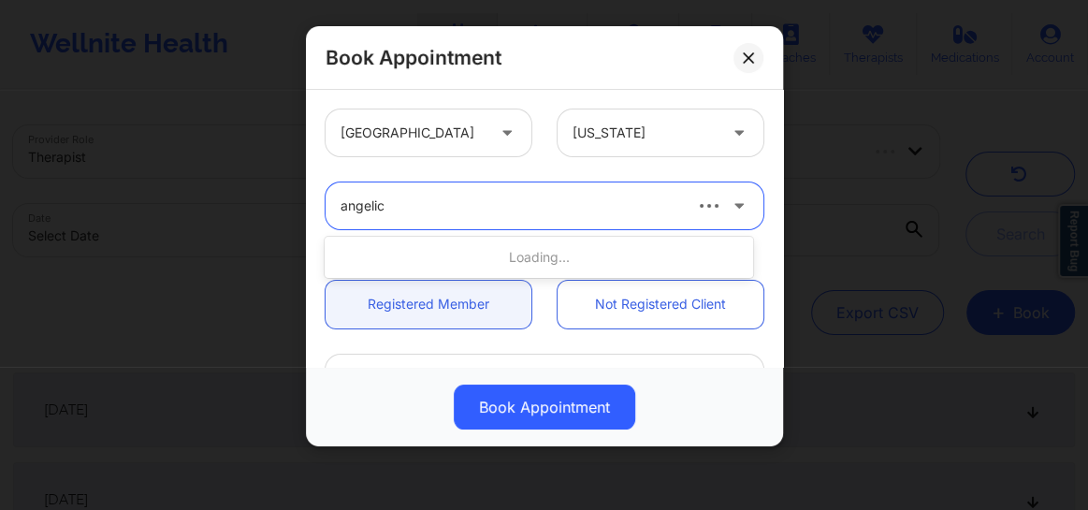
type input "angelica"
click at [748, 60] on icon at bounding box center [748, 57] width 11 height 11
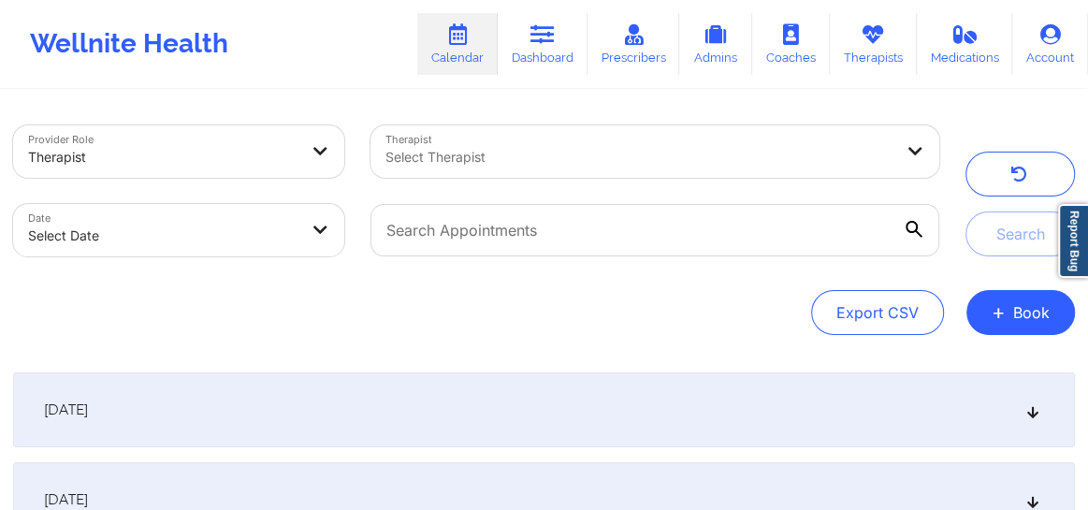
drag, startPoint x: 748, startPoint y: 60, endPoint x: 333, endPoint y: 55, distance: 415.4
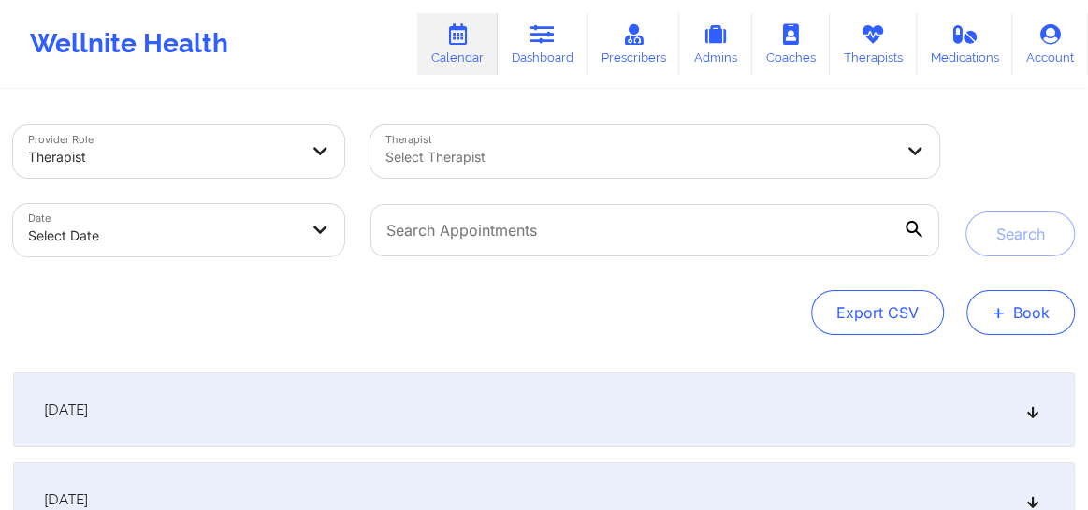
click at [1057, 333] on button "+ Book" at bounding box center [1020, 312] width 109 height 45
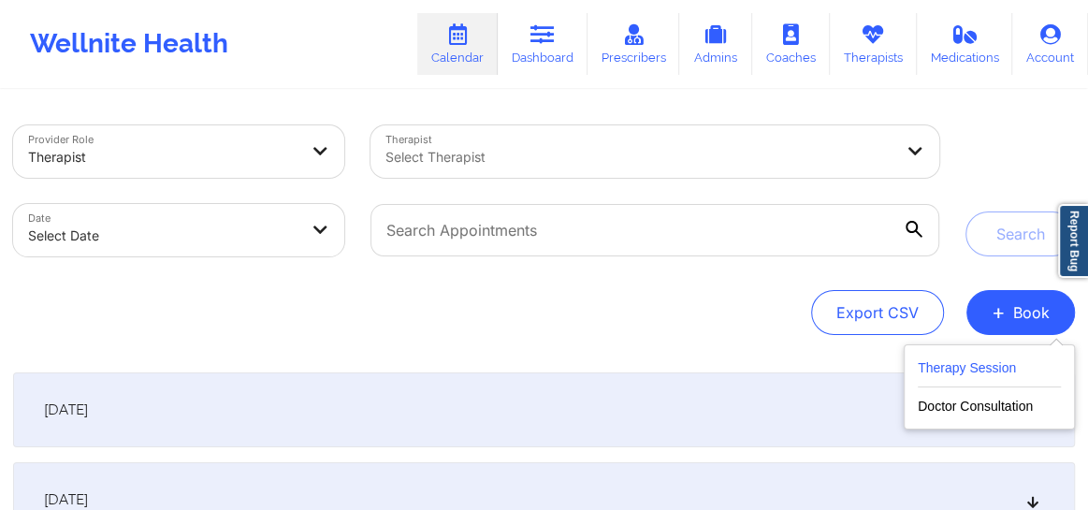
click at [974, 366] on button "Therapy Session" at bounding box center [989, 371] width 143 height 31
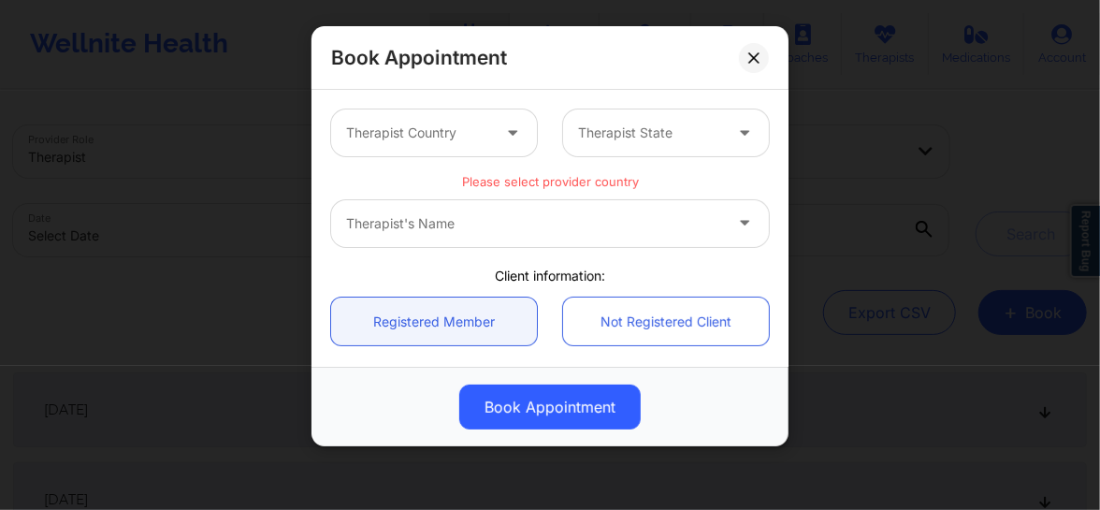
click at [454, 143] on div at bounding box center [418, 133] width 144 height 22
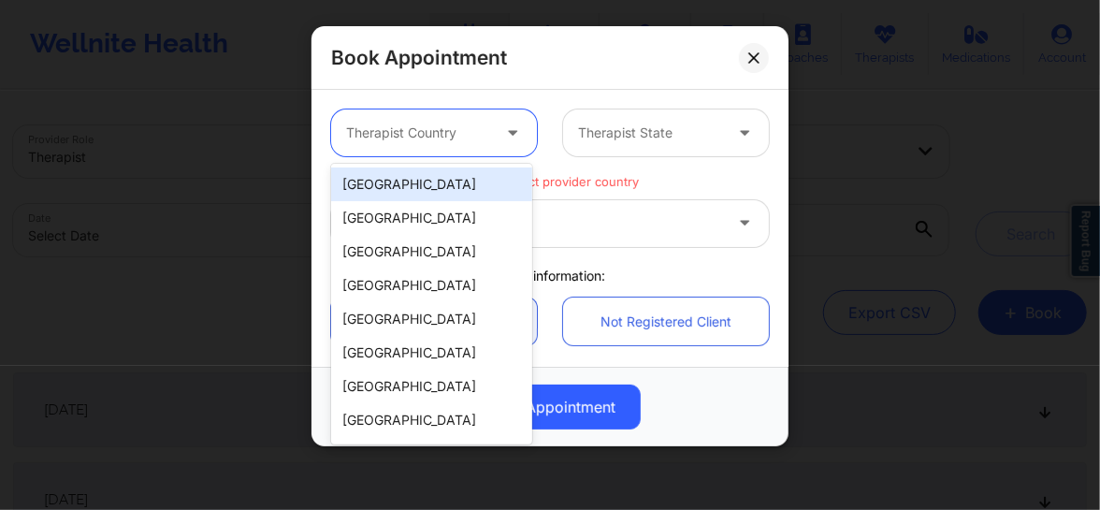
drag, startPoint x: 432, startPoint y: 203, endPoint x: 427, endPoint y: 189, distance: 14.8
click at [427, 189] on div "[GEOGRAPHIC_DATA] [GEOGRAPHIC_DATA] [GEOGRAPHIC_DATA] [GEOGRAPHIC_DATA] [GEOGRA…" at bounding box center [431, 304] width 201 height 281
click at [427, 187] on div "[GEOGRAPHIC_DATA]" at bounding box center [431, 184] width 201 height 34
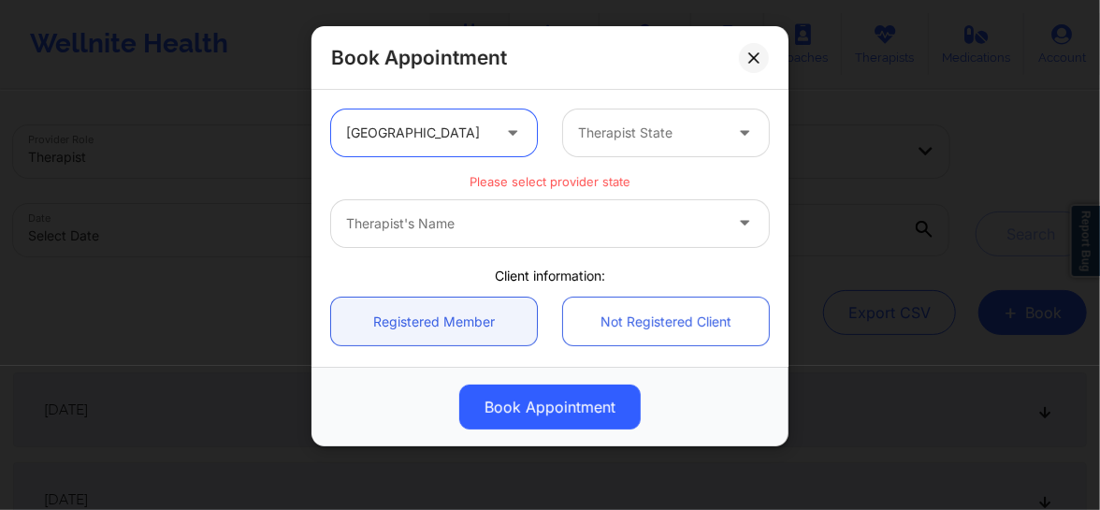
click at [616, 128] on div at bounding box center [650, 133] width 144 height 22
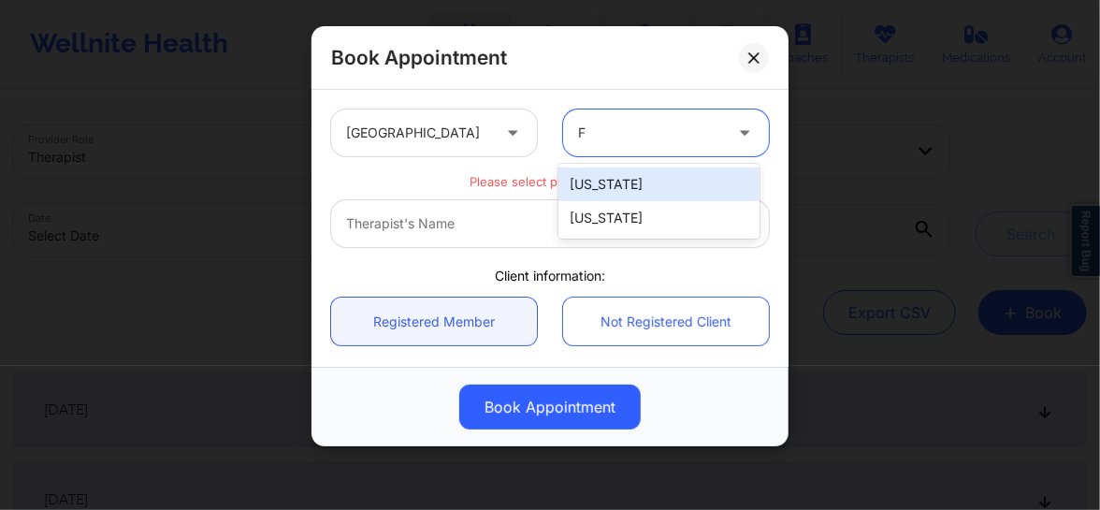
type input "FL"
click at [601, 176] on div "[US_STATE]" at bounding box center [658, 184] width 201 height 34
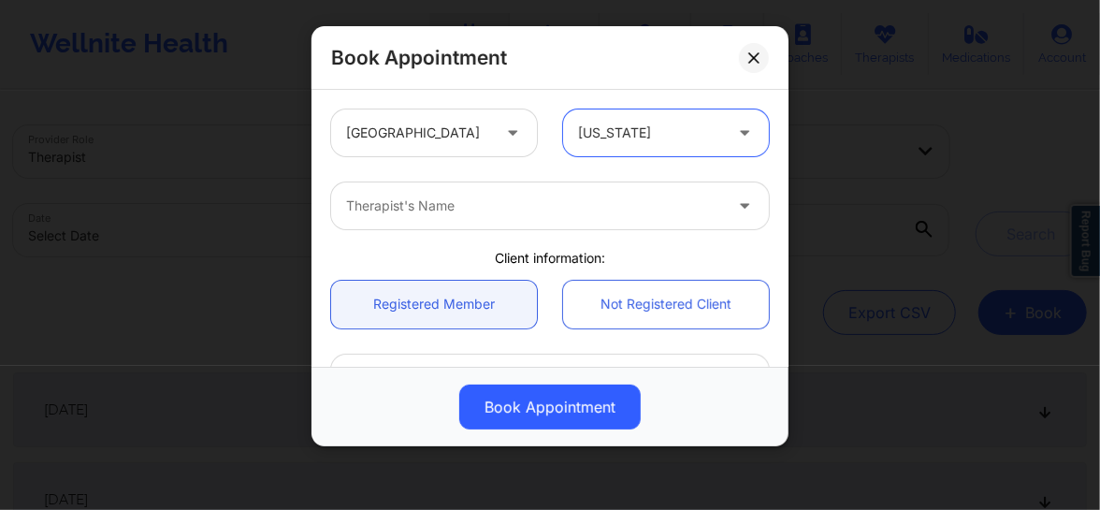
click at [511, 212] on div at bounding box center [534, 206] width 376 height 22
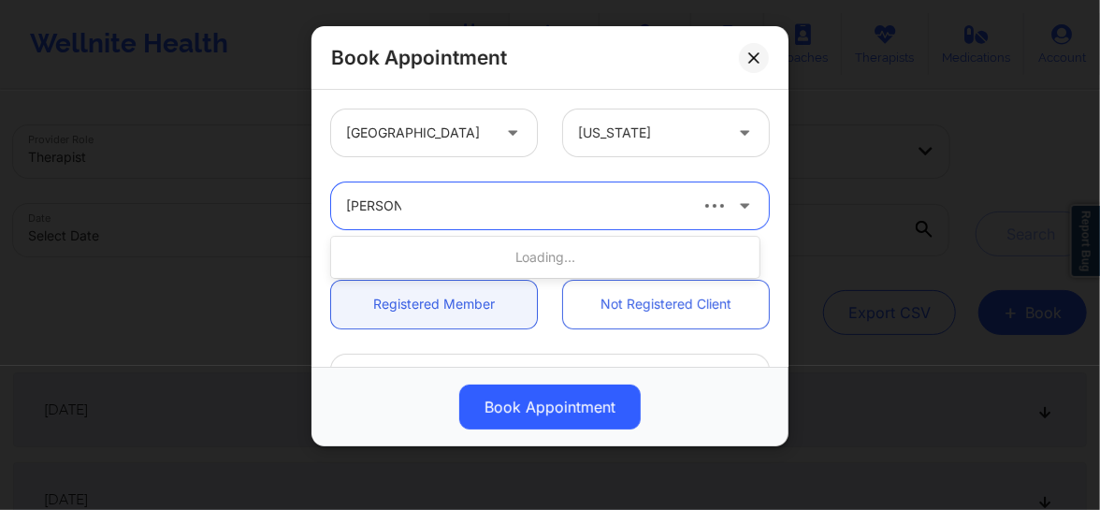
type input "[PERSON_NAME]"
click at [467, 192] on div "Therapist's Name" at bounding box center [508, 205] width 355 height 47
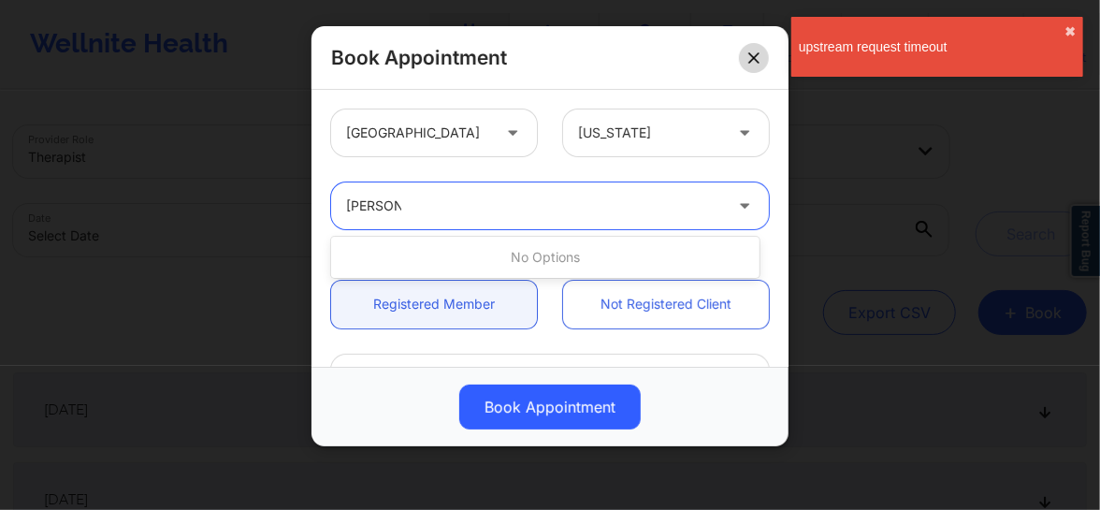
type input "[PERSON_NAME]"
click at [748, 55] on icon at bounding box center [753, 57] width 11 height 11
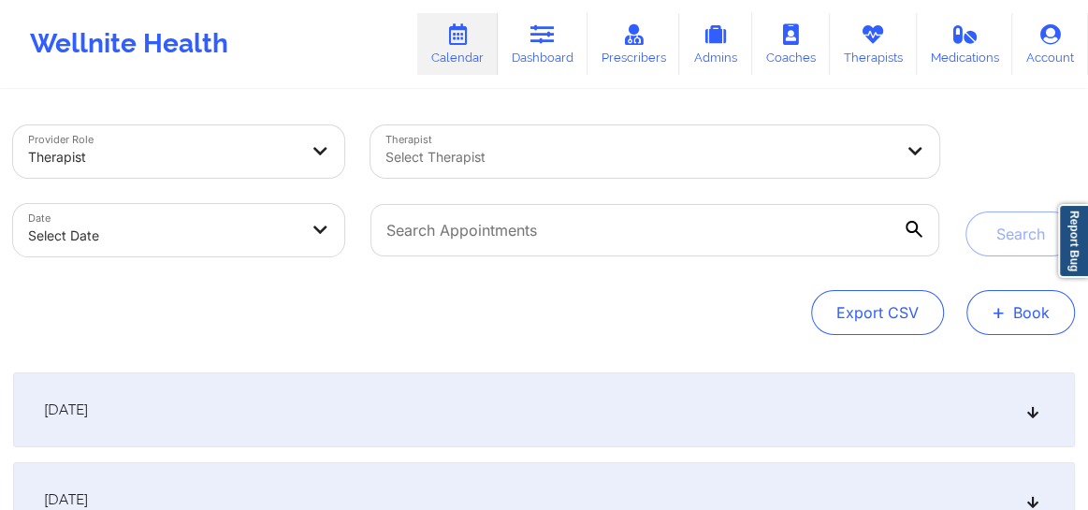
click at [1016, 320] on button "+ Book" at bounding box center [1020, 312] width 109 height 45
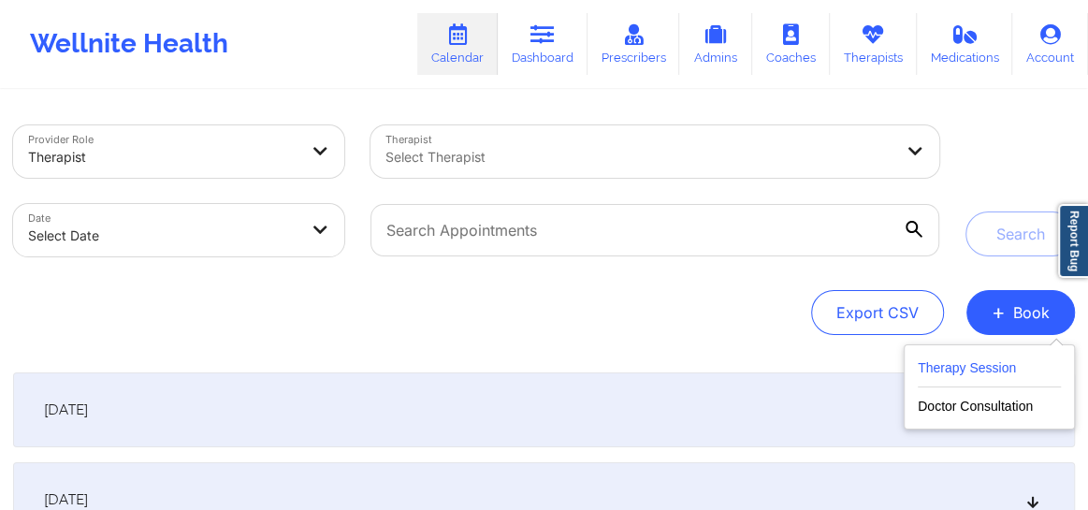
click at [967, 368] on button "Therapy Session" at bounding box center [989, 371] width 143 height 31
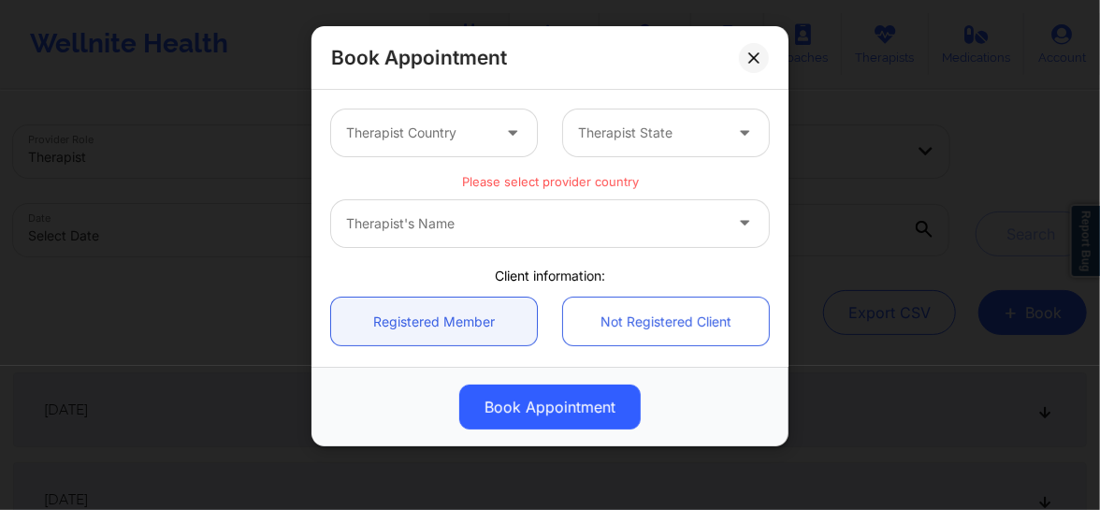
click at [432, 127] on div at bounding box center [418, 133] width 144 height 22
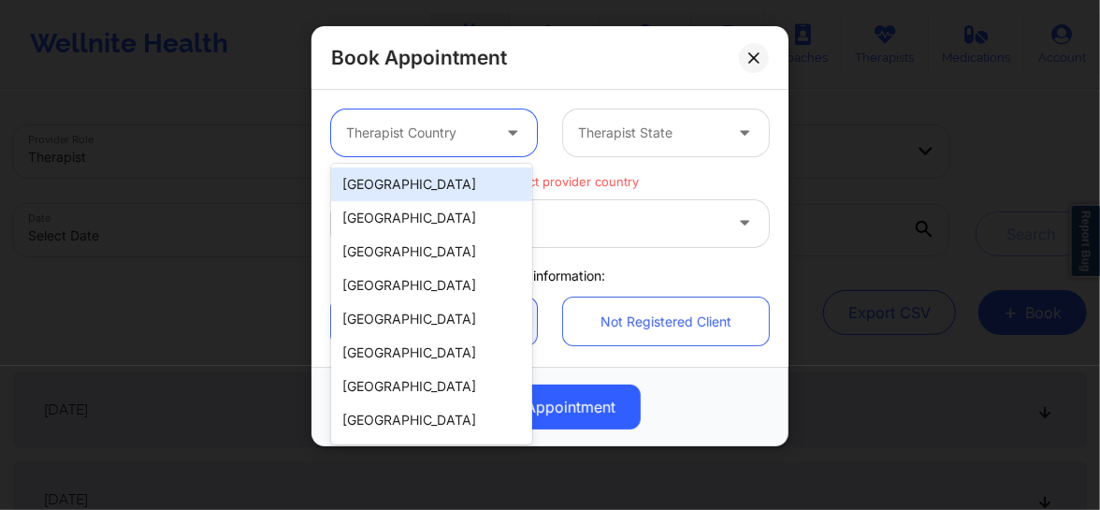
click at [421, 193] on div "United States" at bounding box center [431, 184] width 201 height 34
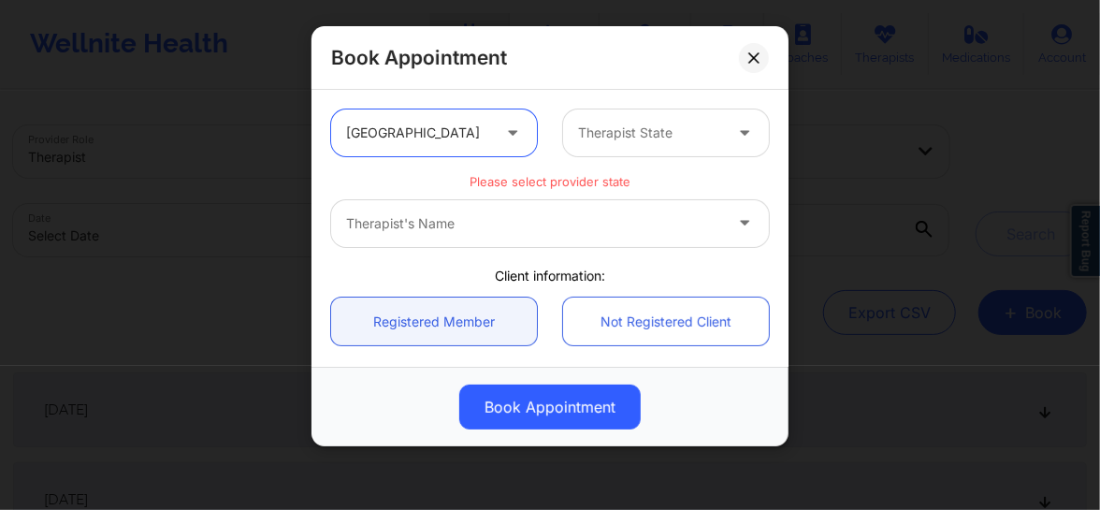
click at [578, 139] on input "text" at bounding box center [580, 132] width 4 height 19
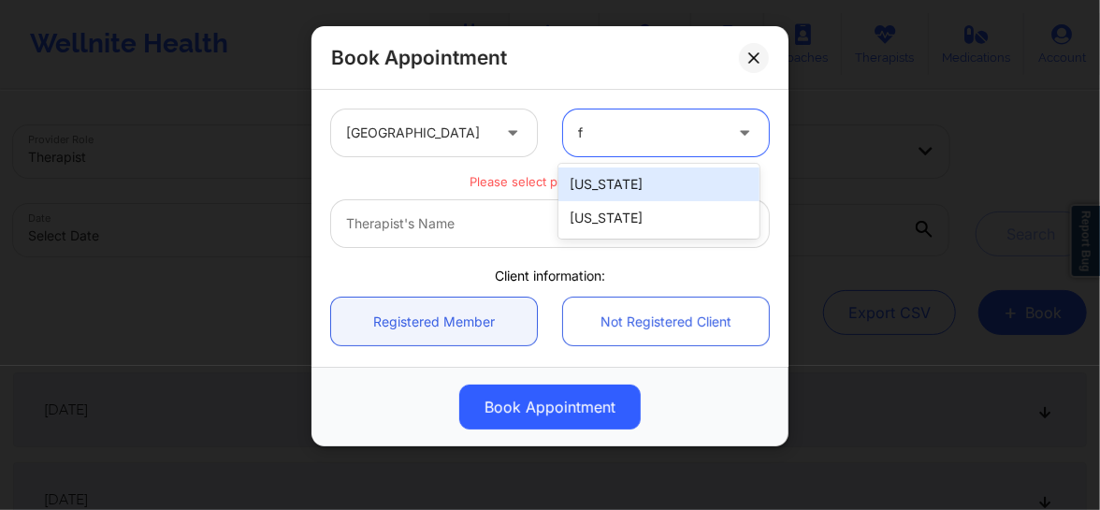
type input "fl"
click at [591, 183] on div "Florida" at bounding box center [658, 184] width 201 height 34
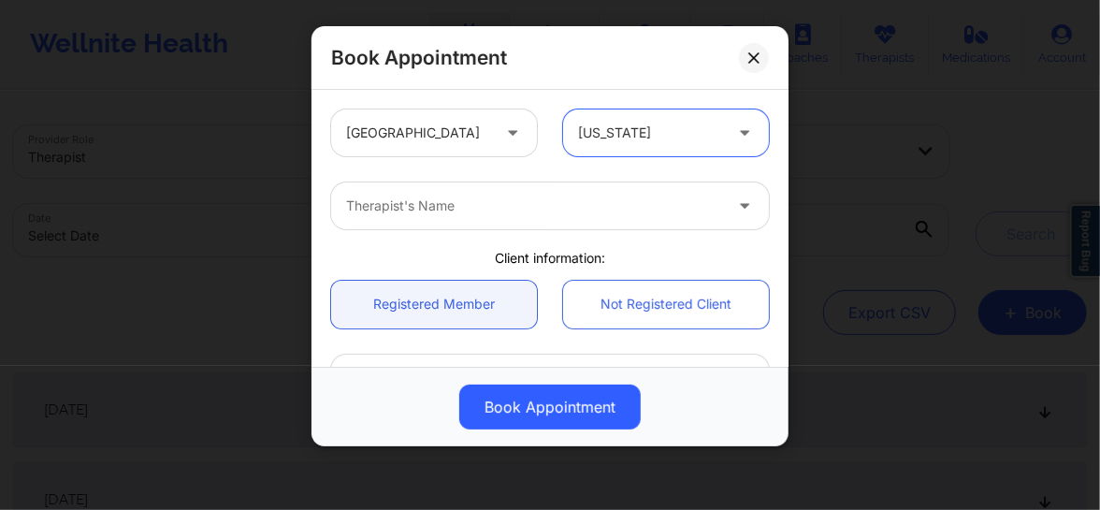
click at [495, 211] on div at bounding box center [534, 206] width 376 height 22
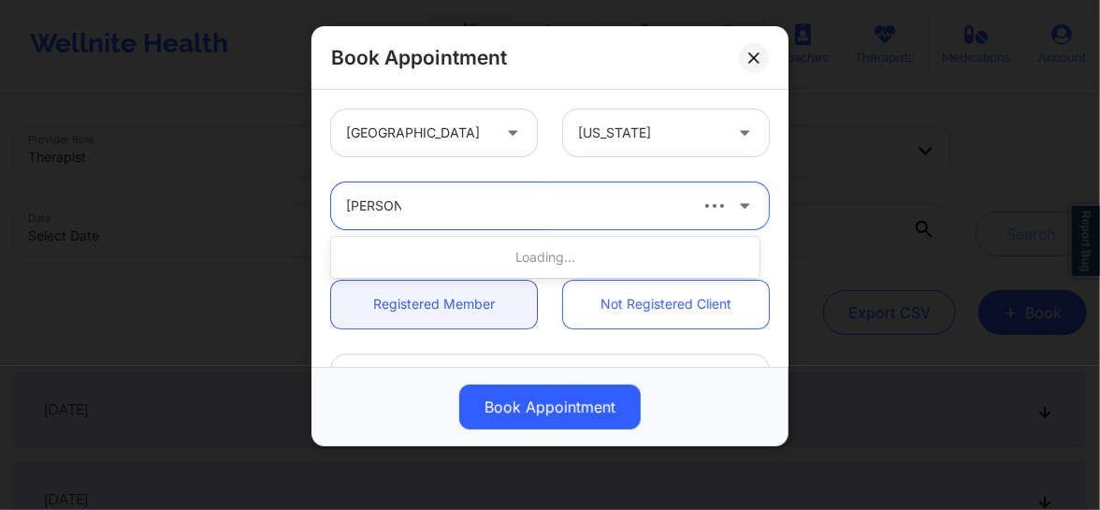
type input "angelica"
